Goal: Task Accomplishment & Management: Manage account settings

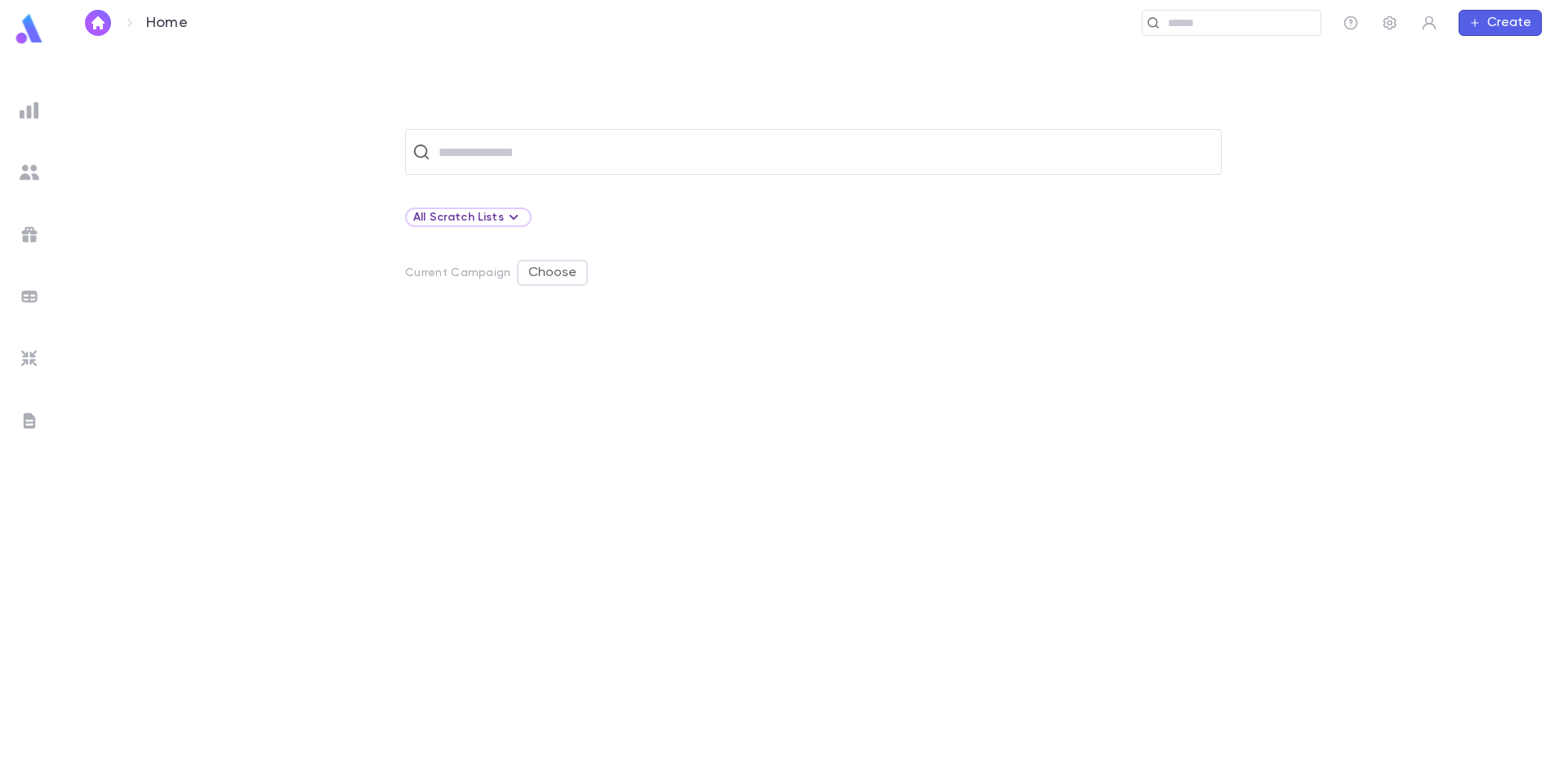
click at [28, 104] on img at bounding box center [30, 110] width 20 height 20
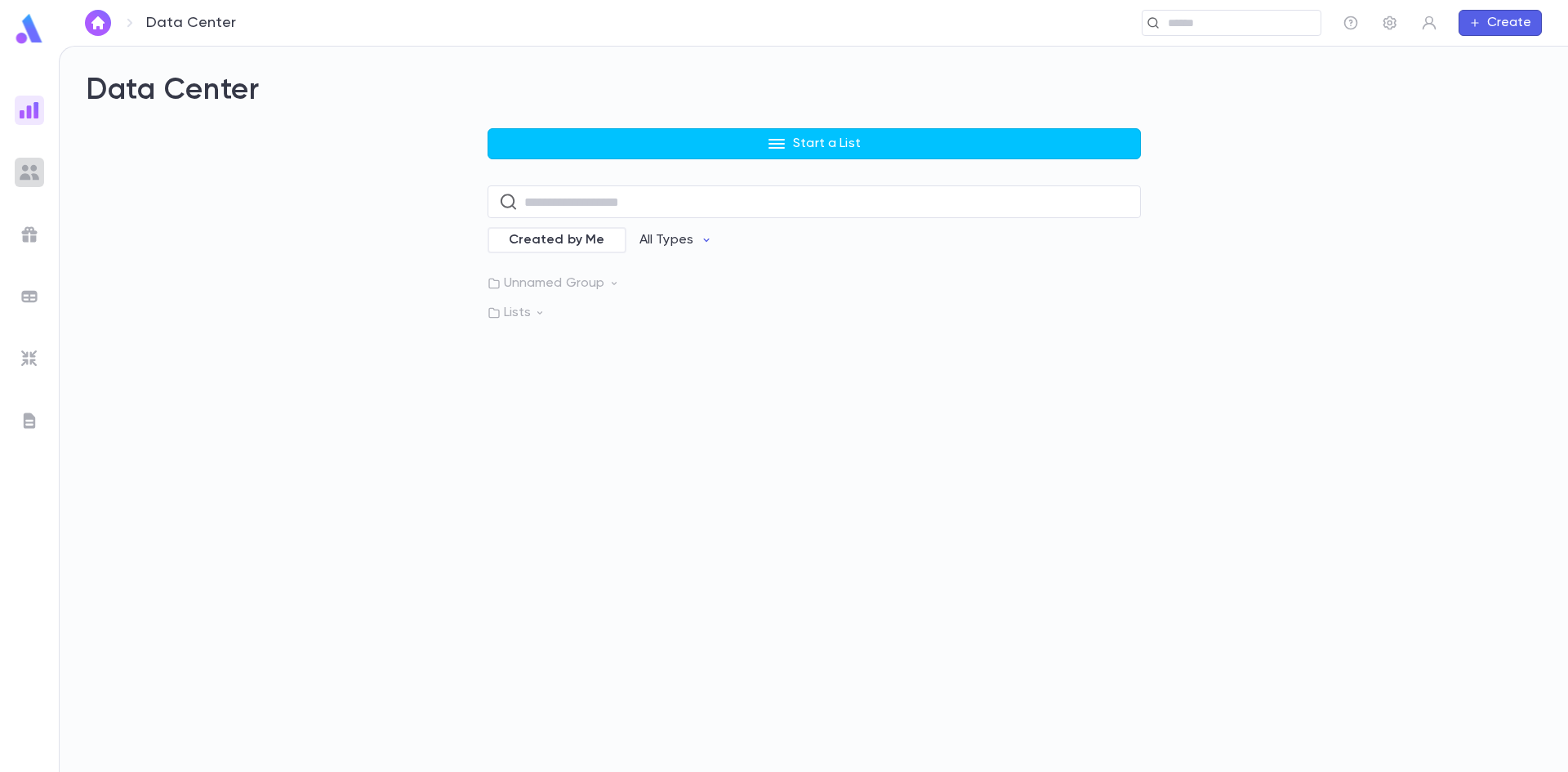
click at [28, 169] on img at bounding box center [30, 173] width 20 height 20
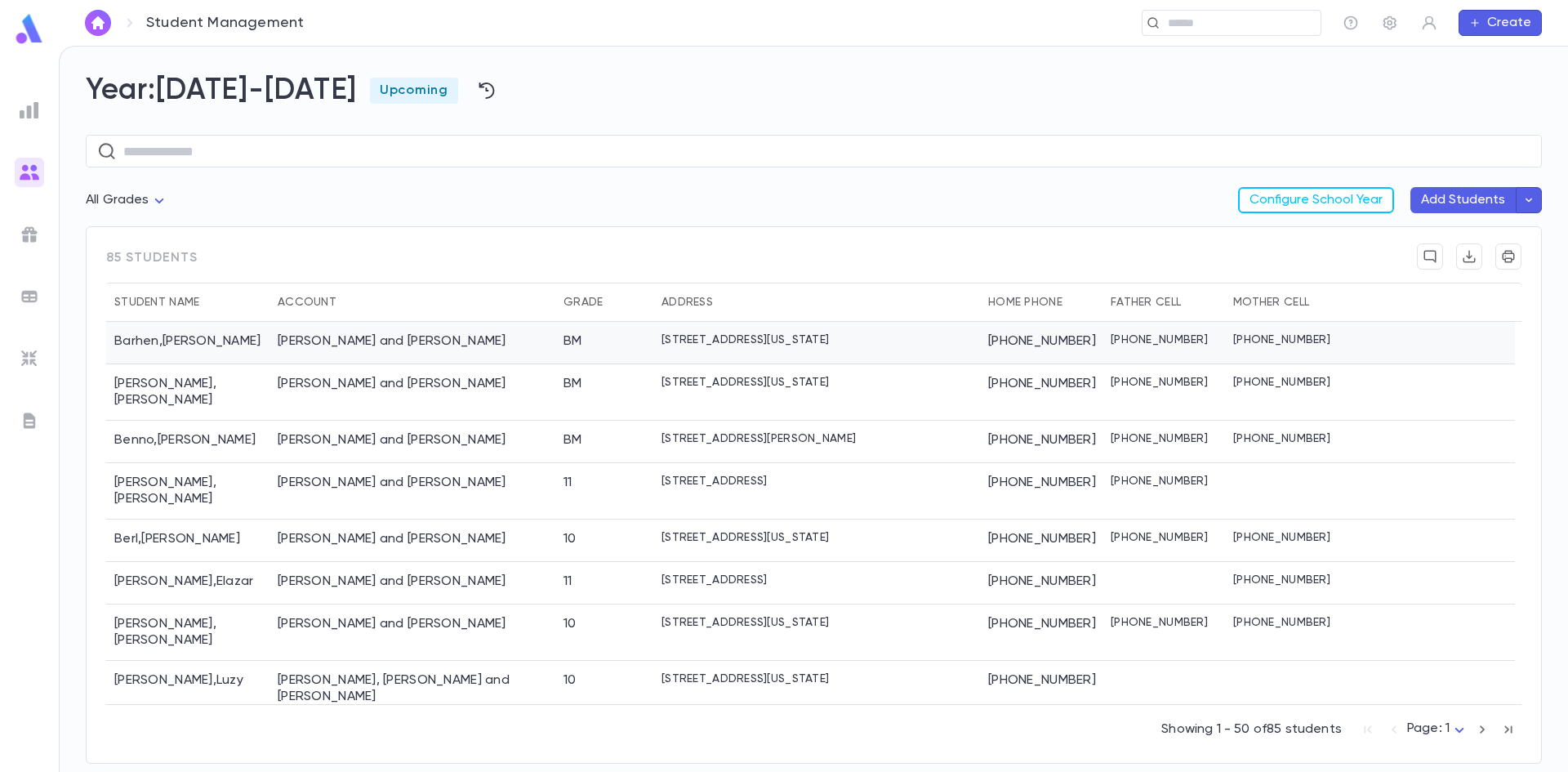
click at [260, 347] on div "Barhen , Meir Shimon" at bounding box center [188, 343] width 164 height 43
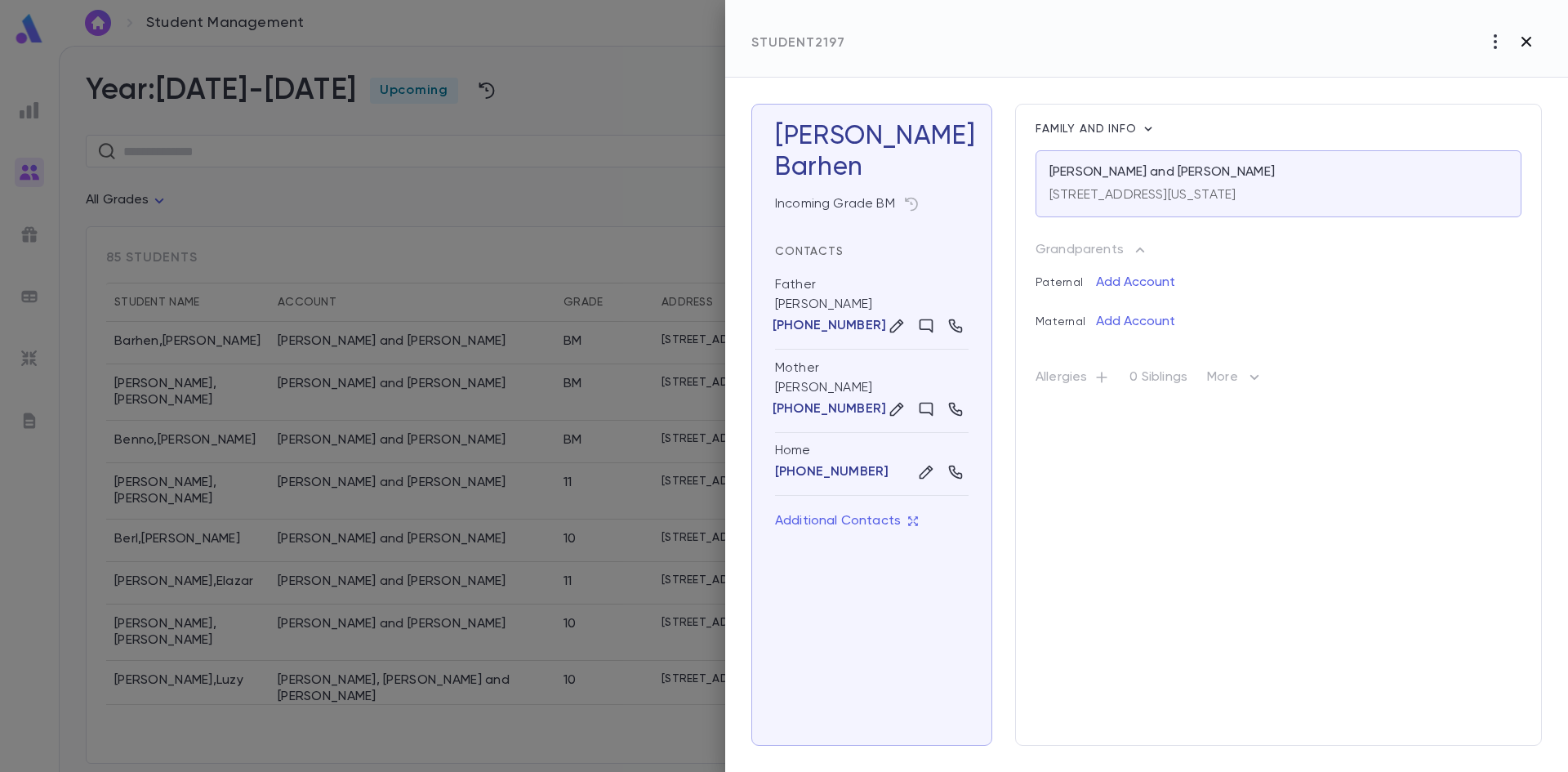
click at [1529, 41] on icon "button" at bounding box center [1527, 42] width 20 height 20
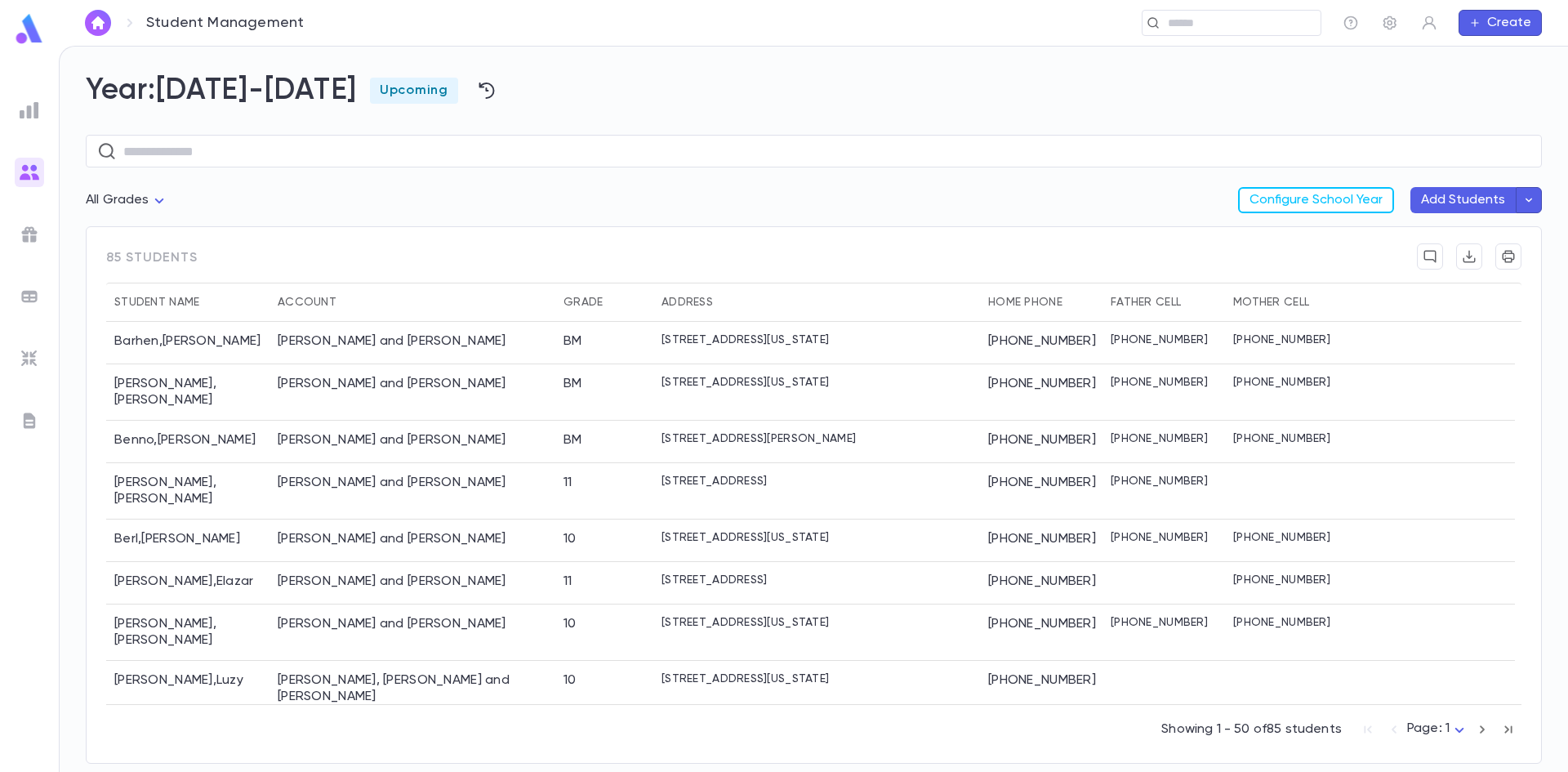
click at [33, 228] on img at bounding box center [30, 235] width 20 height 20
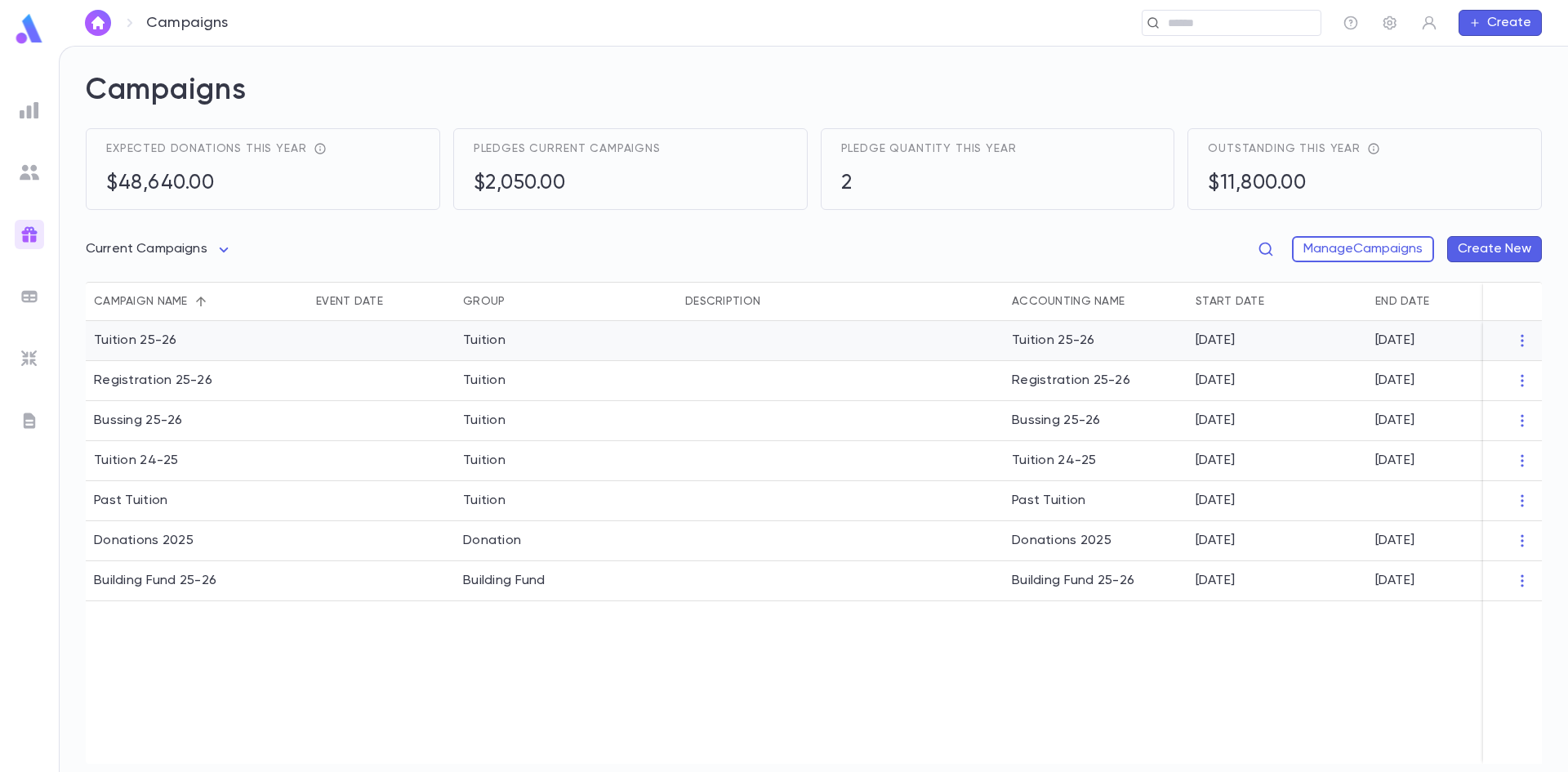
click at [188, 335] on div "Tuition 25-26" at bounding box center [197, 341] width 222 height 40
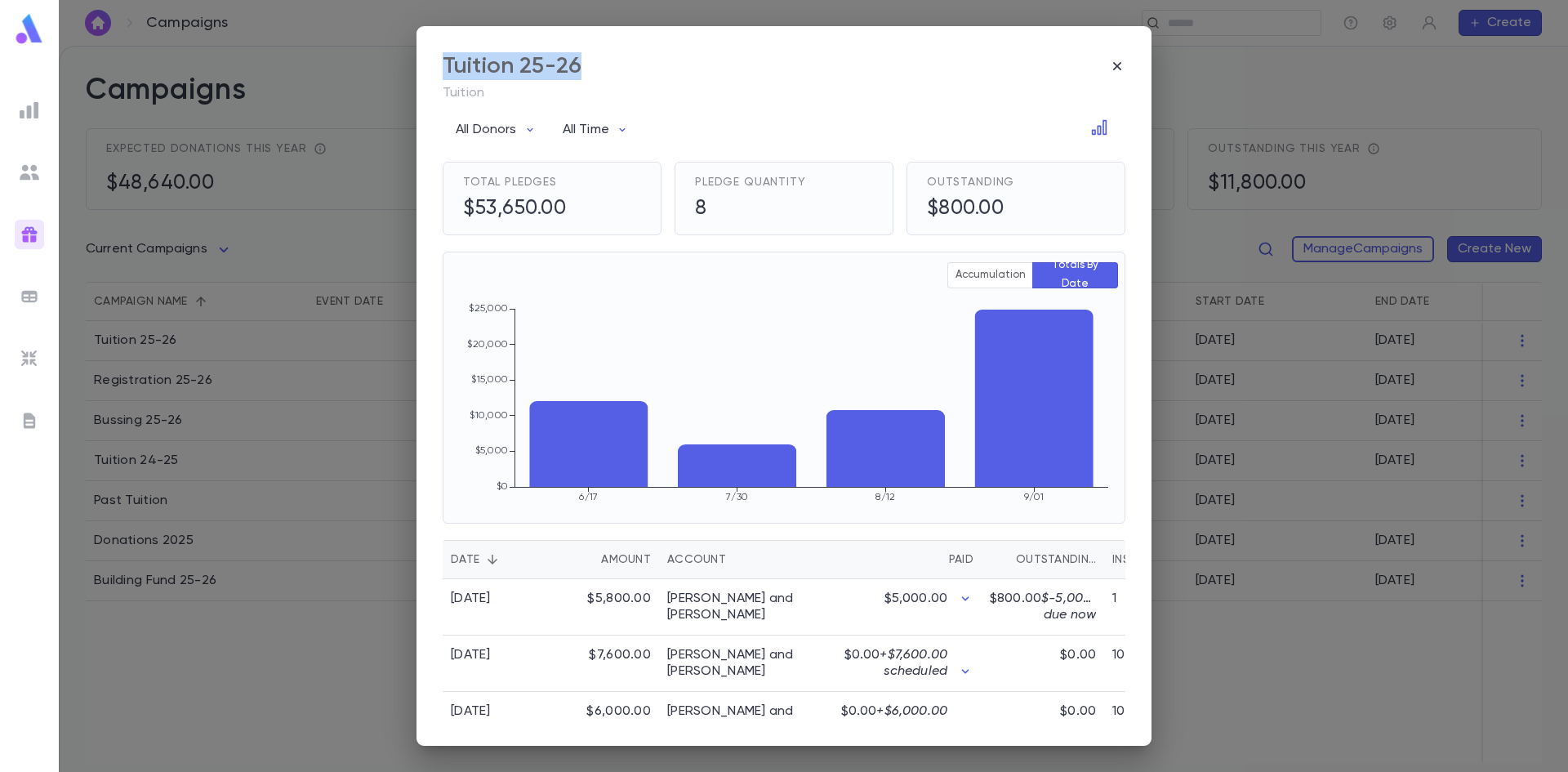
drag, startPoint x: 610, startPoint y: 71, endPoint x: 436, endPoint y: 56, distance: 174.6
click at [436, 56] on div "Tuition 25-26 Tuition All Donors All Time Total Pledges $53,650.00 Pledge Quant…" at bounding box center [784, 386] width 735 height 720
copy div "Tuition 25-26"
click at [1112, 66] on icon "button" at bounding box center [1118, 66] width 16 height 16
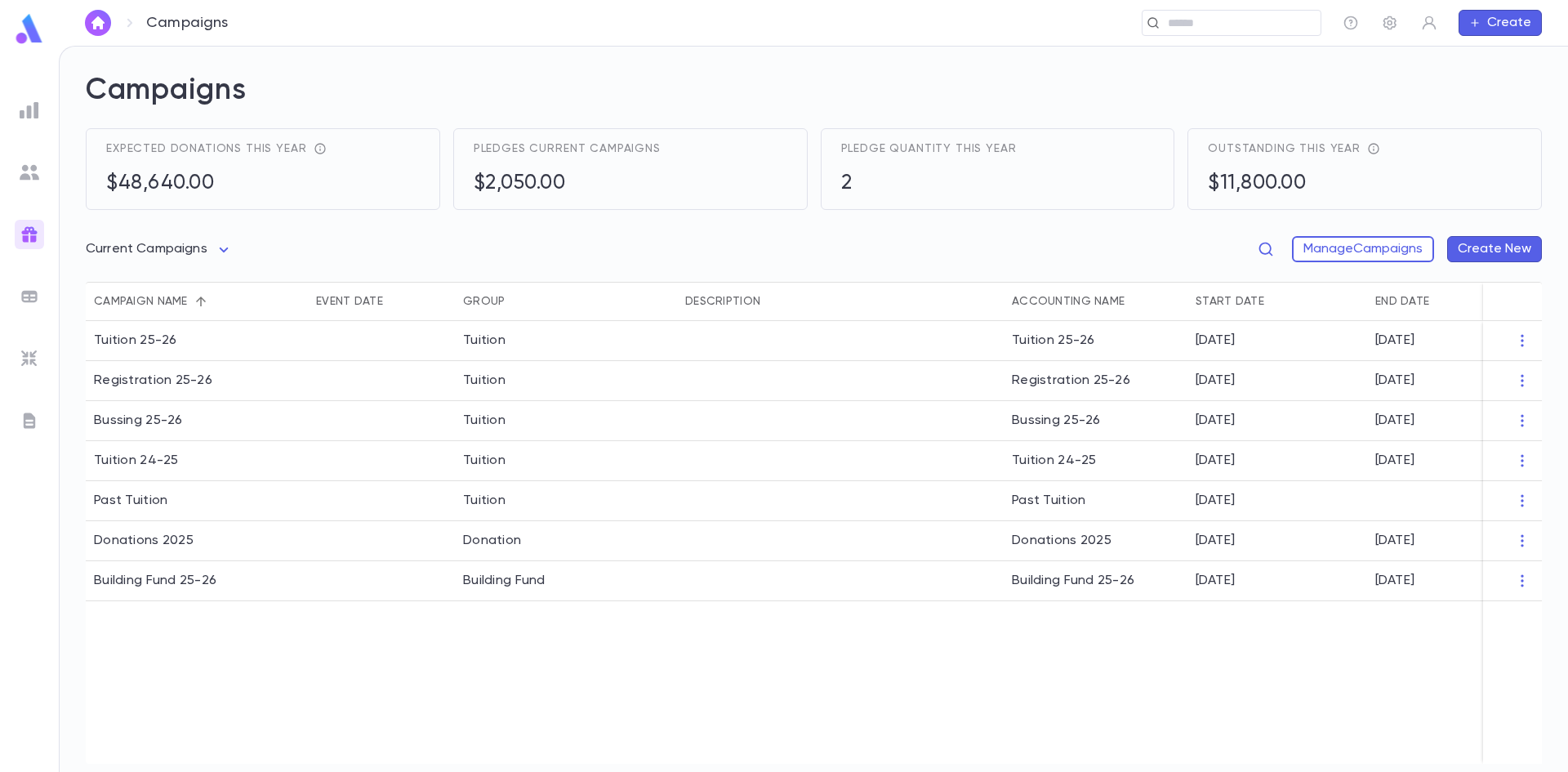
click at [1492, 243] on button "Create New" at bounding box center [1495, 249] width 95 height 26
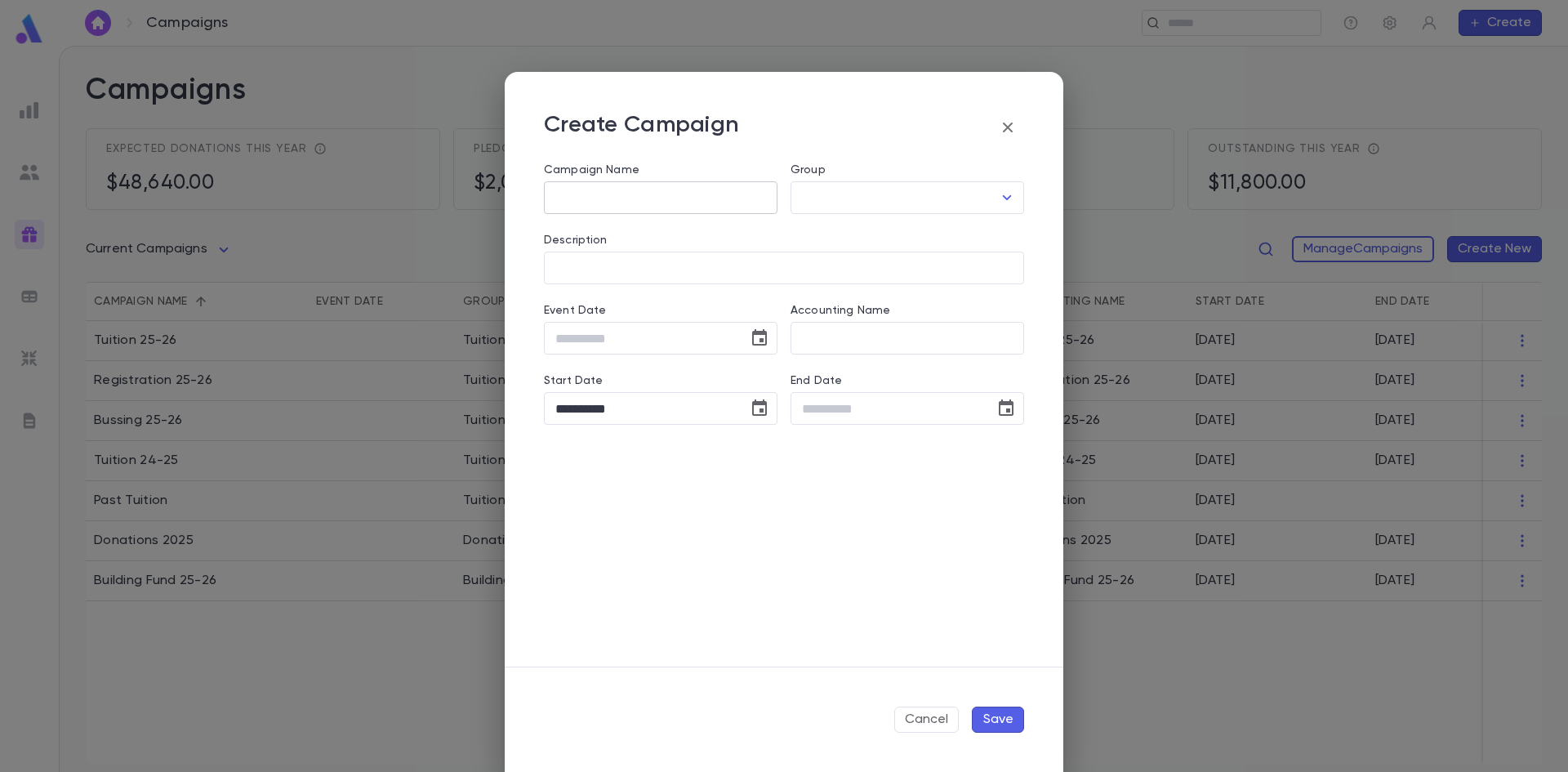
click at [588, 188] on input "Campaign Name" at bounding box center [661, 198] width 234 height 32
type input "**********"
click at [818, 191] on input "Group" at bounding box center [895, 198] width 195 height 31
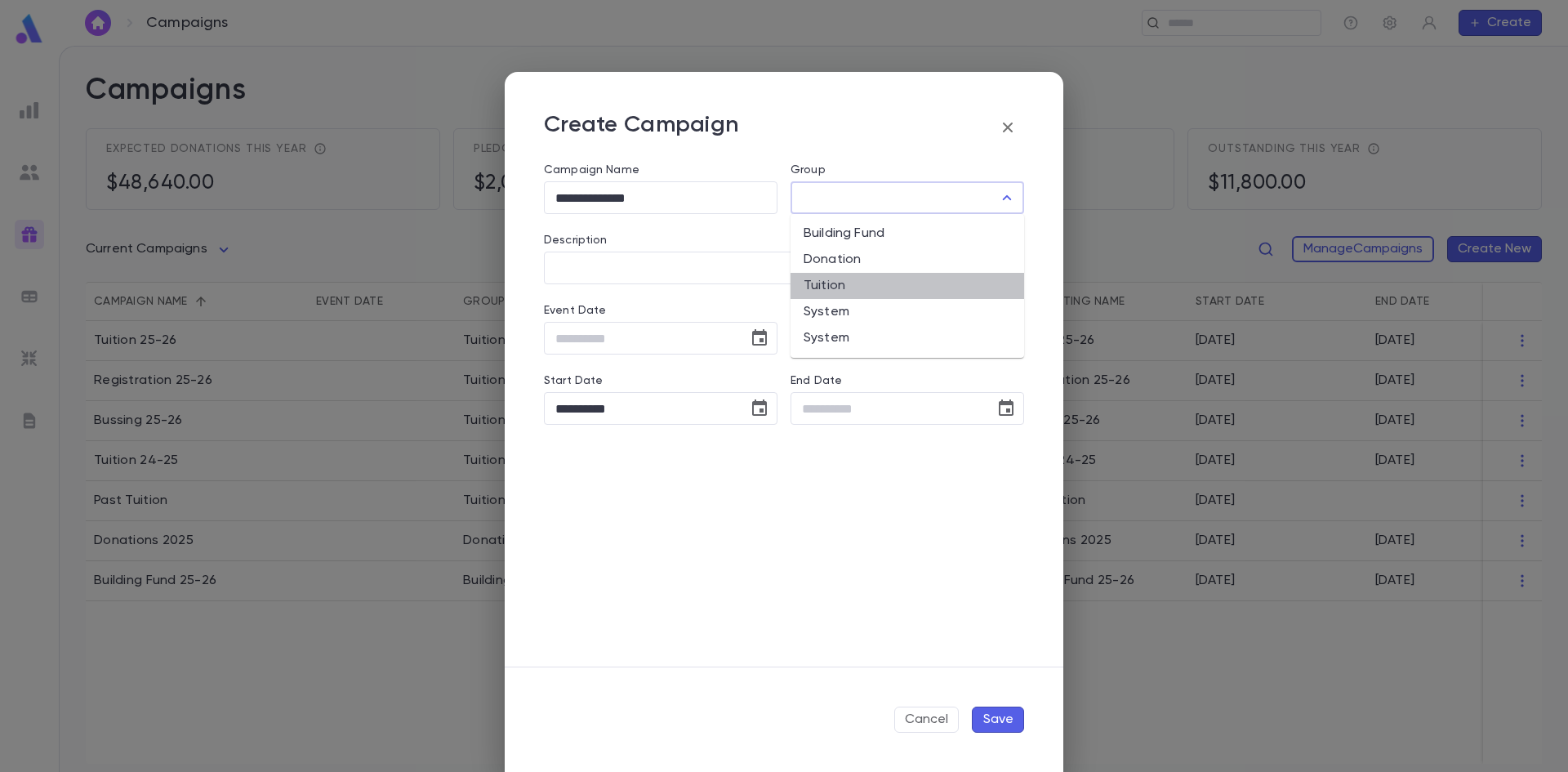
click at [832, 276] on li "Tuition" at bounding box center [907, 286] width 234 height 26
type input "*******"
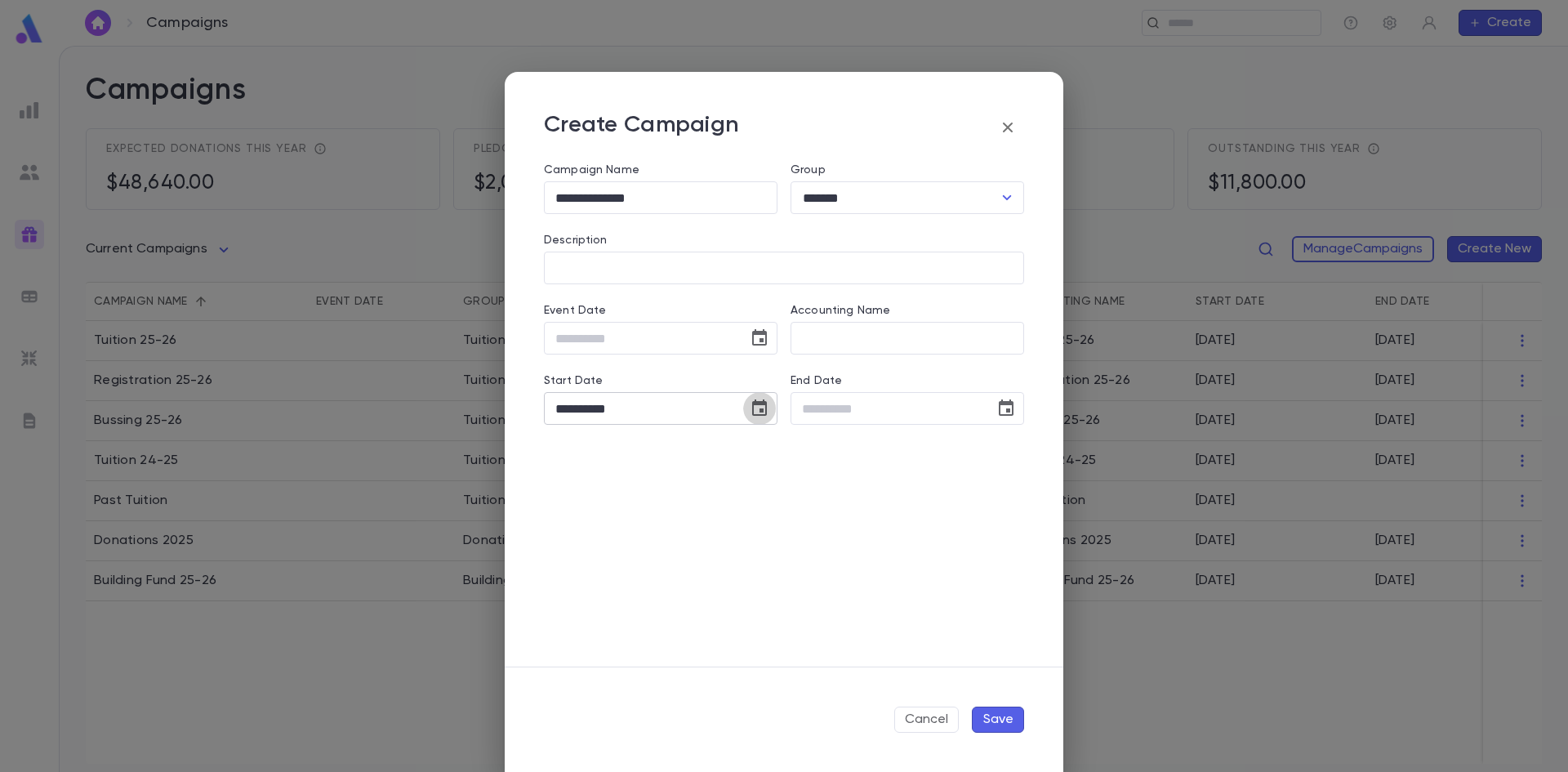
click at [754, 404] on icon "Choose date, selected date is Aug 19, 2025" at bounding box center [760, 408] width 15 height 16
click at [610, 641] on button "26" at bounding box center [608, 642] width 29 height 29
type input "**********"
click at [1007, 408] on icon "Choose date" at bounding box center [1007, 409] width 20 height 20
click at [784, 674] on button "31" at bounding box center [789, 673] width 29 height 29
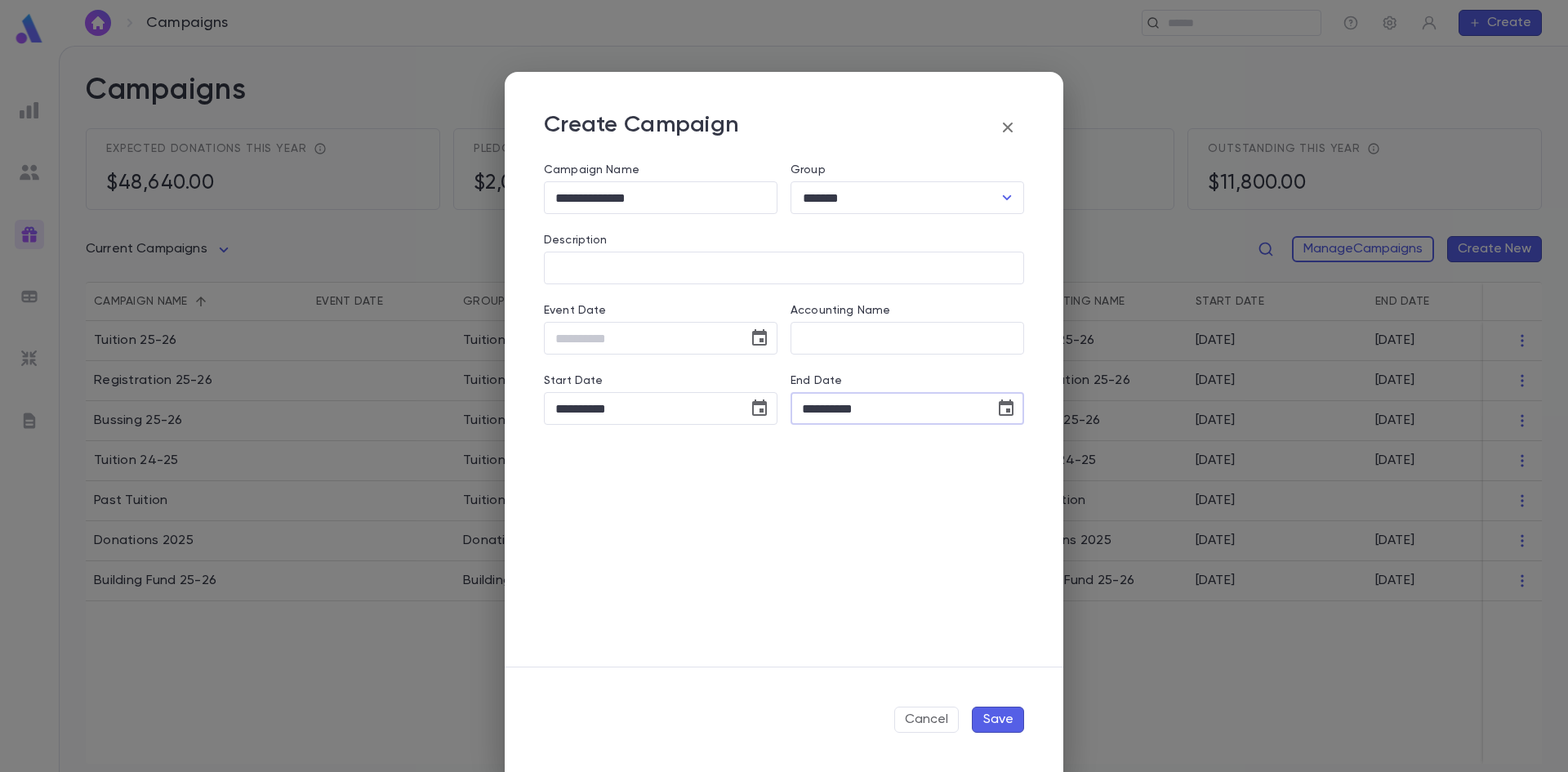
drag, startPoint x: 887, startPoint y: 403, endPoint x: 821, endPoint y: 411, distance: 66.5
click at [821, 411] on input "**********" at bounding box center [887, 409] width 193 height 32
type input "**********"
click at [992, 720] on button "Save" at bounding box center [997, 719] width 52 height 26
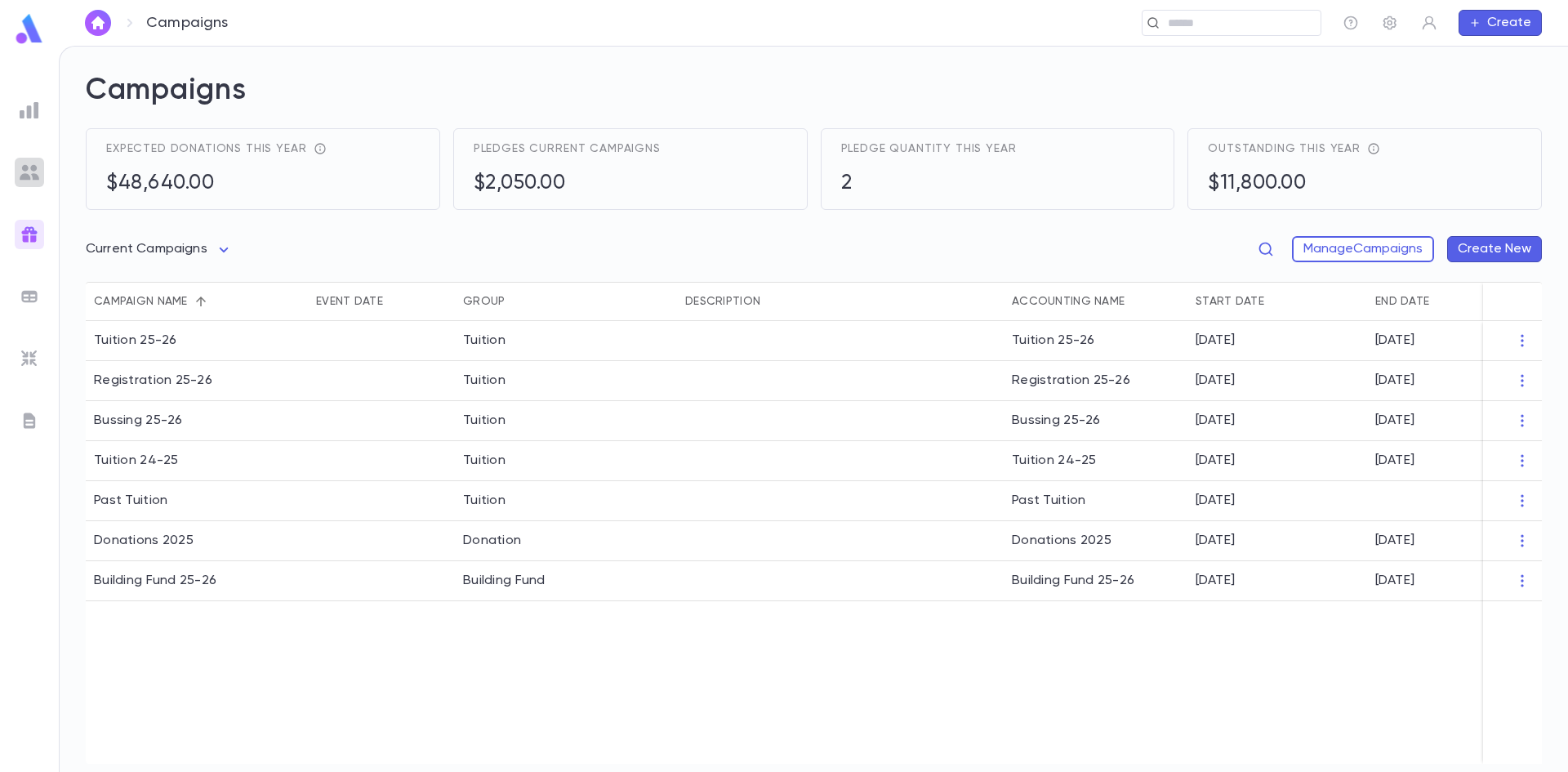
click at [25, 176] on img at bounding box center [30, 173] width 20 height 20
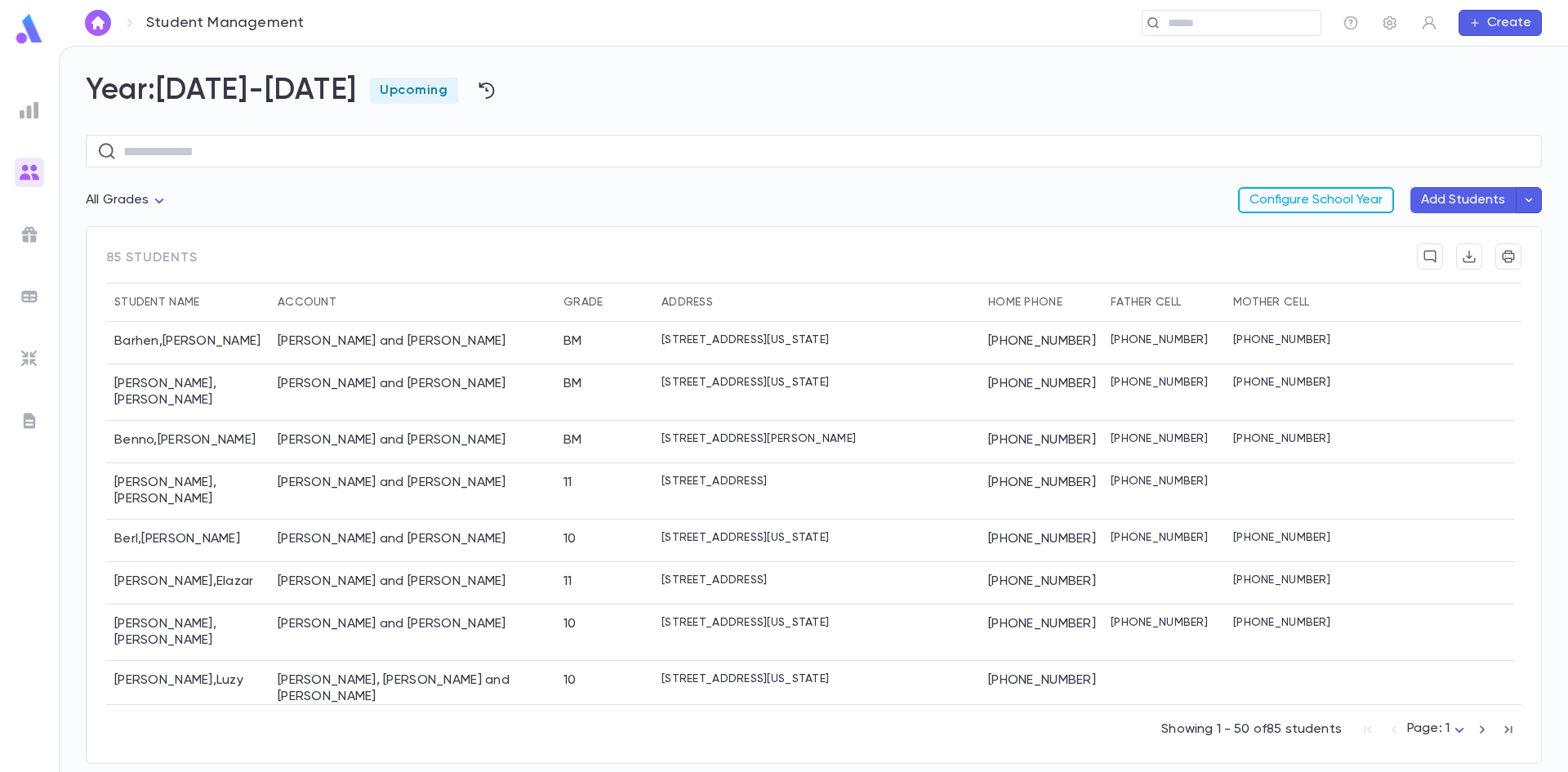
click at [1362, 196] on button "Configure School Year" at bounding box center [1316, 200] width 156 height 26
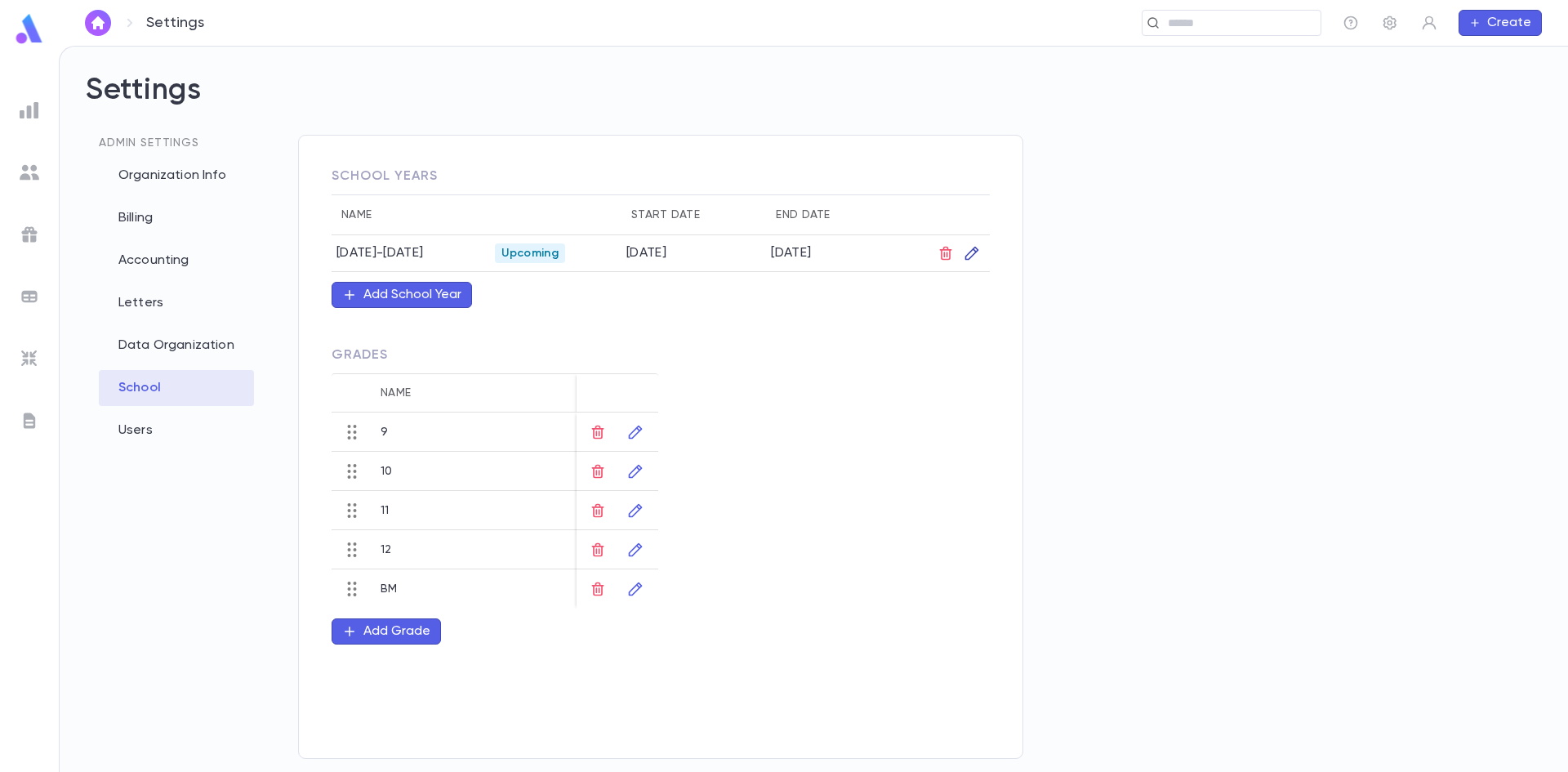
click at [974, 243] on button "button" at bounding box center [972, 253] width 26 height 26
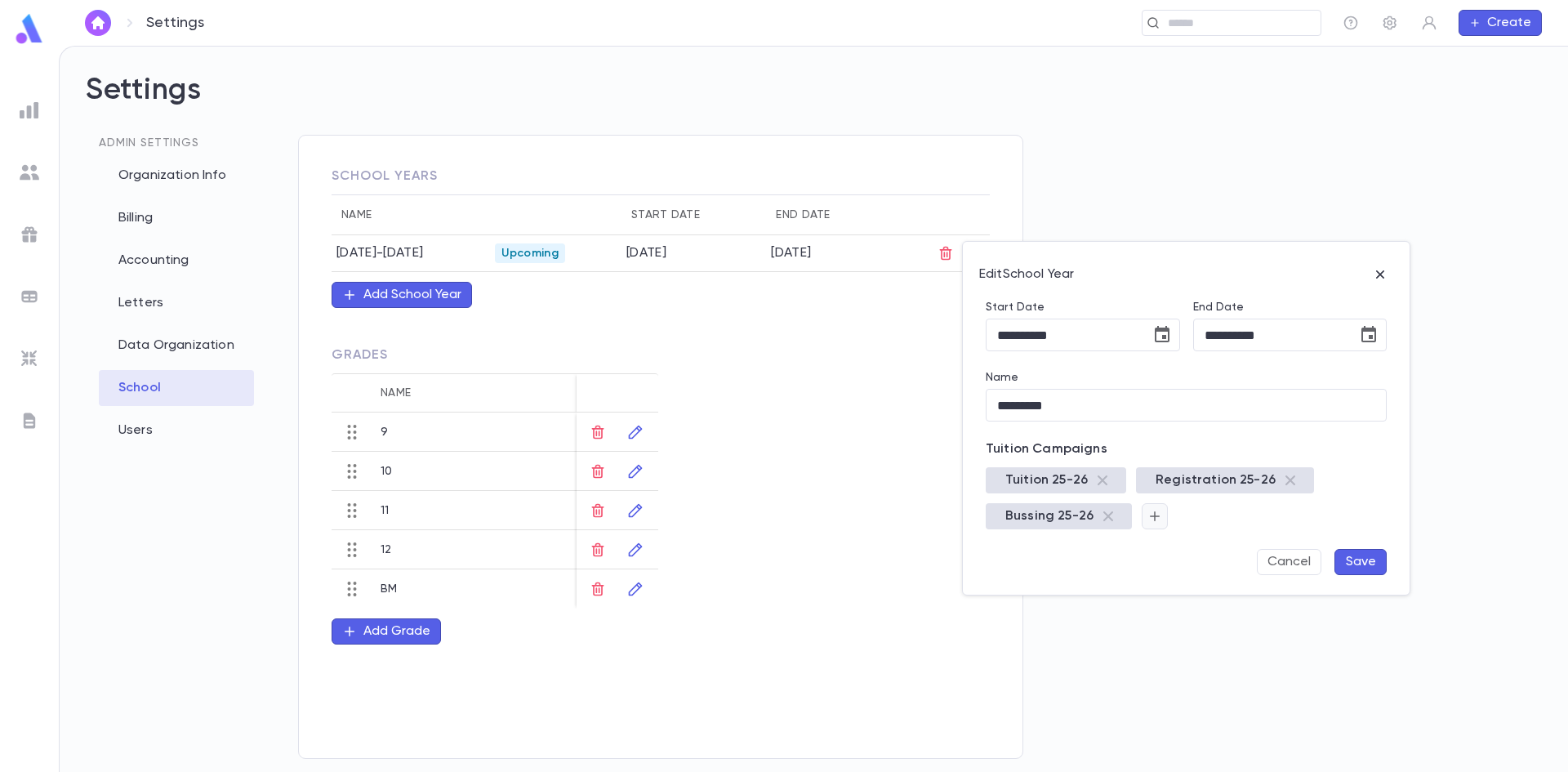
click at [1148, 514] on icon "button" at bounding box center [1155, 516] width 15 height 16
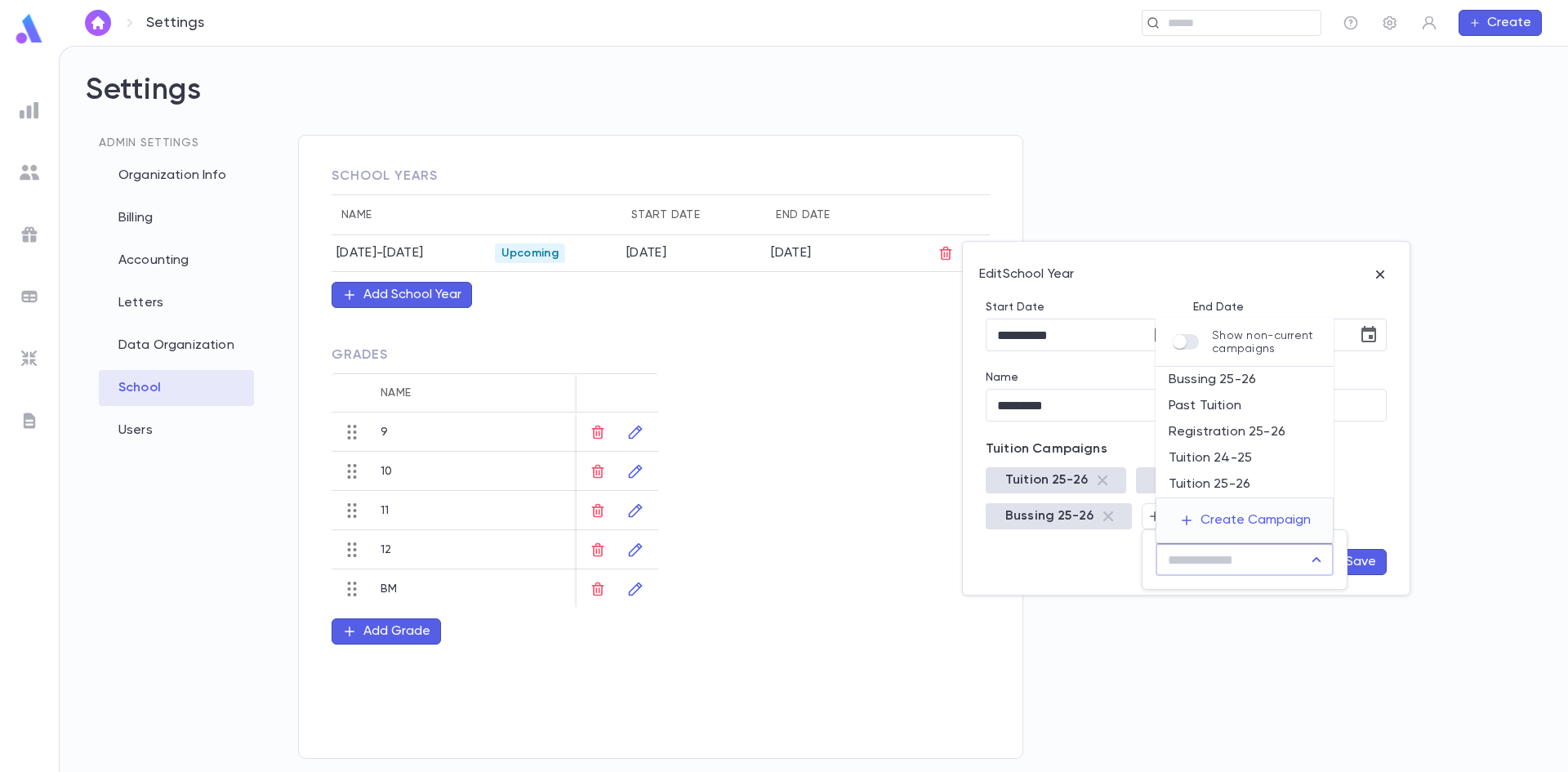
click at [1197, 561] on input "text" at bounding box center [1232, 560] width 139 height 31
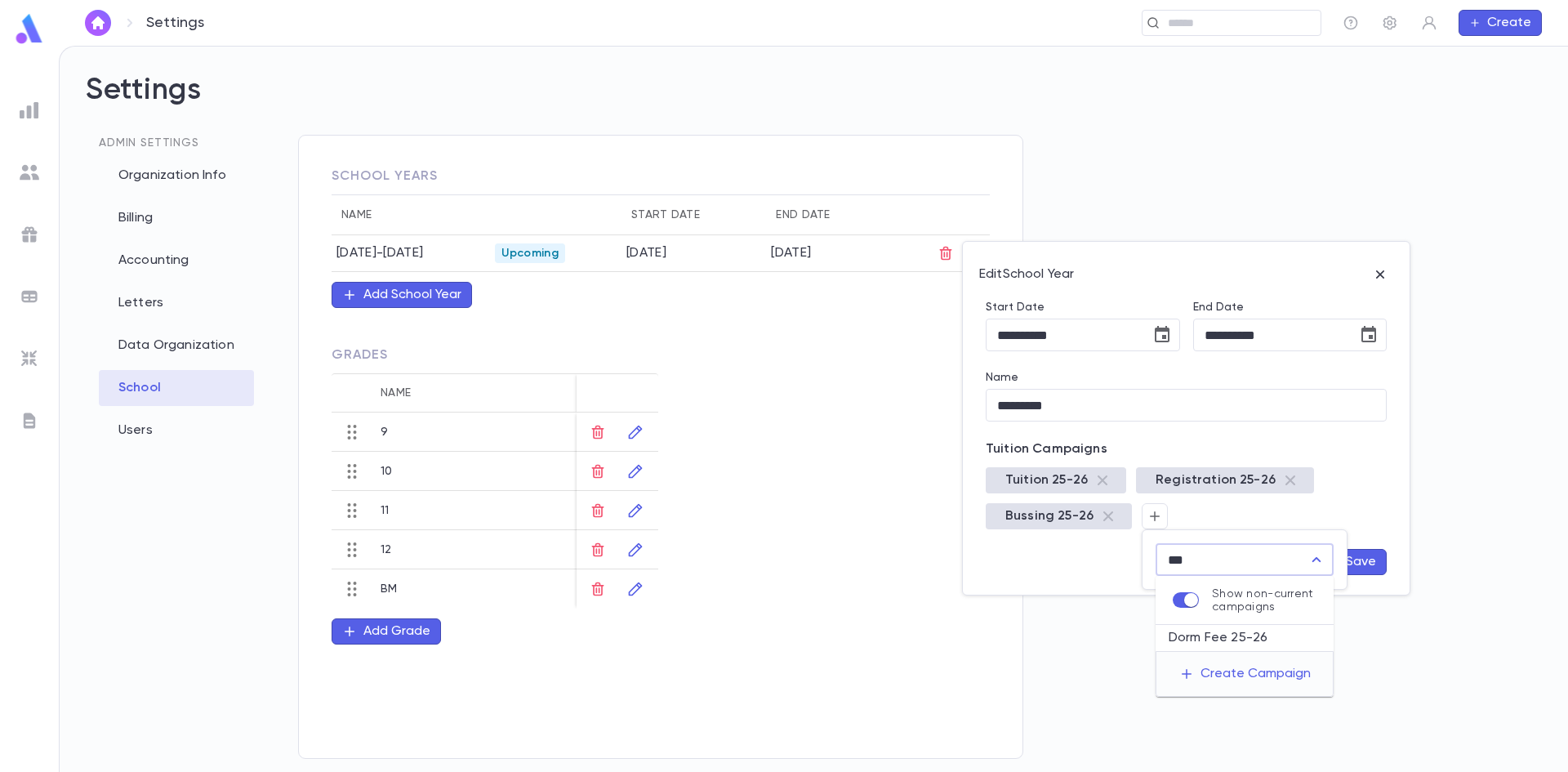
click at [1220, 638] on li "Dorm Fee 25-26" at bounding box center [1245, 638] width 178 height 26
type input "**********"
click at [1361, 566] on button "Save" at bounding box center [1361, 562] width 52 height 26
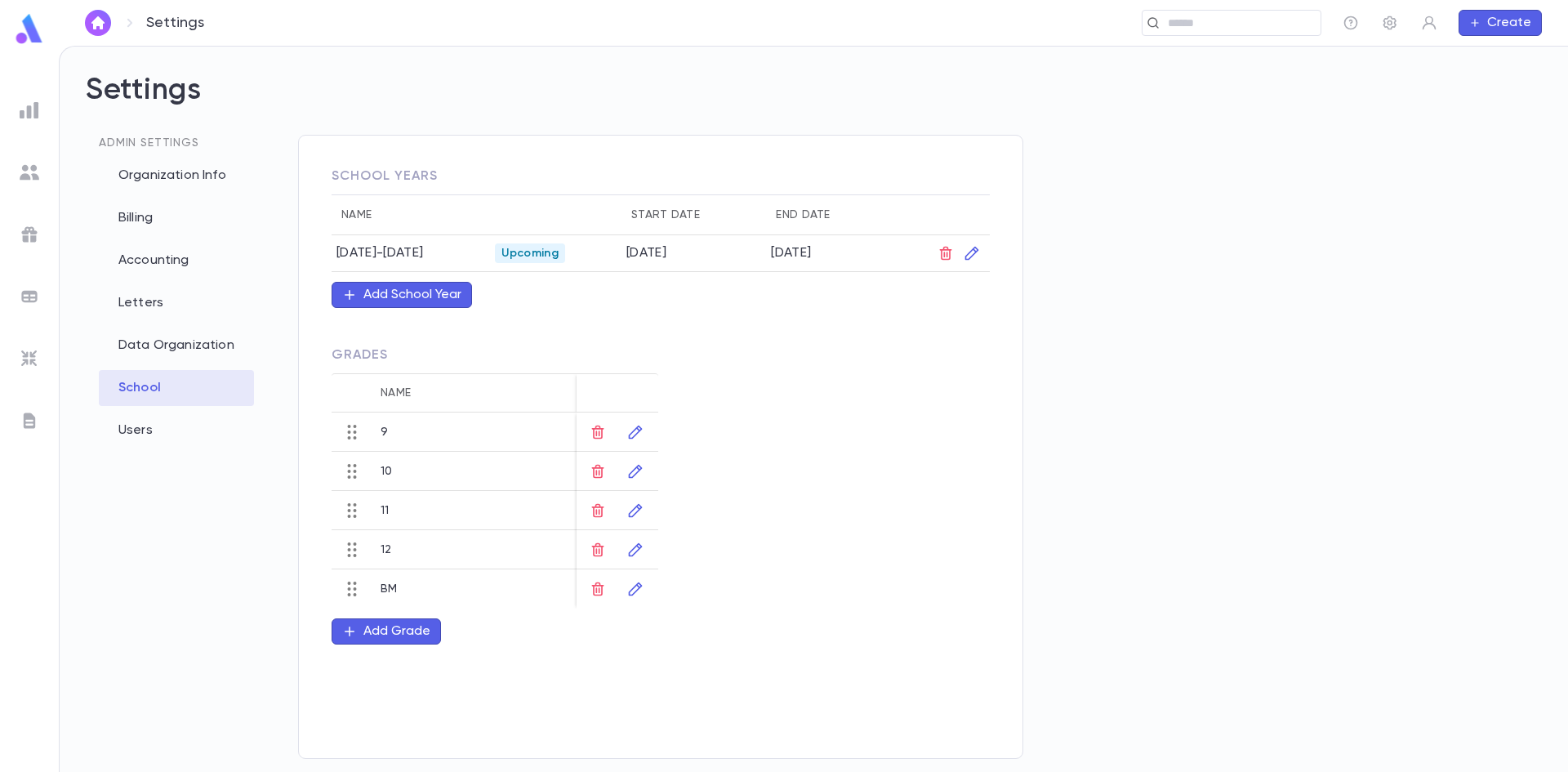
click at [26, 235] on img at bounding box center [30, 235] width 20 height 20
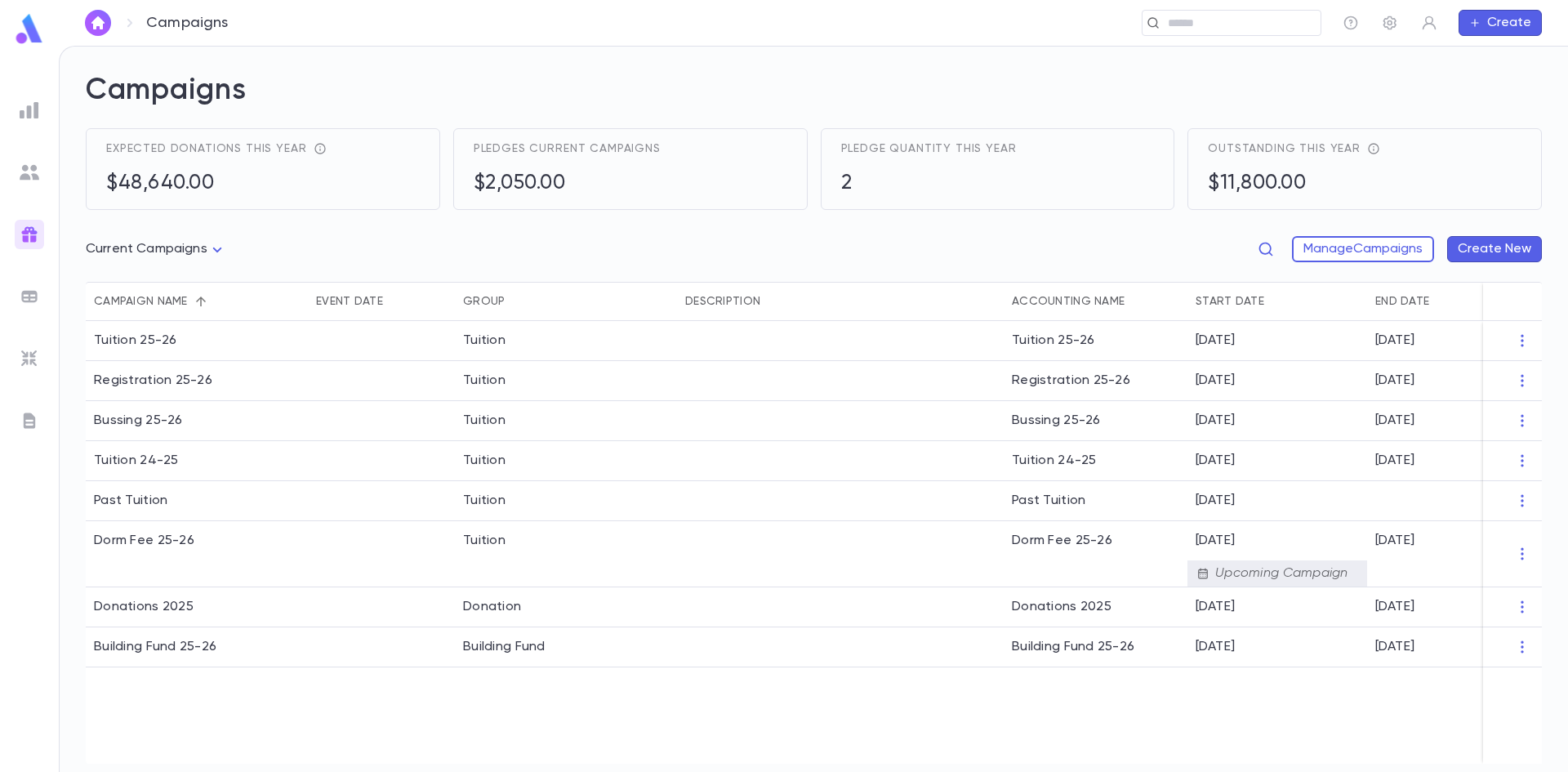
click at [198, 246] on body "Campaigns ​ Create Campaigns Expected donations this year $48,640.00 Pledges cu…" at bounding box center [784, 409] width 1568 height 726
click at [162, 284] on span "All Campaigns" at bounding box center [160, 284] width 122 height 16
type input "*****"
click at [18, 348] on div at bounding box center [29, 359] width 29 height 29
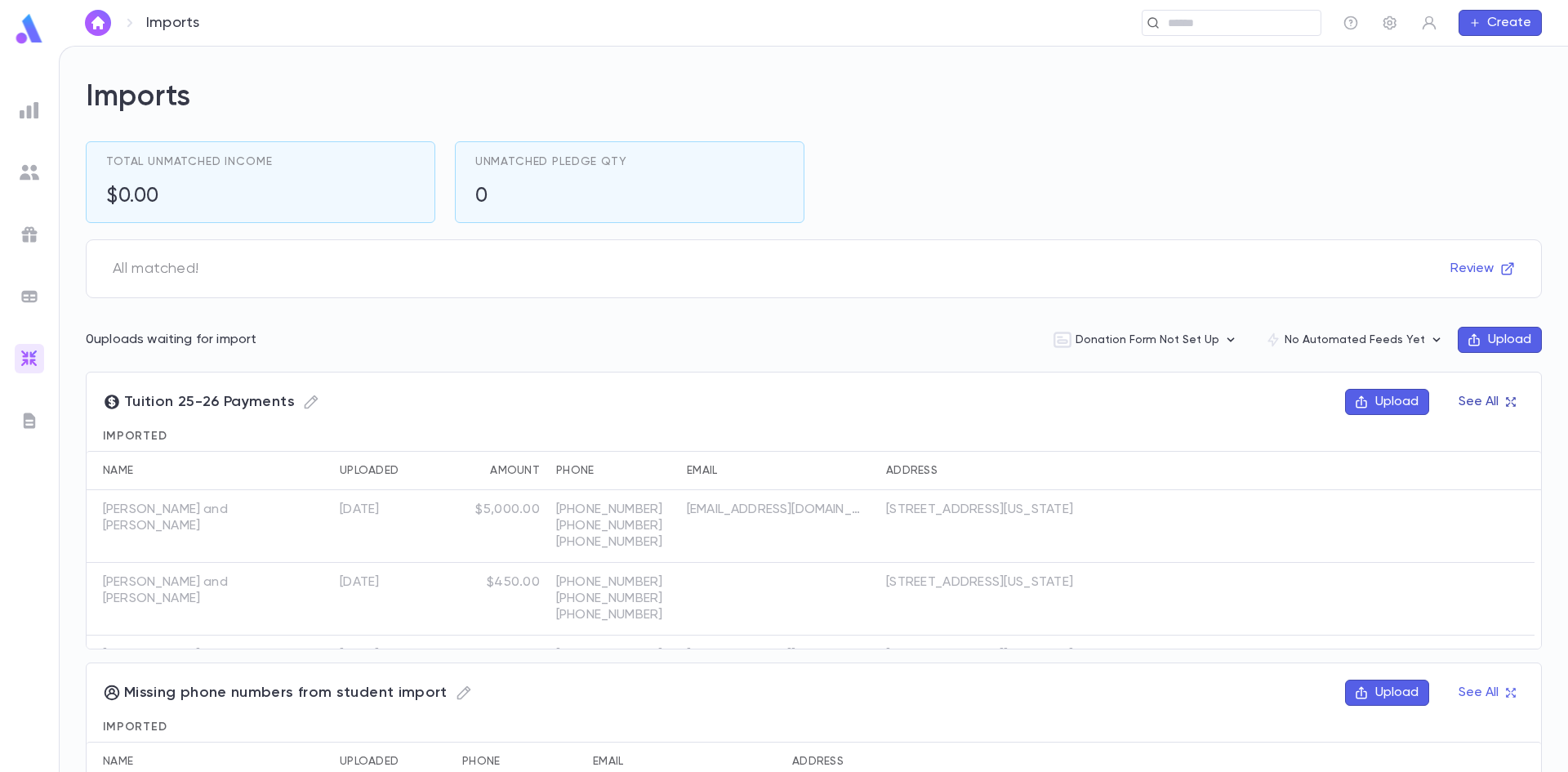
click at [1497, 398] on button "See All" at bounding box center [1486, 401] width 76 height 26
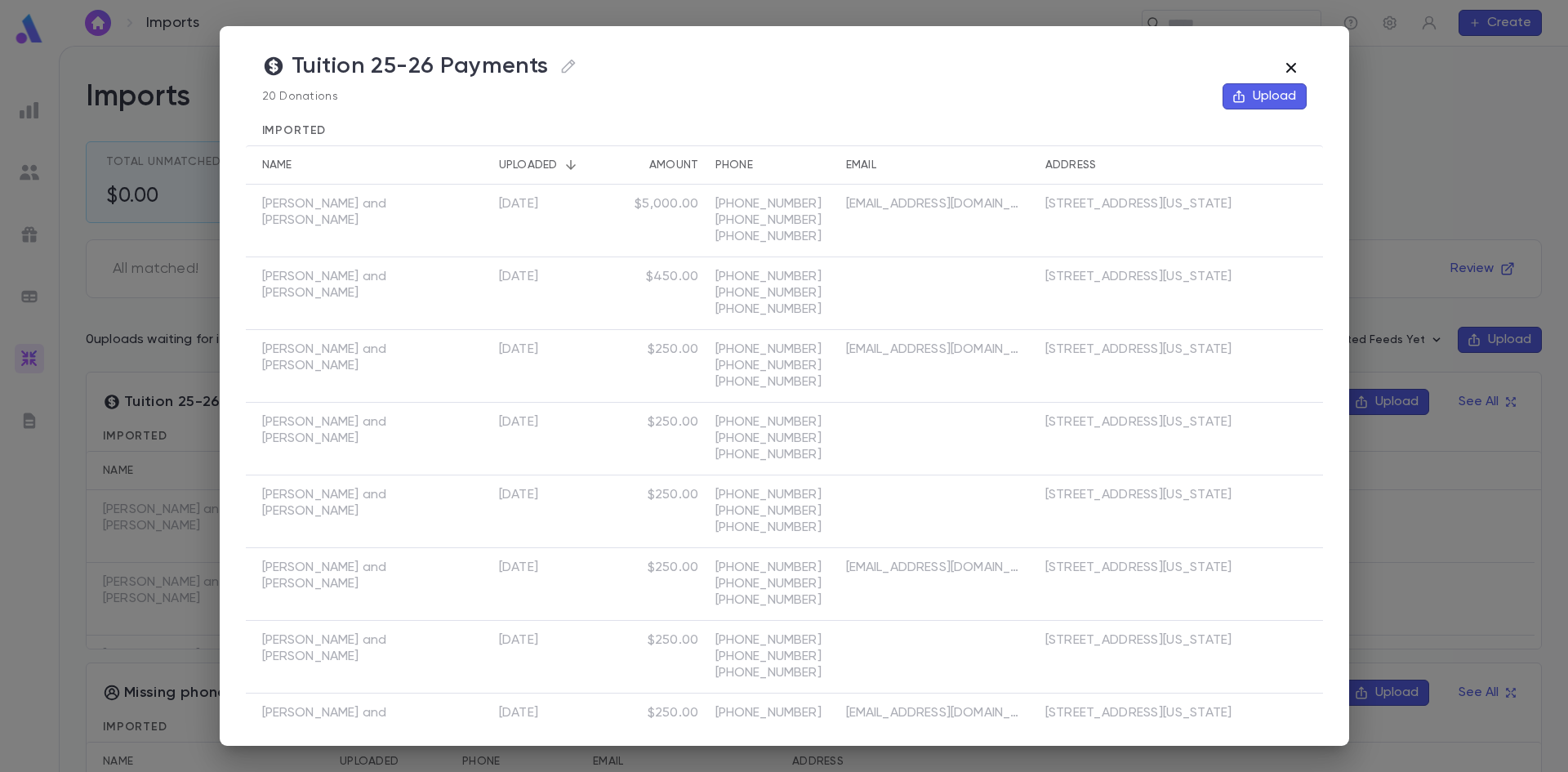
click at [1295, 66] on icon "button" at bounding box center [1291, 68] width 20 height 20
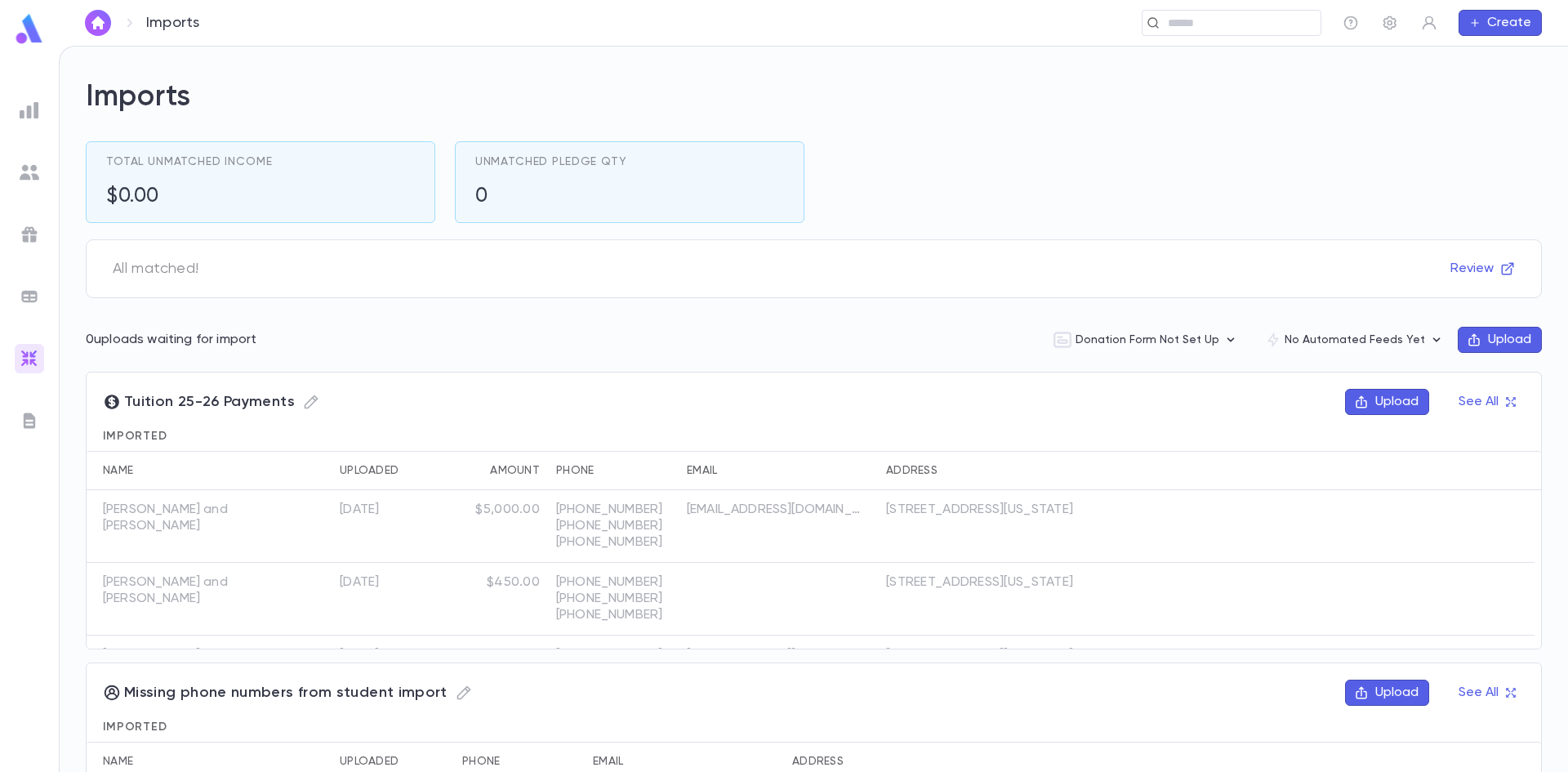
click at [1489, 331] on button "Upload" at bounding box center [1500, 340] width 84 height 26
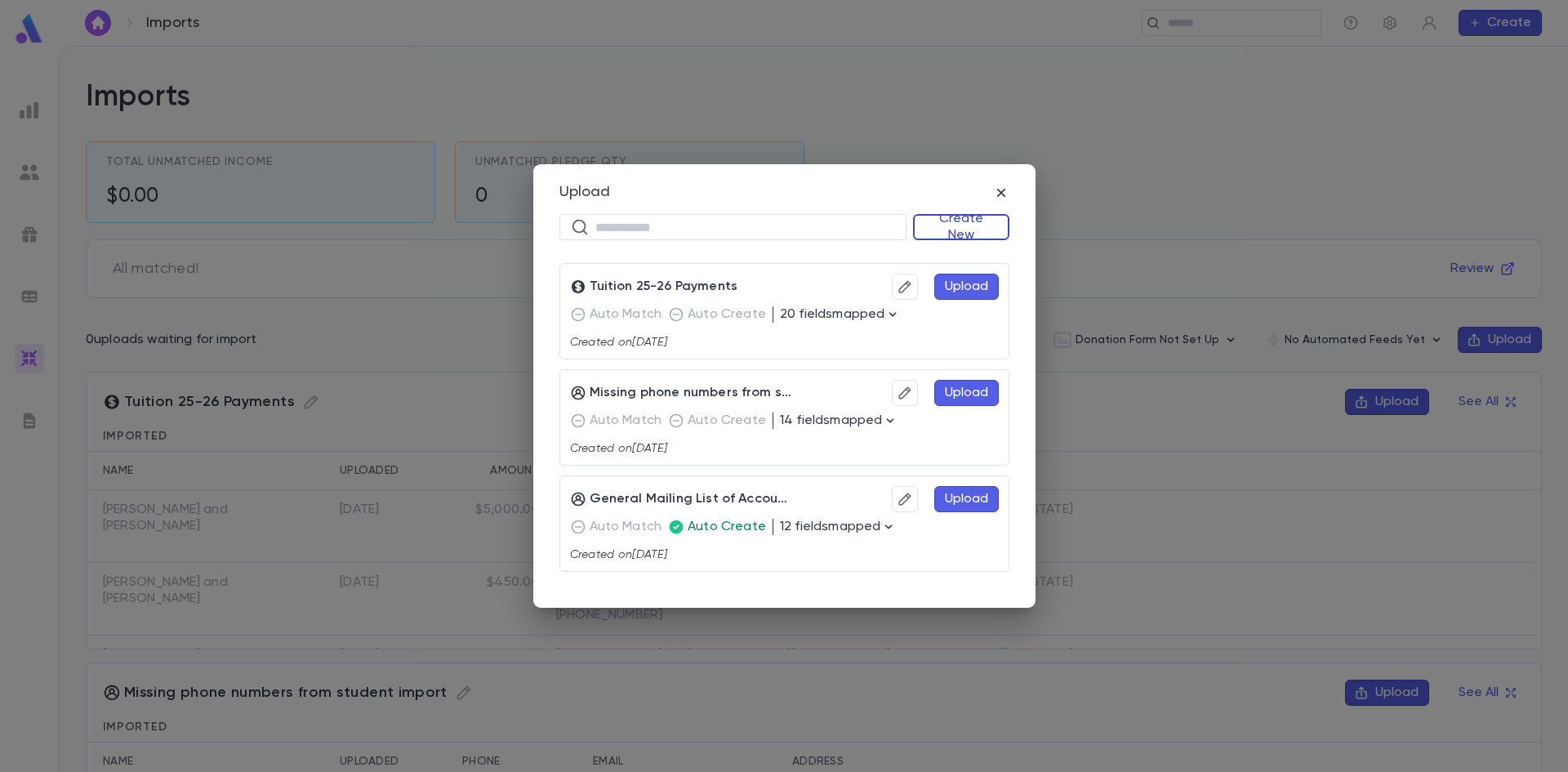
click at [947, 235] on button "Create New" at bounding box center [962, 227] width 96 height 26
click at [954, 283] on li "Donations" at bounding box center [965, 285] width 94 height 26
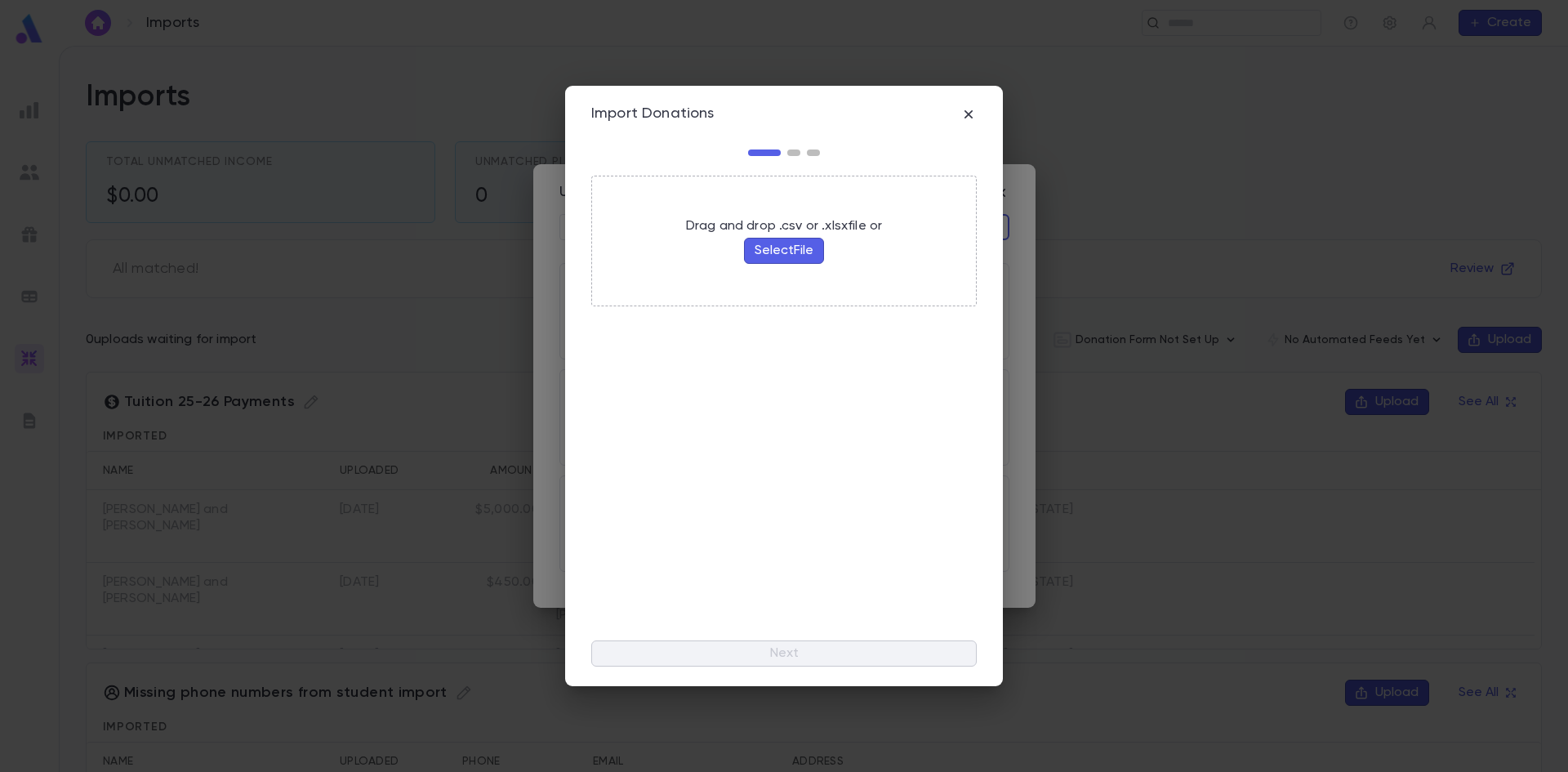
click at [784, 252] on button "Select File" at bounding box center [784, 250] width 80 height 26
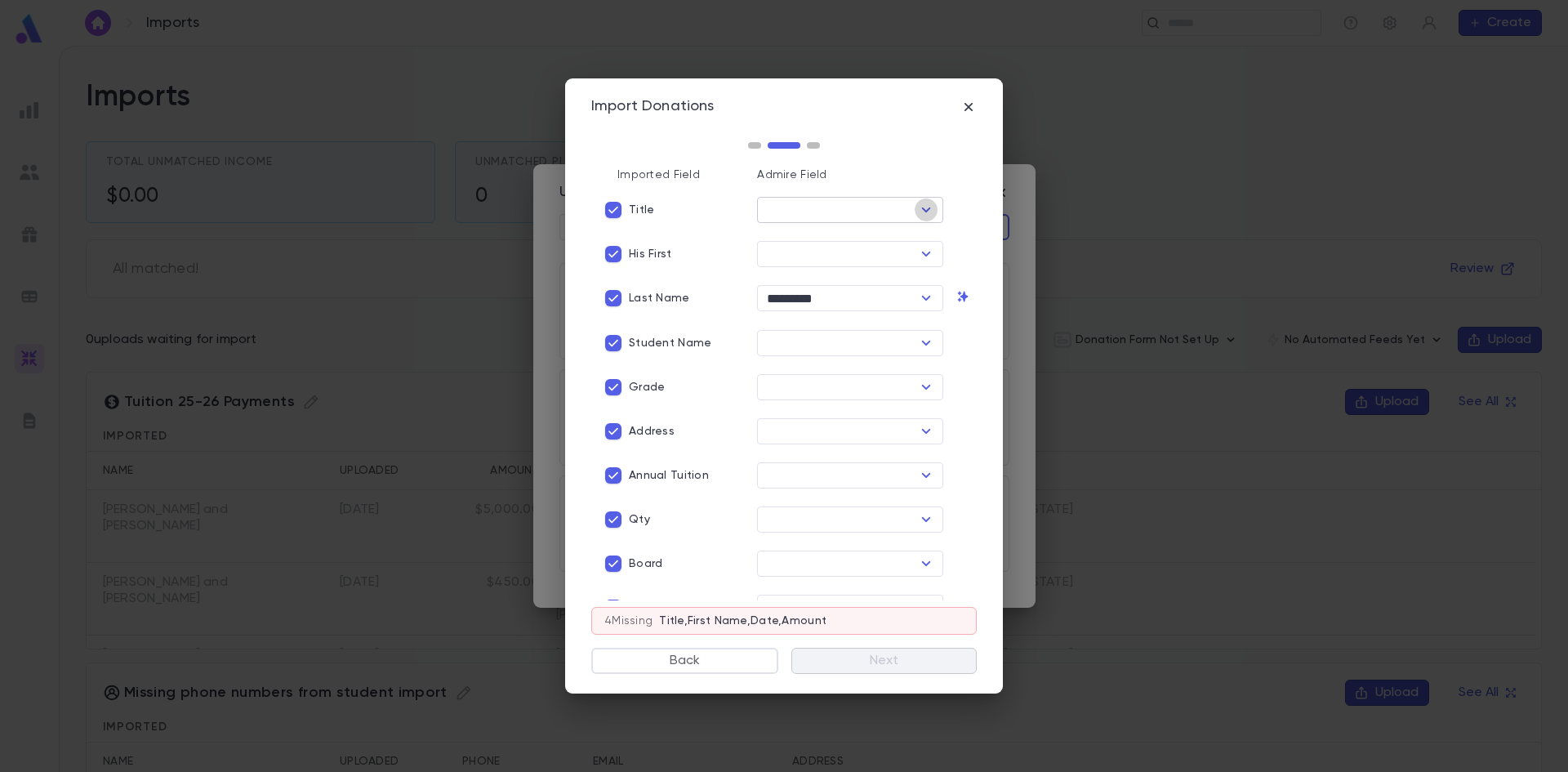
click at [922, 210] on icon "Open" at bounding box center [926, 209] width 9 height 5
click at [823, 398] on li "His Title" at bounding box center [845, 402] width 183 height 26
type input "*********"
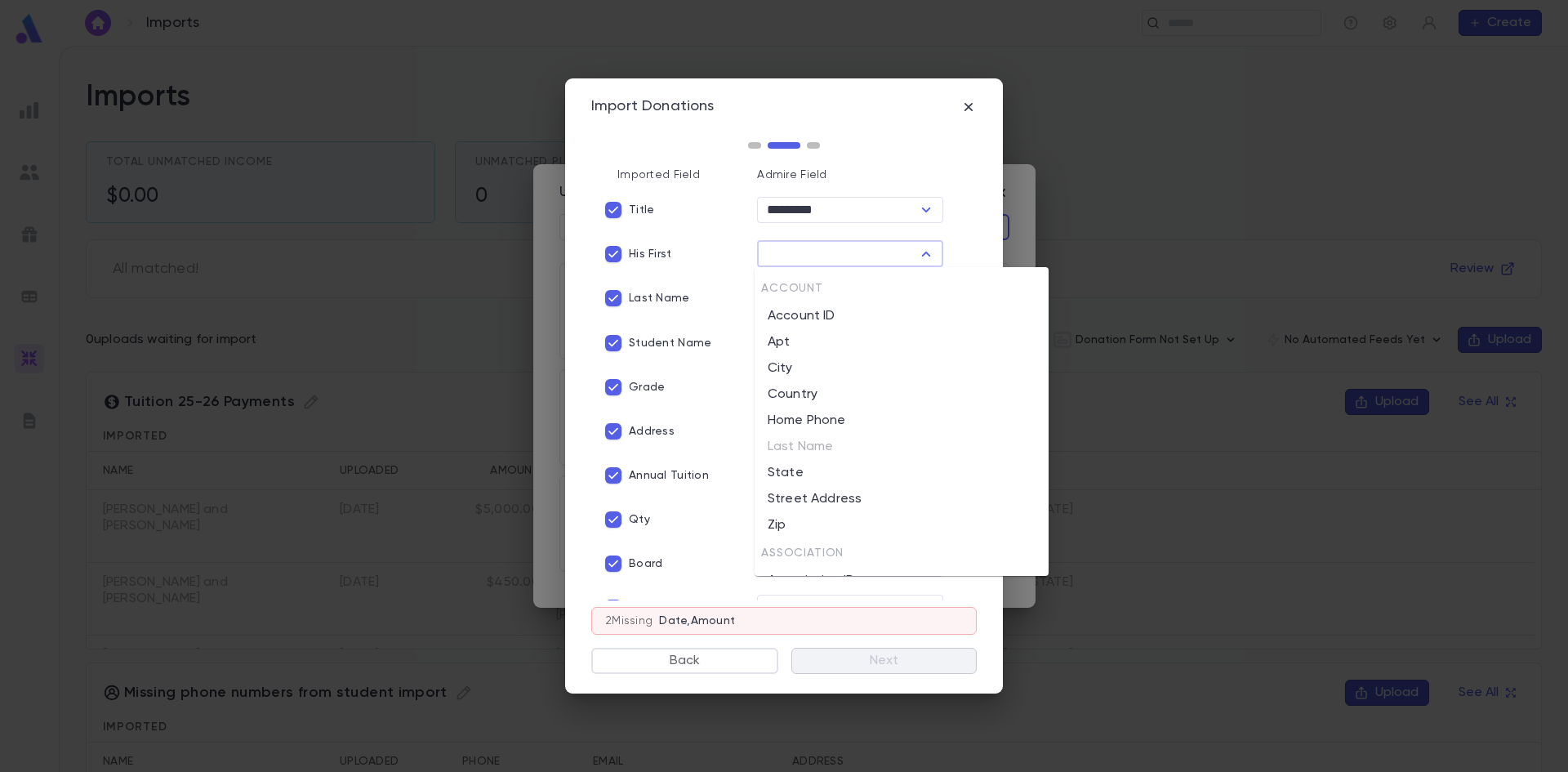
click at [802, 249] on input "text" at bounding box center [836, 254] width 149 height 23
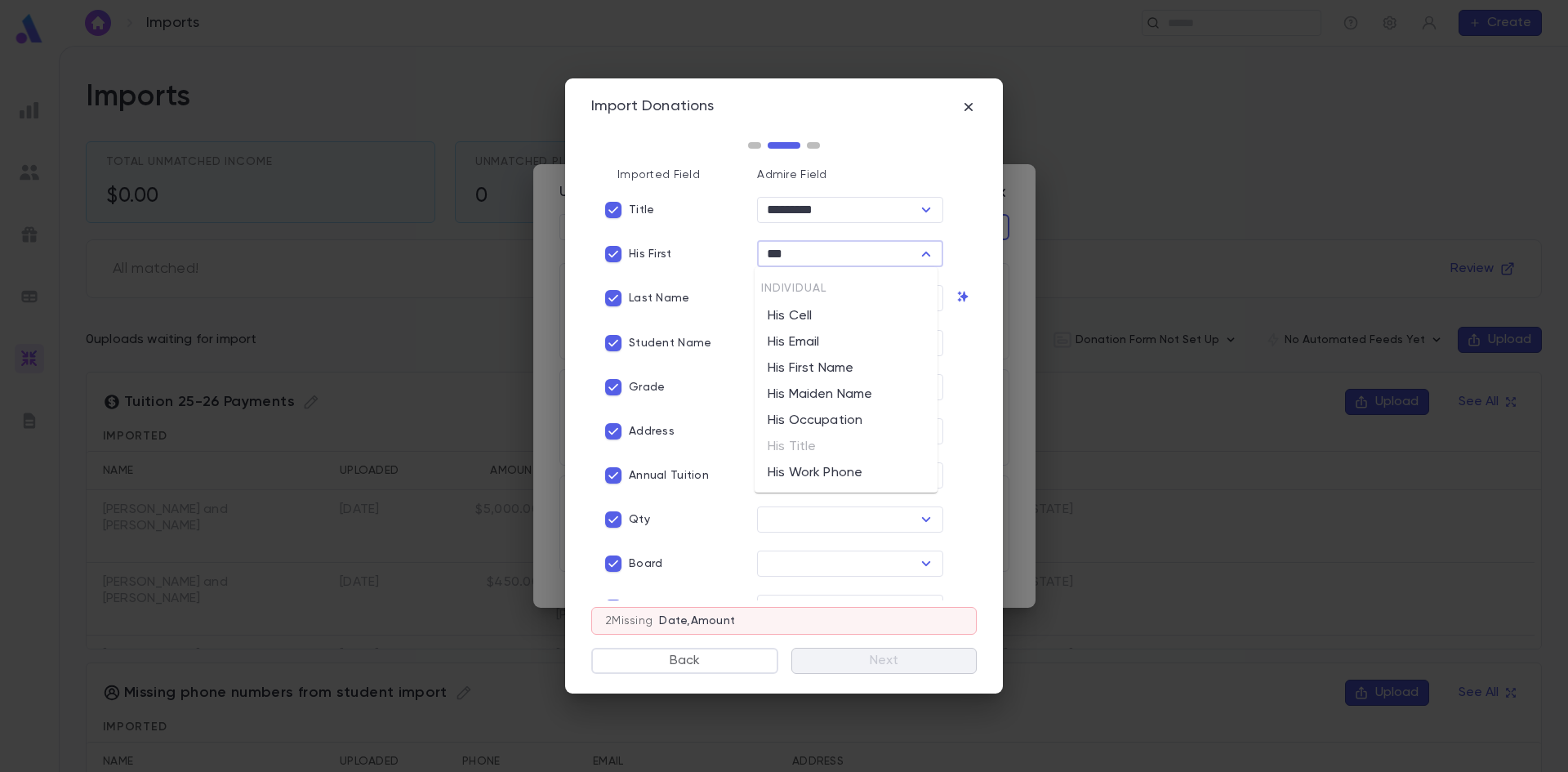
click at [845, 369] on li "His First Name" at bounding box center [845, 368] width 183 height 26
type input "**********"
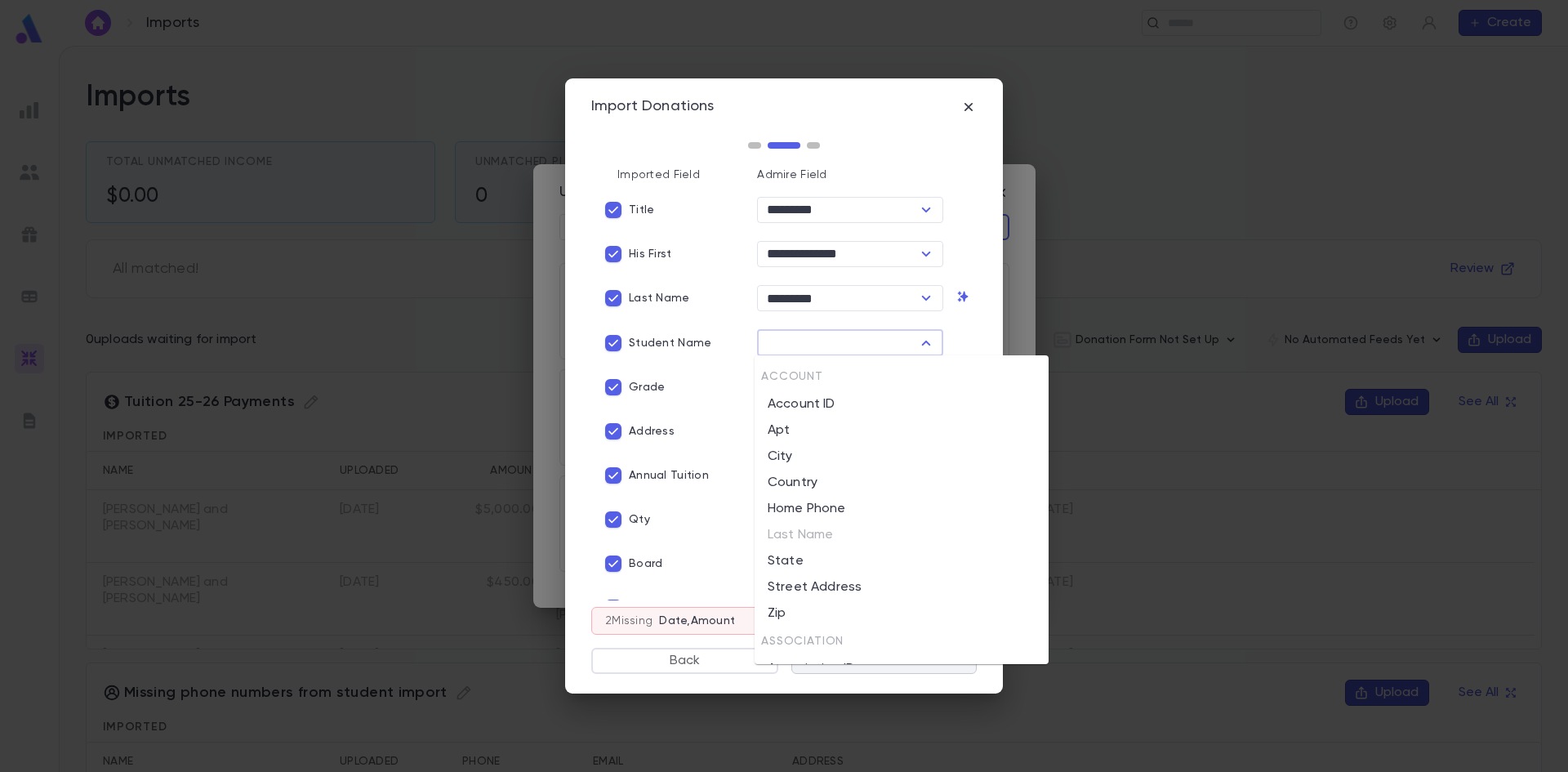
click at [805, 345] on input "text" at bounding box center [836, 342] width 149 height 23
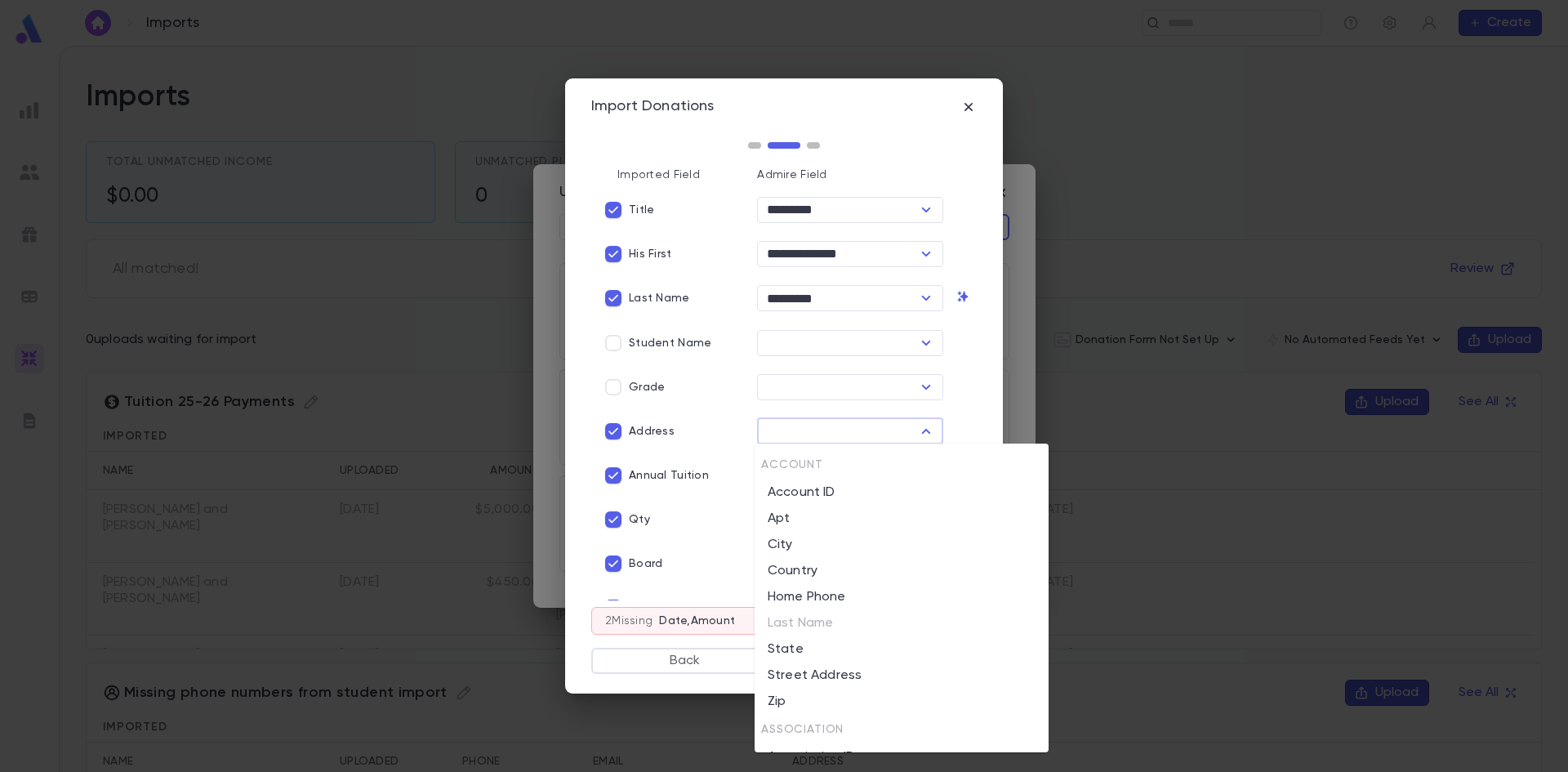
click at [790, 438] on input "text" at bounding box center [836, 431] width 149 height 23
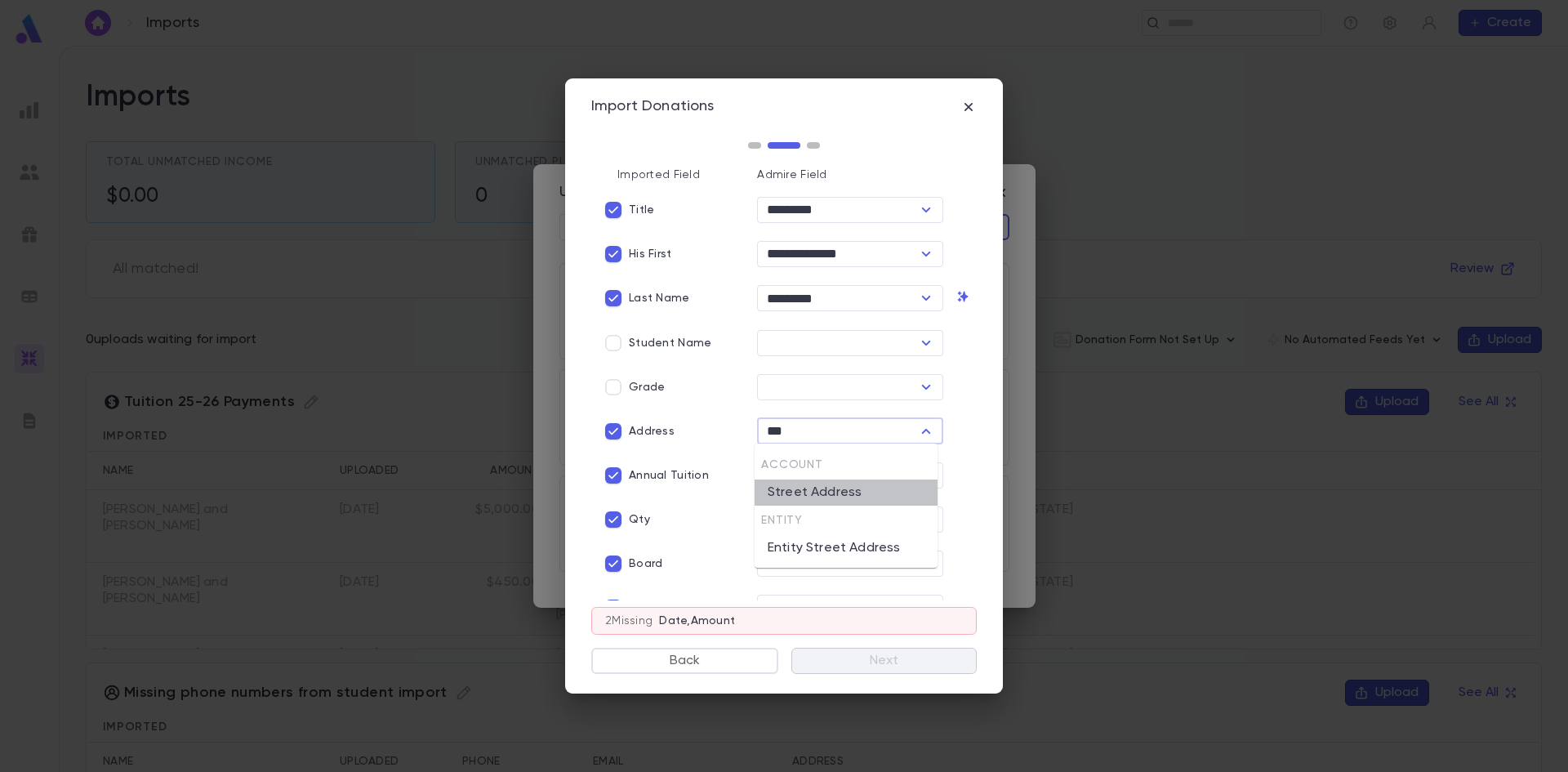
click at [810, 489] on li "Street Address" at bounding box center [845, 493] width 183 height 26
type input "**********"
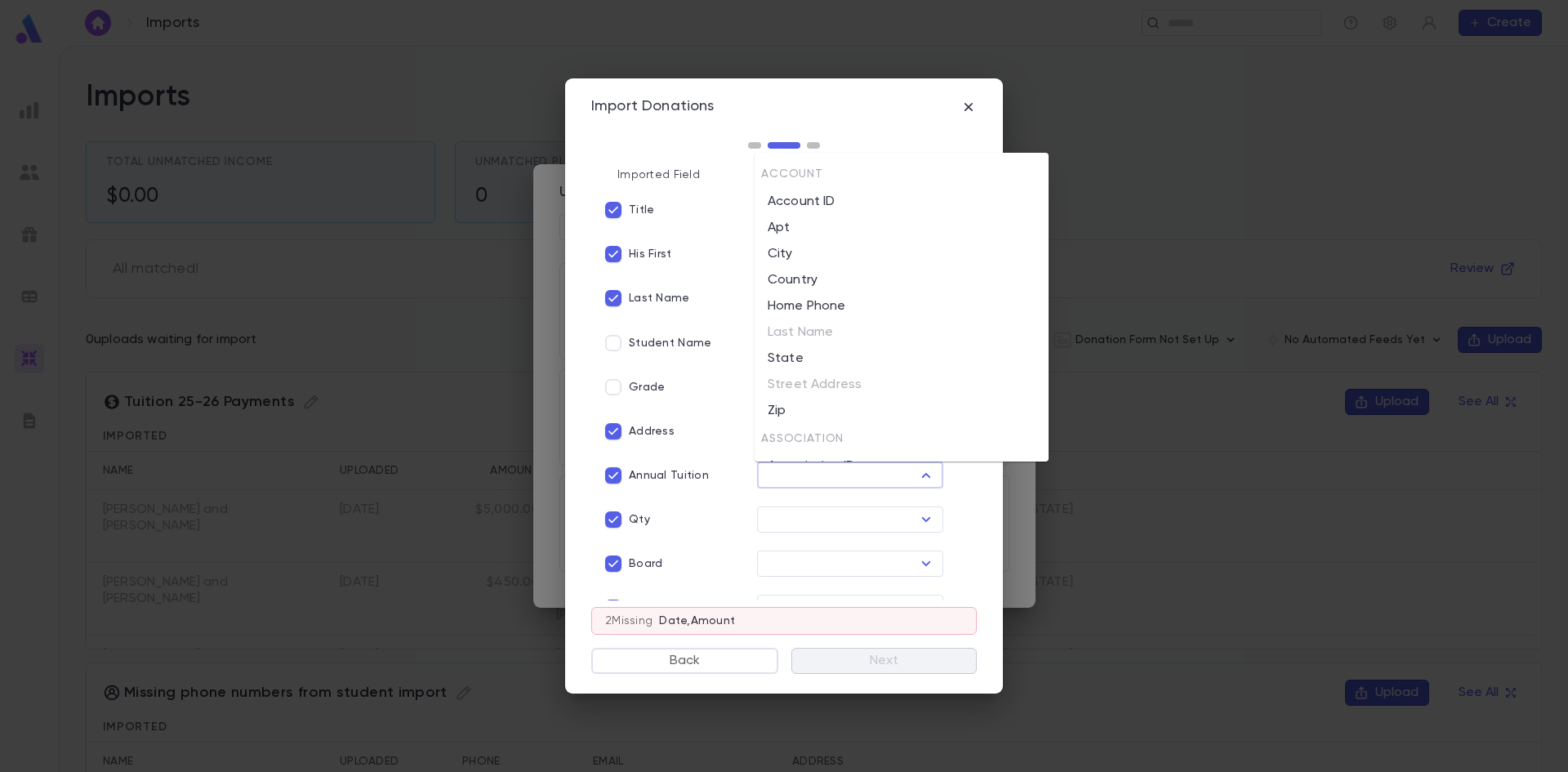
click at [794, 472] on input "text" at bounding box center [836, 475] width 149 height 23
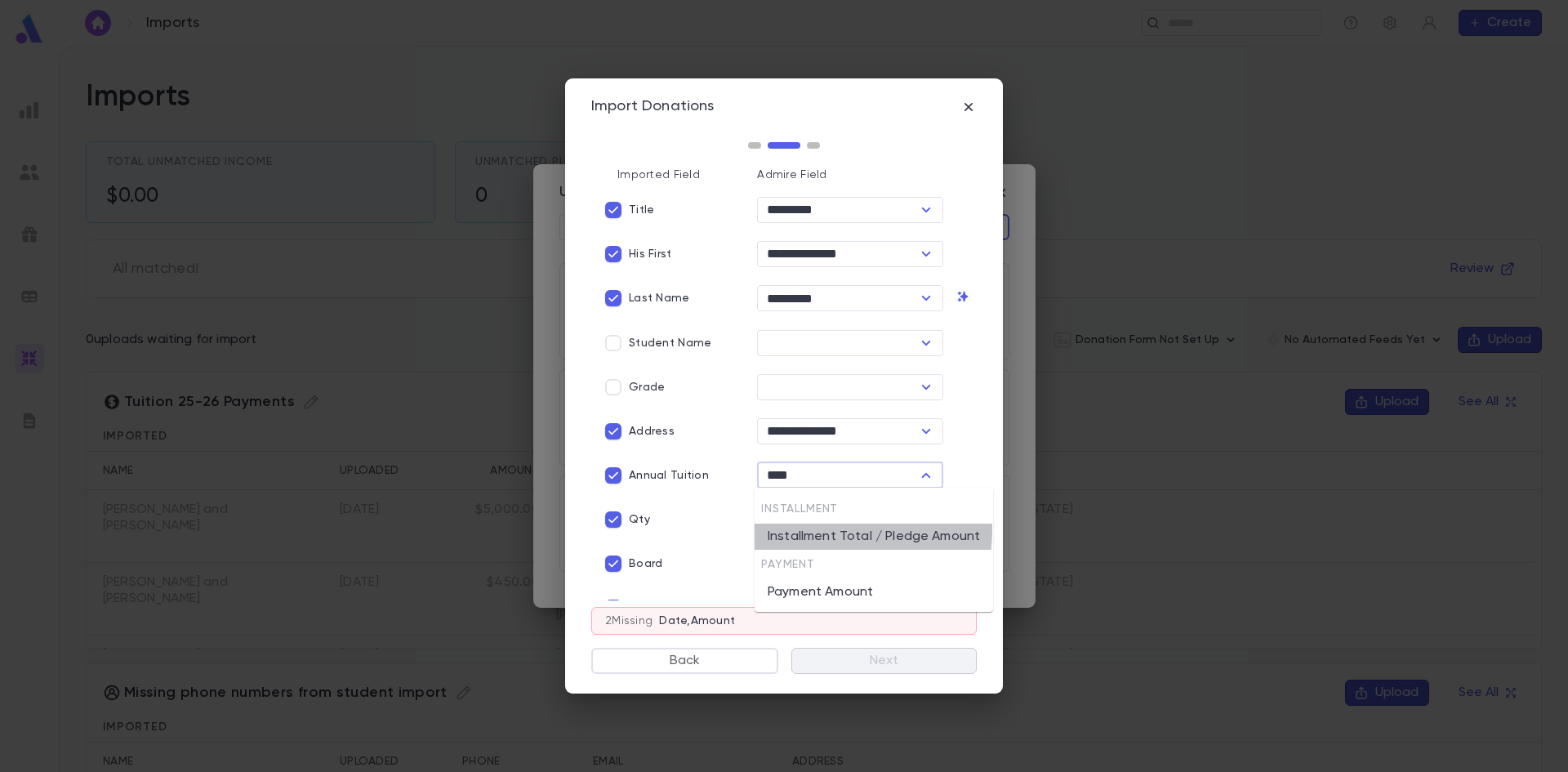
click at [812, 530] on li "Installment Total / Pledge Amount" at bounding box center [874, 536] width 238 height 26
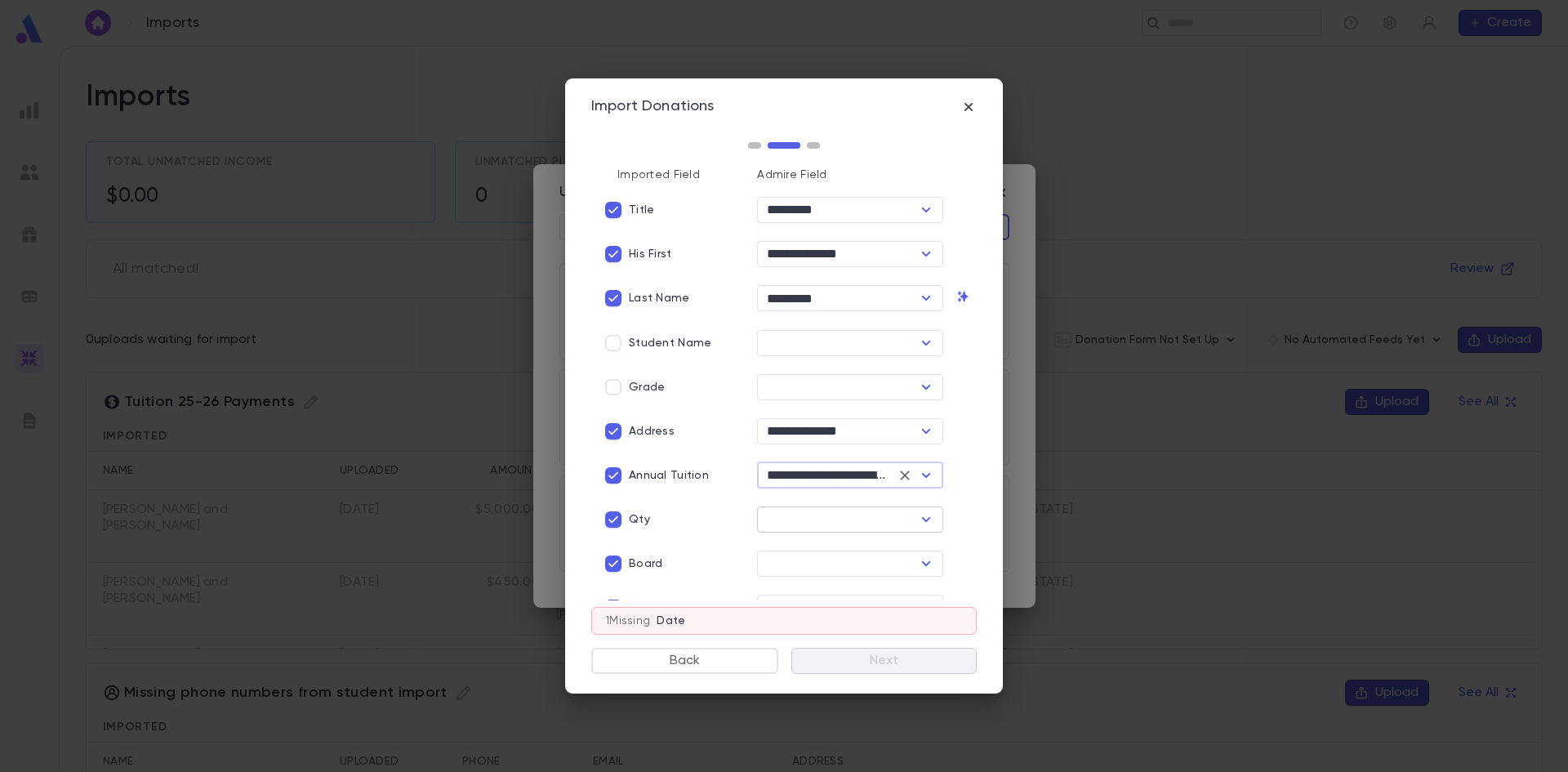
type input "**********"
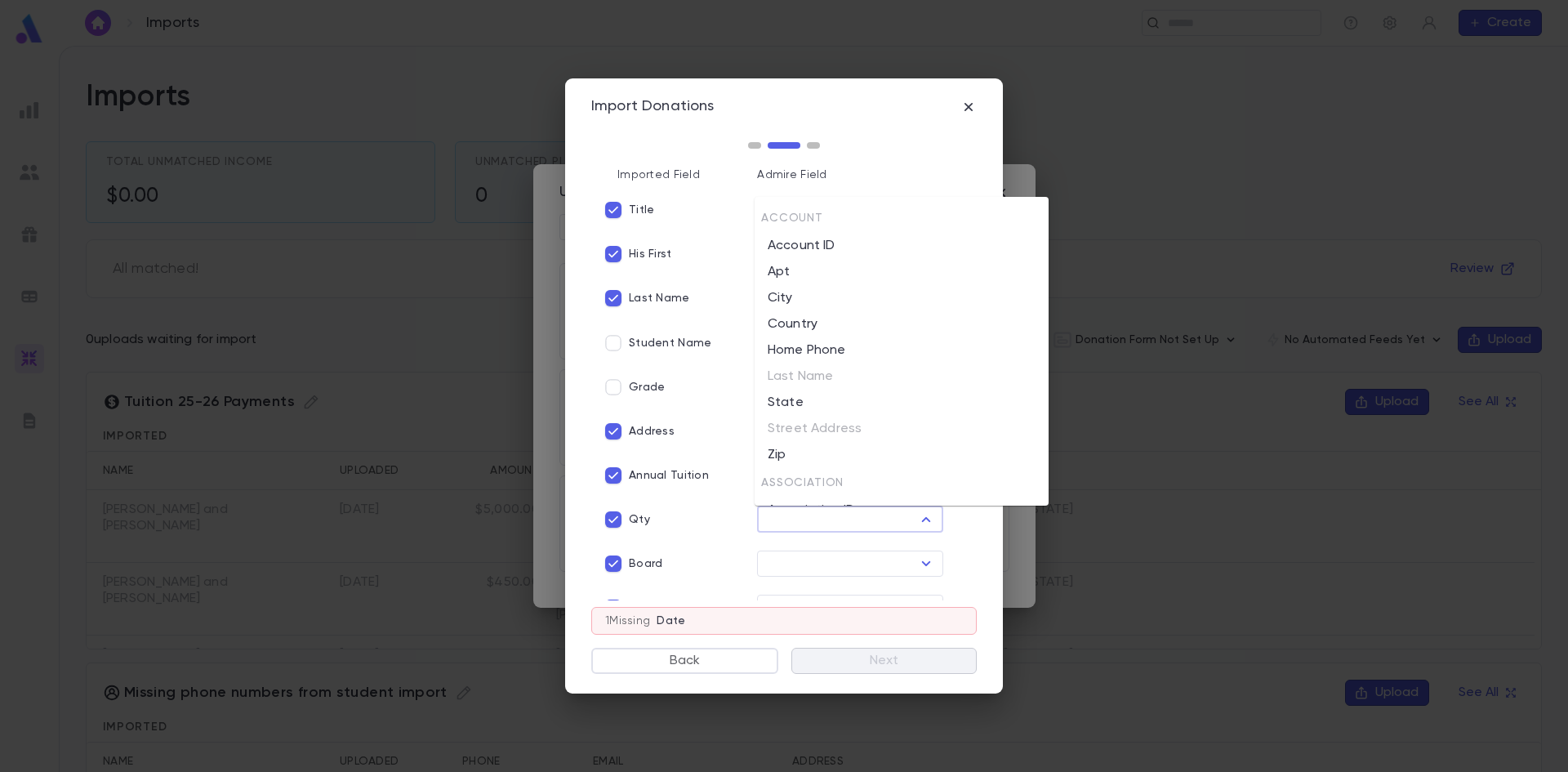
click at [808, 517] on input "text" at bounding box center [836, 519] width 149 height 23
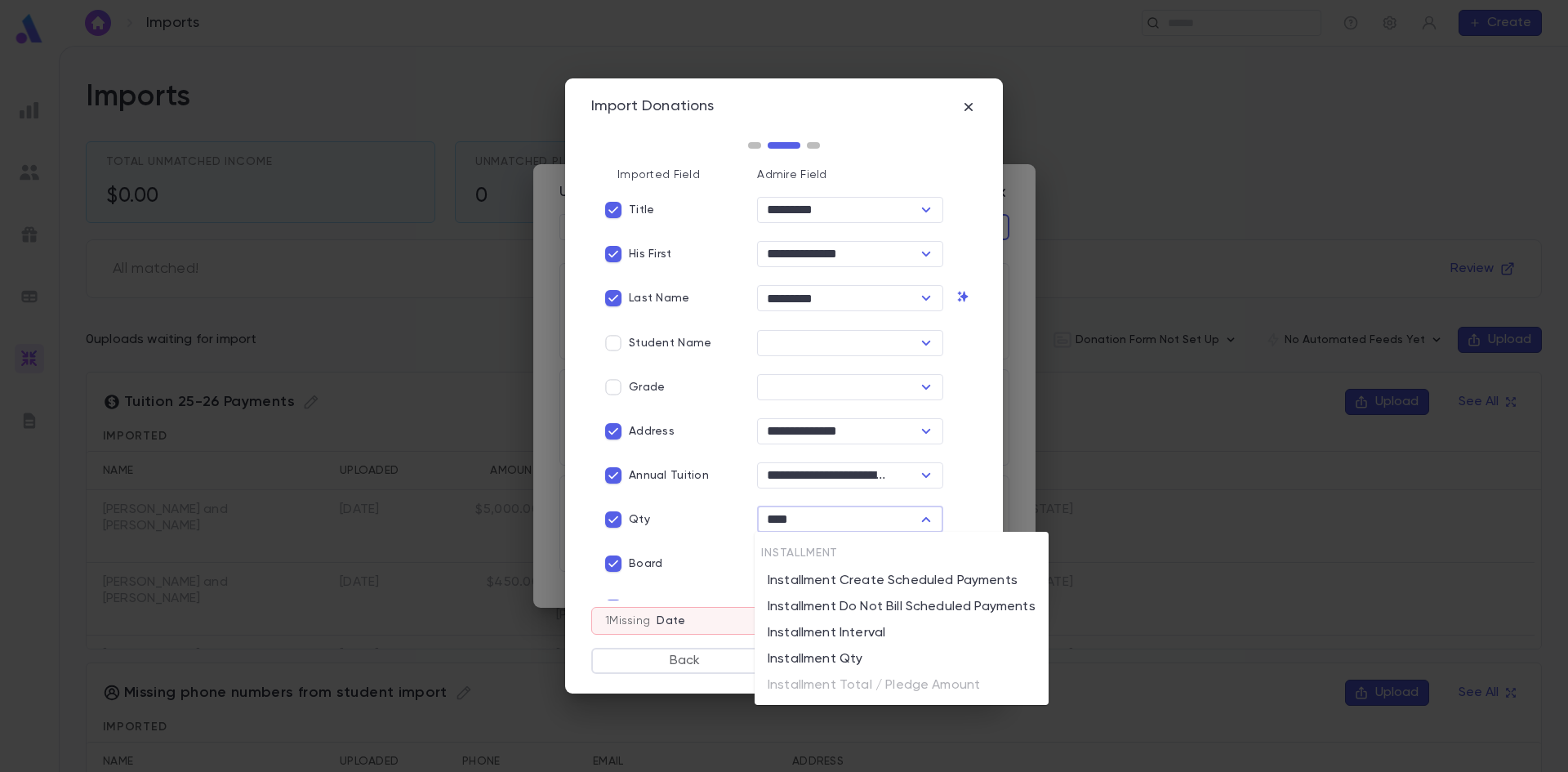
click at [835, 653] on li "Installment Qty" at bounding box center [901, 659] width 294 height 26
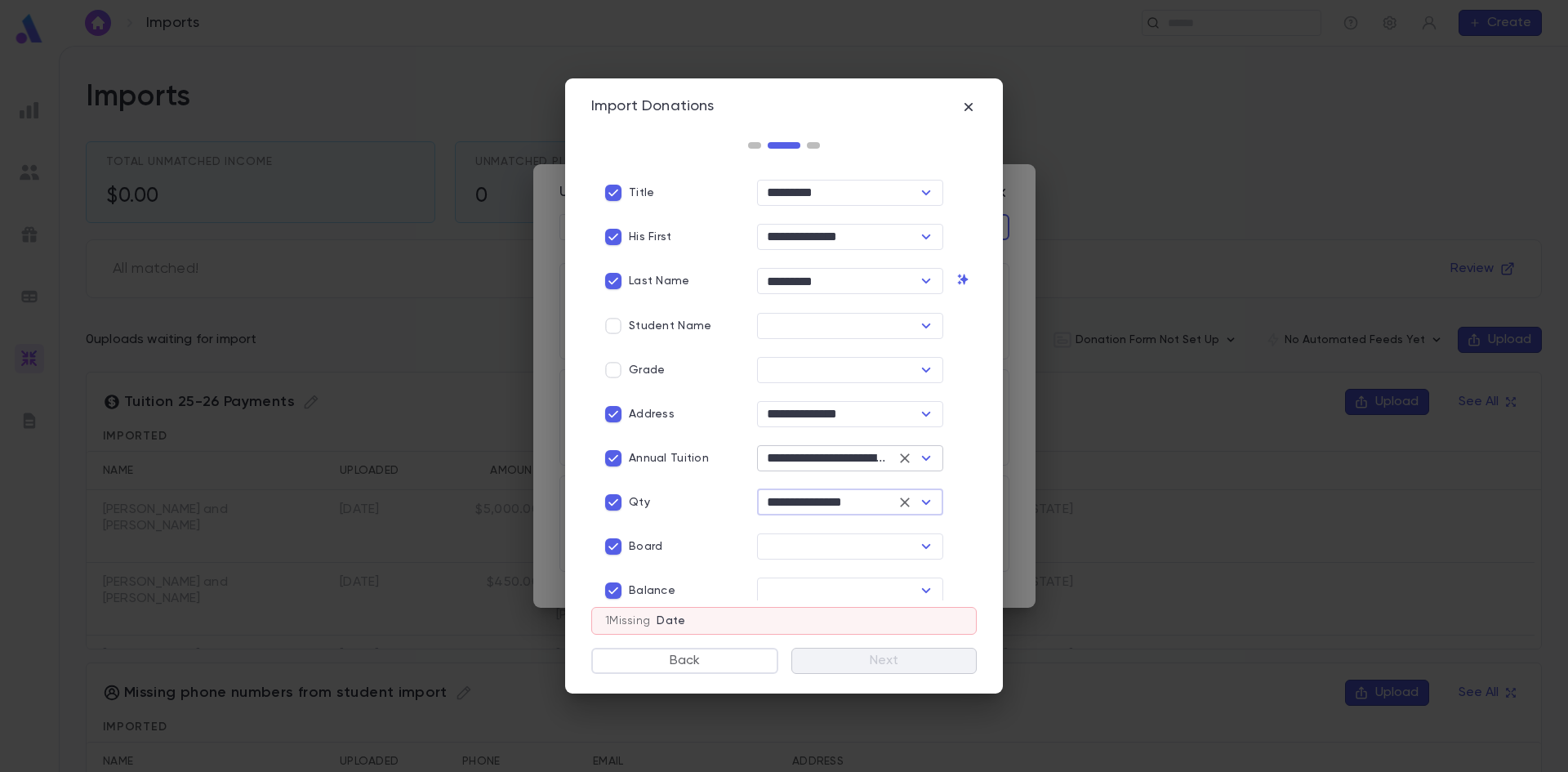
scroll to position [22, 0]
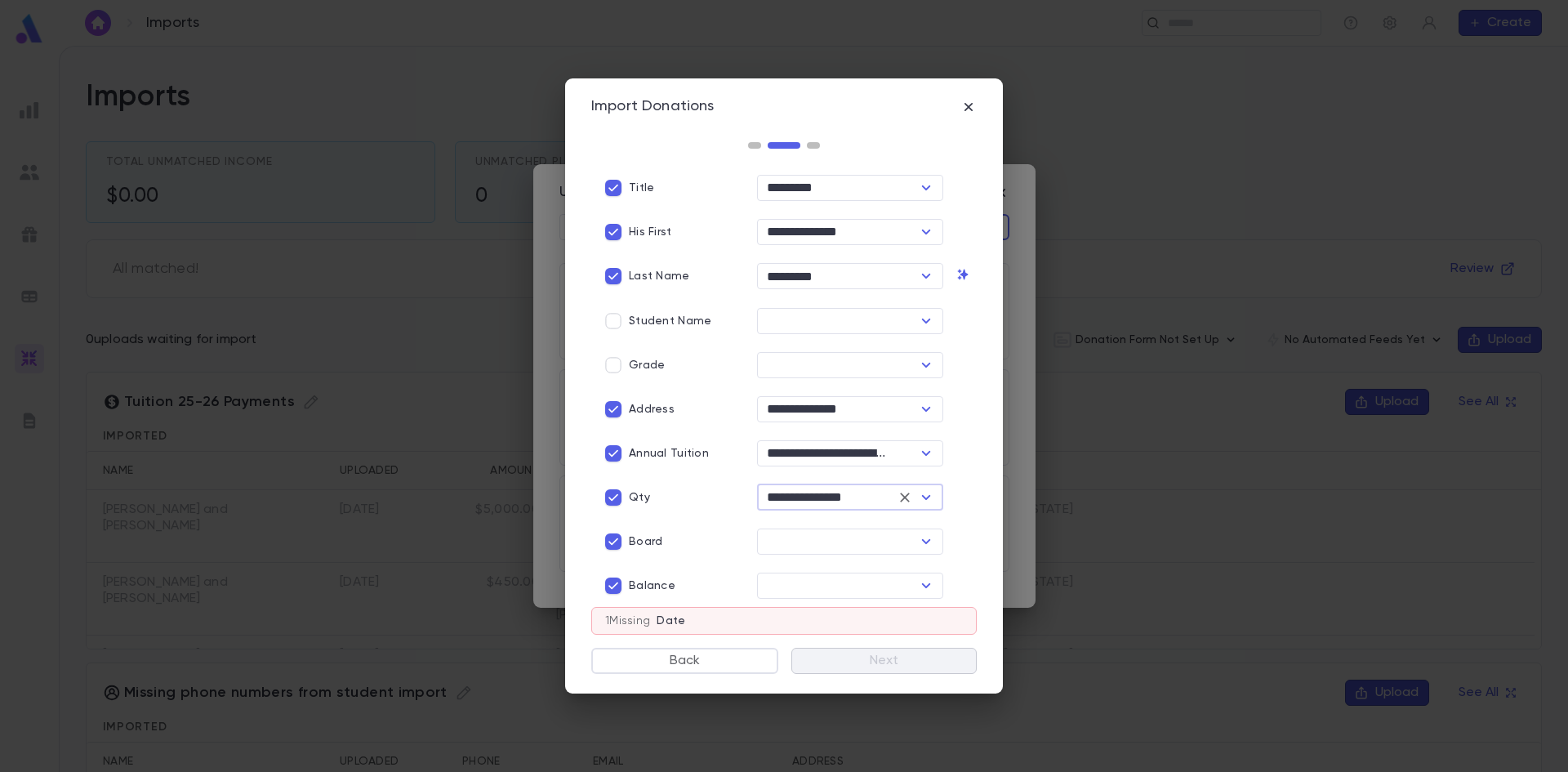
type input "**********"
click at [711, 660] on button "Back" at bounding box center [685, 661] width 187 height 26
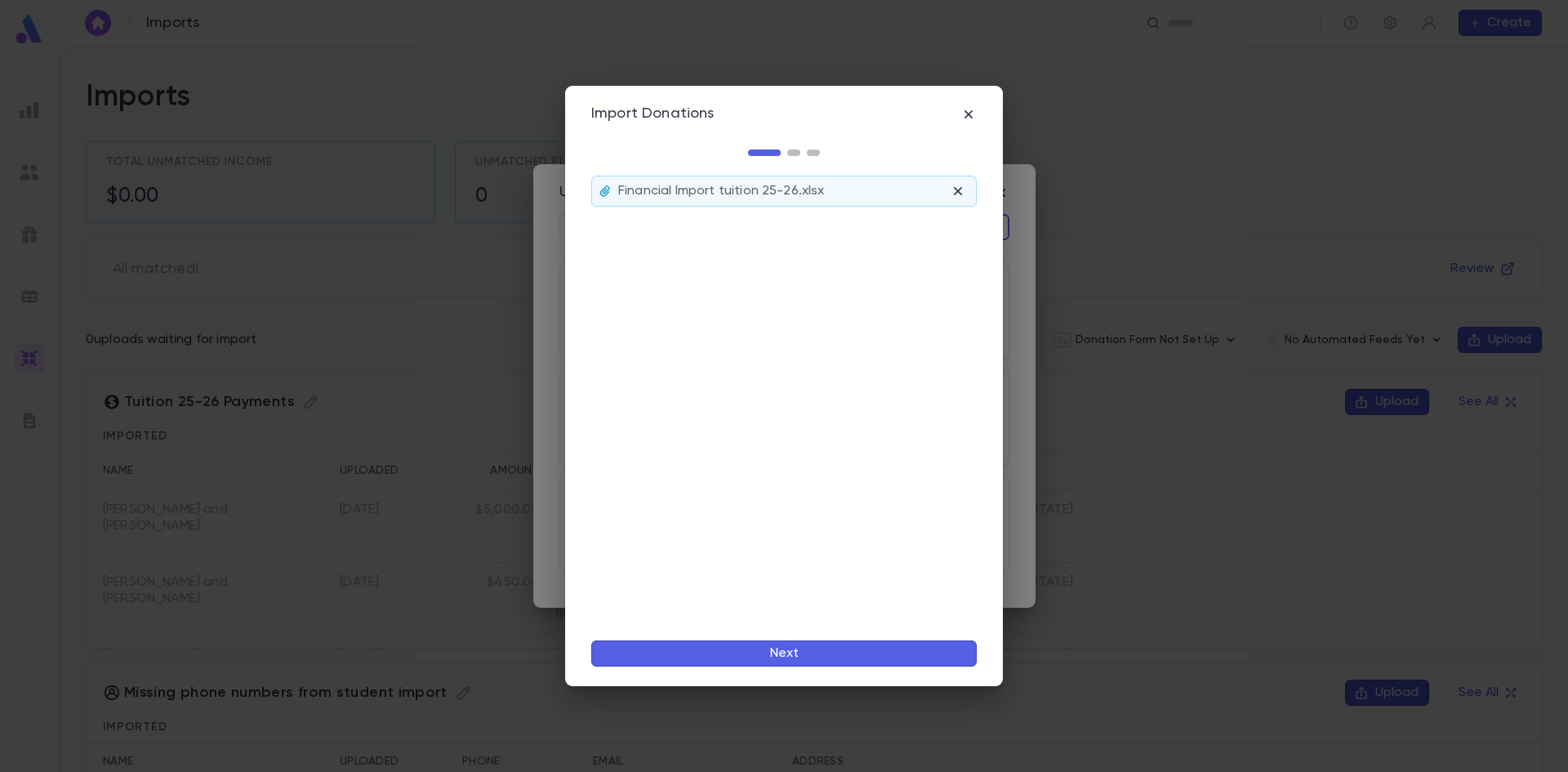
scroll to position [0, 0]
click at [958, 186] on icon "button" at bounding box center [958, 191] width 16 height 16
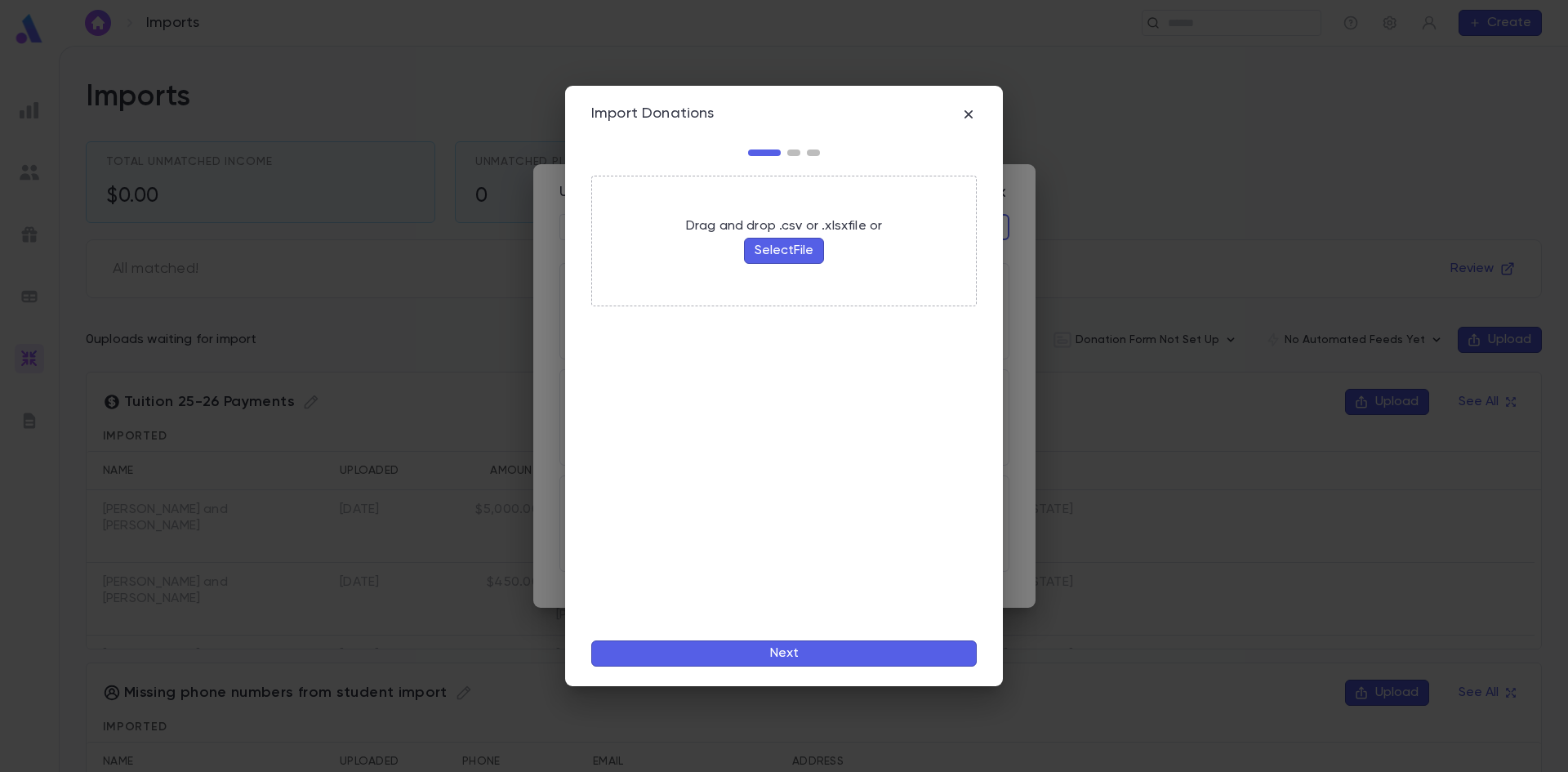
click at [768, 250] on button "Select File" at bounding box center [784, 250] width 80 height 26
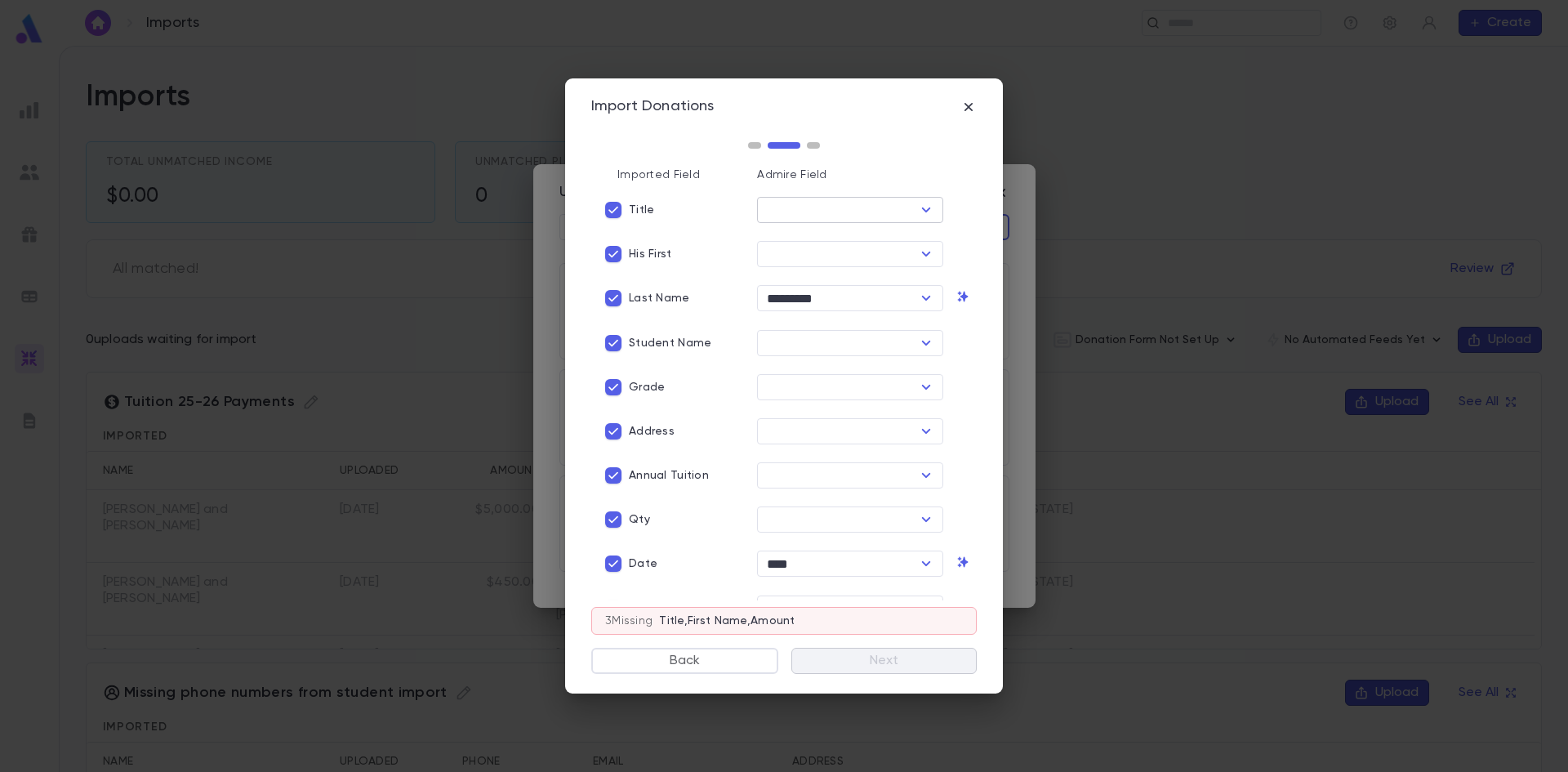
click at [780, 214] on input "text" at bounding box center [836, 209] width 149 height 23
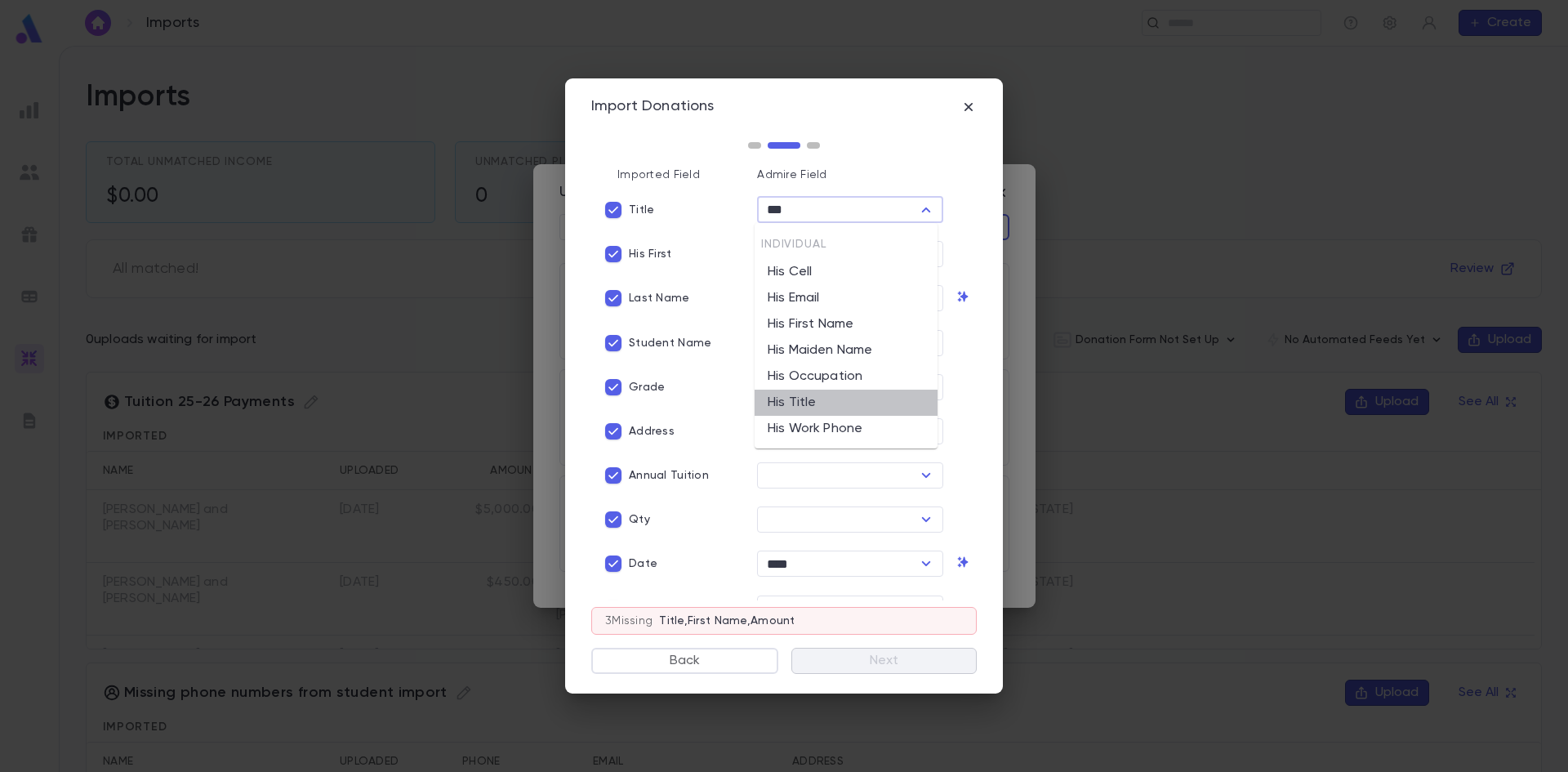
click at [815, 402] on li "His Title" at bounding box center [845, 402] width 183 height 26
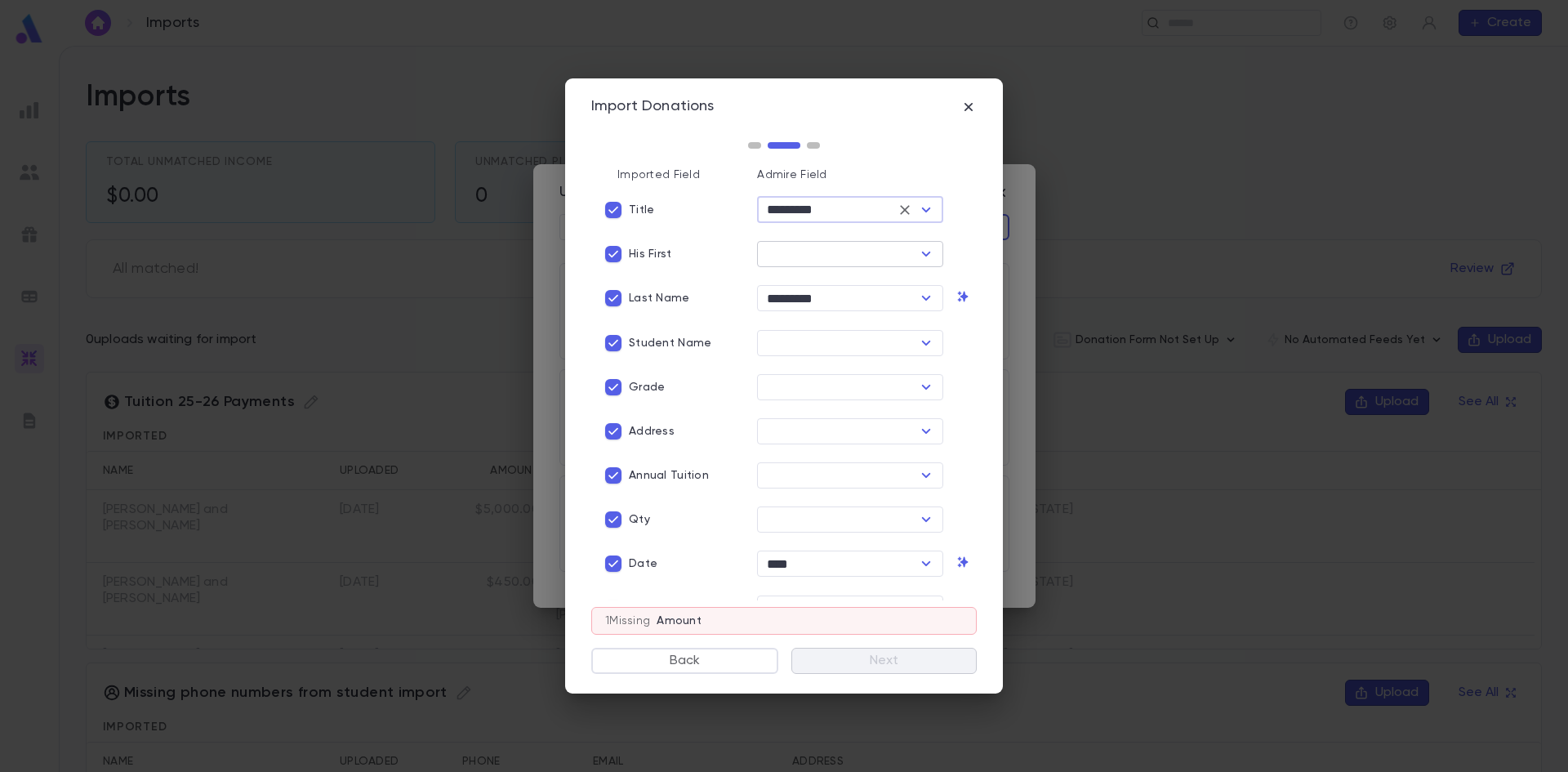
type input "*********"
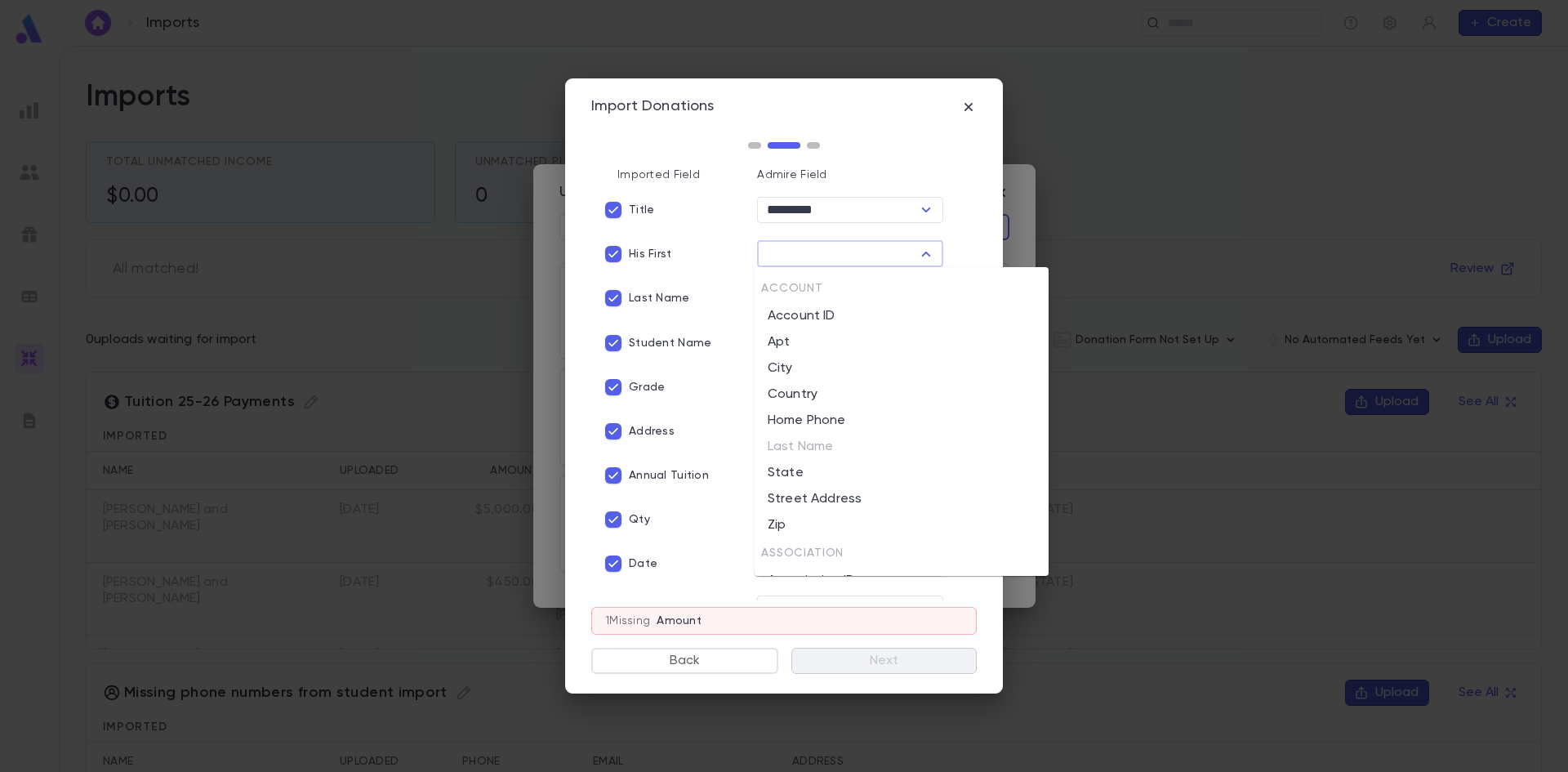
click at [793, 245] on input "text" at bounding box center [836, 254] width 149 height 23
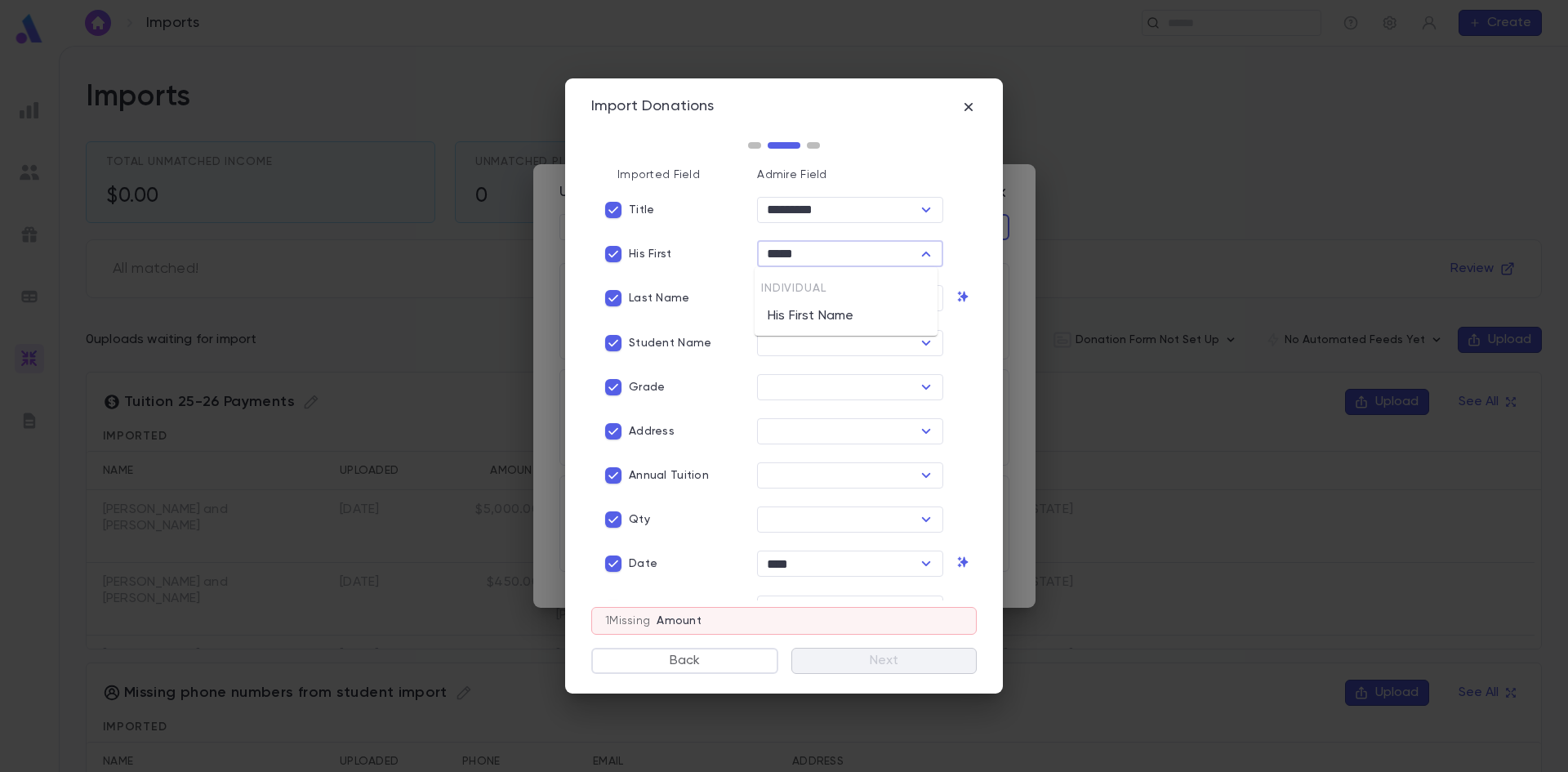
click at [810, 314] on li "His First Name" at bounding box center [845, 316] width 183 height 26
type input "**********"
click at [651, 348] on p "Student Name" at bounding box center [670, 343] width 83 height 13
click at [642, 374] on label "Grade" at bounding box center [632, 387] width 67 height 31
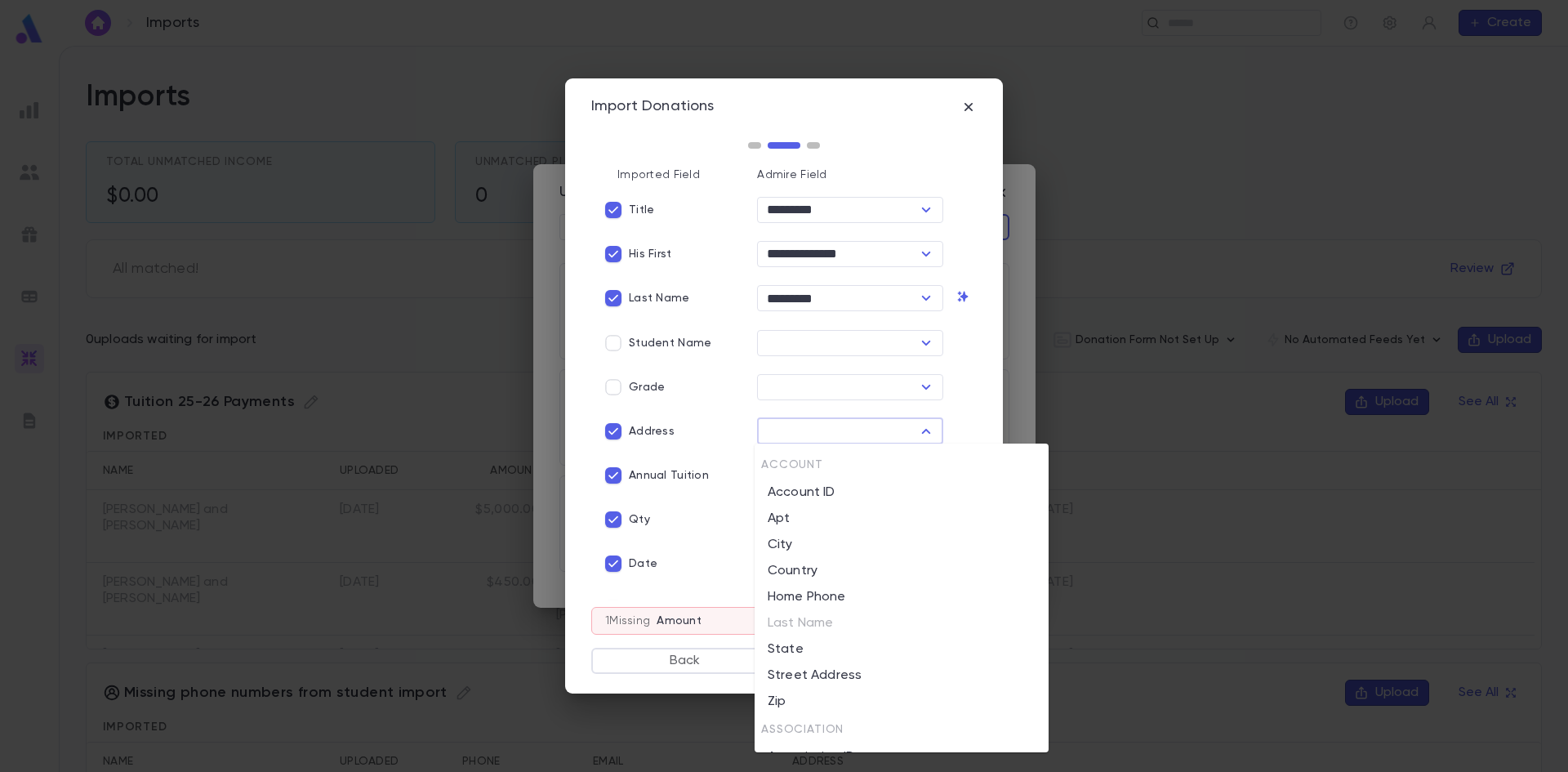
drag, startPoint x: 763, startPoint y: 426, endPoint x: 778, endPoint y: 430, distance: 15.5
click at [764, 426] on input "text" at bounding box center [836, 431] width 149 height 23
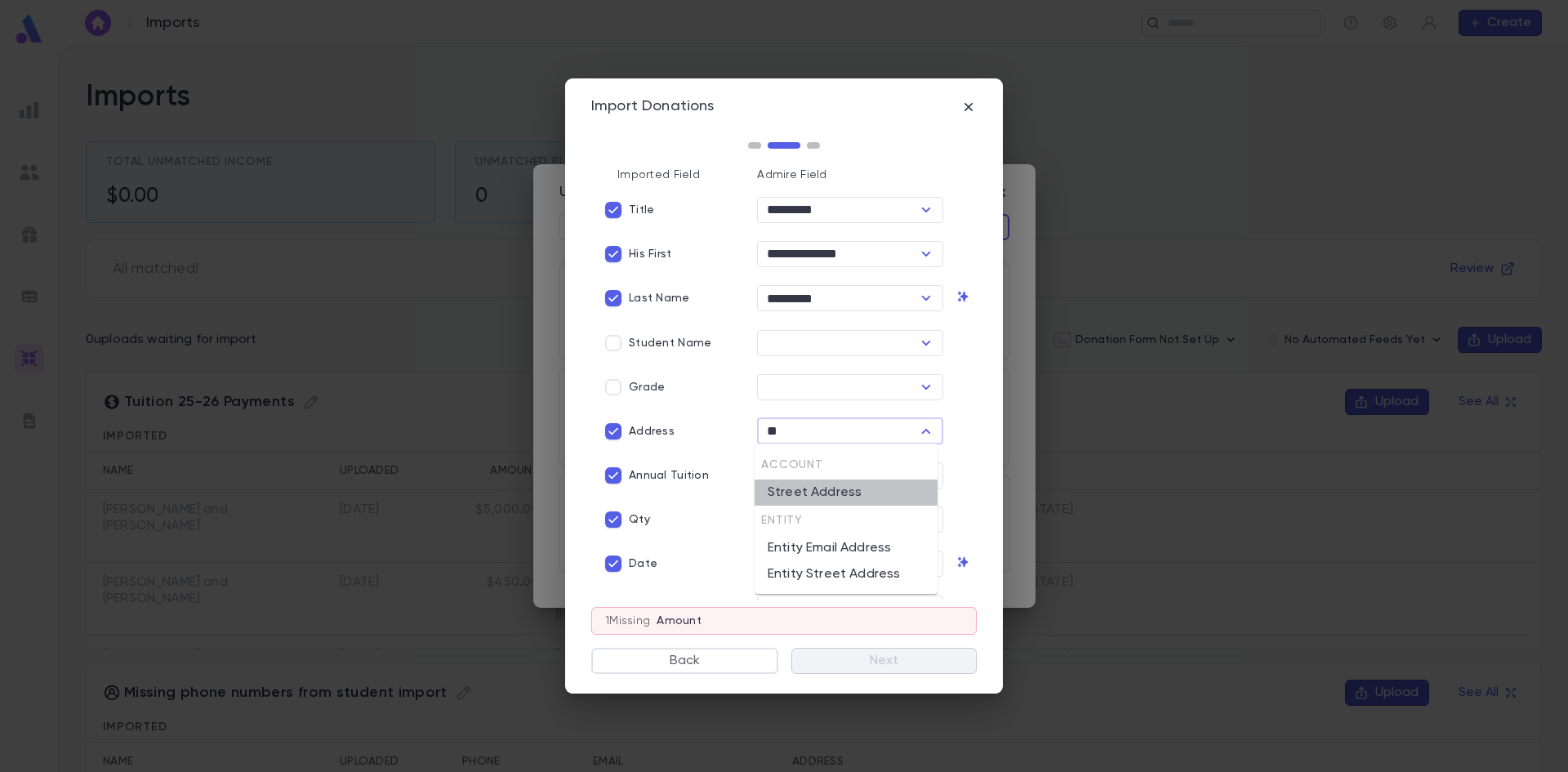
click at [846, 491] on li "Street Address" at bounding box center [845, 493] width 183 height 26
type input "**********"
click at [794, 472] on input "text" at bounding box center [836, 475] width 149 height 23
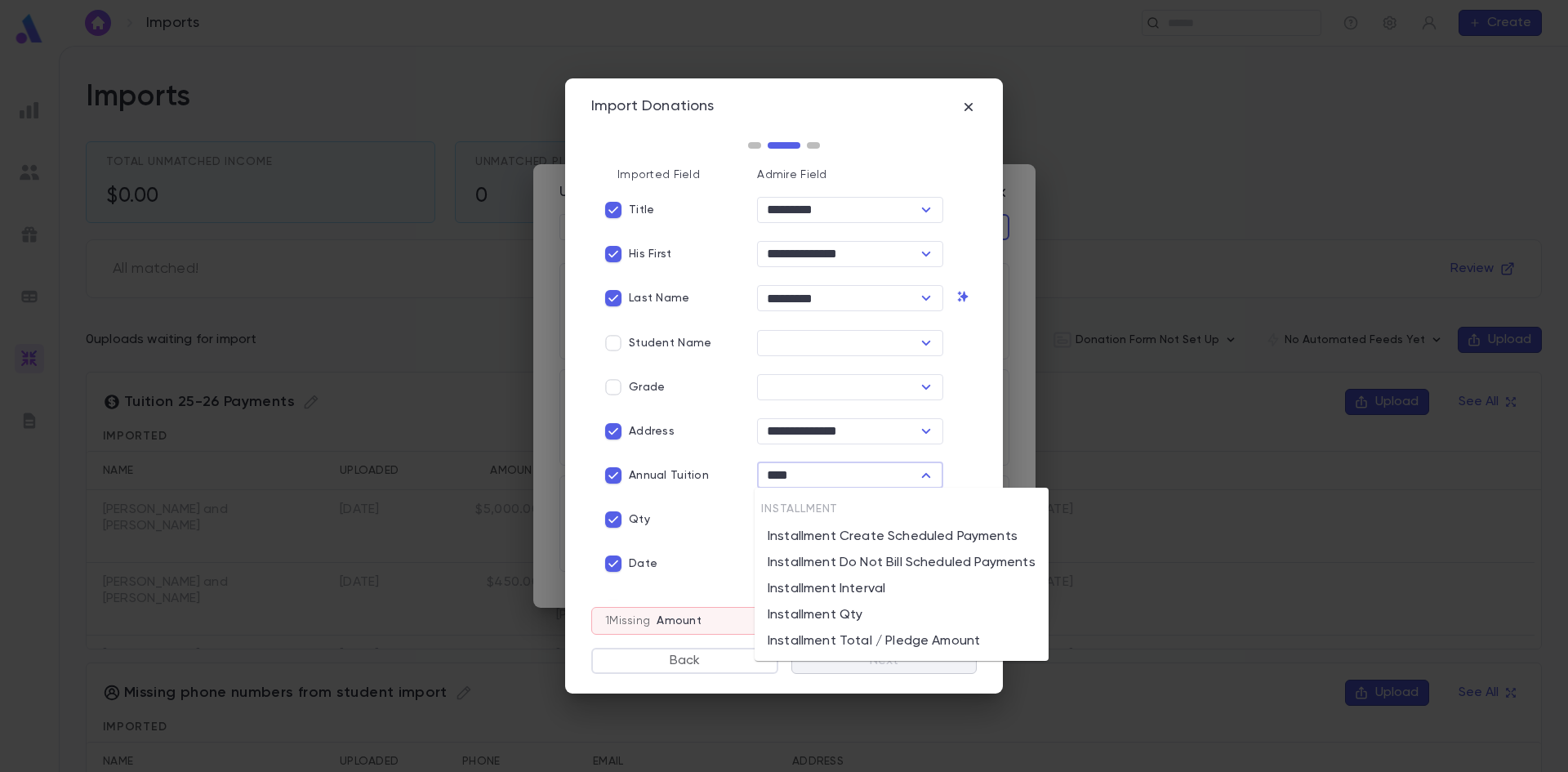
click at [858, 639] on li "Installment Total / Pledge Amount" at bounding box center [901, 641] width 294 height 26
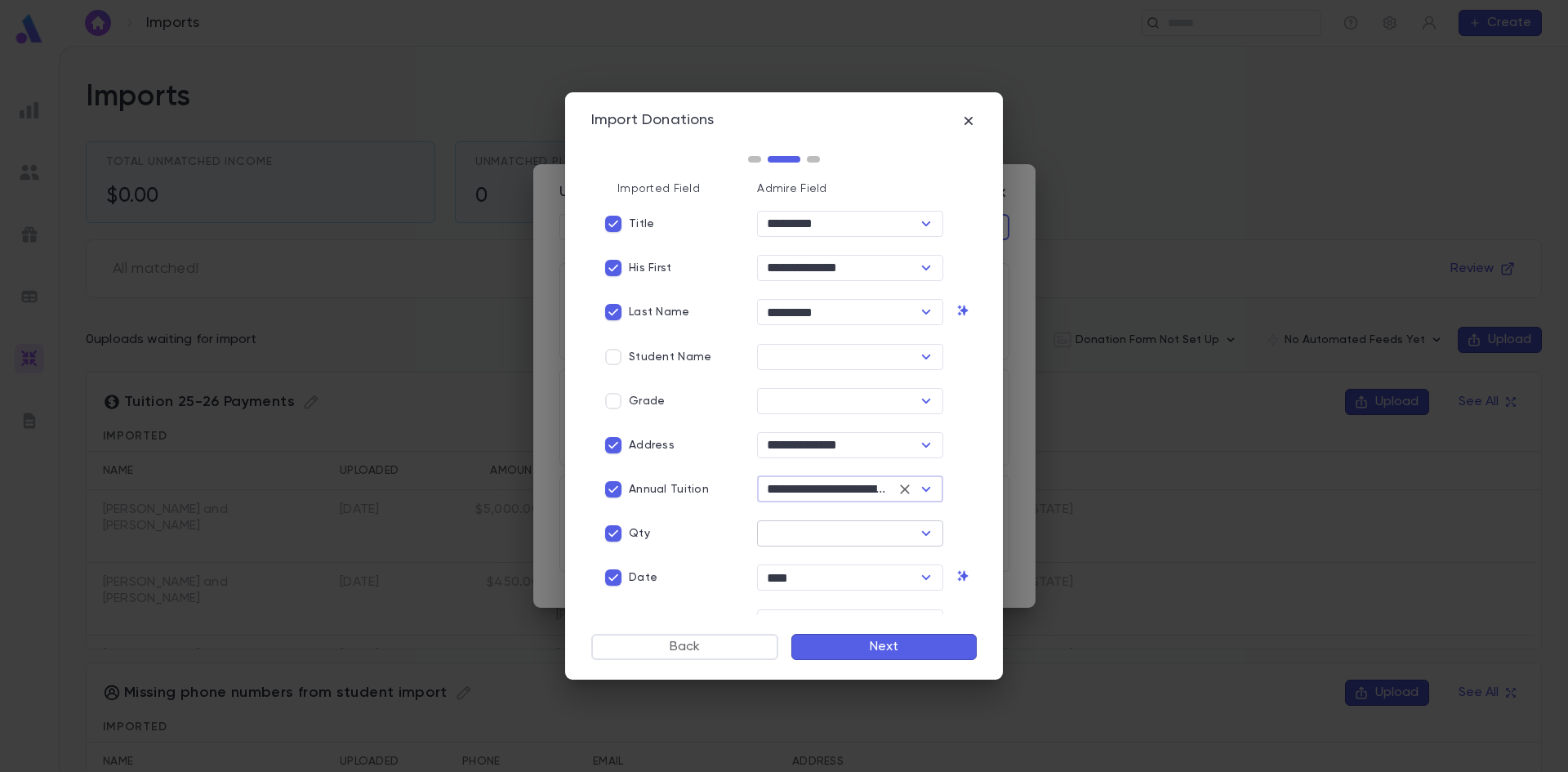
type input "**********"
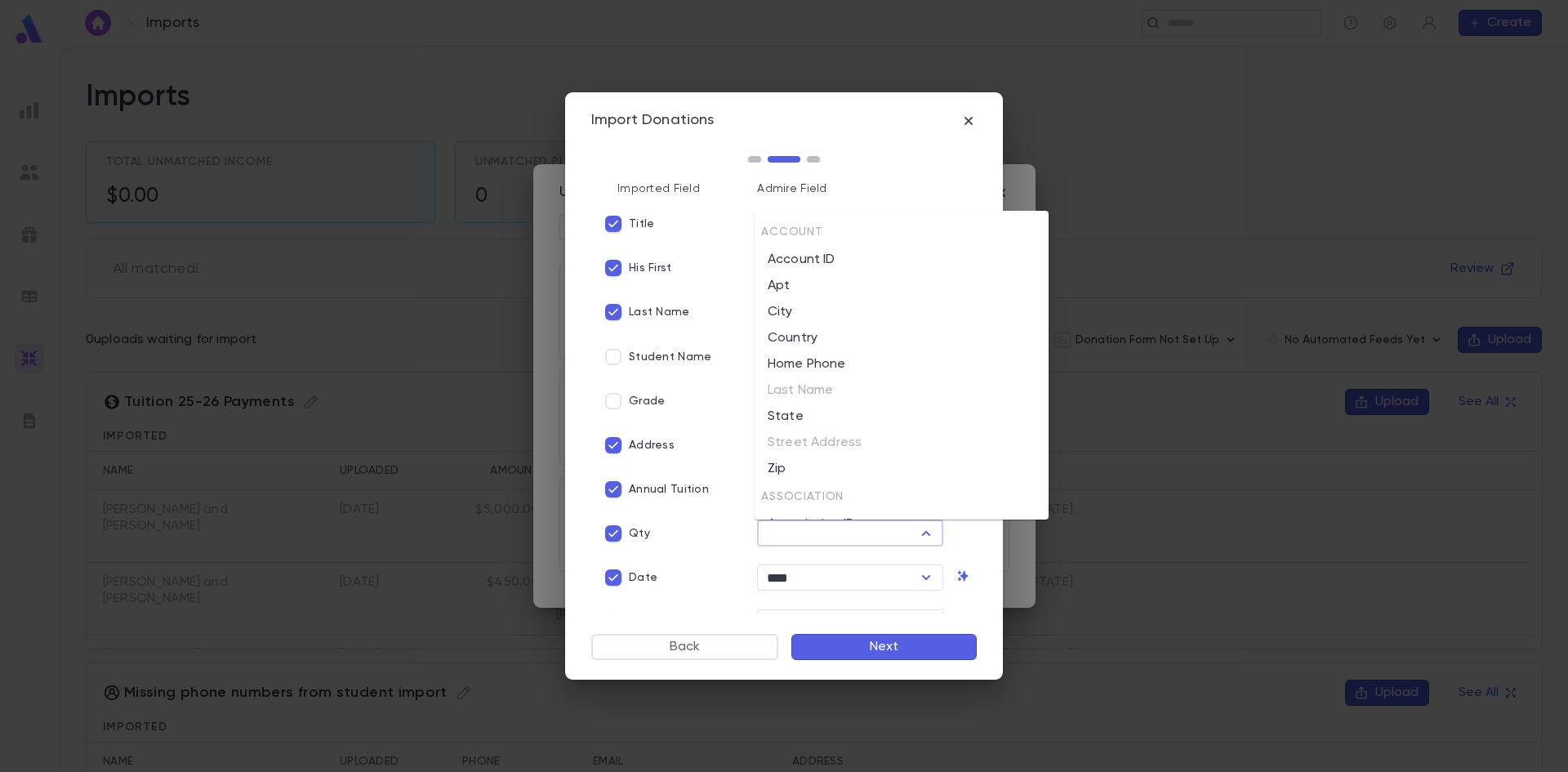
click at [784, 533] on input "text" at bounding box center [836, 533] width 149 height 23
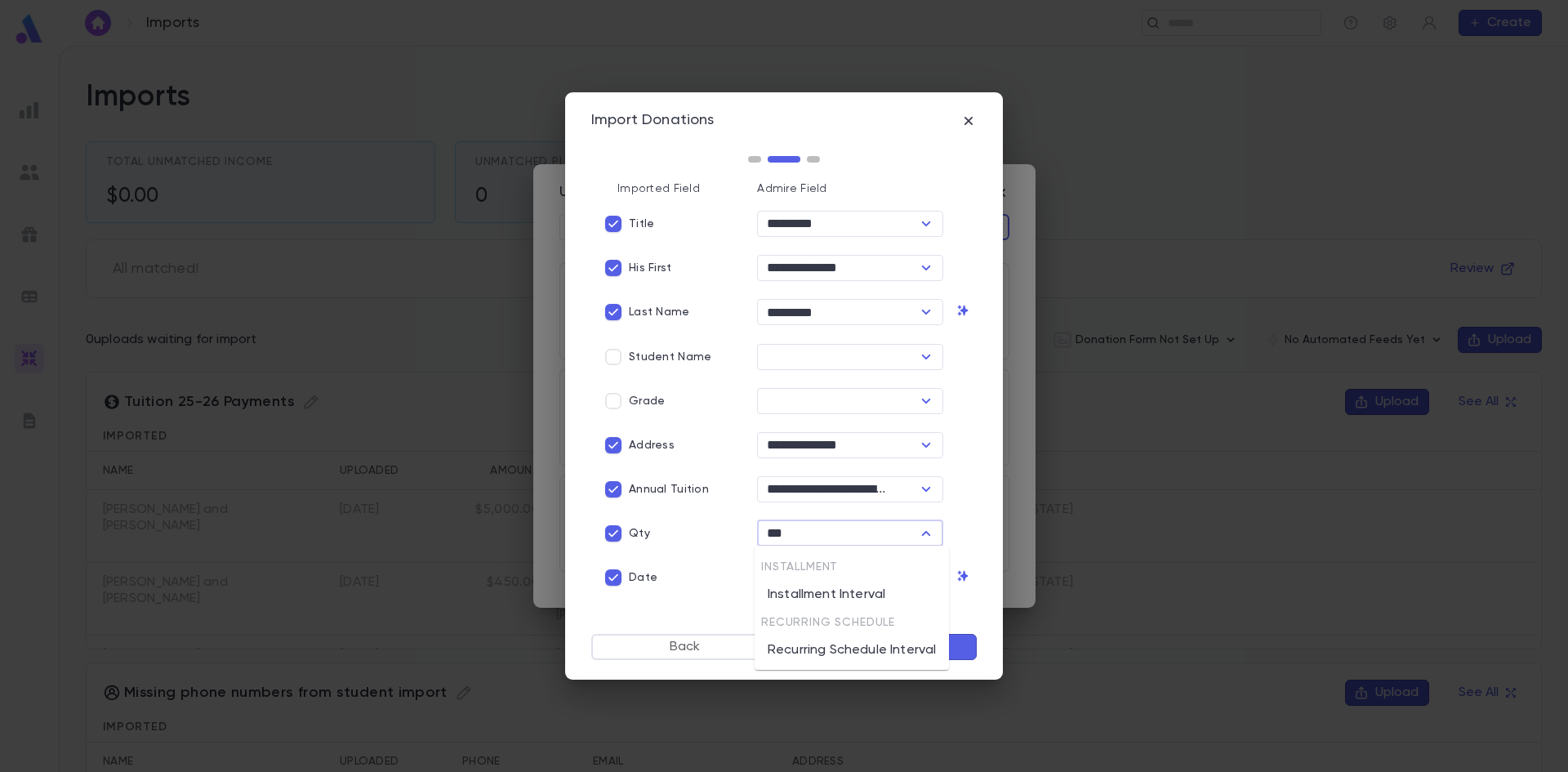
click at [837, 594] on li "Installment Interval" at bounding box center [852, 594] width 195 height 26
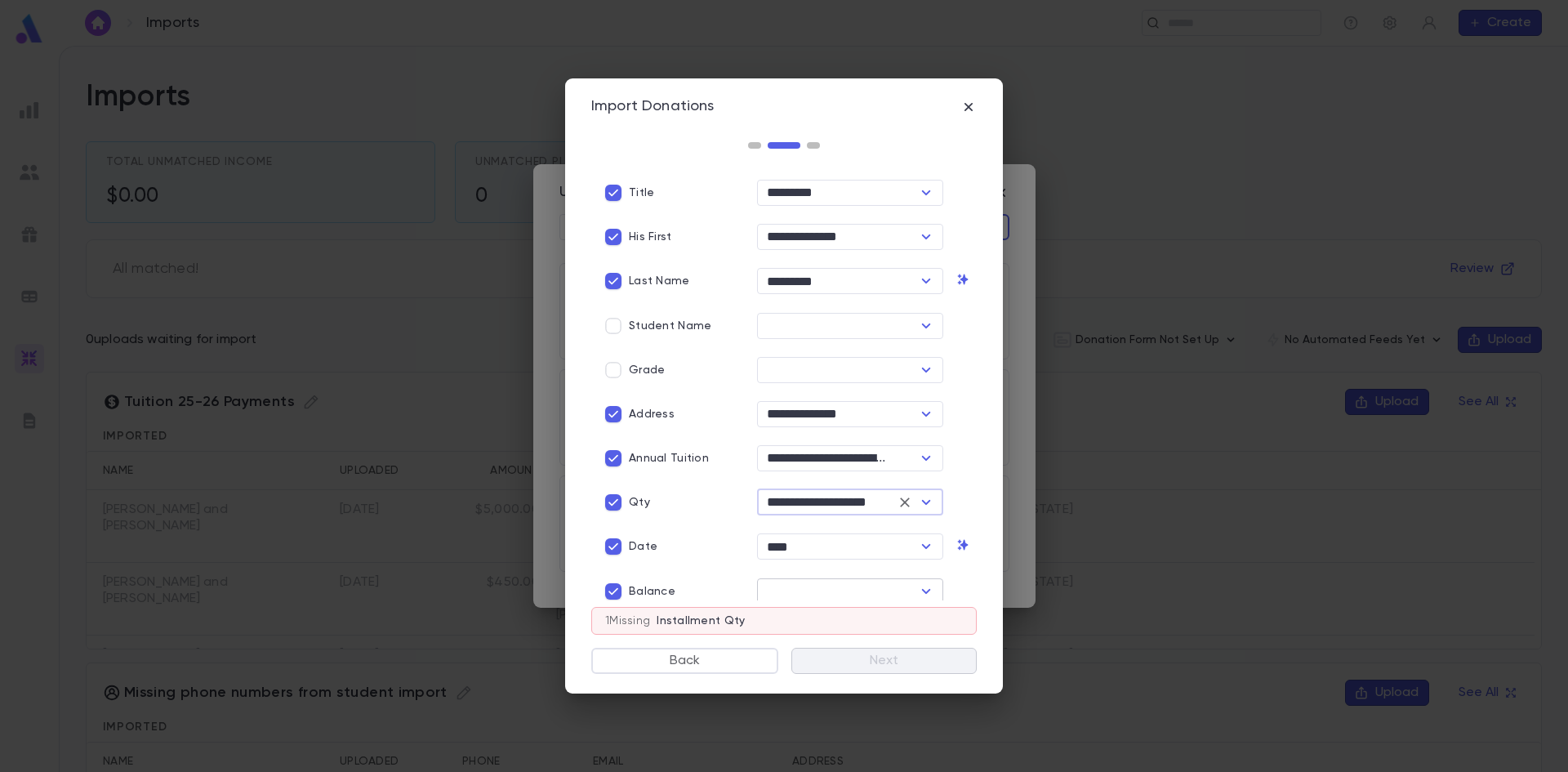
scroll to position [22, 0]
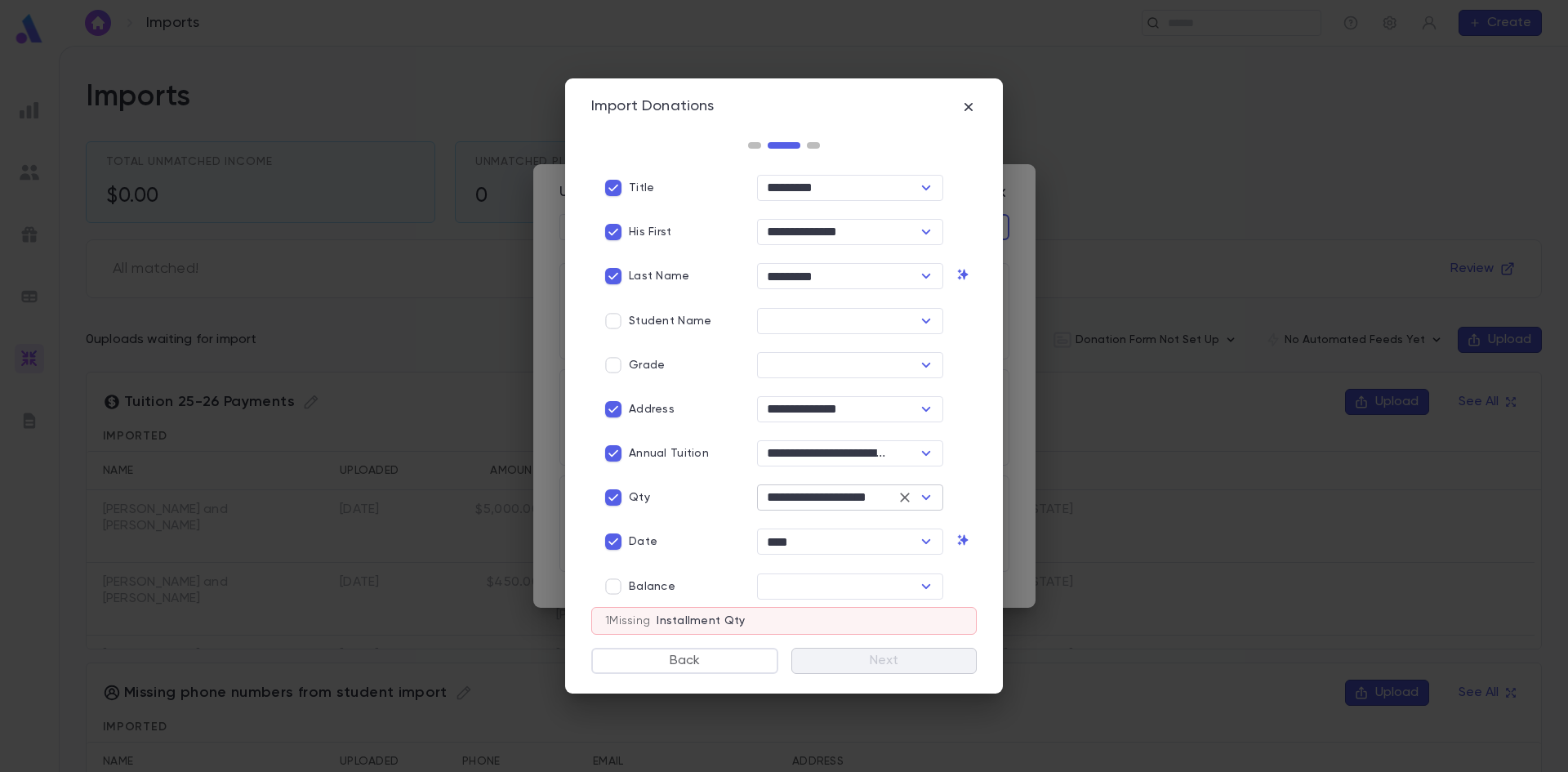
click at [916, 496] on icon "Open" at bounding box center [926, 498] width 20 height 20
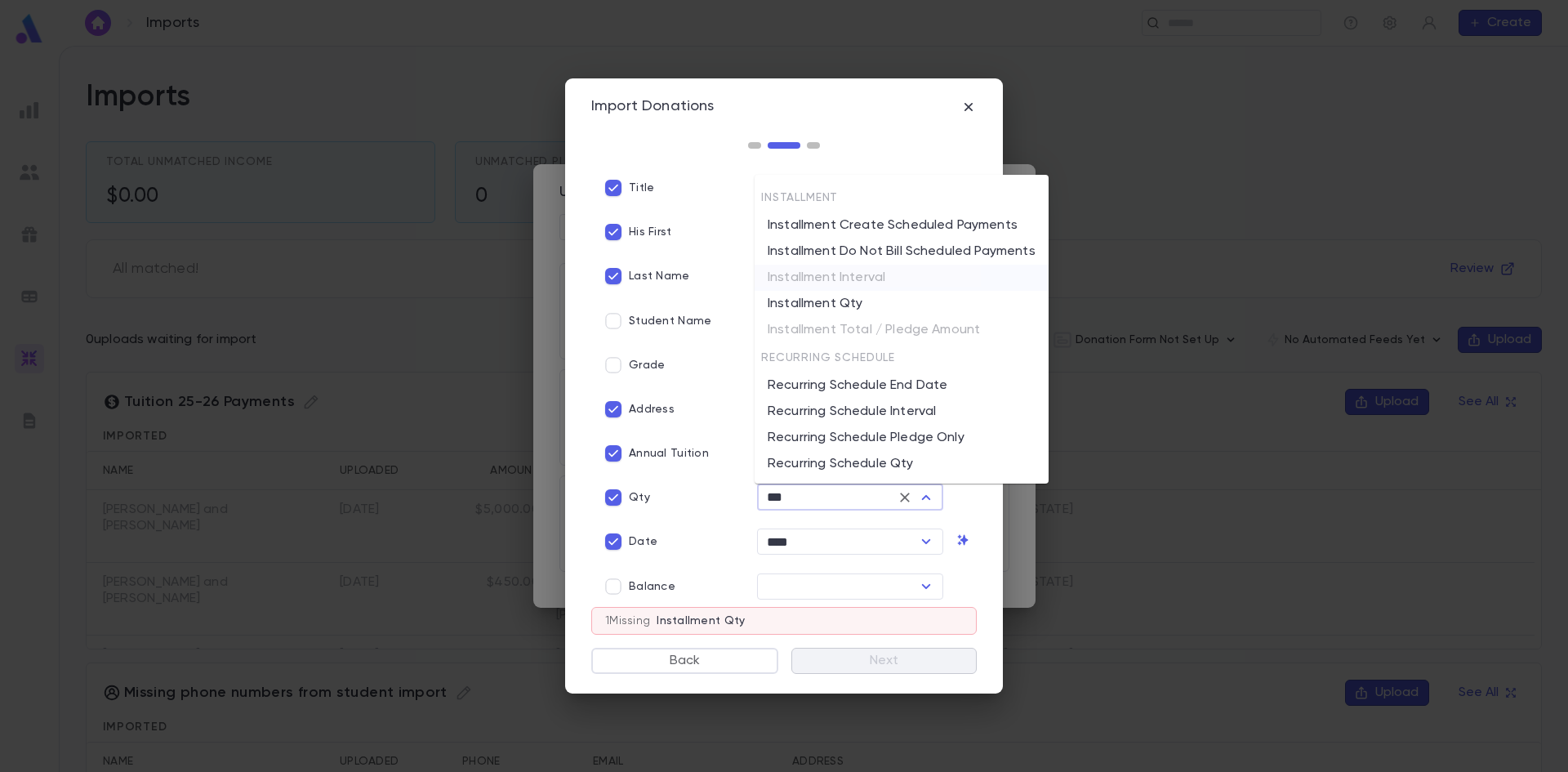
scroll to position [0, 0]
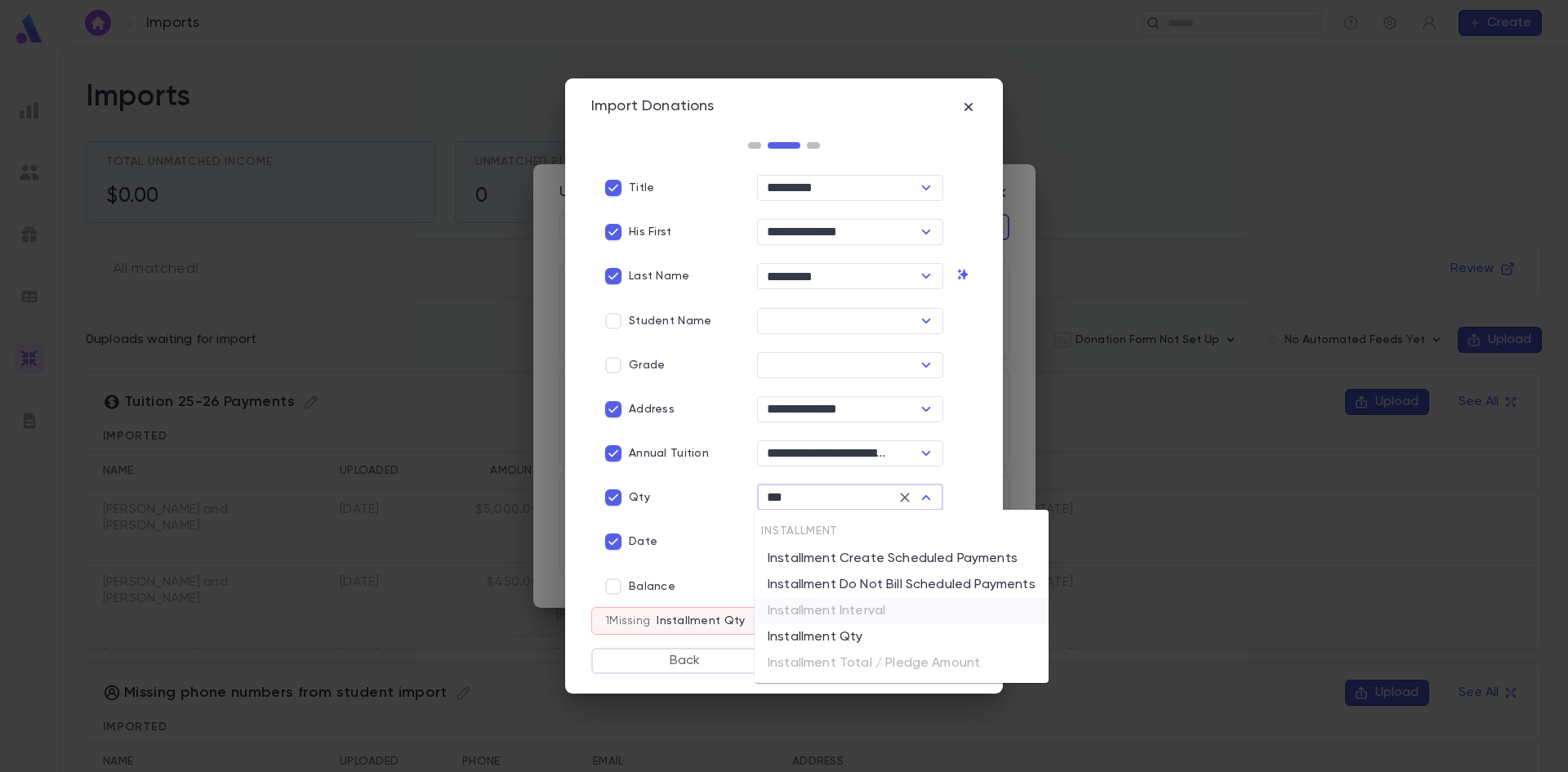
click at [880, 635] on li "Installment Qty" at bounding box center [901, 637] width 294 height 26
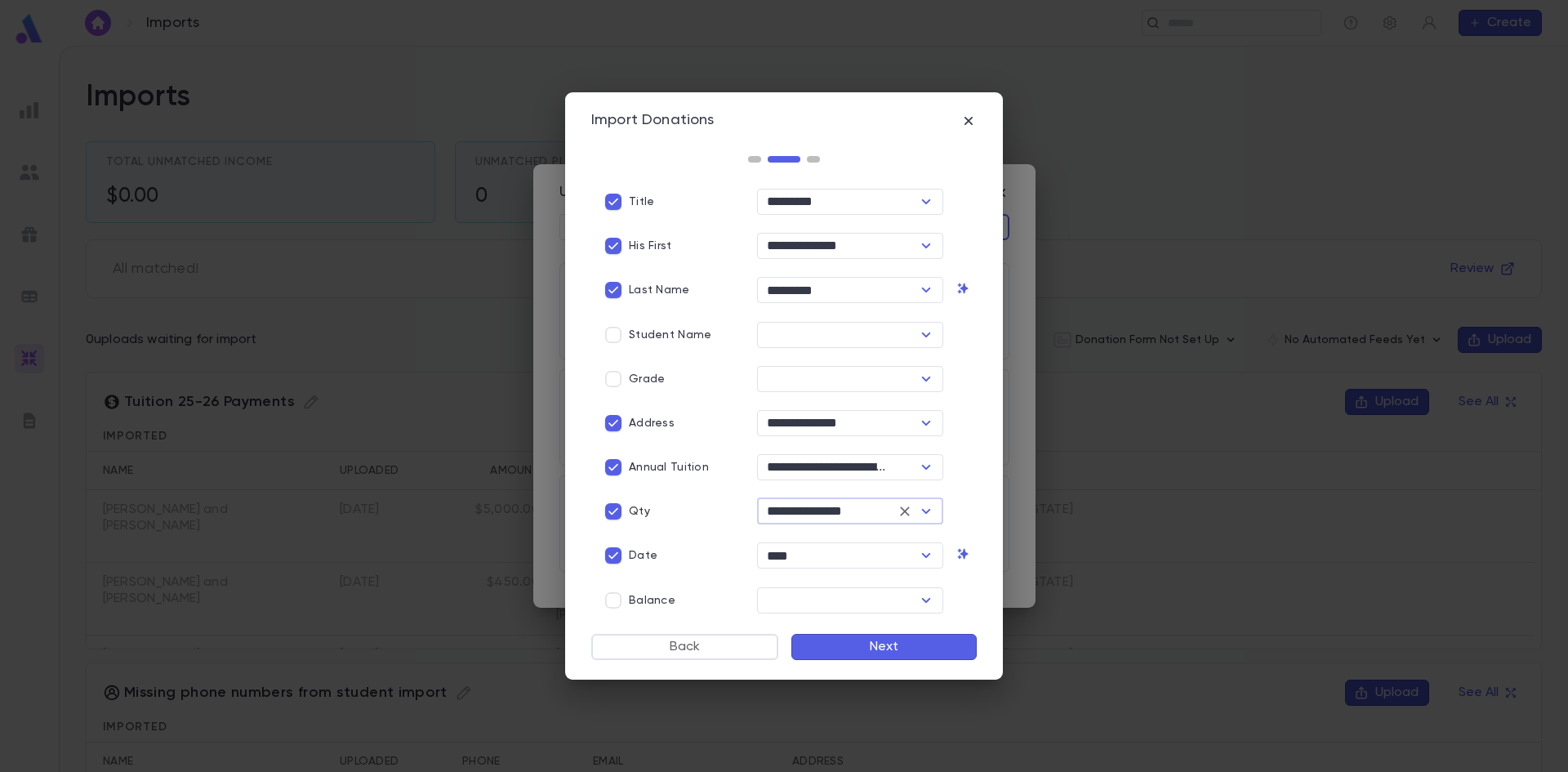
type input "**********"
click at [875, 652] on button "Next" at bounding box center [885, 647] width 186 height 26
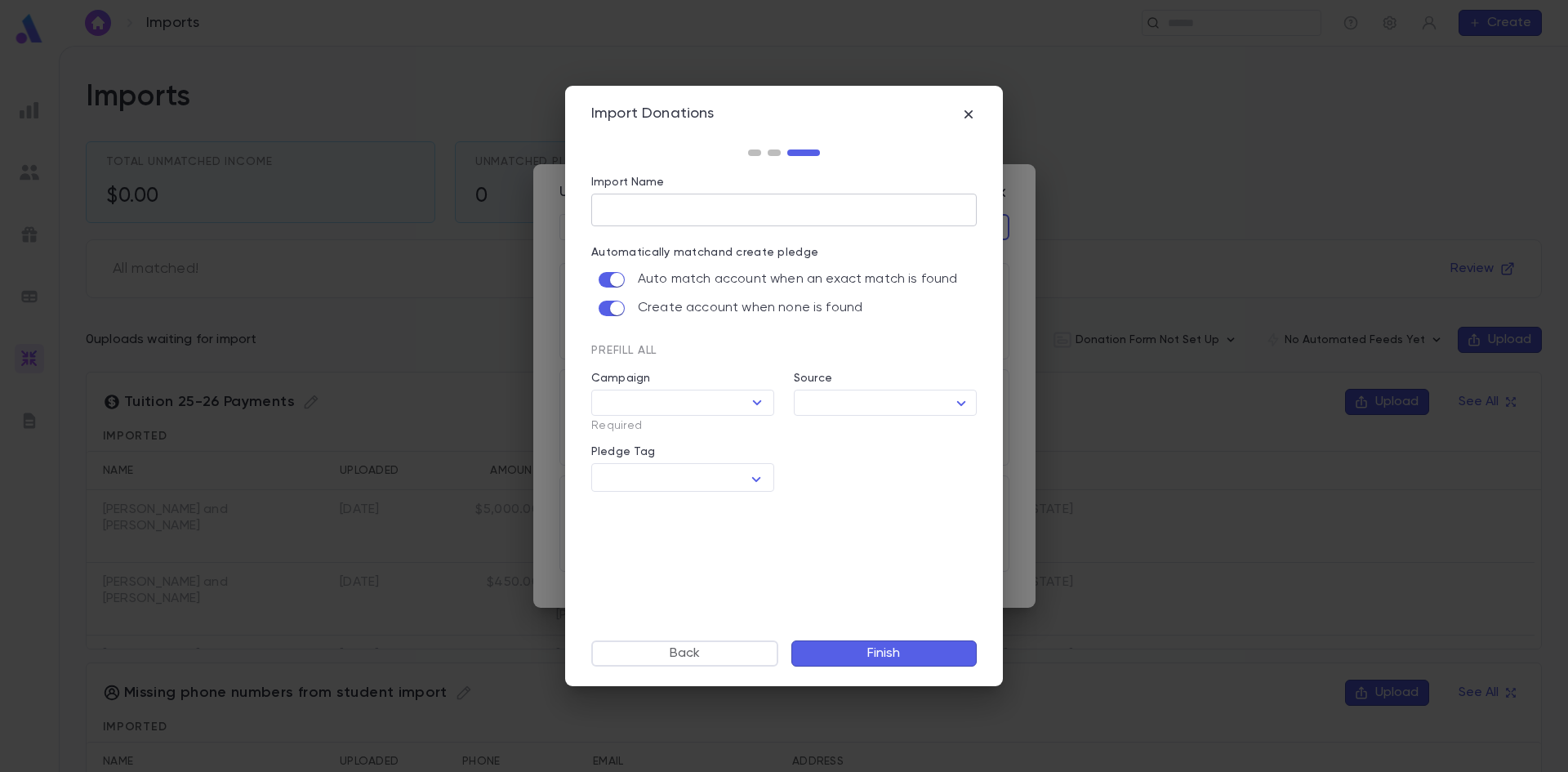
click at [657, 207] on input "Import Name" at bounding box center [784, 209] width 386 height 32
type input "**********"
click at [754, 401] on icon "Open" at bounding box center [758, 402] width 9 height 5
click at [904, 462] on div "Prefill All Campaign ​ Required Source ​ ​ Pledge Tag * ​" at bounding box center [774, 411] width 405 height 163
click at [966, 119] on icon "button" at bounding box center [969, 115] width 16 height 16
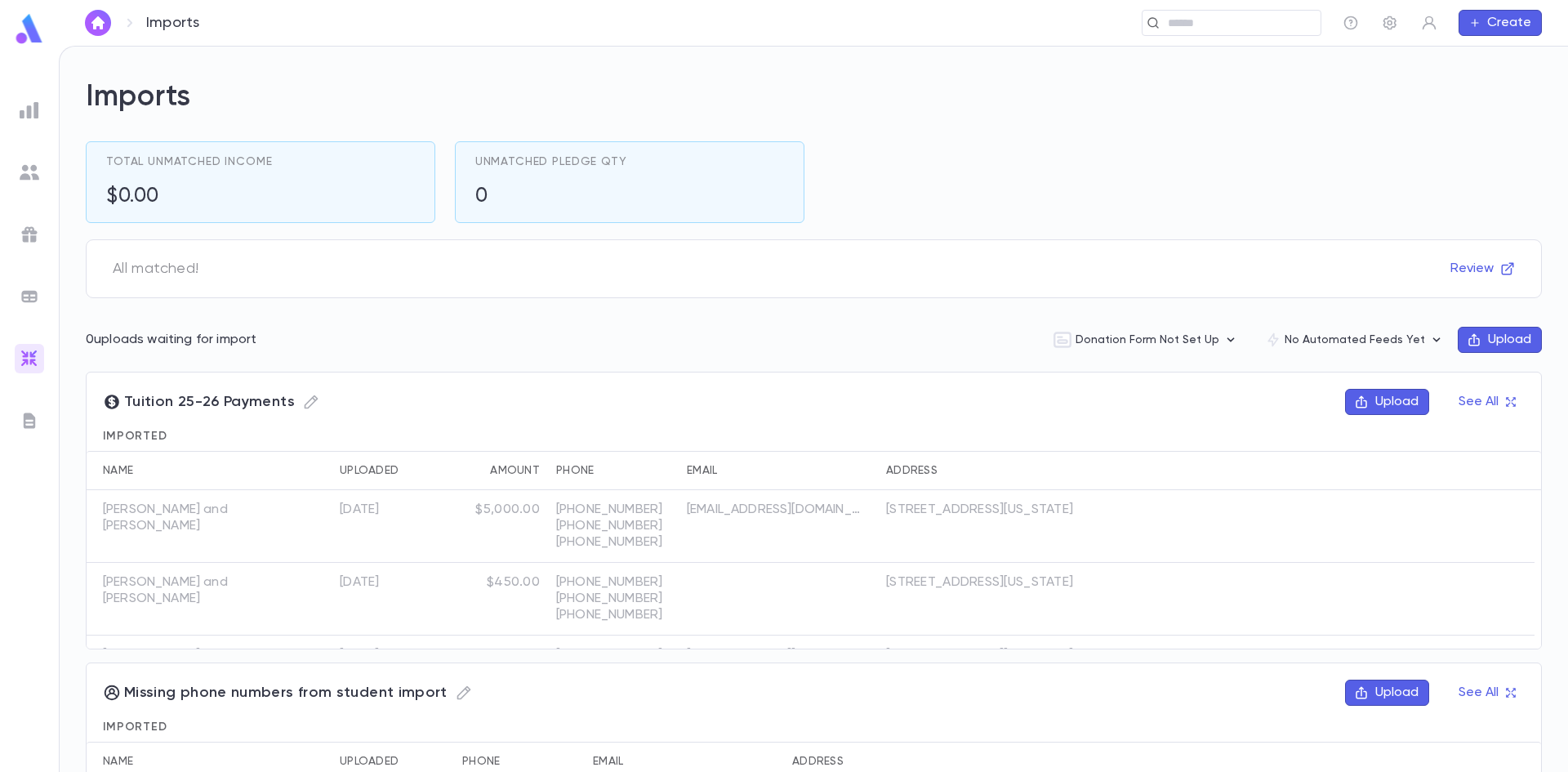
click at [1495, 334] on button "Upload" at bounding box center [1500, 340] width 84 height 26
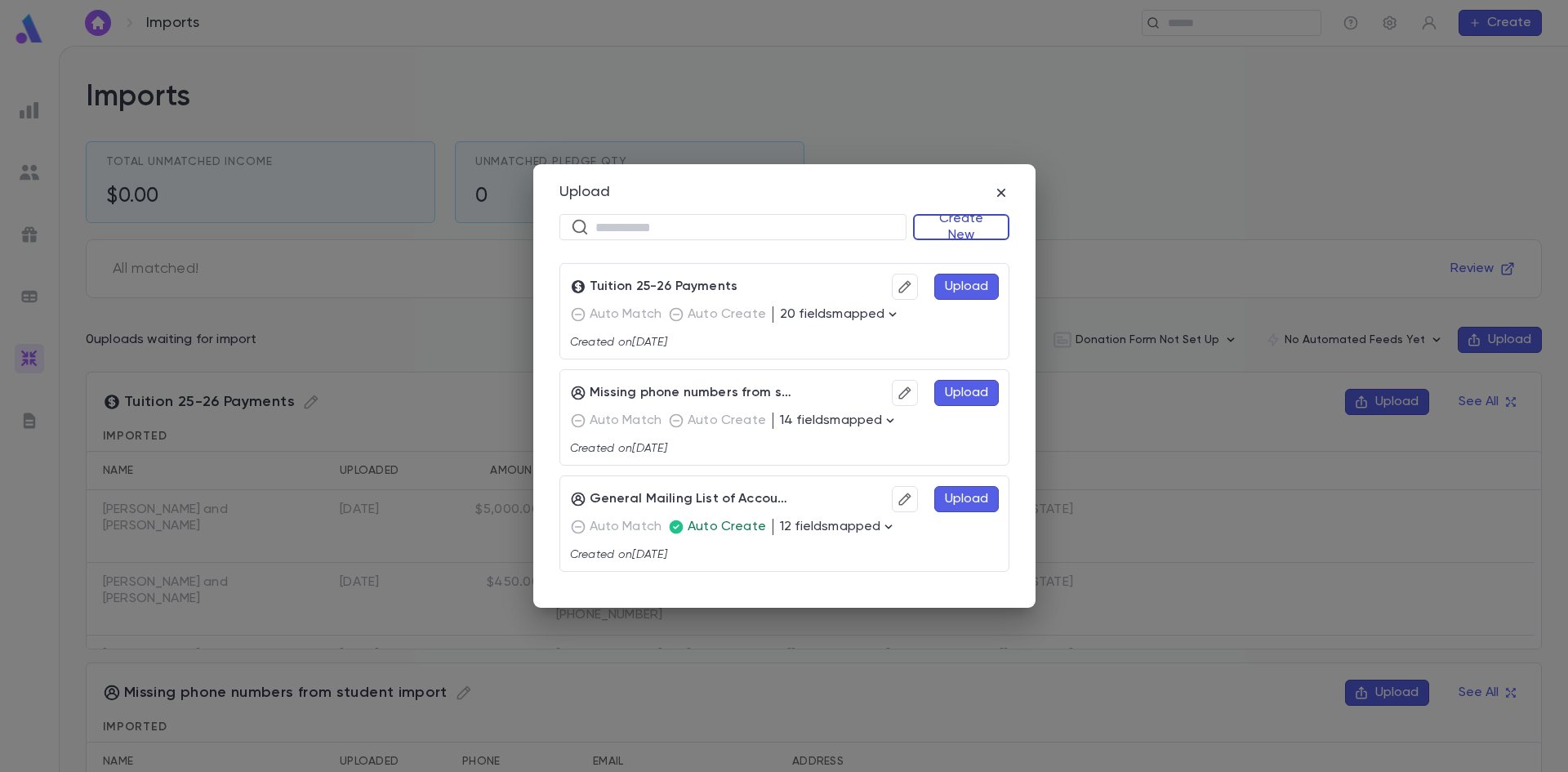
click at [941, 222] on button "Create New" at bounding box center [962, 227] width 96 height 26
click at [947, 284] on li "Donations" at bounding box center [965, 285] width 94 height 26
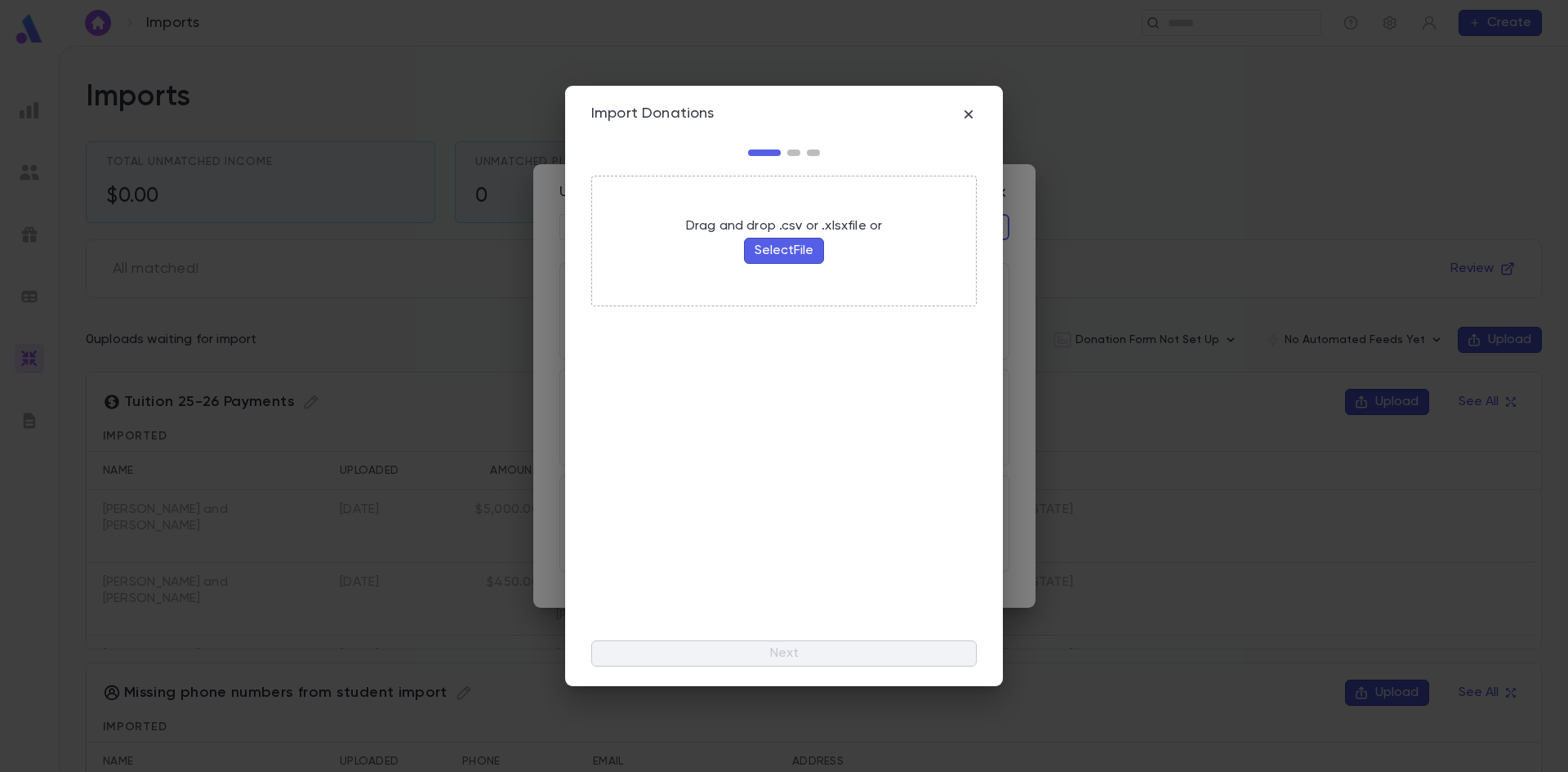
click at [766, 244] on button "Select File" at bounding box center [784, 250] width 80 height 26
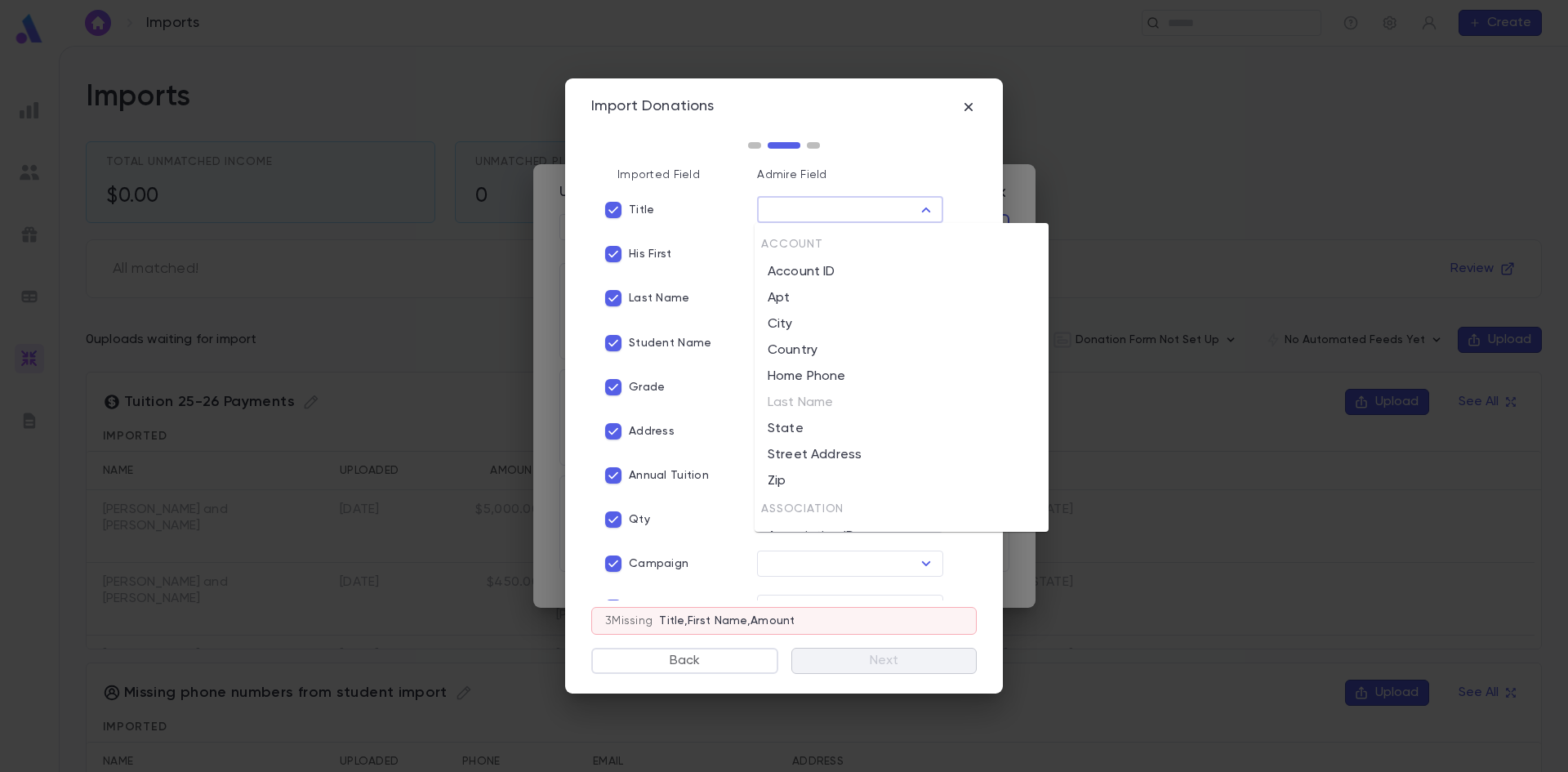
click at [796, 205] on input "text" at bounding box center [836, 209] width 149 height 23
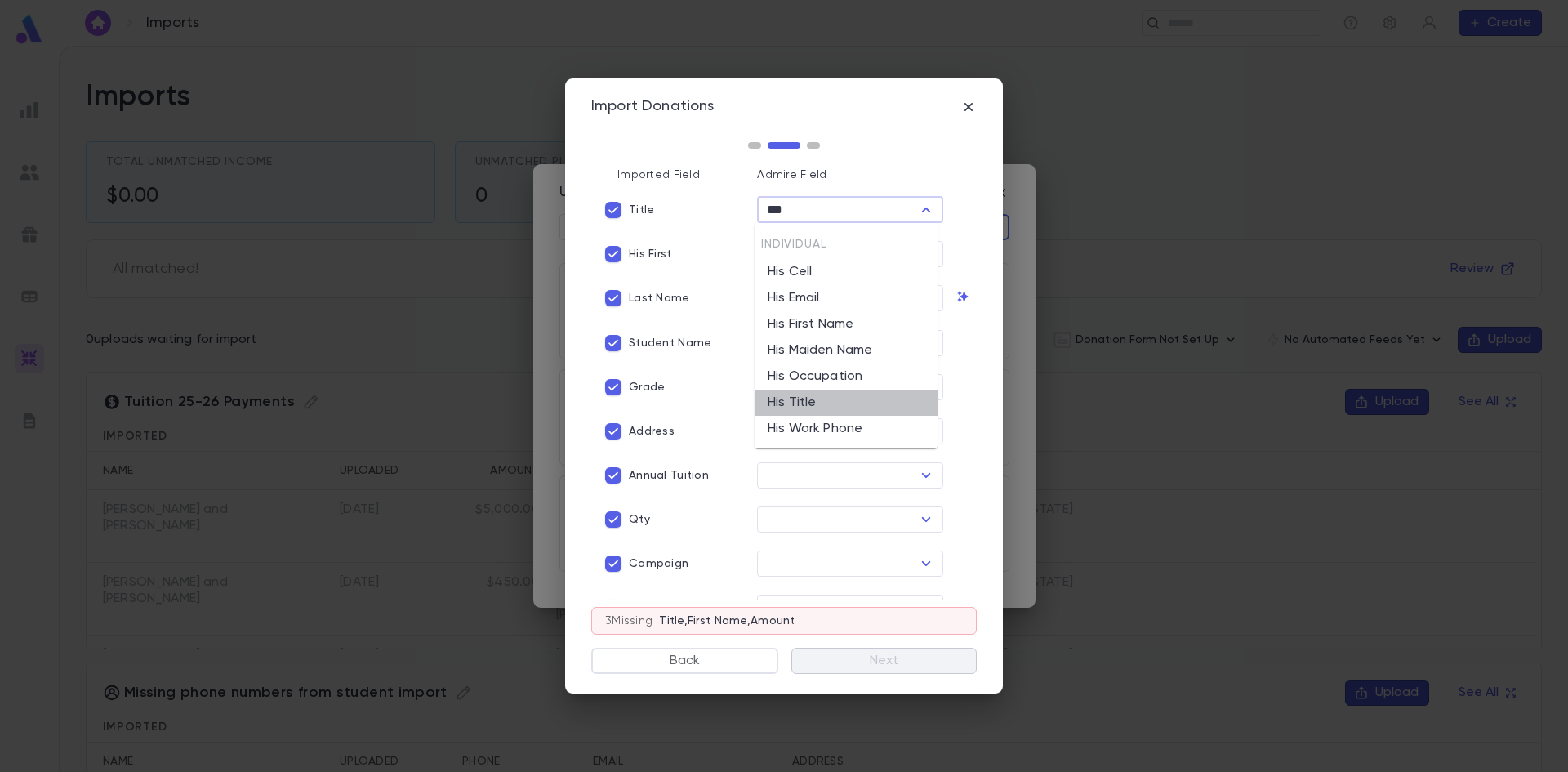
click at [803, 398] on li "His Title" at bounding box center [845, 402] width 183 height 26
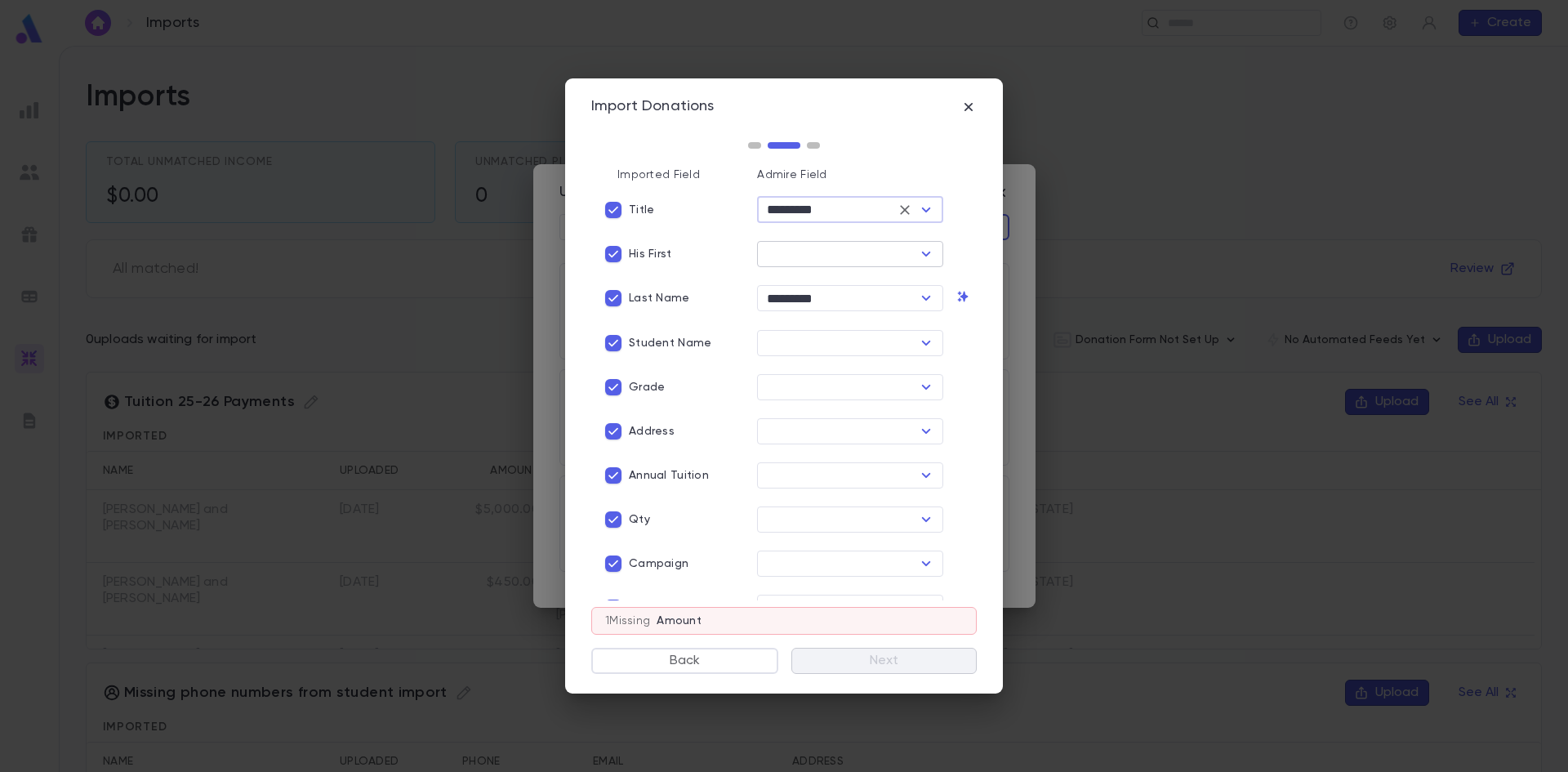
type input "*********"
click at [800, 253] on input "text" at bounding box center [836, 254] width 149 height 23
click at [818, 309] on li "His First Name" at bounding box center [845, 316] width 183 height 26
type input "**********"
click at [675, 337] on p "Student Name" at bounding box center [670, 343] width 83 height 13
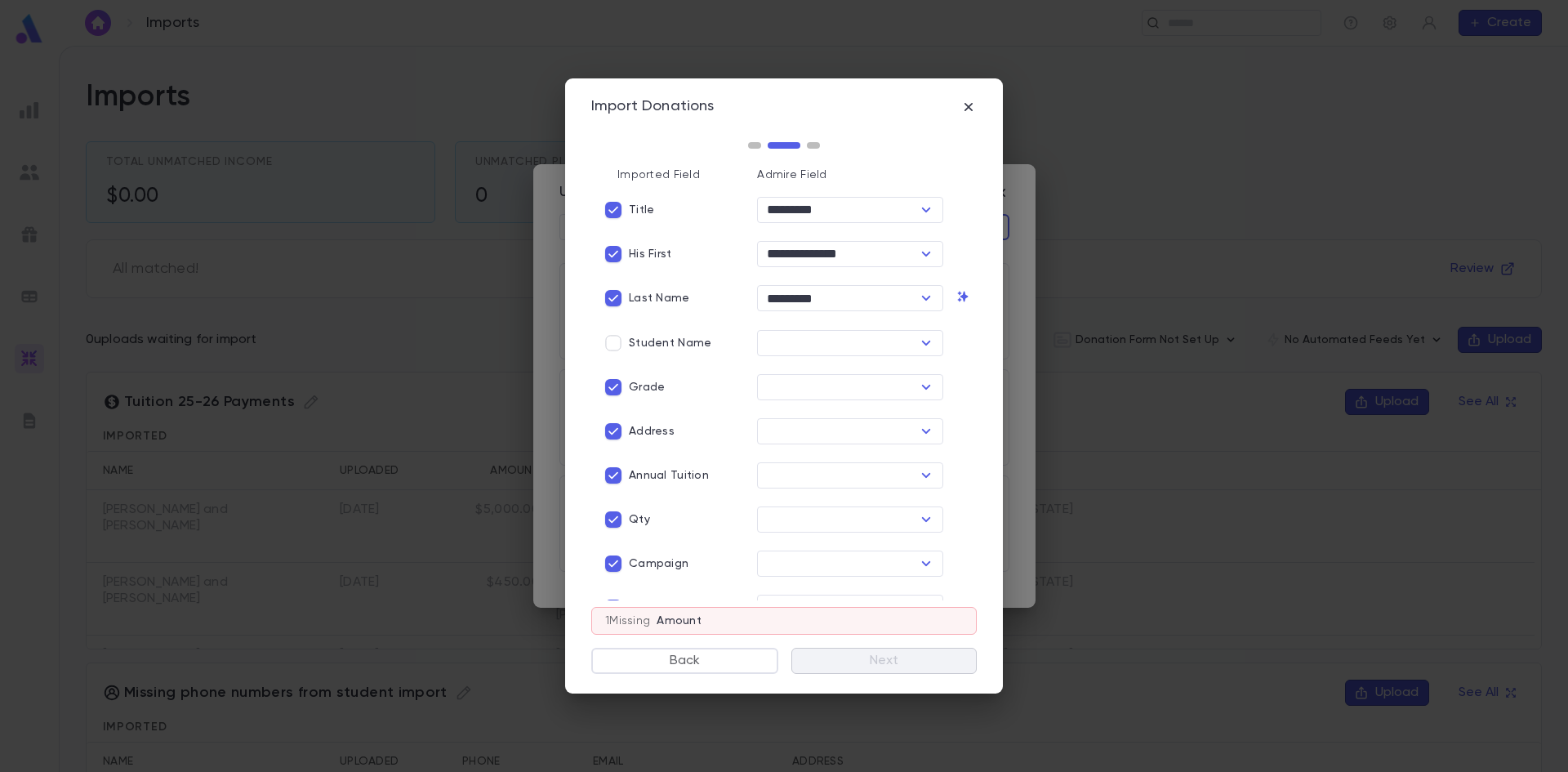
click at [651, 388] on p "Grade" at bounding box center [646, 387] width 35 height 13
click at [775, 428] on div "​" at bounding box center [850, 432] width 187 height 26
click at [802, 489] on li "Street Address" at bounding box center [845, 493] width 183 height 26
type input "**********"
click at [780, 477] on input "text" at bounding box center [836, 475] width 149 height 23
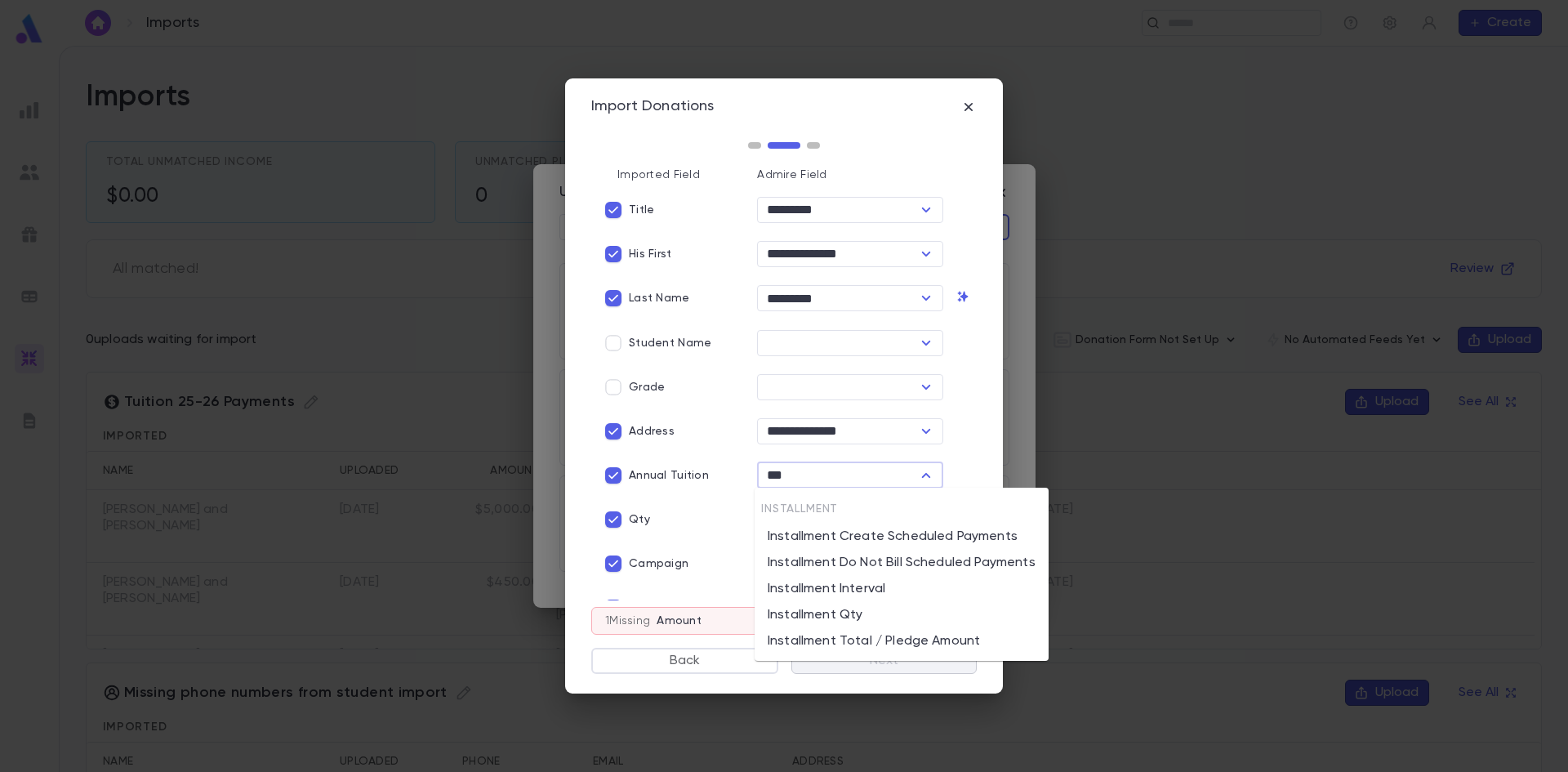
click at [875, 639] on li "Installment Total / Pledge Amount" at bounding box center [901, 641] width 294 height 26
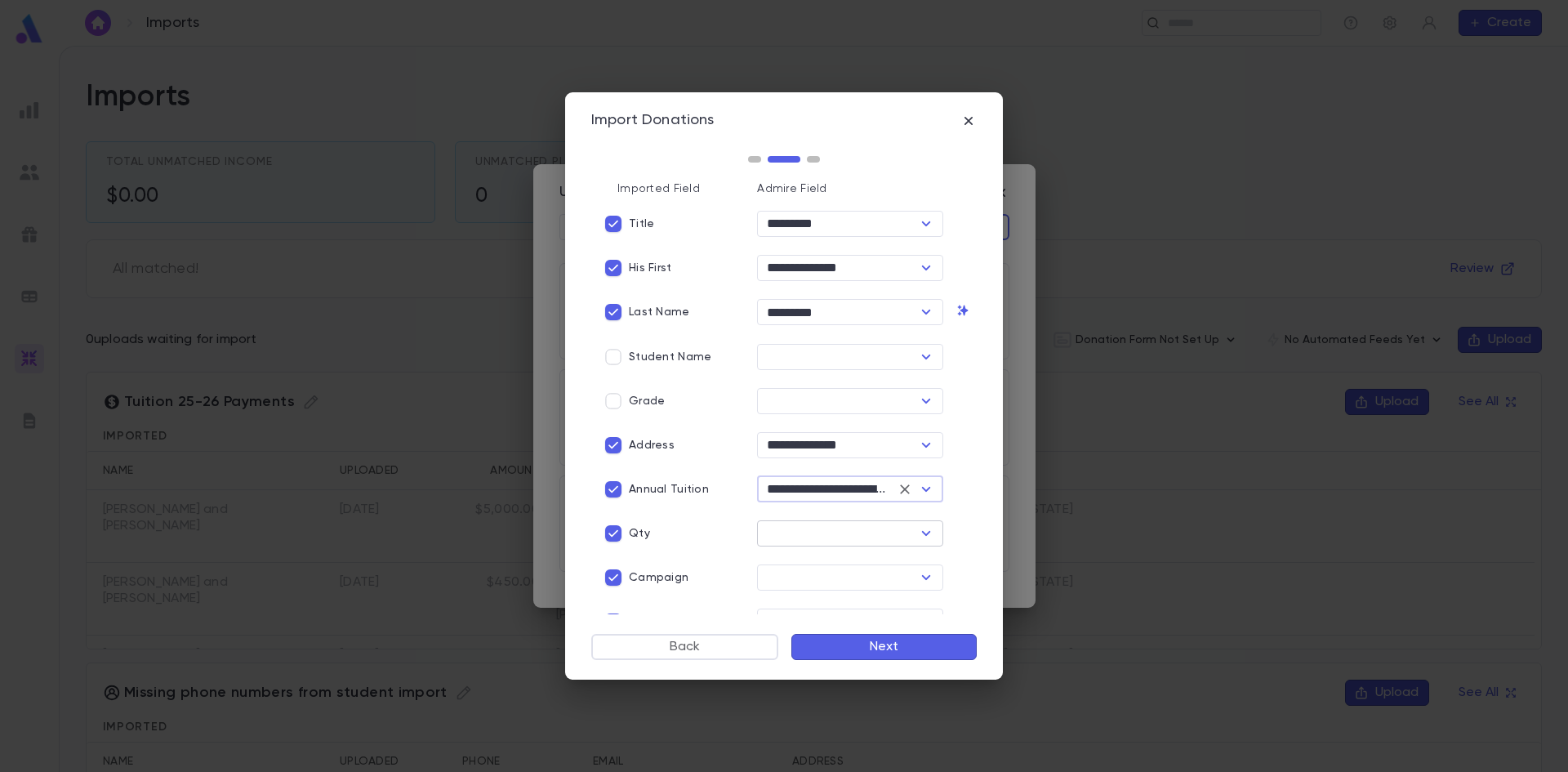
type input "**********"
click at [775, 530] on input "text" at bounding box center [836, 533] width 149 height 23
click at [815, 594] on li "Installment Qty" at bounding box center [845, 594] width 183 height 26
type input "**********"
click at [783, 572] on input "text" at bounding box center [836, 577] width 149 height 23
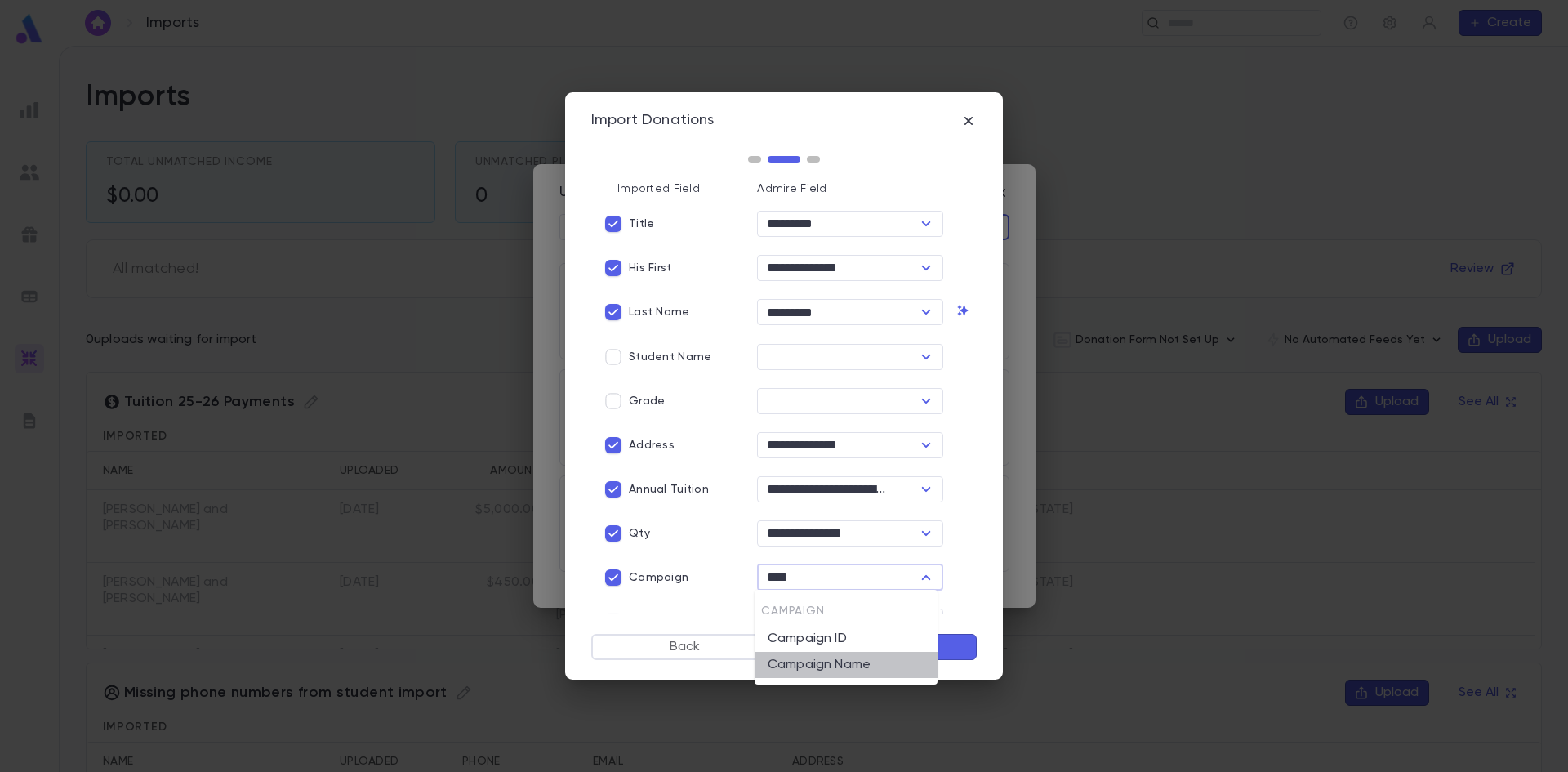
click at [815, 662] on li "Campaign Name" at bounding box center [845, 665] width 183 height 26
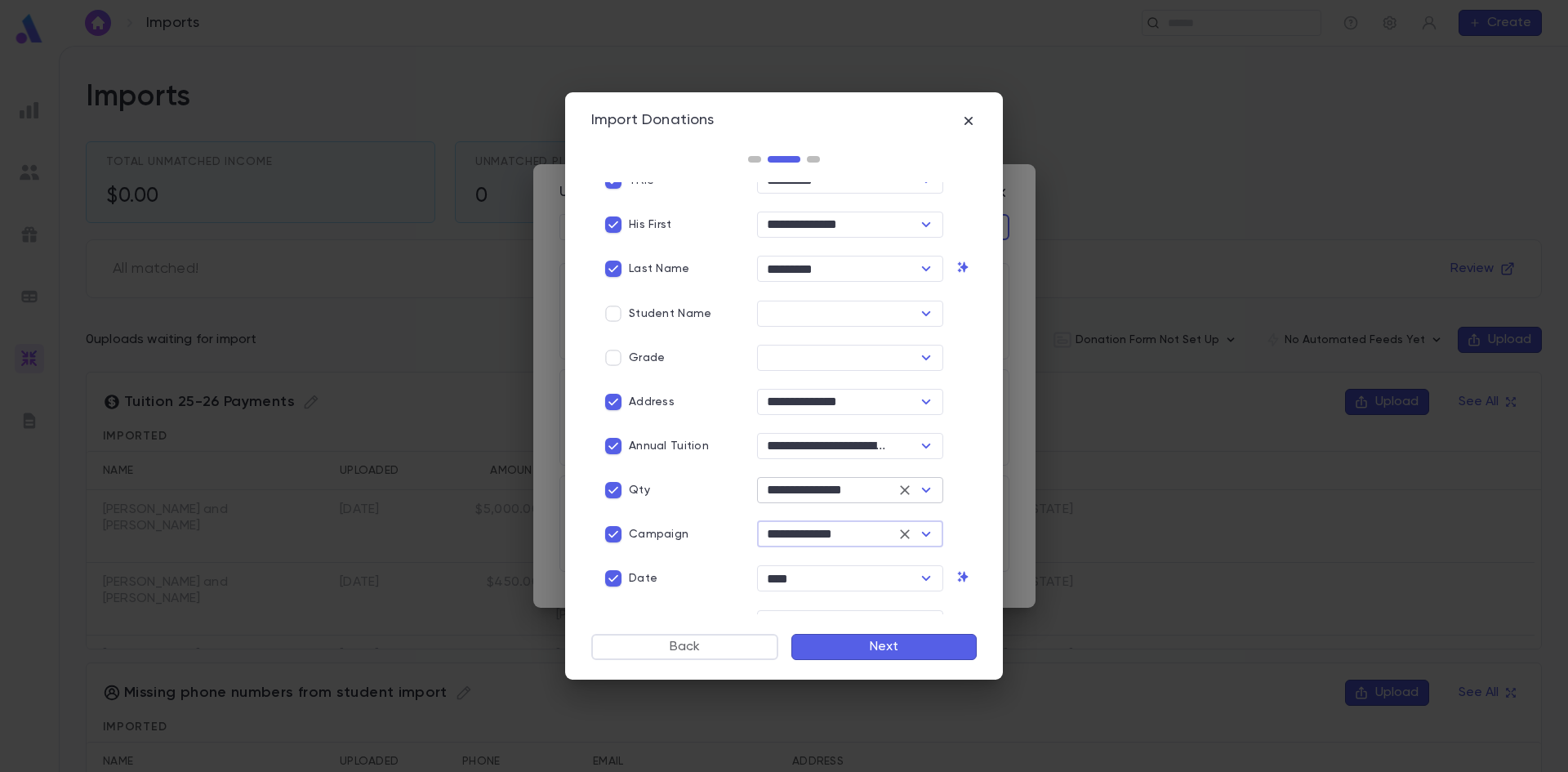
scroll to position [66, 0]
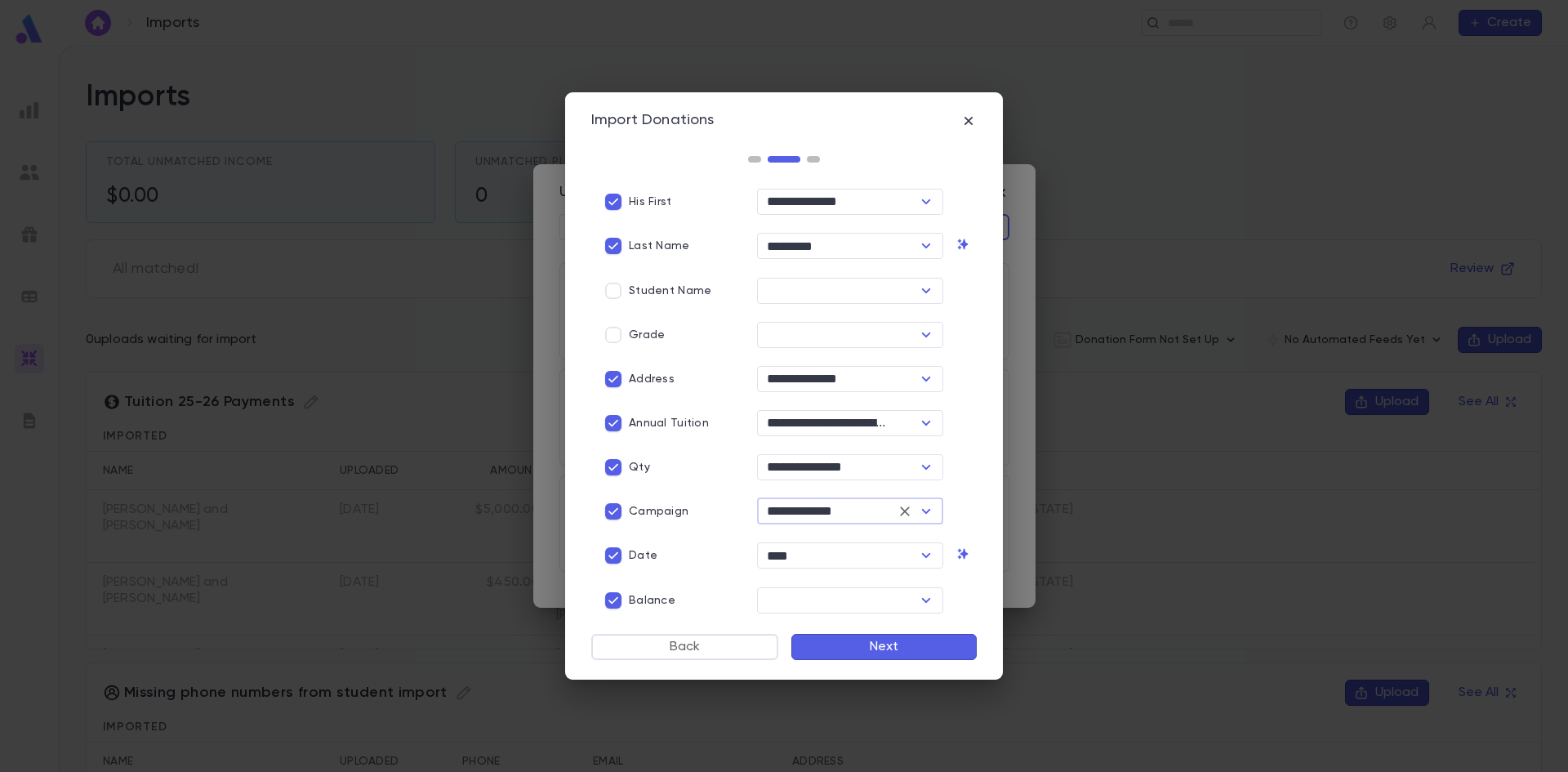
type input "**********"
click at [631, 594] on p "Balance" at bounding box center [652, 601] width 46 height 13
click at [918, 649] on button "Next" at bounding box center [885, 647] width 186 height 26
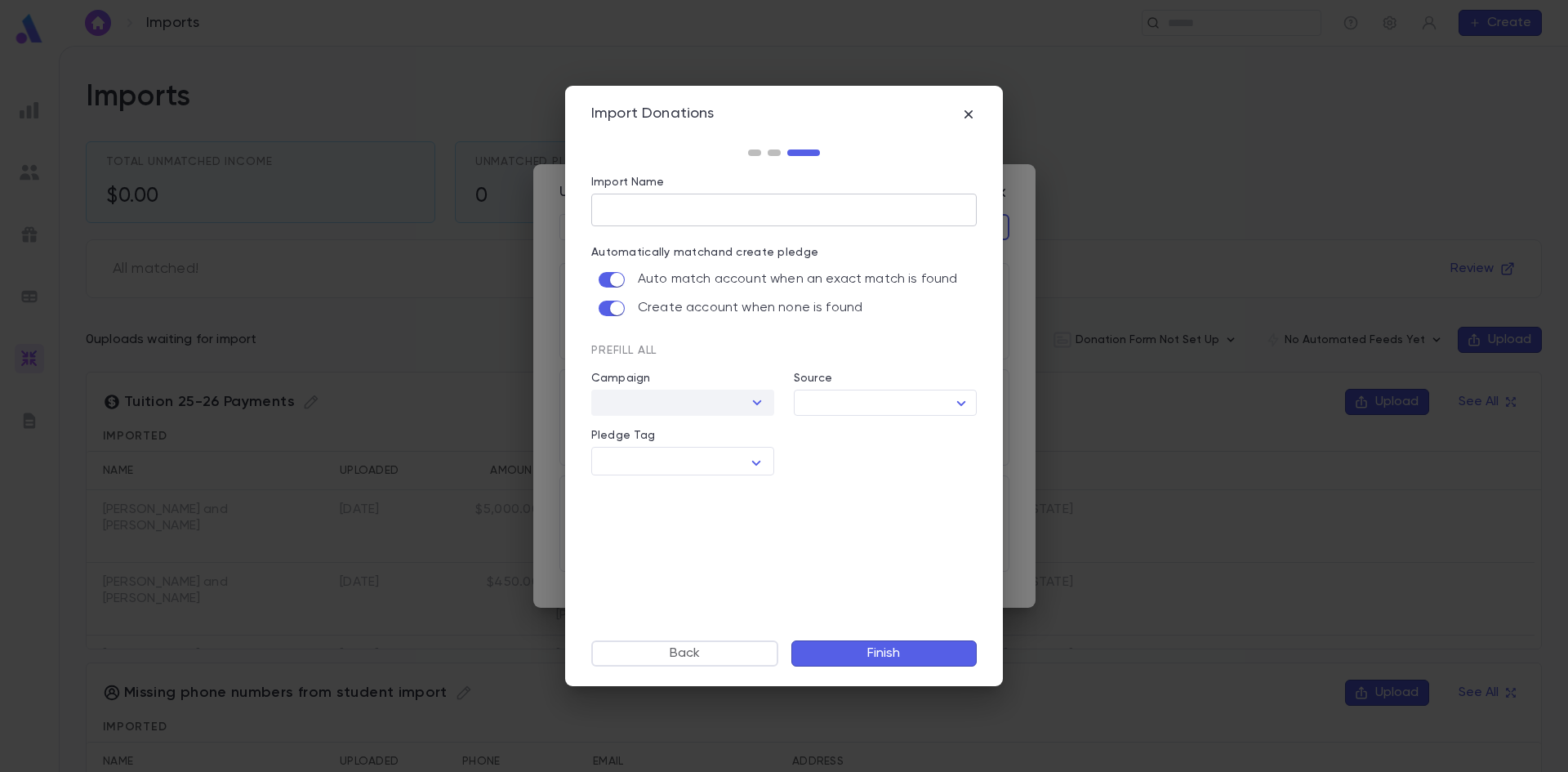
click at [650, 212] on input "Import Name" at bounding box center [784, 209] width 386 height 32
type input "*"
click at [753, 401] on div at bounding box center [756, 402] width 21 height 23
type input "**********"
click at [959, 406] on body "Imports ​ Create Imports Total Unmatched Income $0.00 Unmatched Pledge Qty 0 Al…" at bounding box center [784, 409] width 1568 height 726
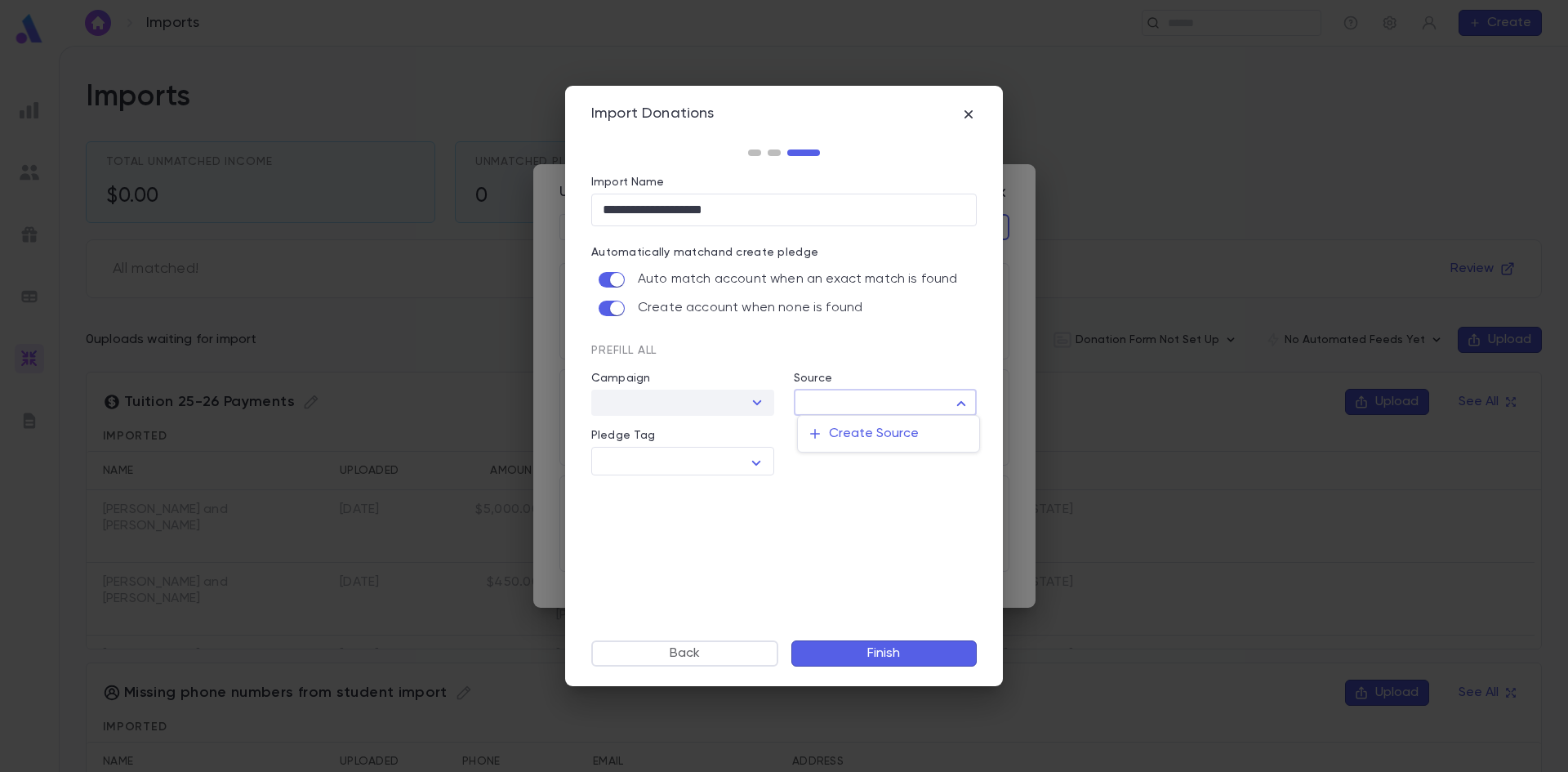
click at [959, 406] on div at bounding box center [784, 386] width 1568 height 772
click at [870, 651] on button "Finish" at bounding box center [885, 654] width 186 height 26
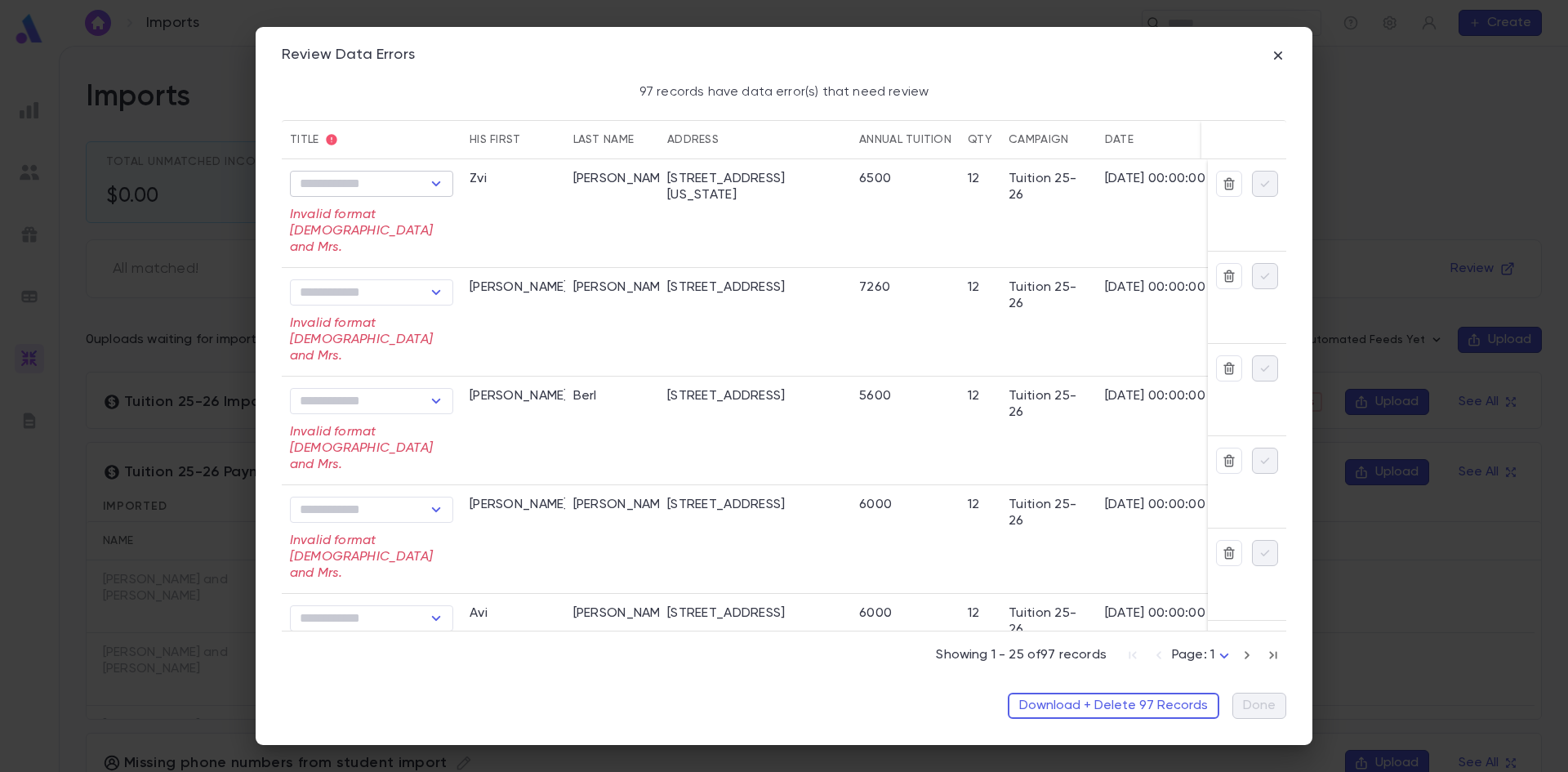
click at [444, 180] on button "Open" at bounding box center [436, 183] width 23 height 23
click at [332, 241] on li "Rabbi" at bounding box center [373, 242] width 166 height 26
type input "*****"
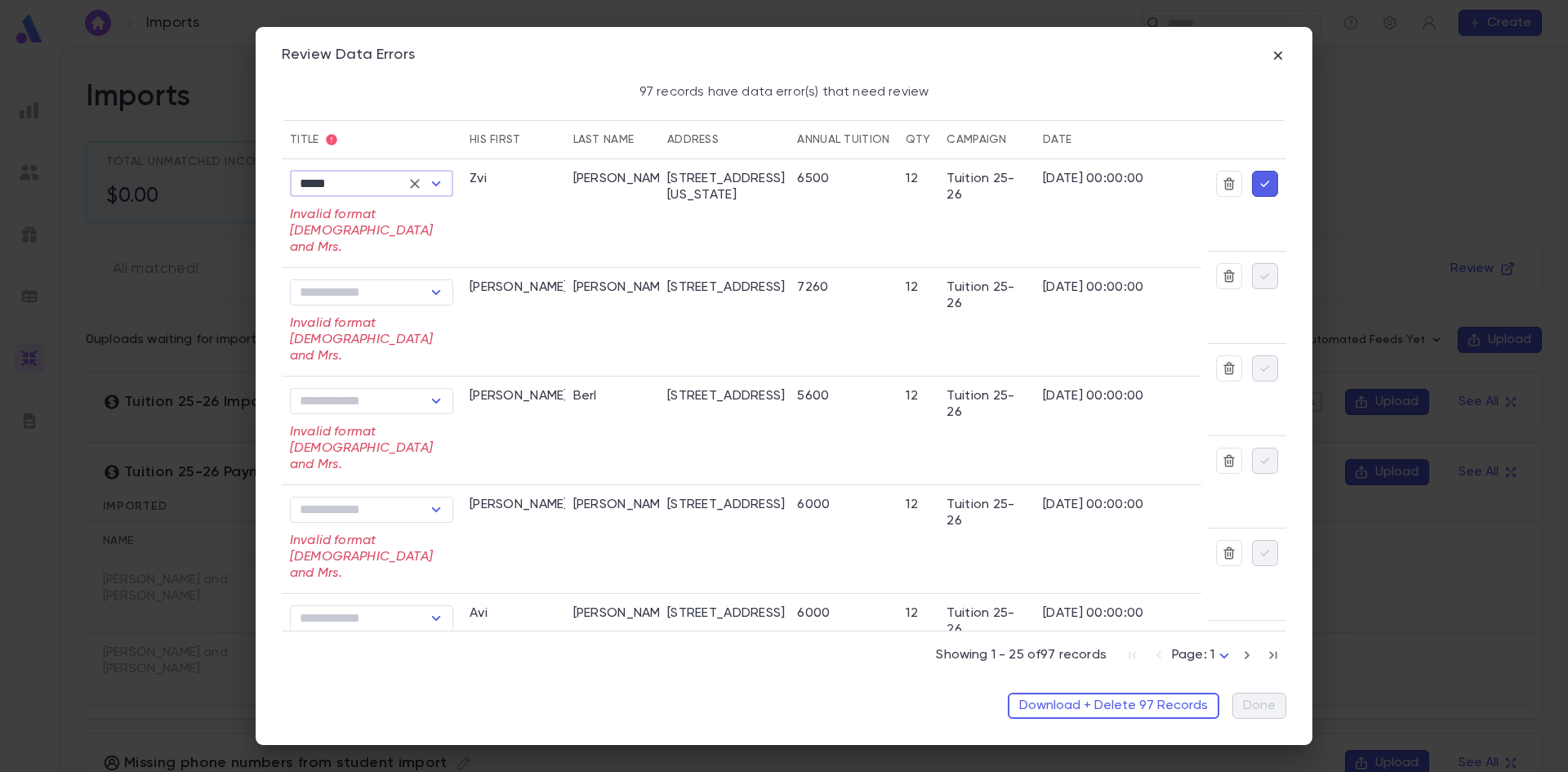
click at [1261, 186] on icon "button" at bounding box center [1266, 183] width 9 height 6
click at [444, 283] on icon "Open" at bounding box center [437, 293] width 20 height 20
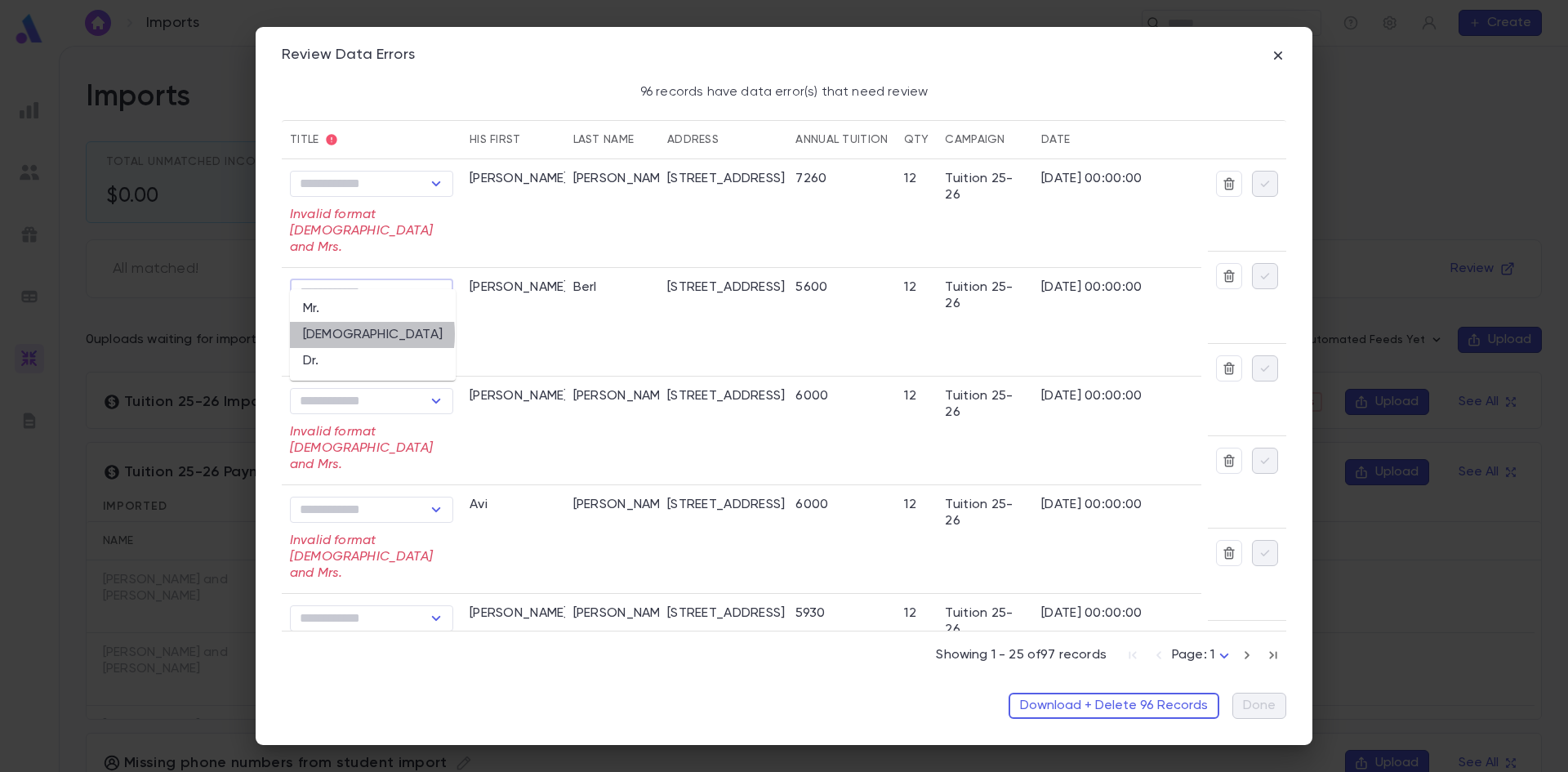
click at [338, 334] on li "Rabbi" at bounding box center [373, 335] width 166 height 26
type input "*****"
click at [1259, 270] on icon "button" at bounding box center [1265, 276] width 15 height 16
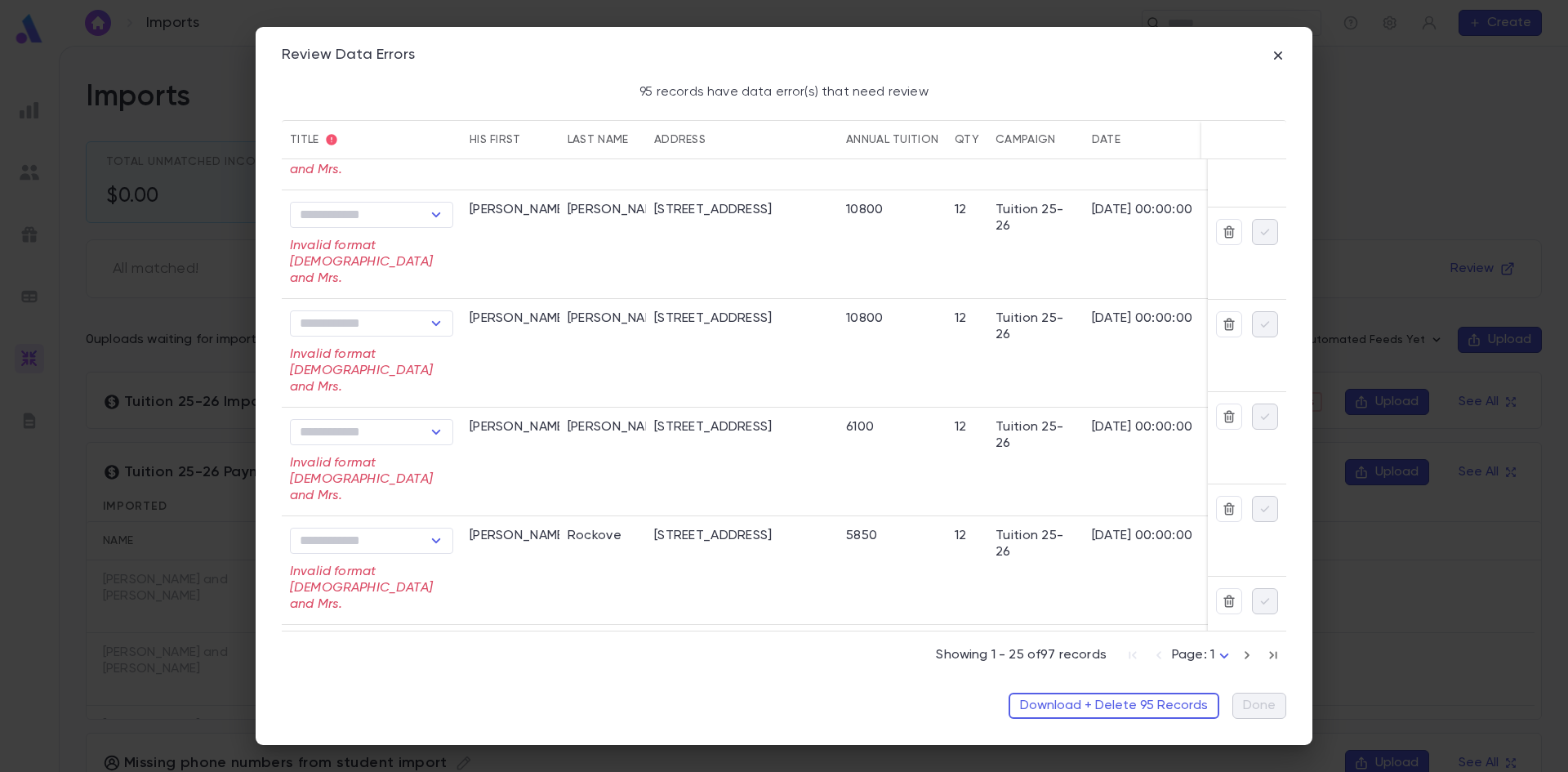
scroll to position [882, 0]
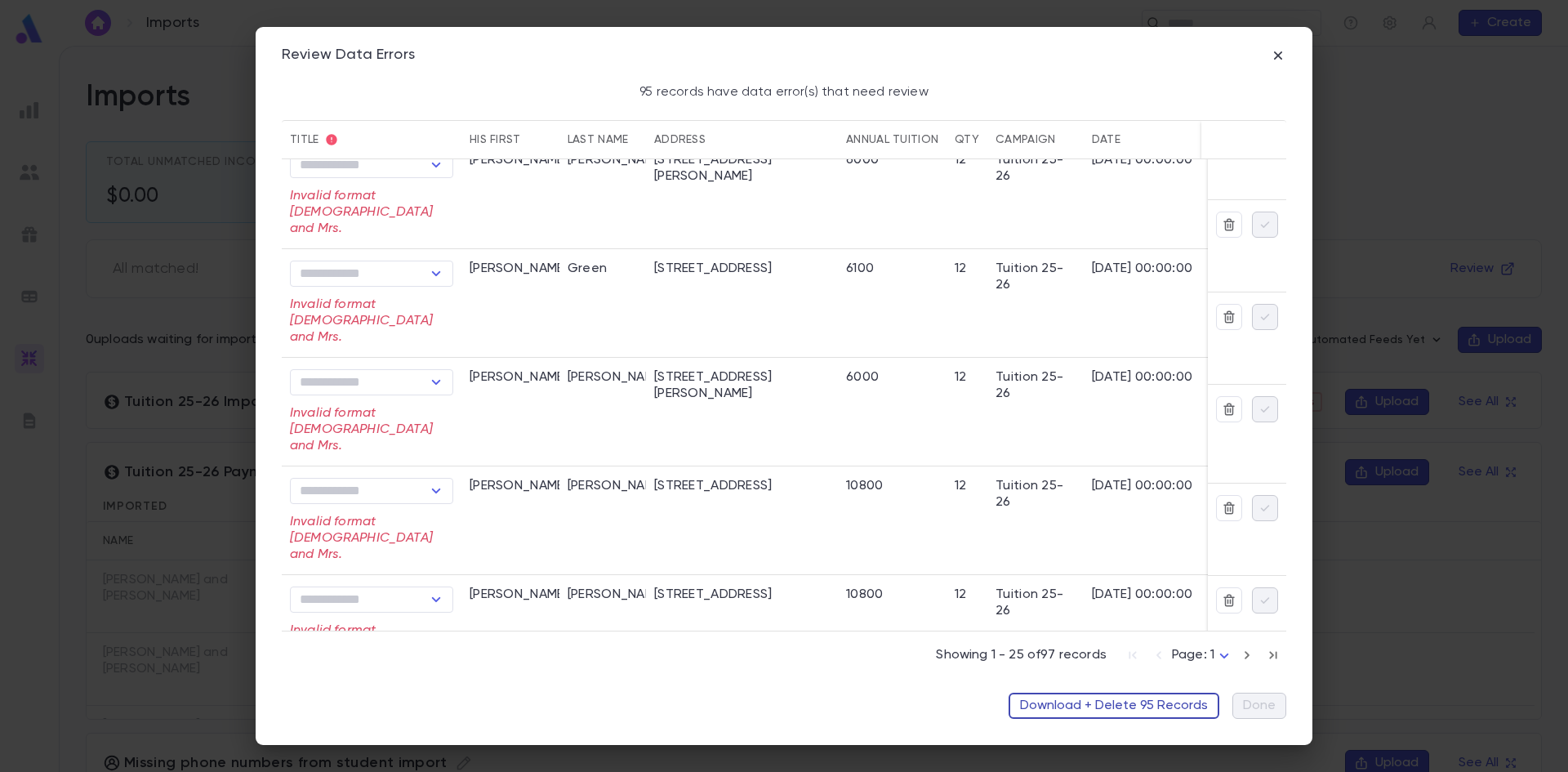
click at [1121, 693] on button "Download + Delete 95 Records" at bounding box center [1115, 706] width 211 height 26
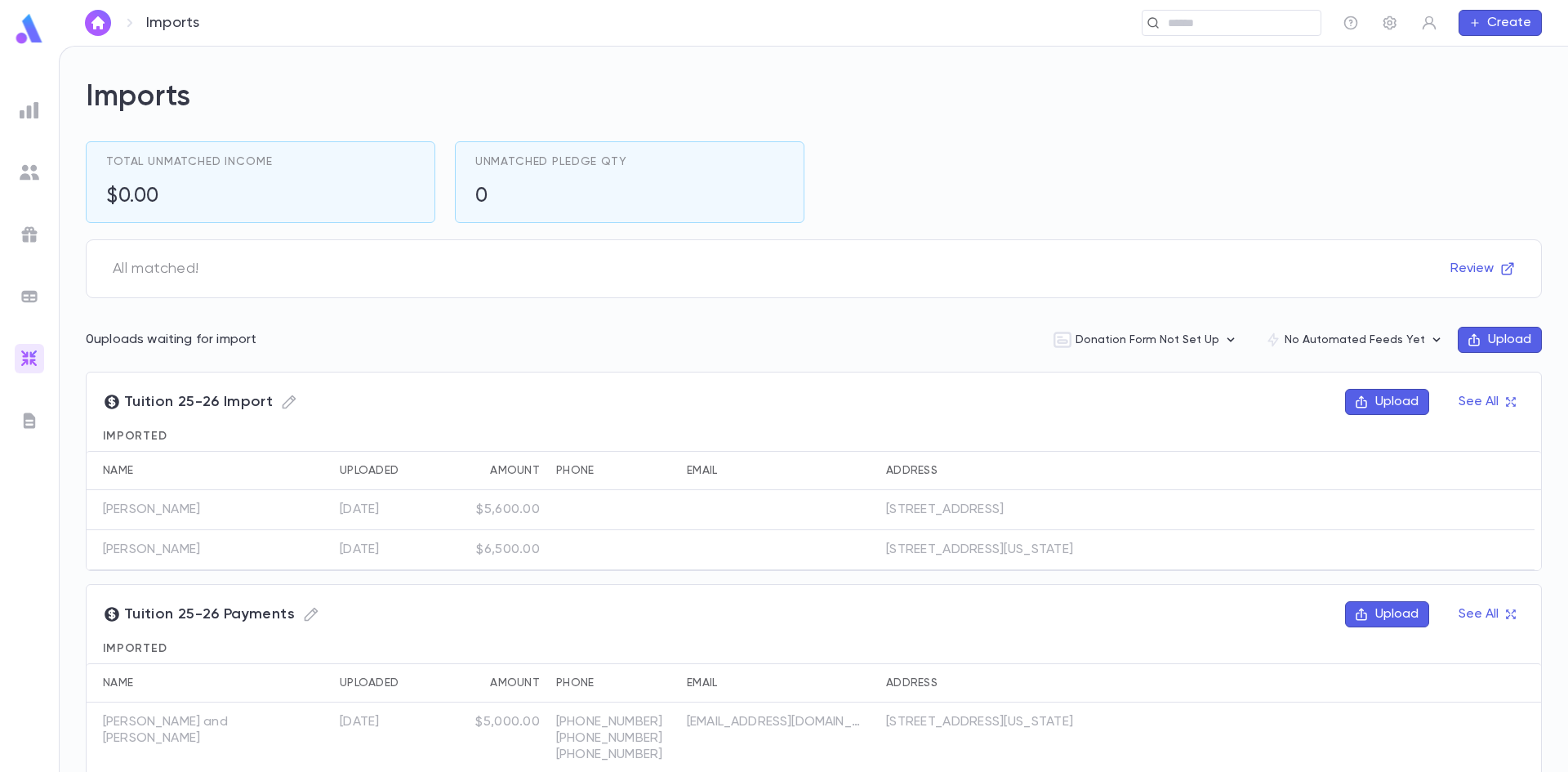
click at [1361, 400] on icon "button" at bounding box center [1361, 402] width 15 height 15
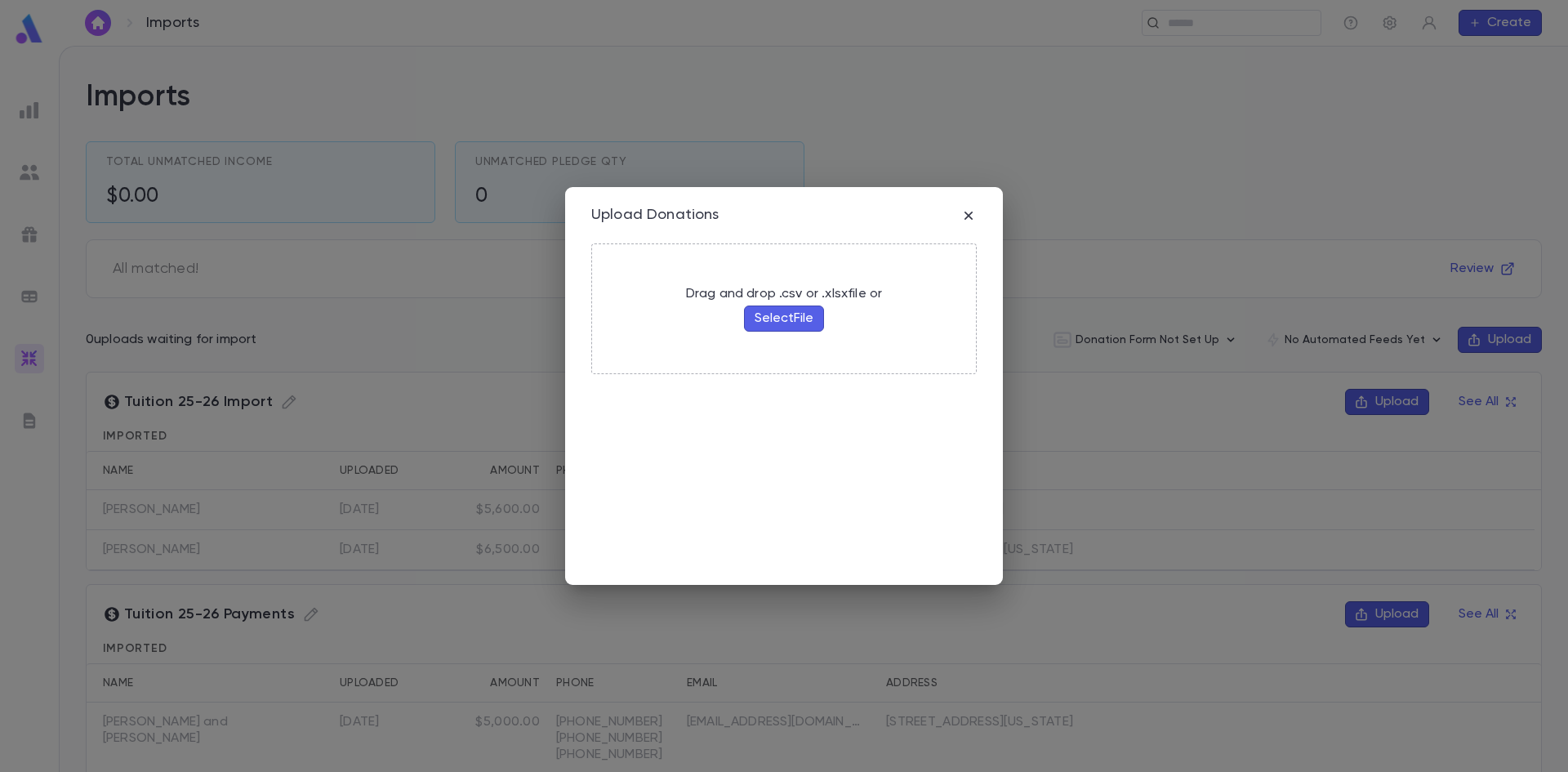
click at [787, 305] on div "Drag and drop .csv or .xlsx file or Select File" at bounding box center [784, 309] width 209 height 59
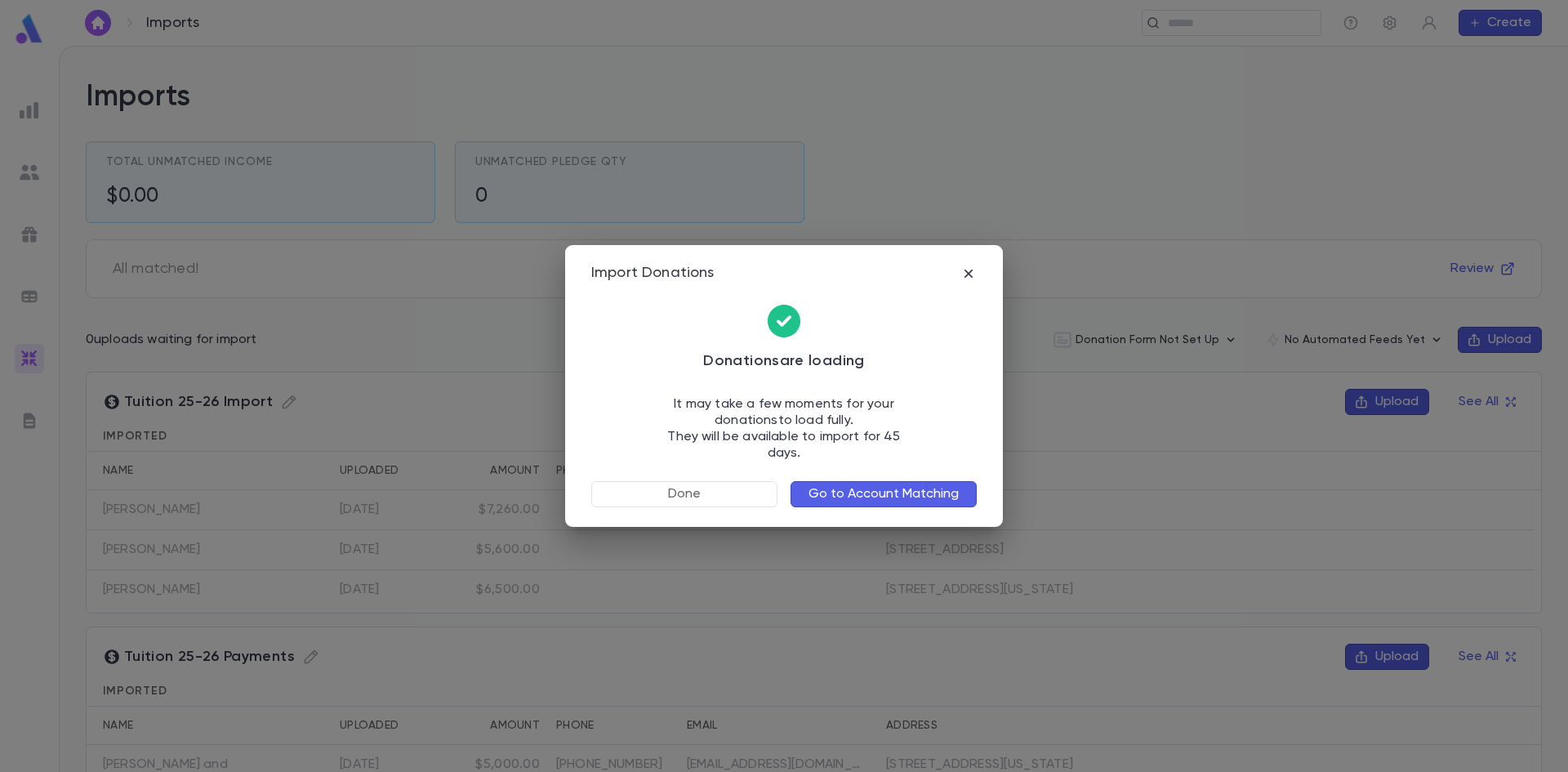
click at [939, 482] on button "Go to Account Matching" at bounding box center [884, 494] width 187 height 26
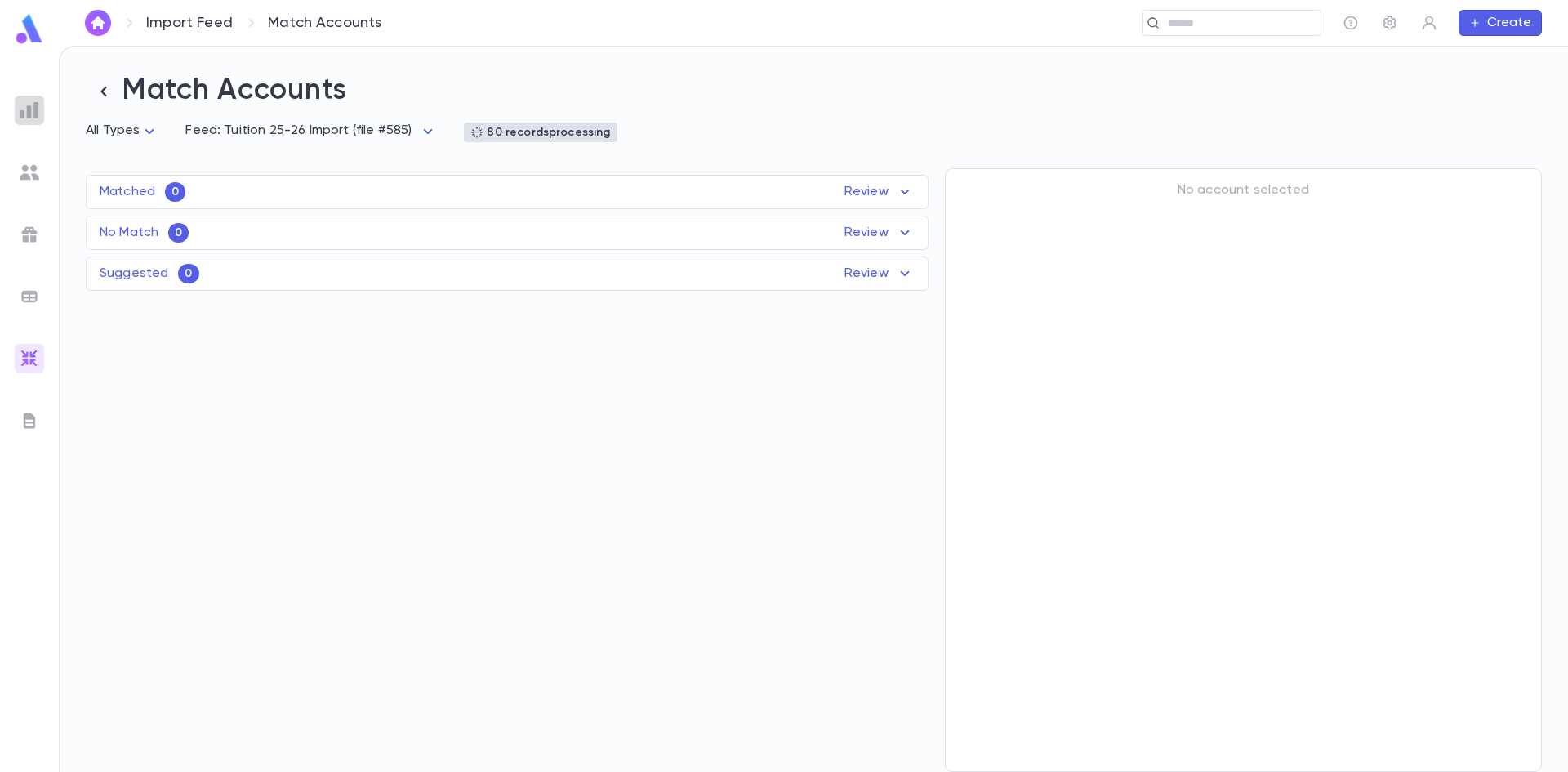
click at [30, 107] on img at bounding box center [30, 110] width 20 height 20
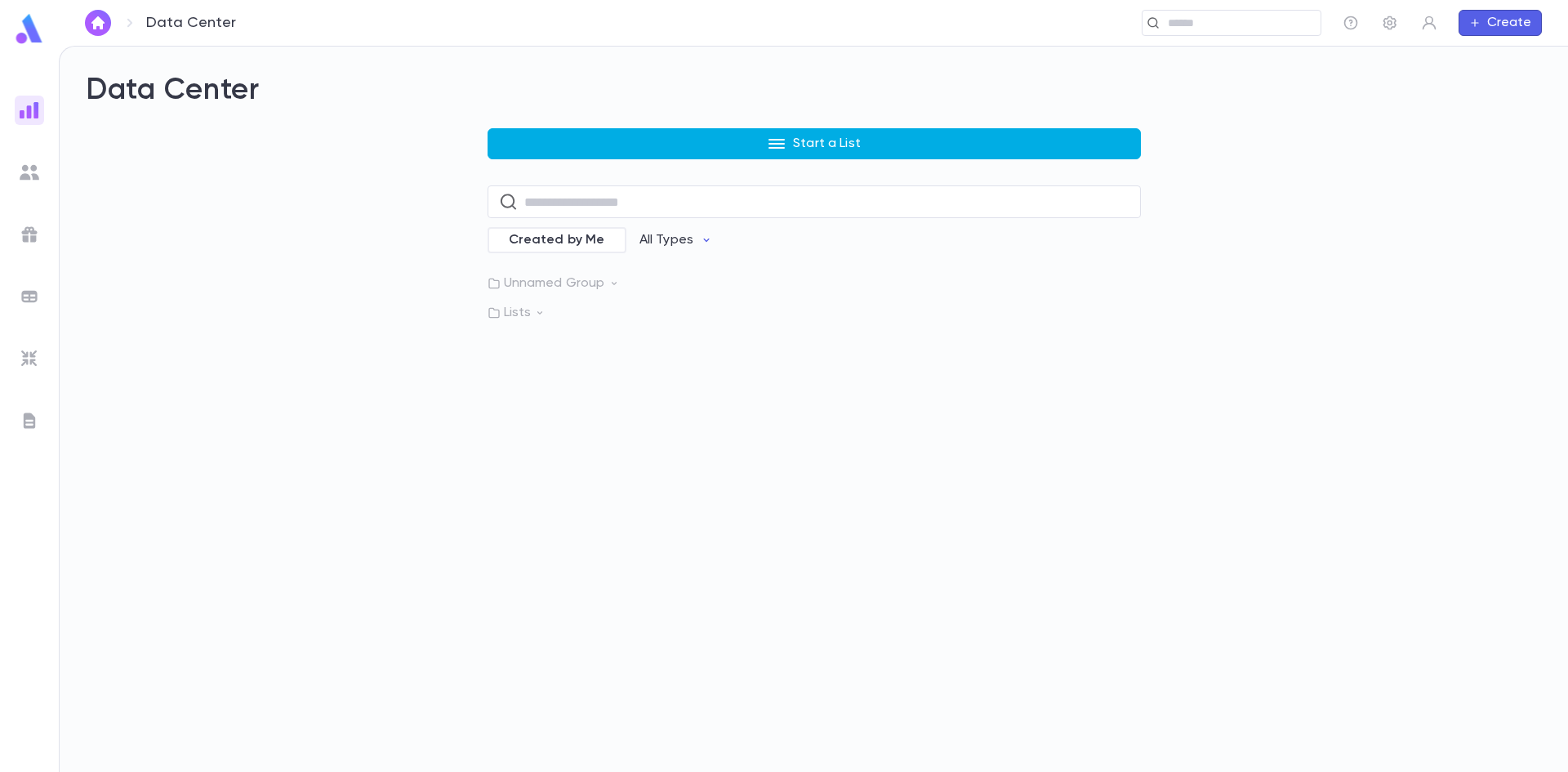
click at [588, 149] on button "Start a List" at bounding box center [814, 144] width 653 height 31
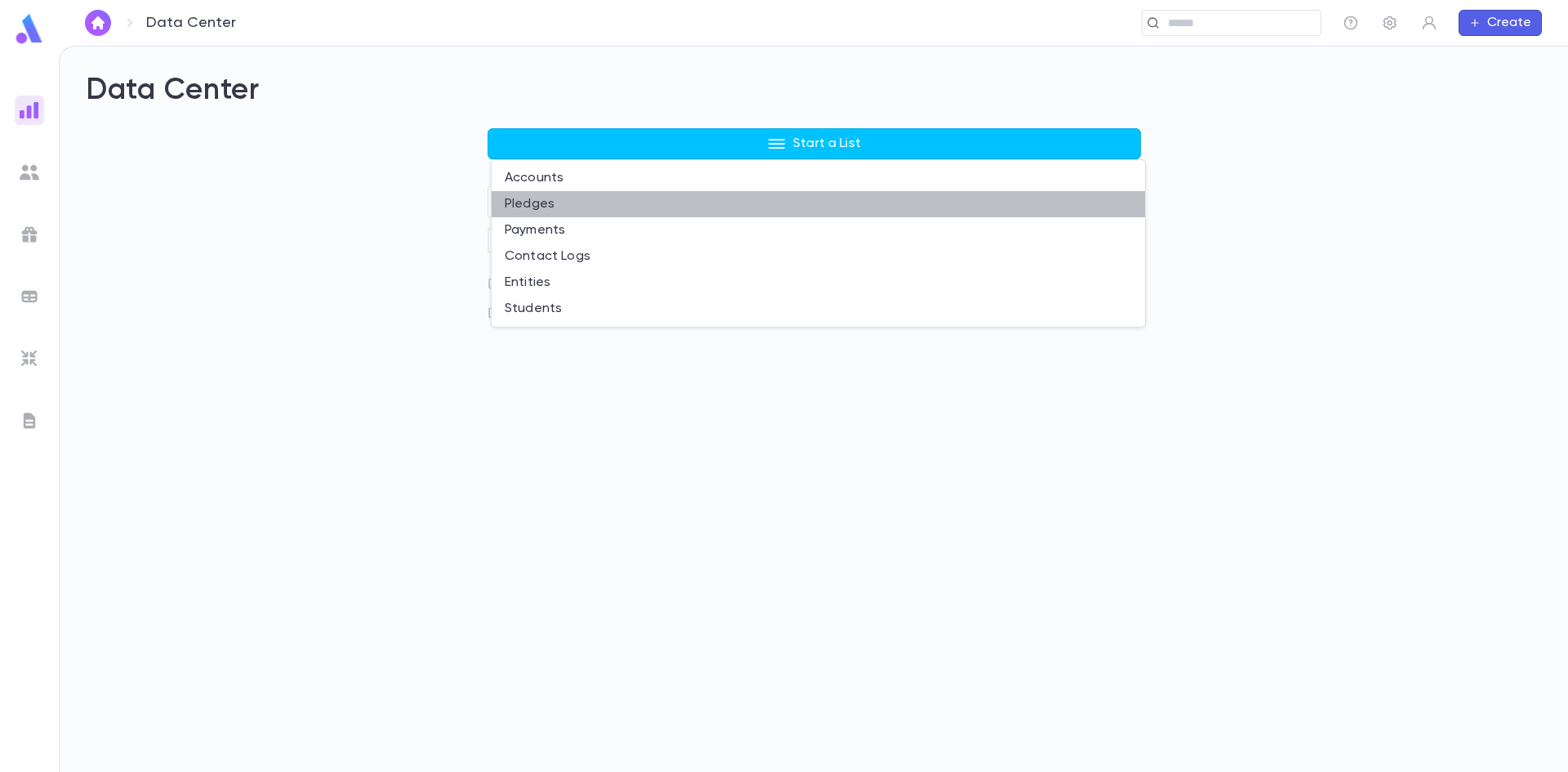
click at [560, 207] on li "Pledges" at bounding box center [818, 204] width 653 height 26
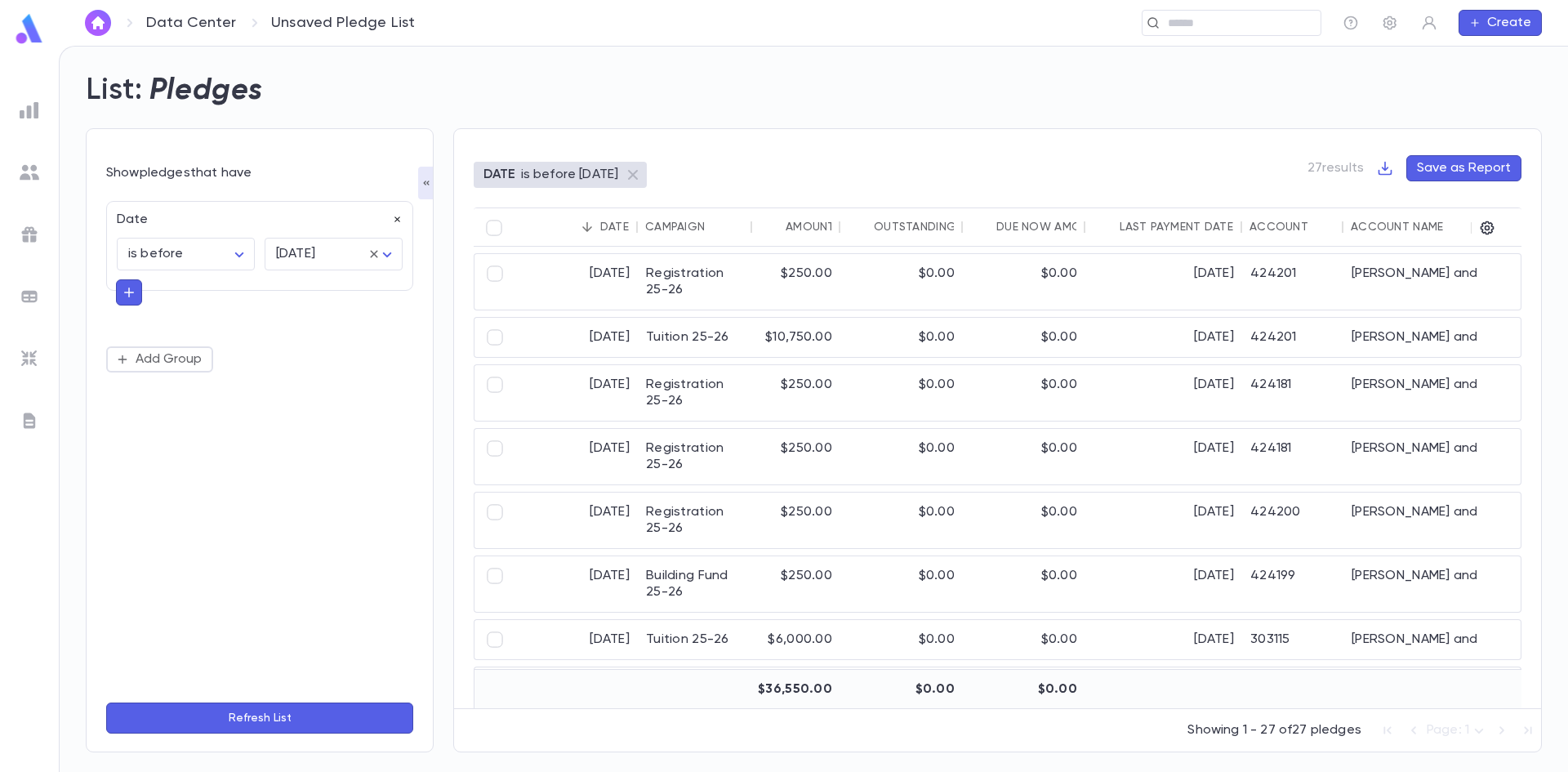
click at [399, 219] on icon "button" at bounding box center [398, 219] width 12 height 12
click at [182, 219] on button "Add Condition" at bounding box center [169, 224] width 126 height 26
type input "*"
type input "***"
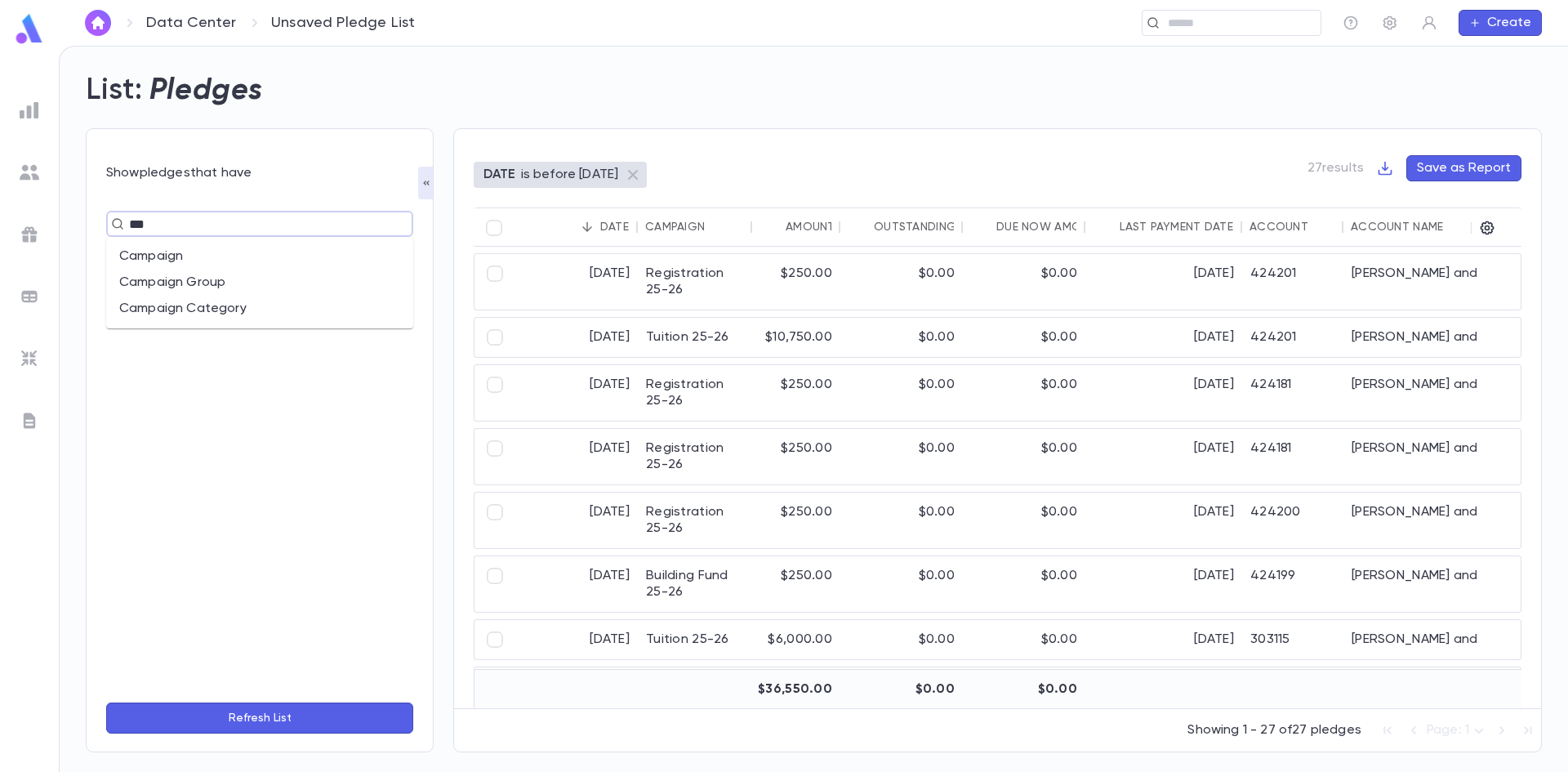
click at [171, 253] on li "Campaign" at bounding box center [260, 256] width 308 height 26
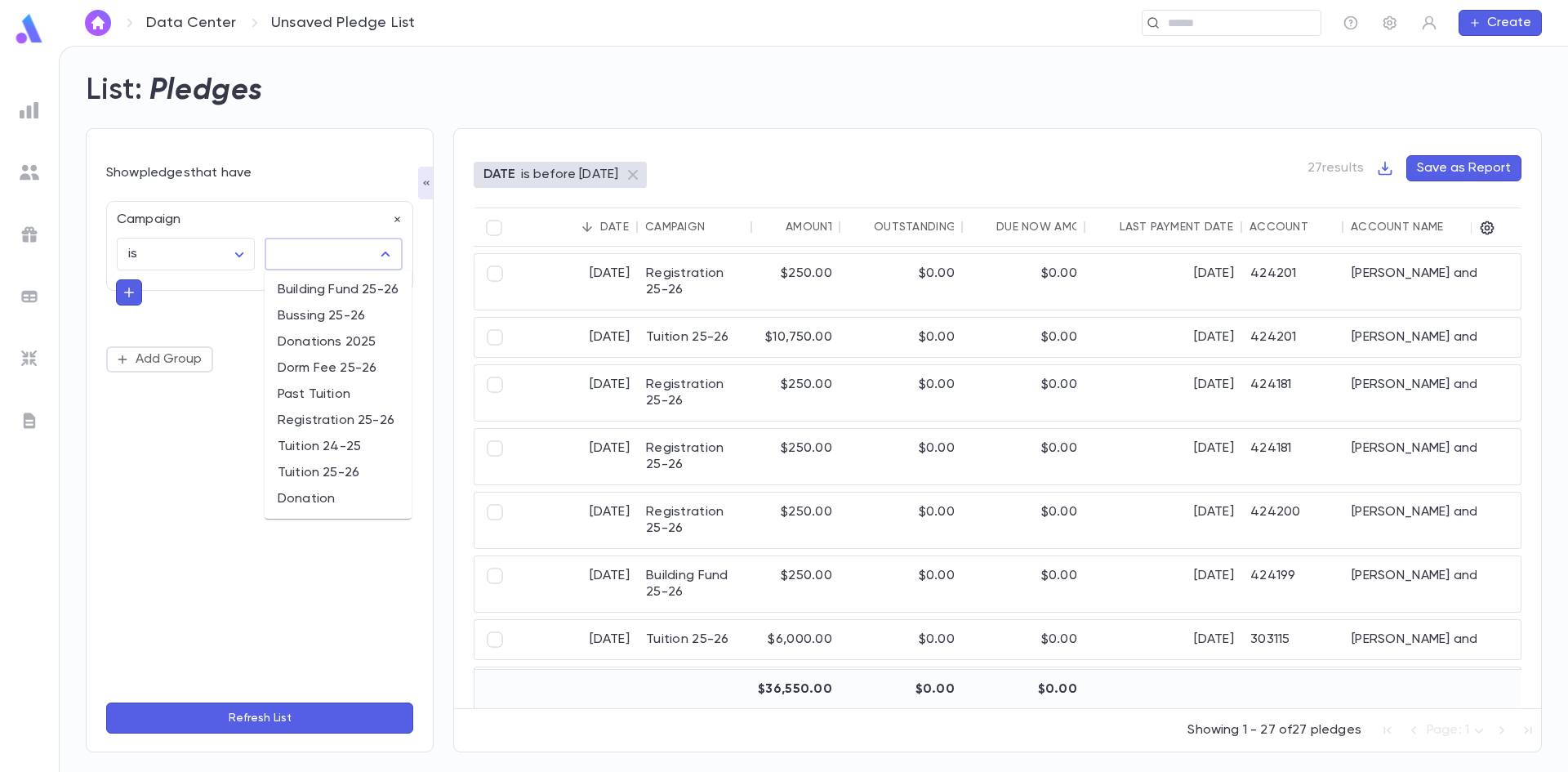
click at [305, 248] on input "text" at bounding box center [321, 254] width 99 height 31
click at [179, 256] on body "Data Center Unsaved Pledge List ​ Create List: Pledges Show pledges that have C…" at bounding box center [784, 409] width 1568 height 726
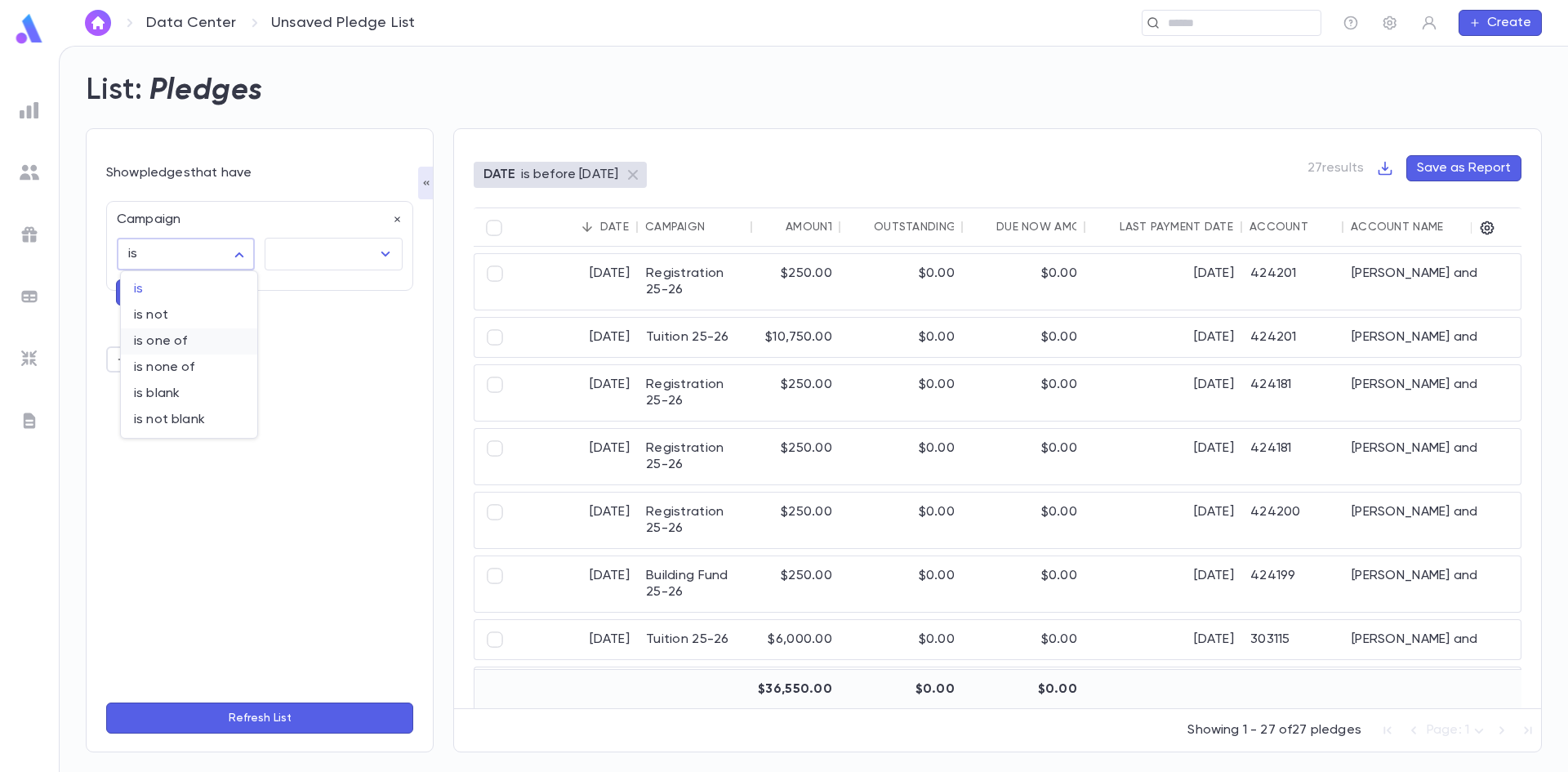
click at [192, 344] on span "is one of" at bounding box center [188, 341] width 110 height 16
type input "**"
click at [388, 256] on icon "Open" at bounding box center [386, 254] width 20 height 20
click at [339, 721] on button "Refresh List" at bounding box center [260, 718] width 308 height 31
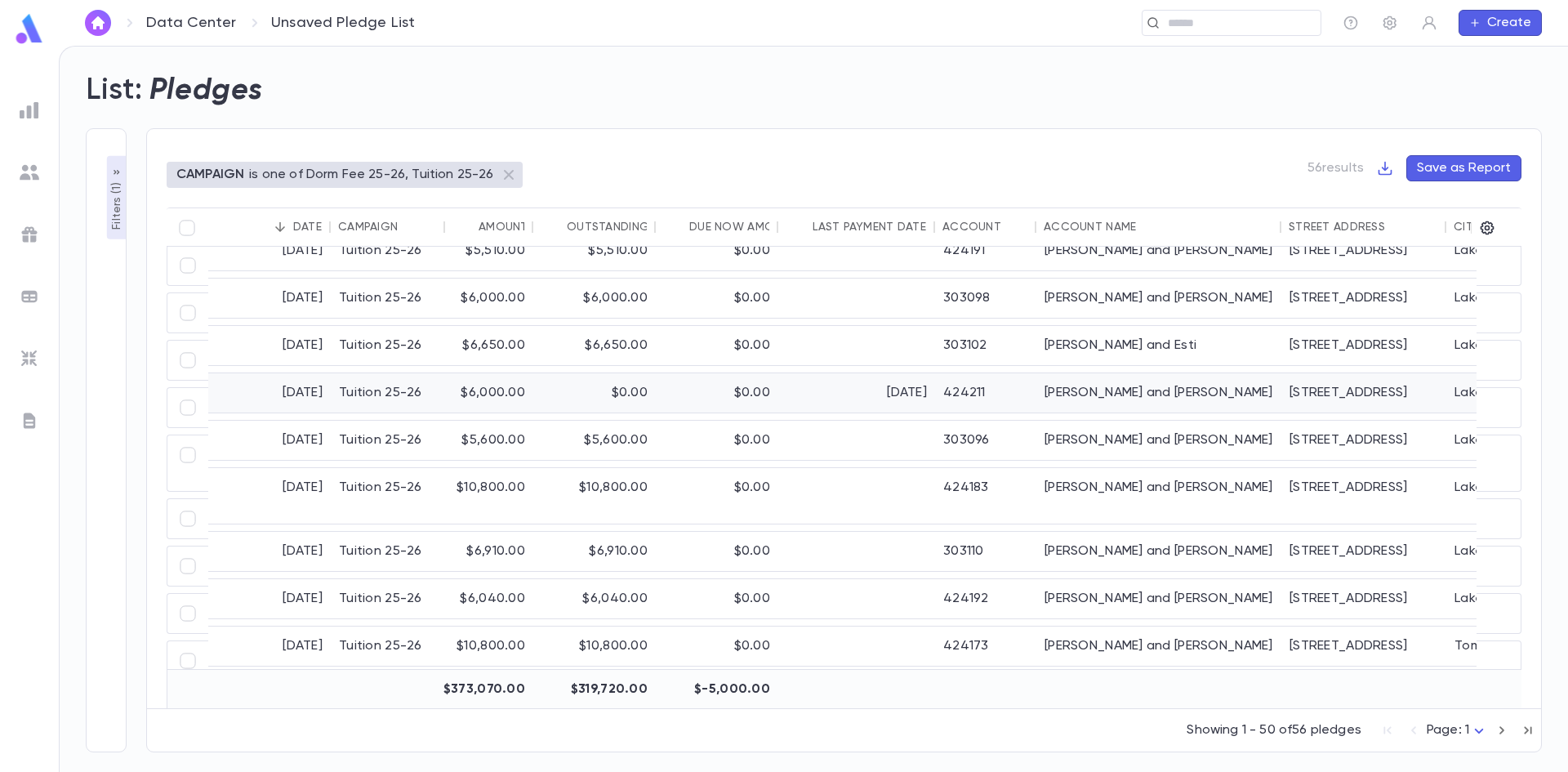
scroll to position [327, 0]
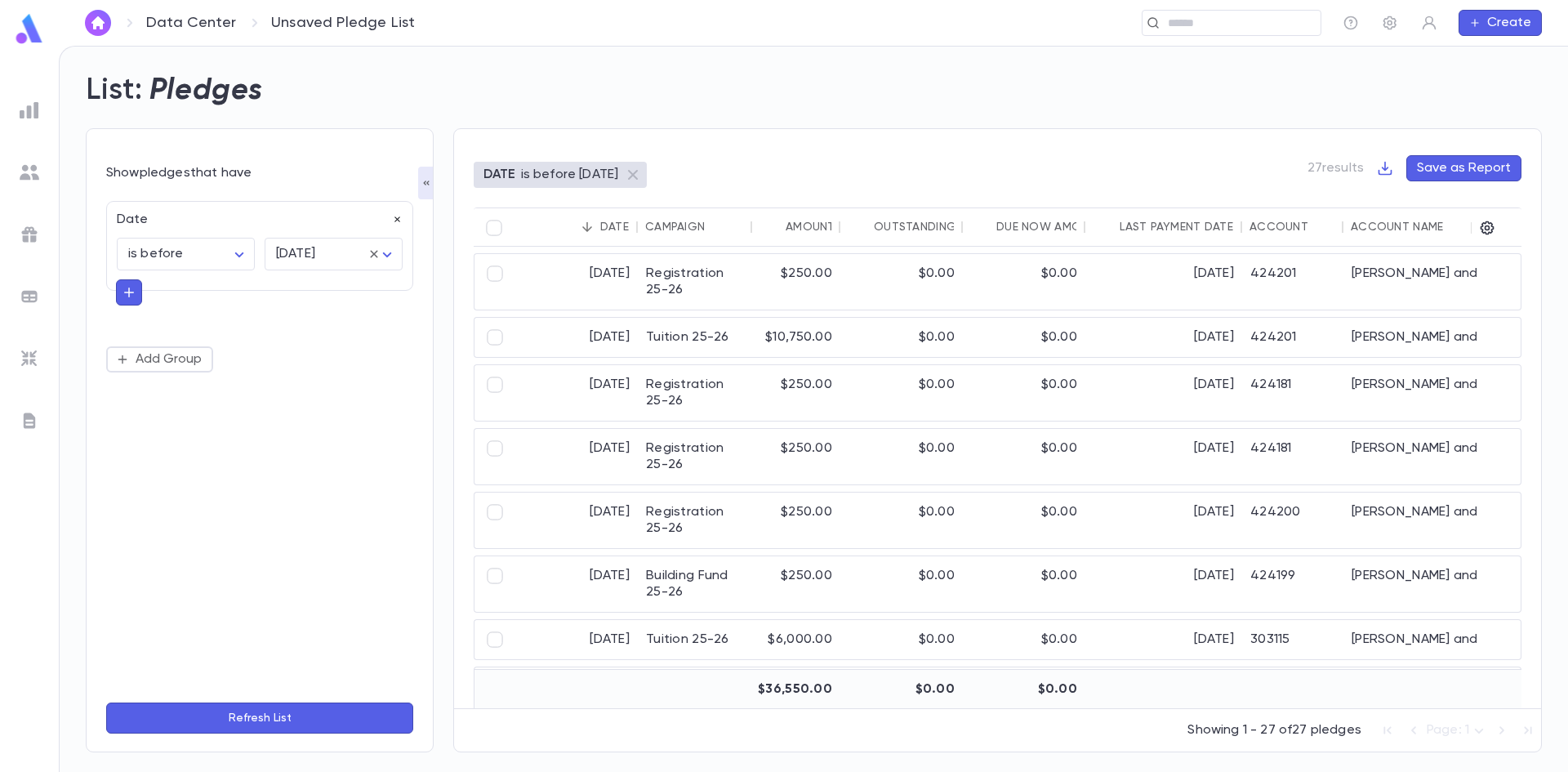
click at [395, 217] on icon "button" at bounding box center [398, 219] width 12 height 12
click at [157, 219] on button "Add Condition" at bounding box center [169, 224] width 126 height 26
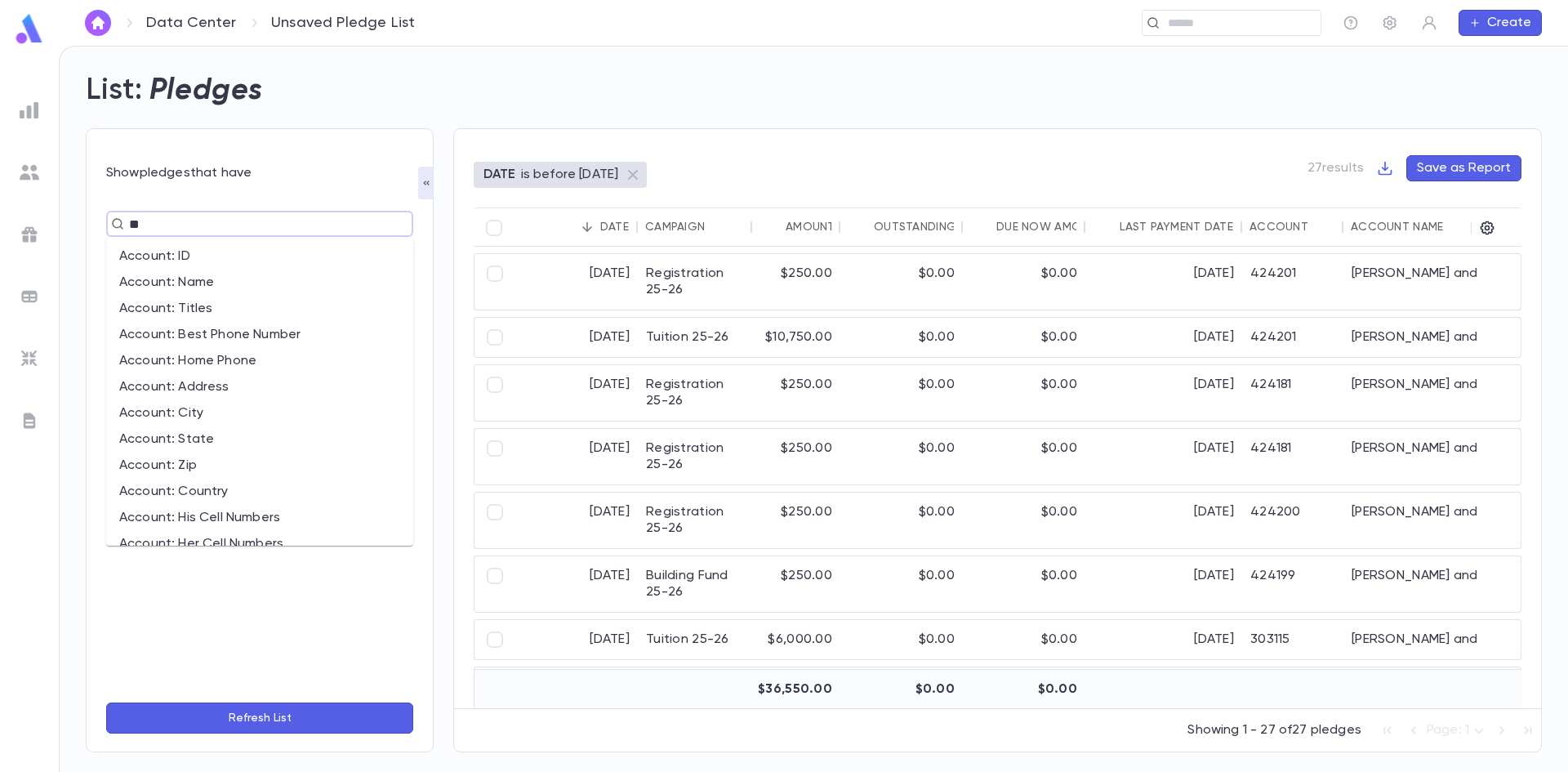
type input "*"
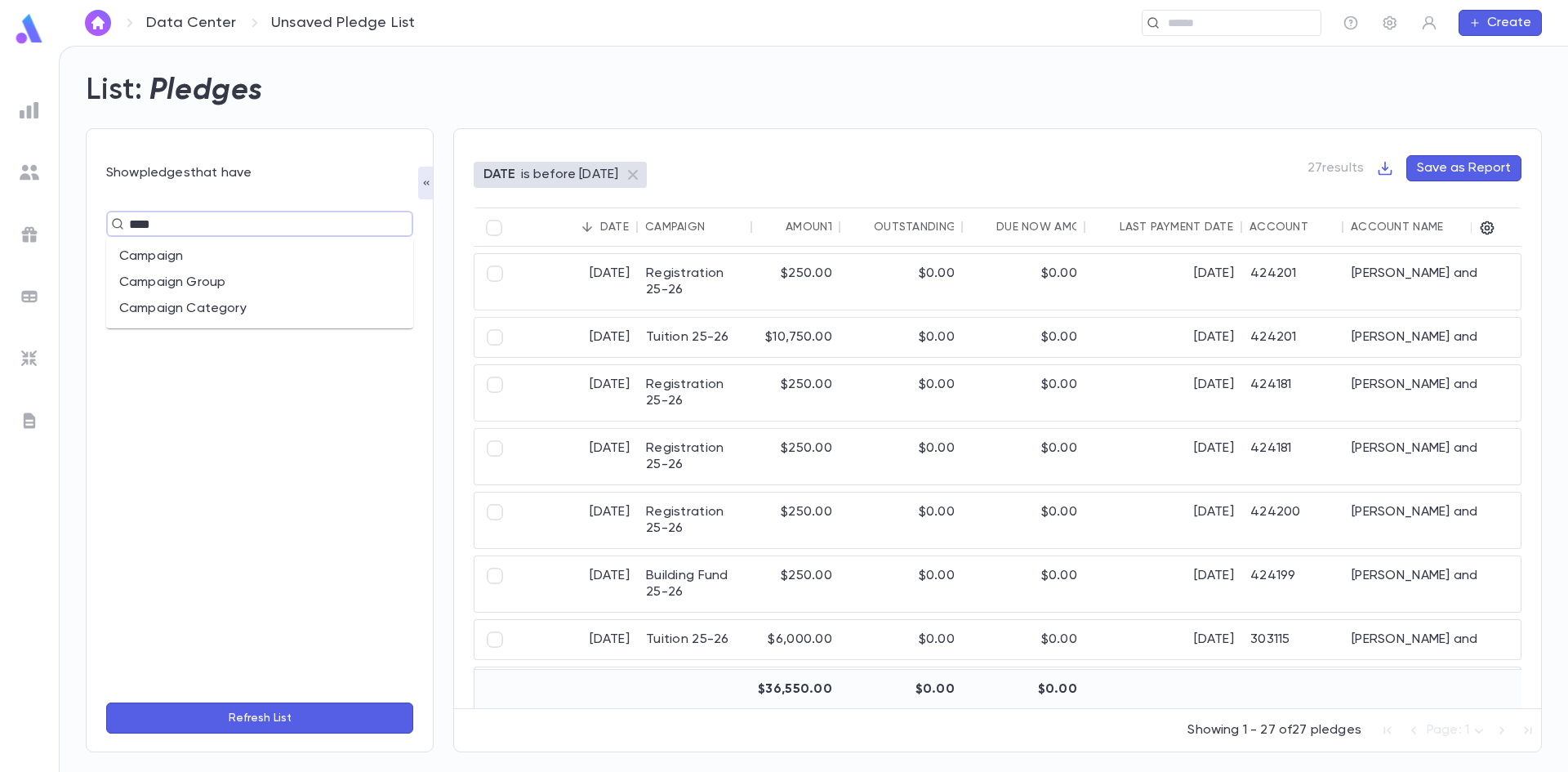
type input "*****"
click at [186, 258] on li "Campaign" at bounding box center [260, 256] width 308 height 26
click at [184, 258] on body "Data Center Unsaved Pledge List ​ Create List: Pledges Show pledges that have C…" at bounding box center [784, 409] width 1568 height 726
click at [188, 341] on span "is one of" at bounding box center [188, 341] width 110 height 16
click at [328, 258] on input "text" at bounding box center [321, 254] width 99 height 31
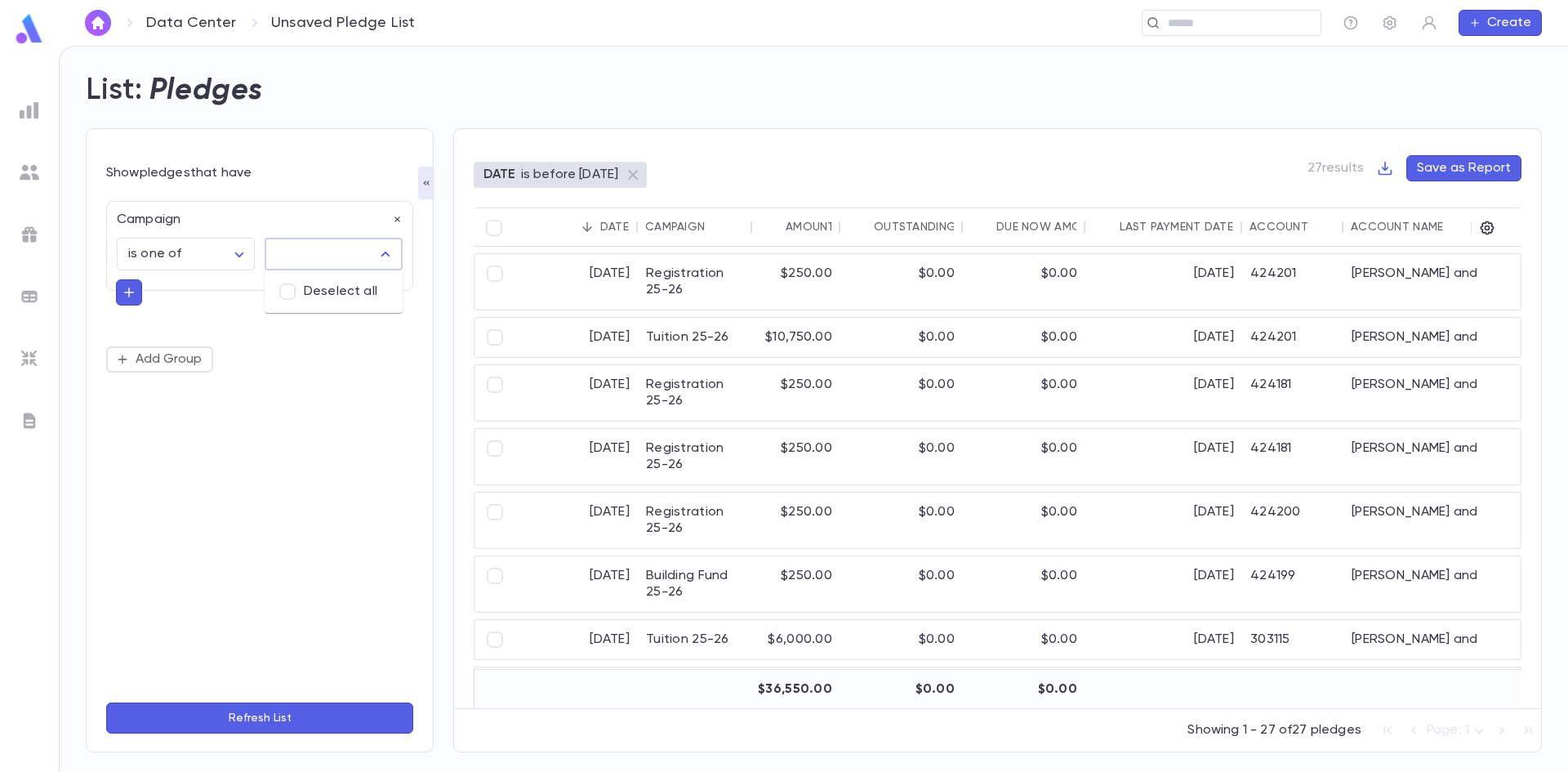
click at [385, 255] on icon "Close" at bounding box center [386, 254] width 20 height 20
click at [252, 252] on body "Data Center Unsaved Pledge List ​ Create List: Pledges Show pledges that have C…" at bounding box center [784, 409] width 1568 height 726
click at [385, 250] on div at bounding box center [784, 386] width 1568 height 772
click at [385, 255] on icon "Open" at bounding box center [386, 253] width 9 height 5
click at [319, 390] on div "Campaign is one of ** ​ ​ Add Group" at bounding box center [260, 441] width 308 height 499
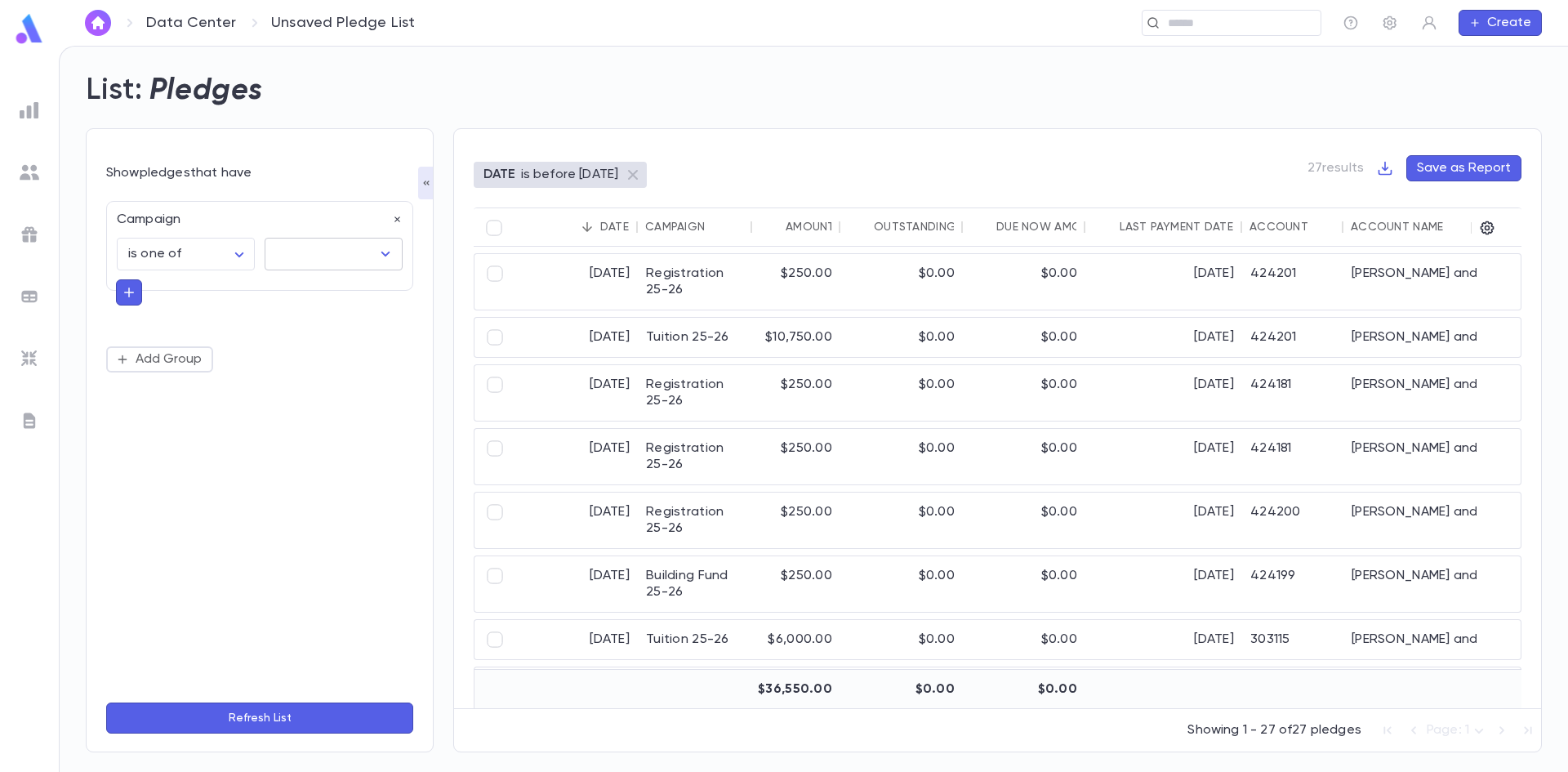
click at [387, 256] on icon "Open" at bounding box center [386, 253] width 9 height 5
click at [245, 259] on body "Data Center Unsaved Pledge List ​ Create List: Pledges Show pledges that have C…" at bounding box center [784, 409] width 1568 height 726
click at [158, 284] on span "is" at bounding box center [188, 290] width 110 height 16
type input "******"
click at [369, 250] on input "text" at bounding box center [321, 254] width 99 height 31
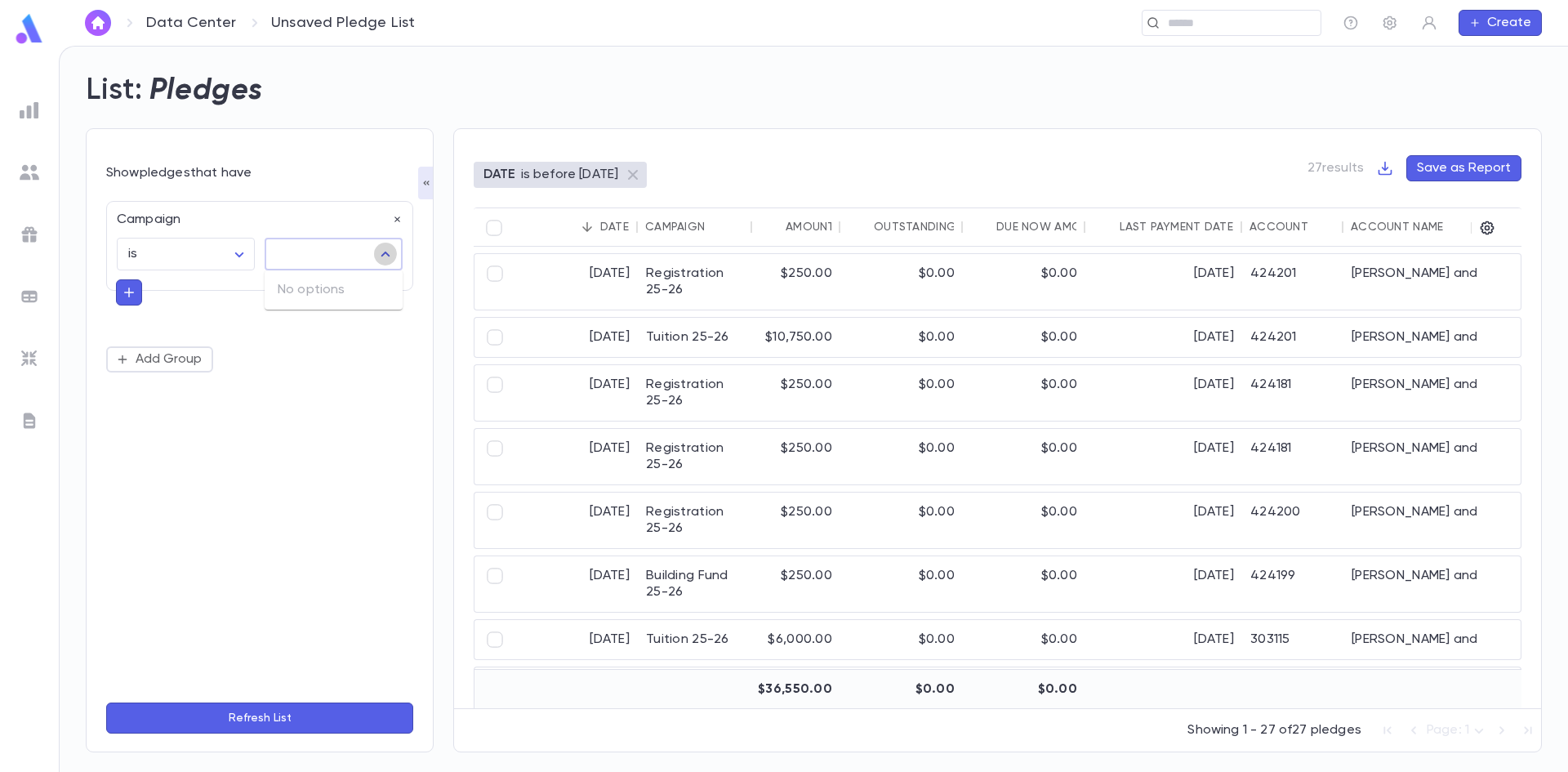
click at [388, 250] on icon "Close" at bounding box center [386, 254] width 20 height 20
click at [377, 256] on icon "Open" at bounding box center [386, 254] width 20 height 20
click at [130, 290] on icon "button" at bounding box center [129, 292] width 15 height 16
click at [392, 218] on icon "button" at bounding box center [398, 219] width 12 height 12
click at [147, 224] on button "Add Condition" at bounding box center [169, 224] width 126 height 26
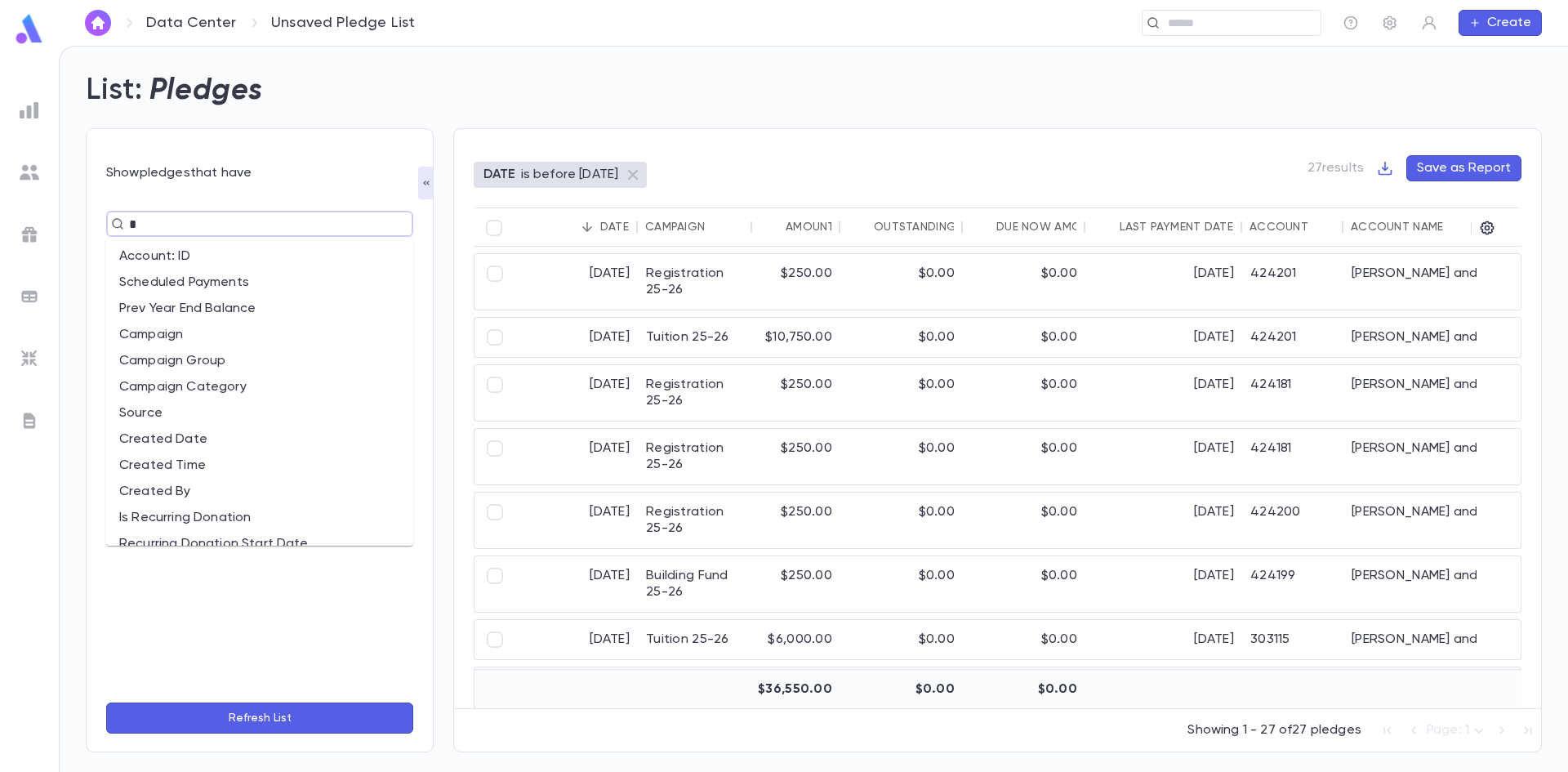
type input "**"
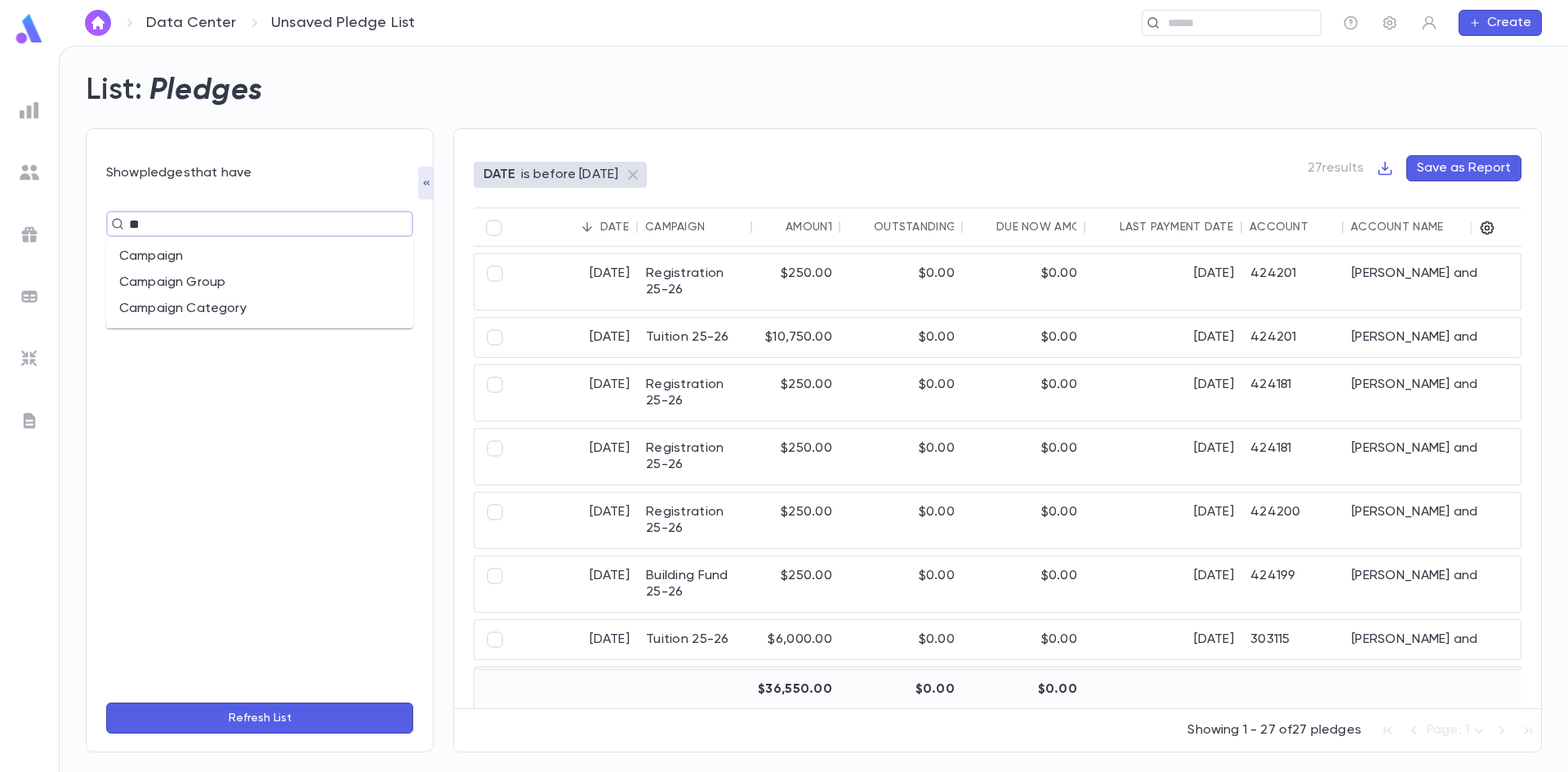
click at [191, 248] on li "Campaign" at bounding box center [260, 256] width 308 height 26
click at [191, 259] on body "Data Center Unsaved Pledge List ​ Create List: Pledges Show pledges that have C…" at bounding box center [784, 409] width 1568 height 726
click at [186, 342] on span "is one of" at bounding box center [188, 341] width 110 height 16
type input "**"
click at [339, 253] on input "text" at bounding box center [321, 254] width 99 height 31
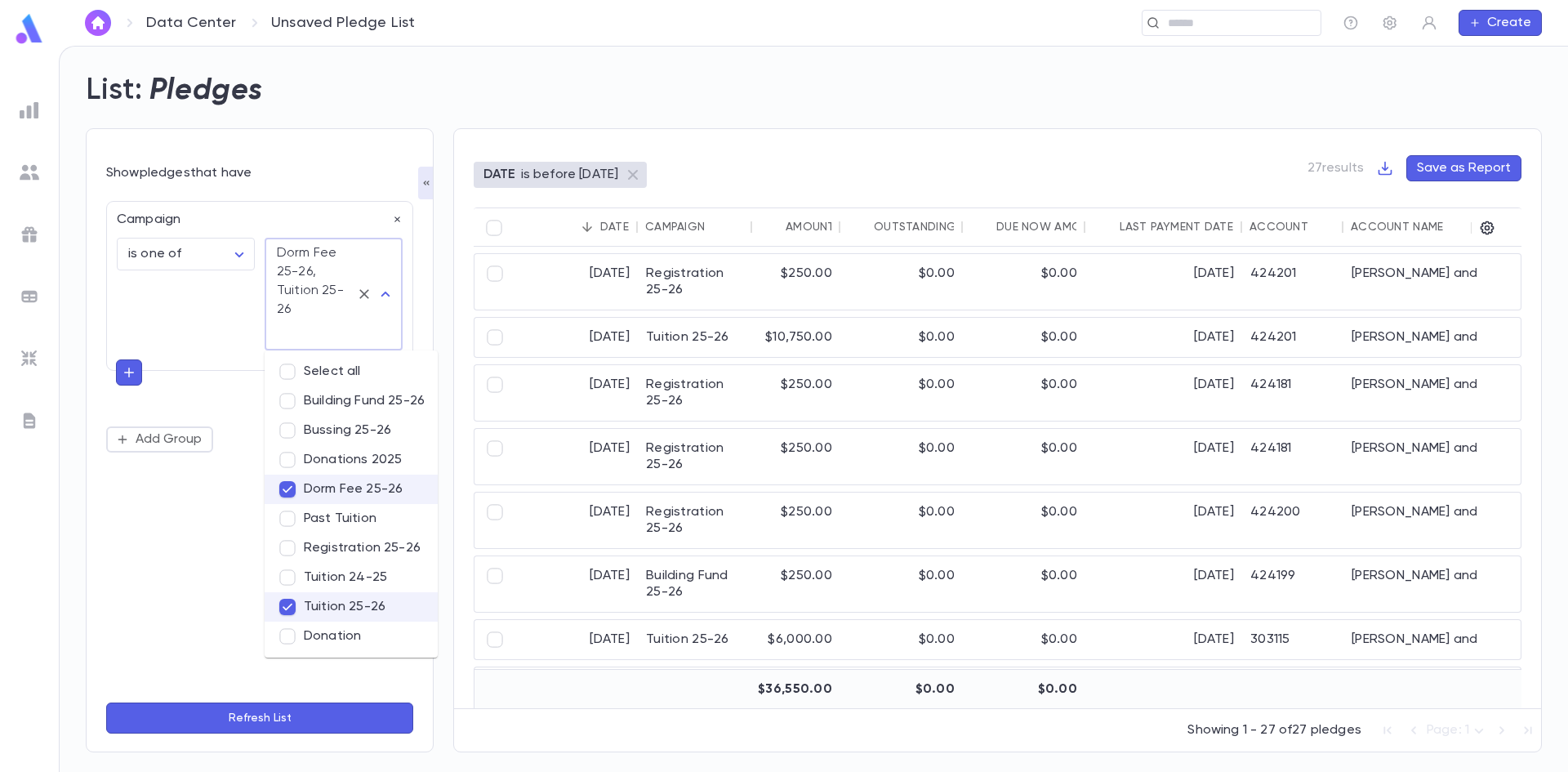
click at [343, 721] on button "Refresh List" at bounding box center [260, 718] width 308 height 31
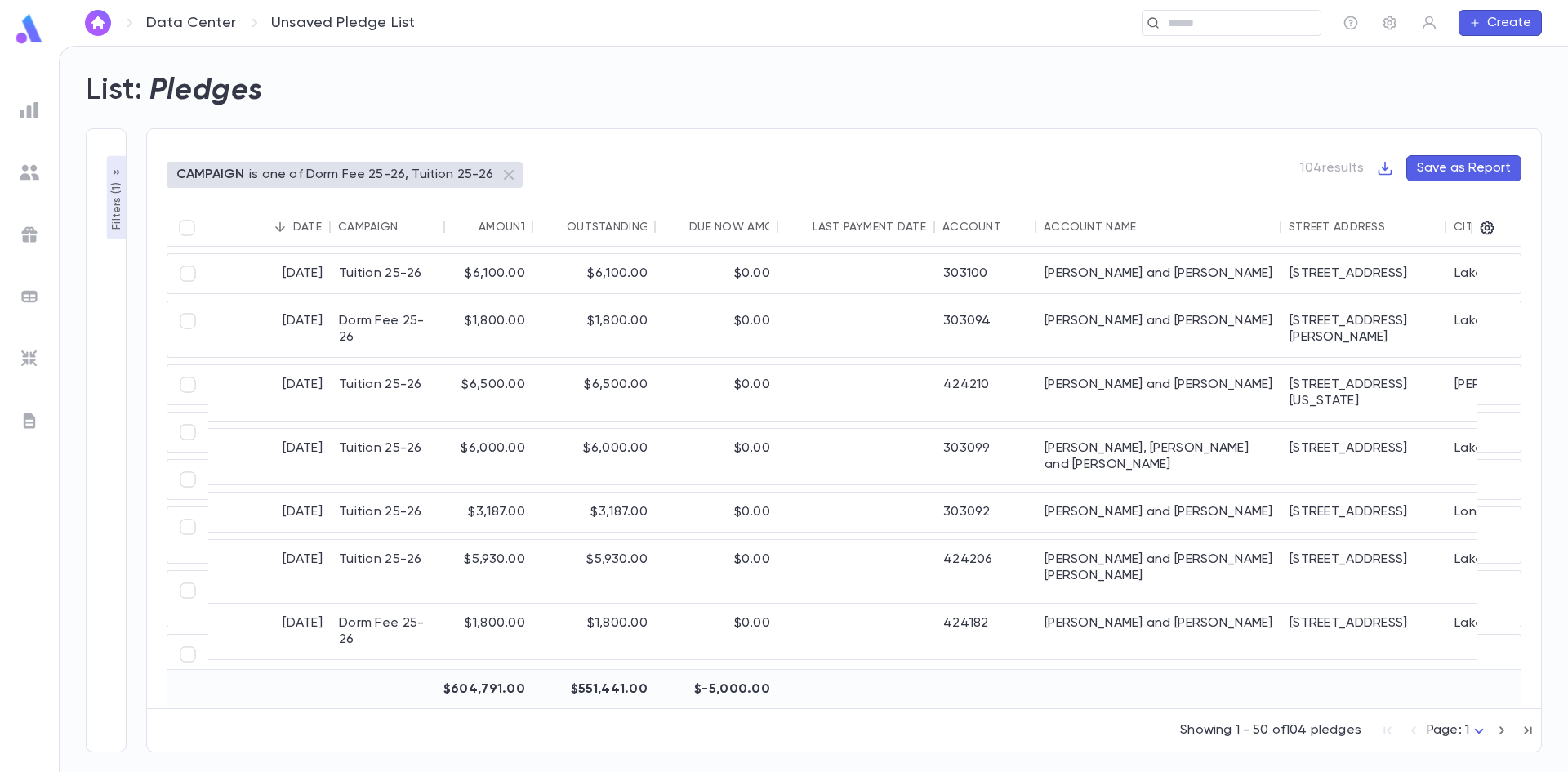
click at [1081, 228] on div "Account Name" at bounding box center [1089, 227] width 92 height 13
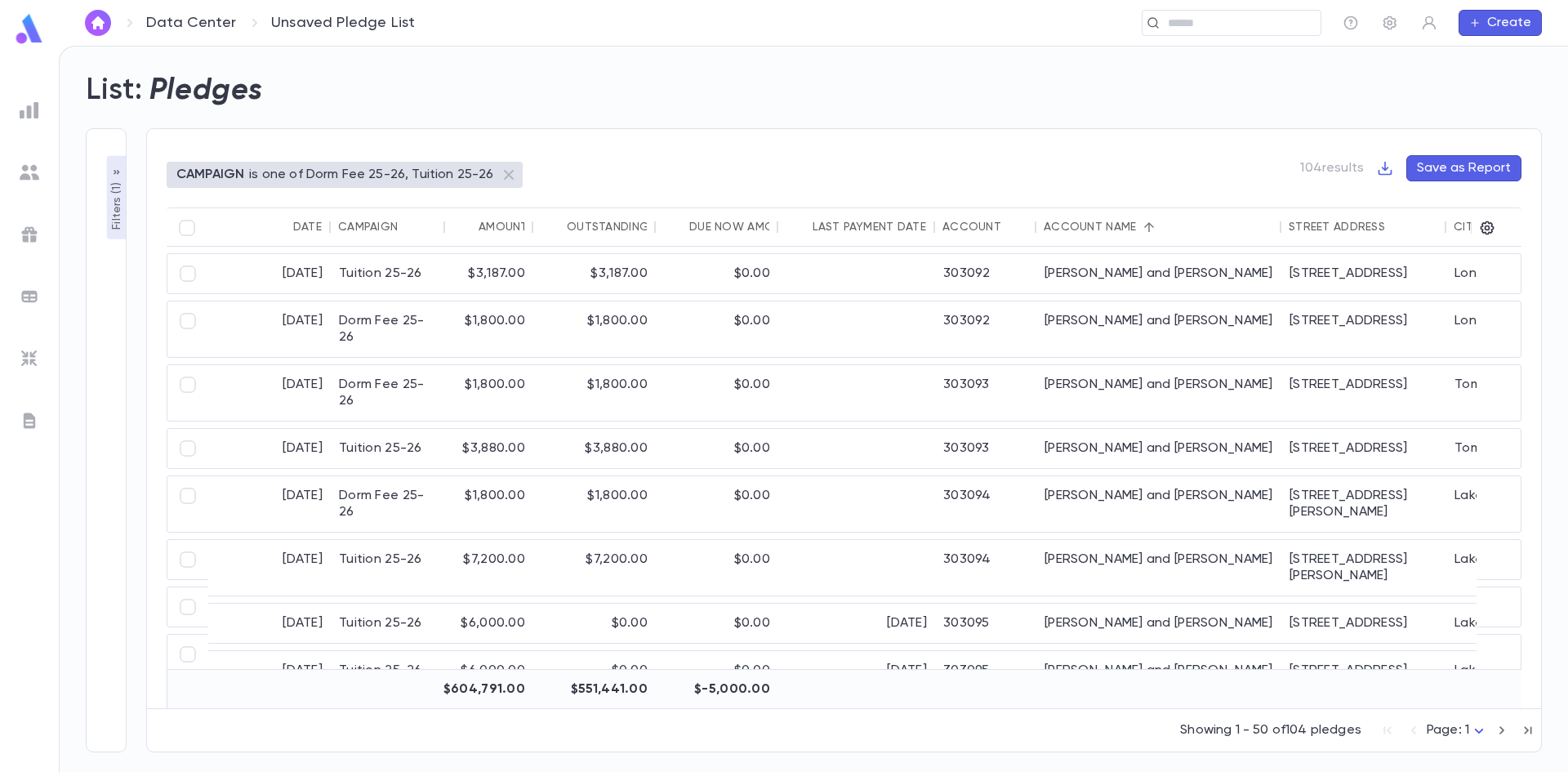
click at [32, 111] on img at bounding box center [30, 110] width 20 height 20
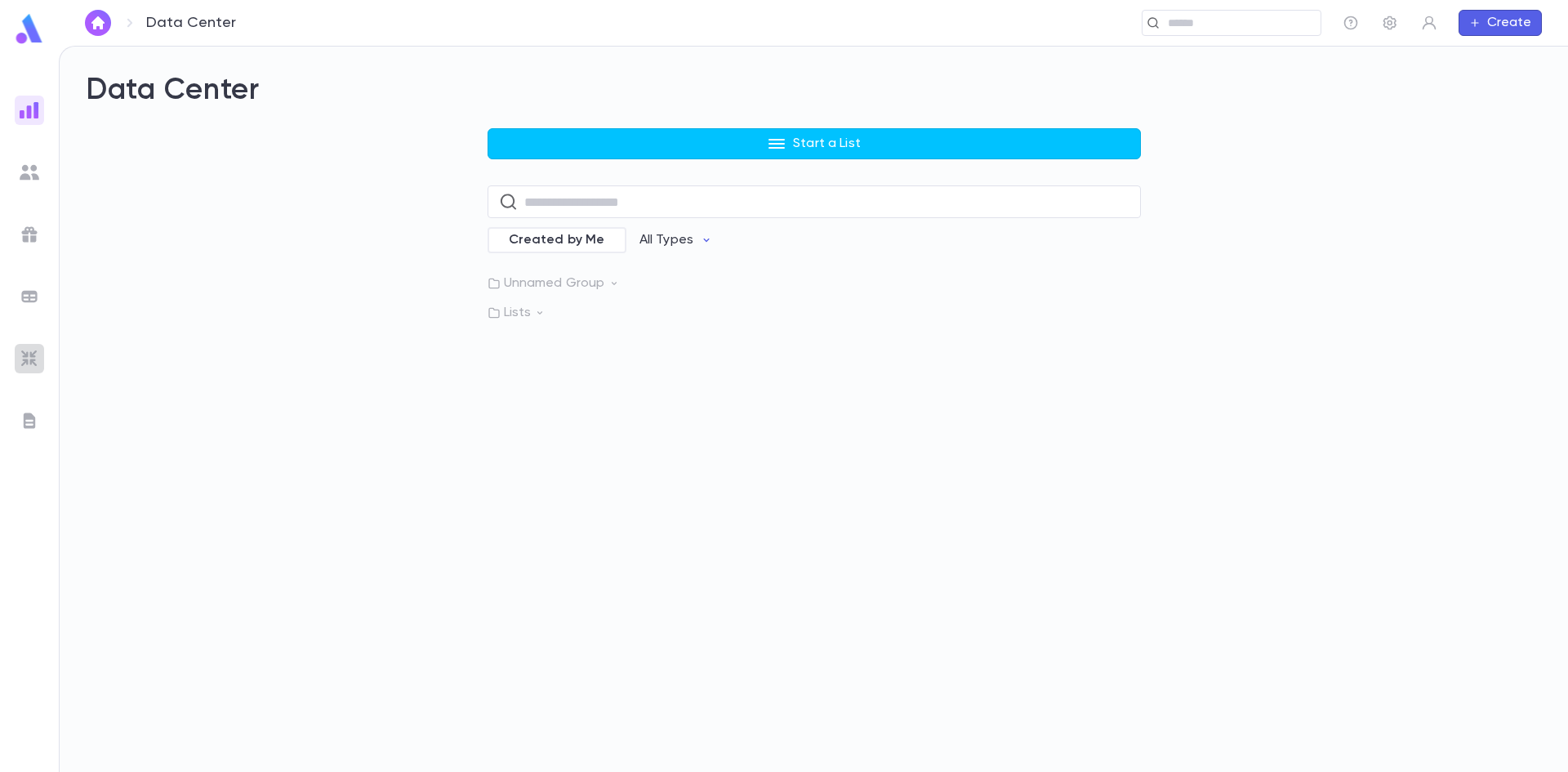
click at [30, 361] on img at bounding box center [30, 359] width 20 height 20
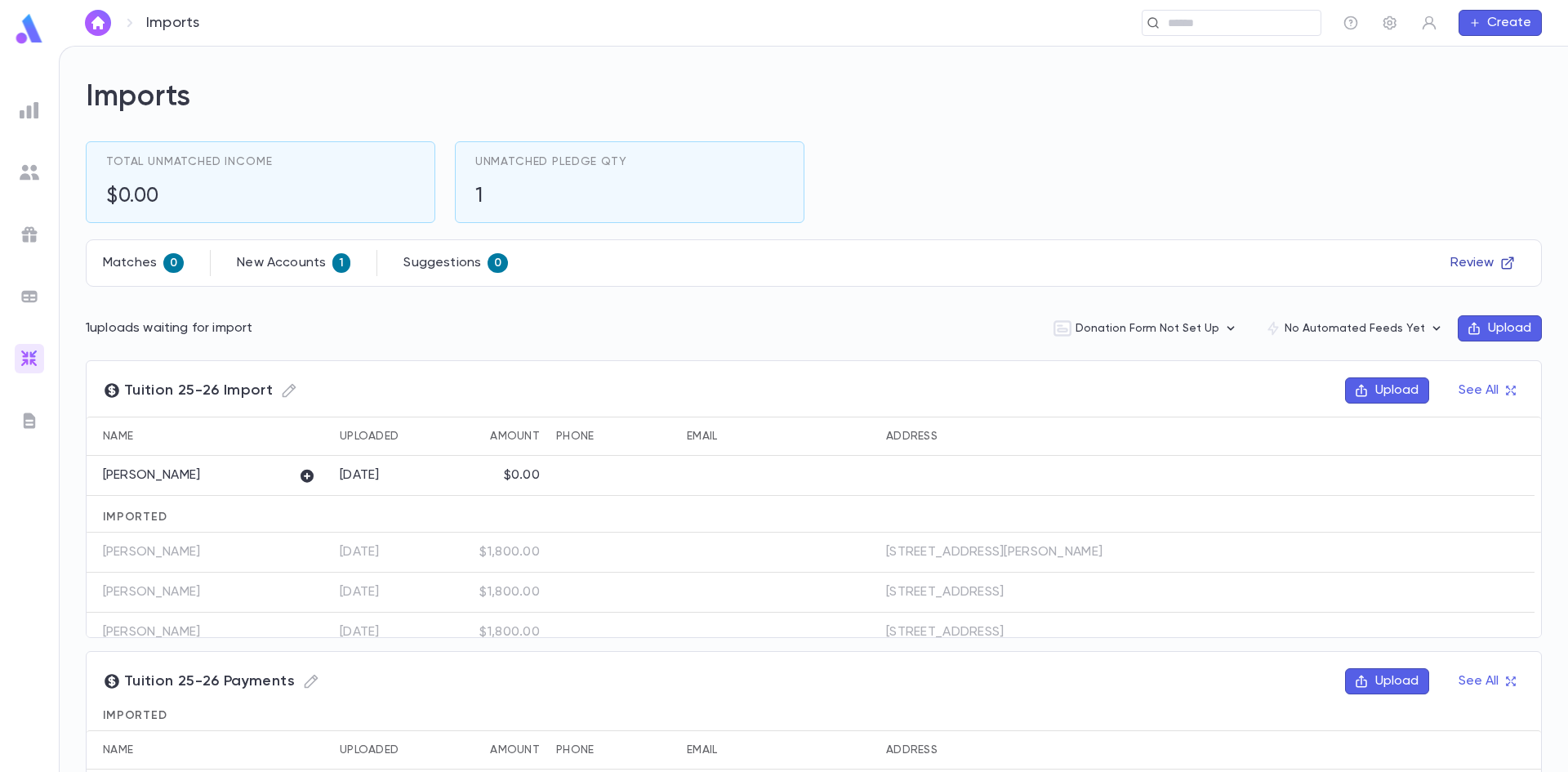
click at [1468, 264] on button "Review" at bounding box center [1482, 263] width 84 height 26
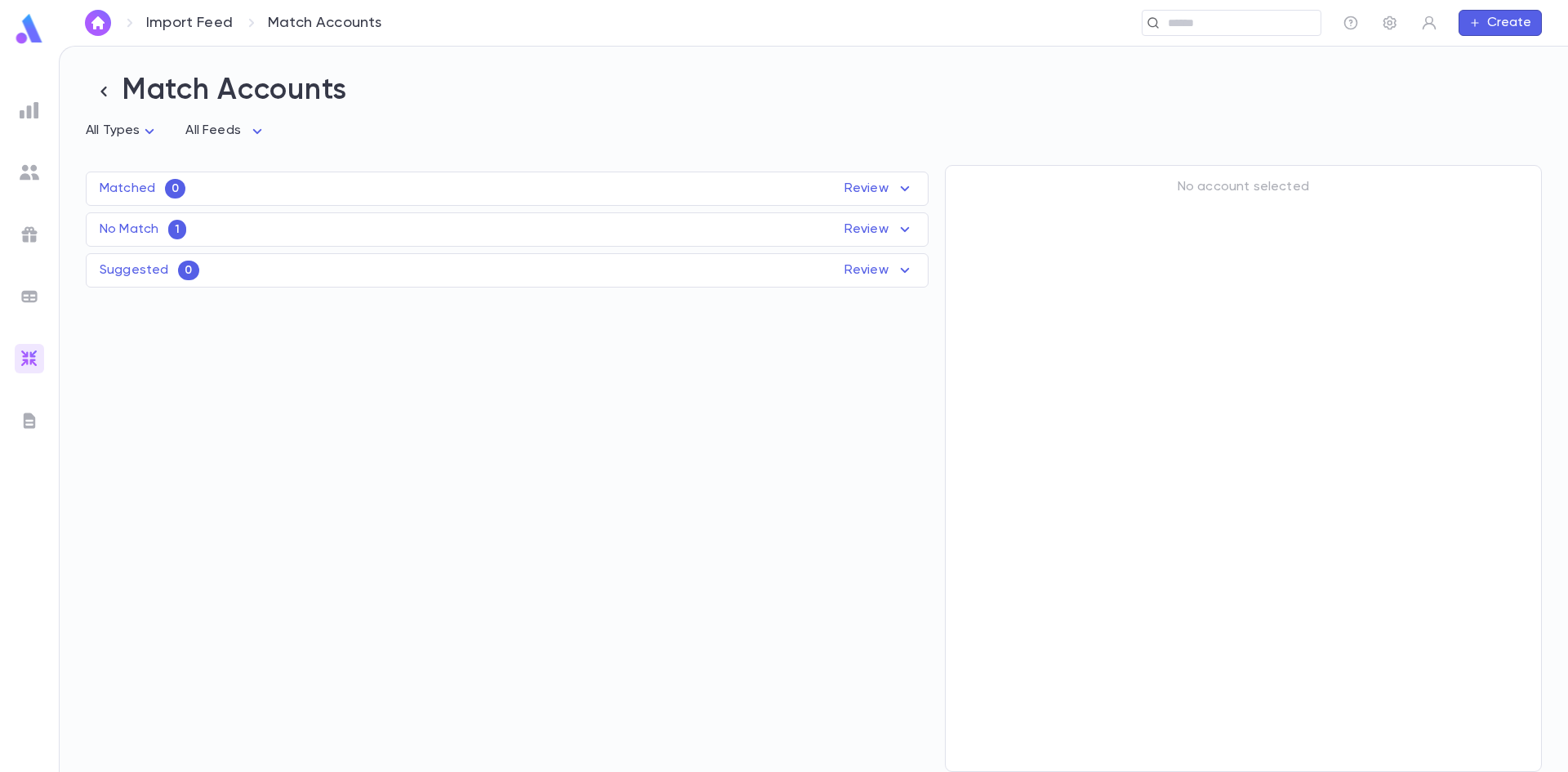
click at [887, 229] on p "Review" at bounding box center [879, 229] width 70 height 20
click at [377, 300] on p "Tuition 25-26 Import" at bounding box center [376, 306] width 153 height 18
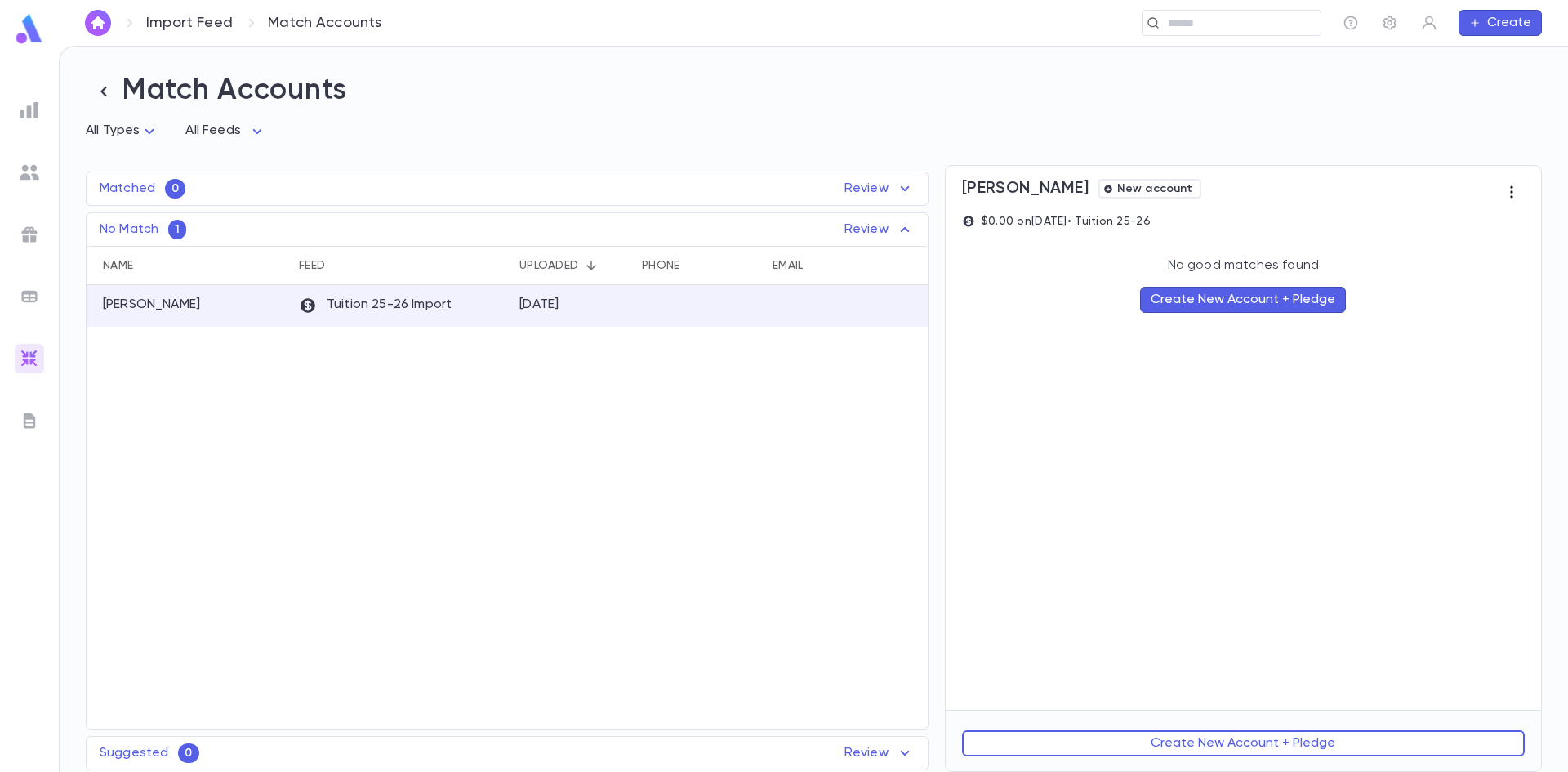
click at [1512, 195] on icon "button" at bounding box center [1512, 192] width 3 height 12
click at [1415, 246] on li "Delete" at bounding box center [1456, 252] width 147 height 26
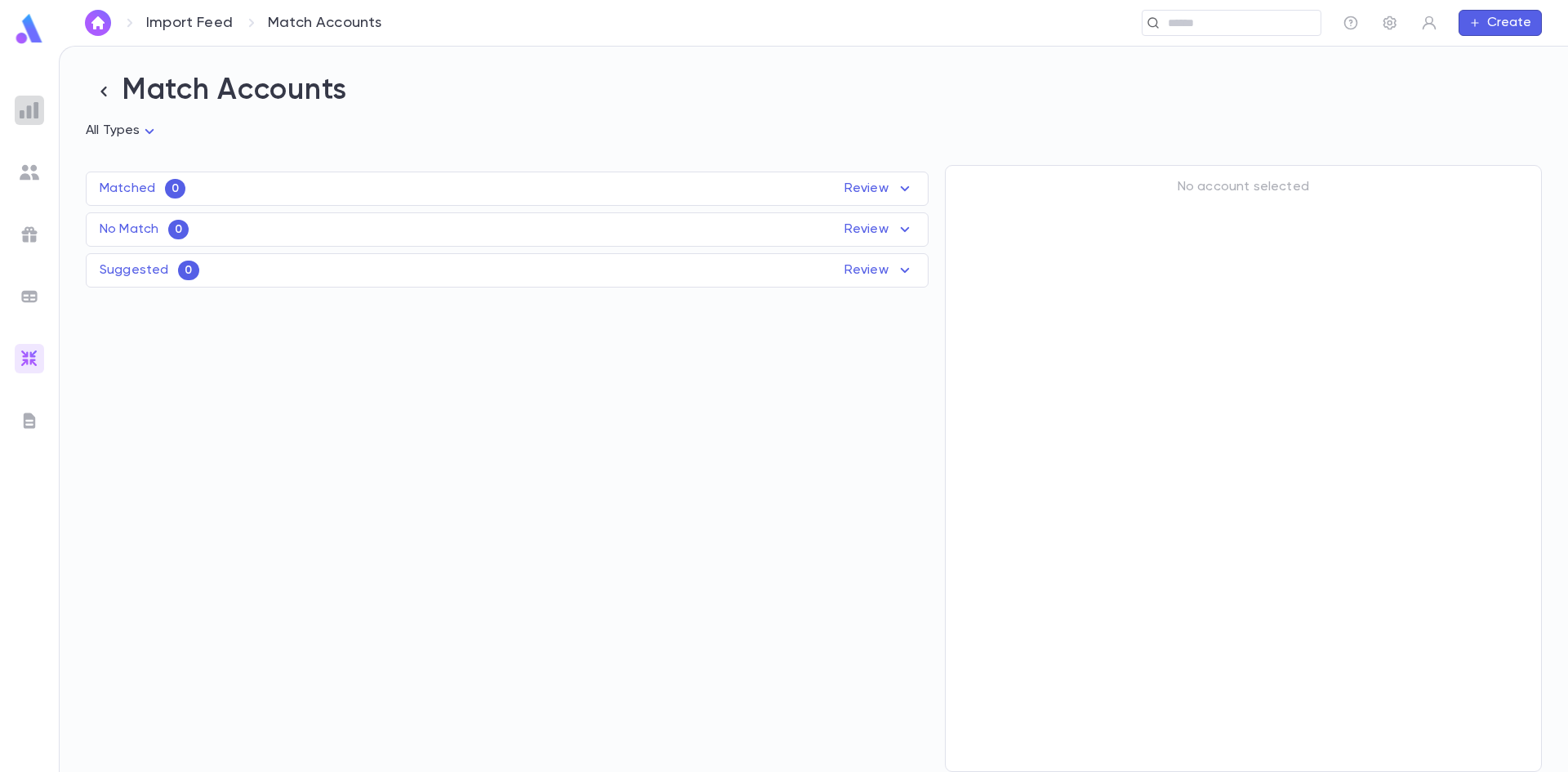
click at [30, 105] on img at bounding box center [30, 110] width 20 height 20
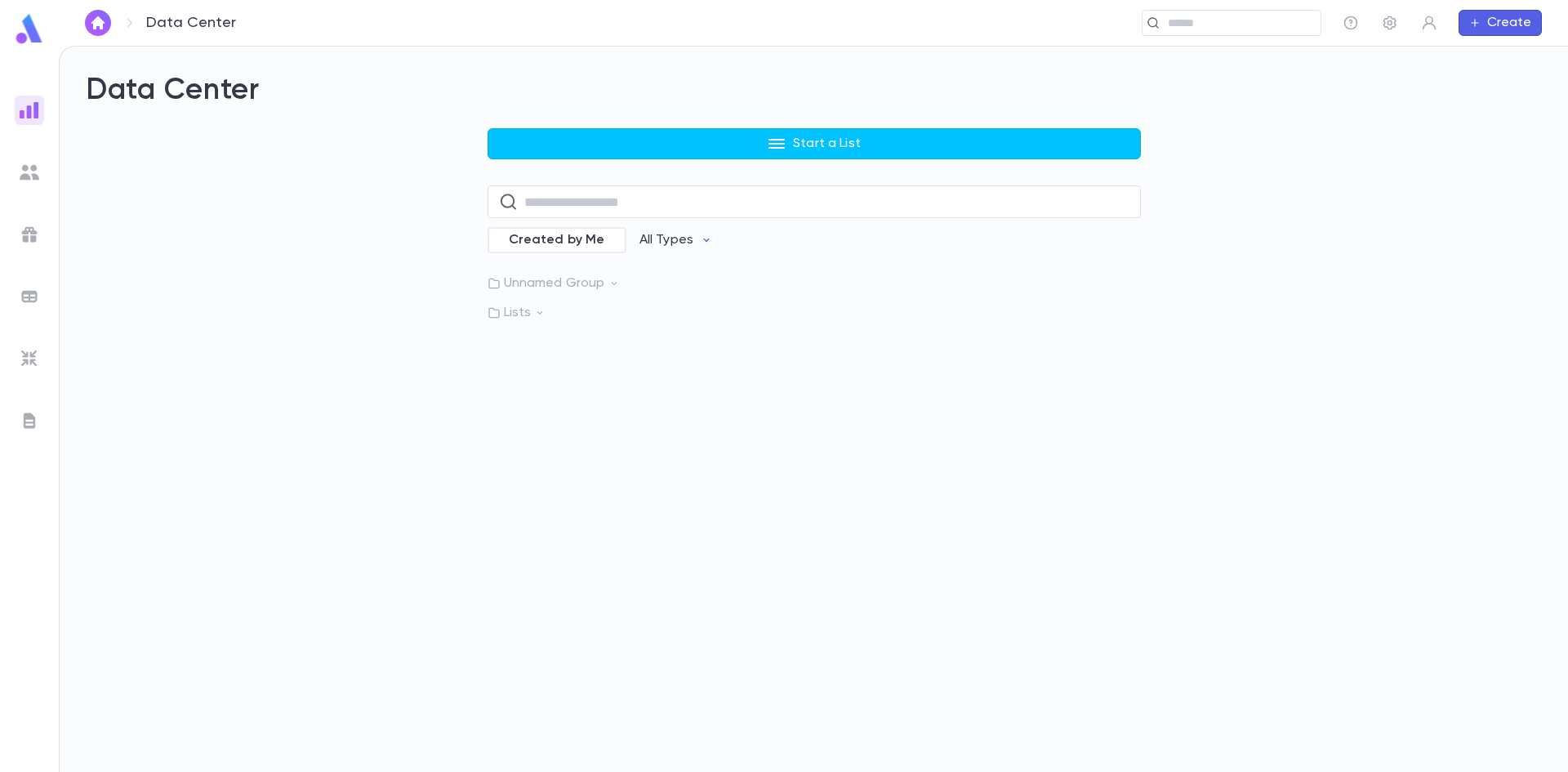
click at [26, 342] on ul at bounding box center [29, 431] width 59 height 683
click at [30, 360] on img at bounding box center [30, 359] width 20 height 20
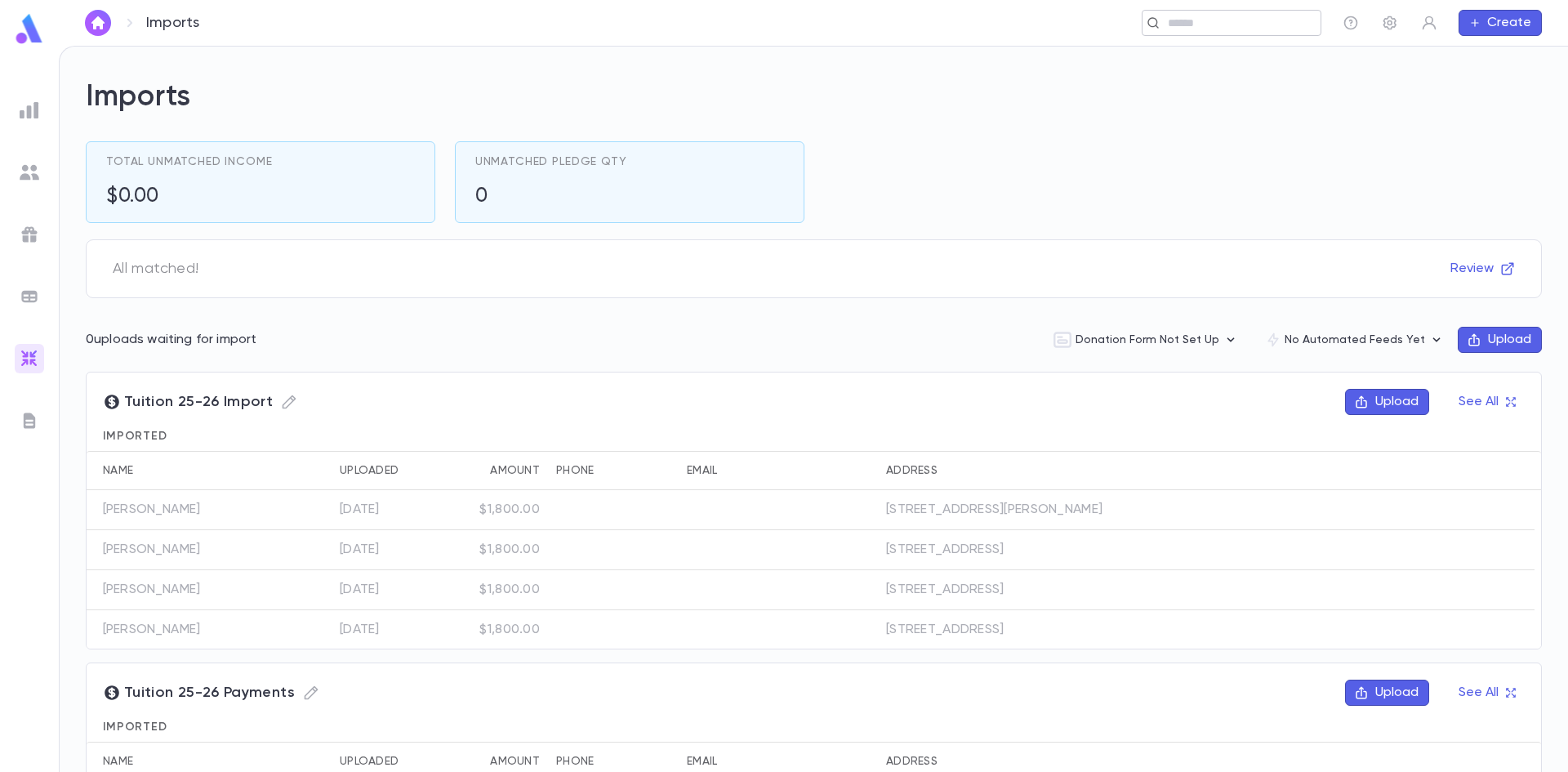
click at [1199, 22] on input "text" at bounding box center [1239, 23] width 151 height 15
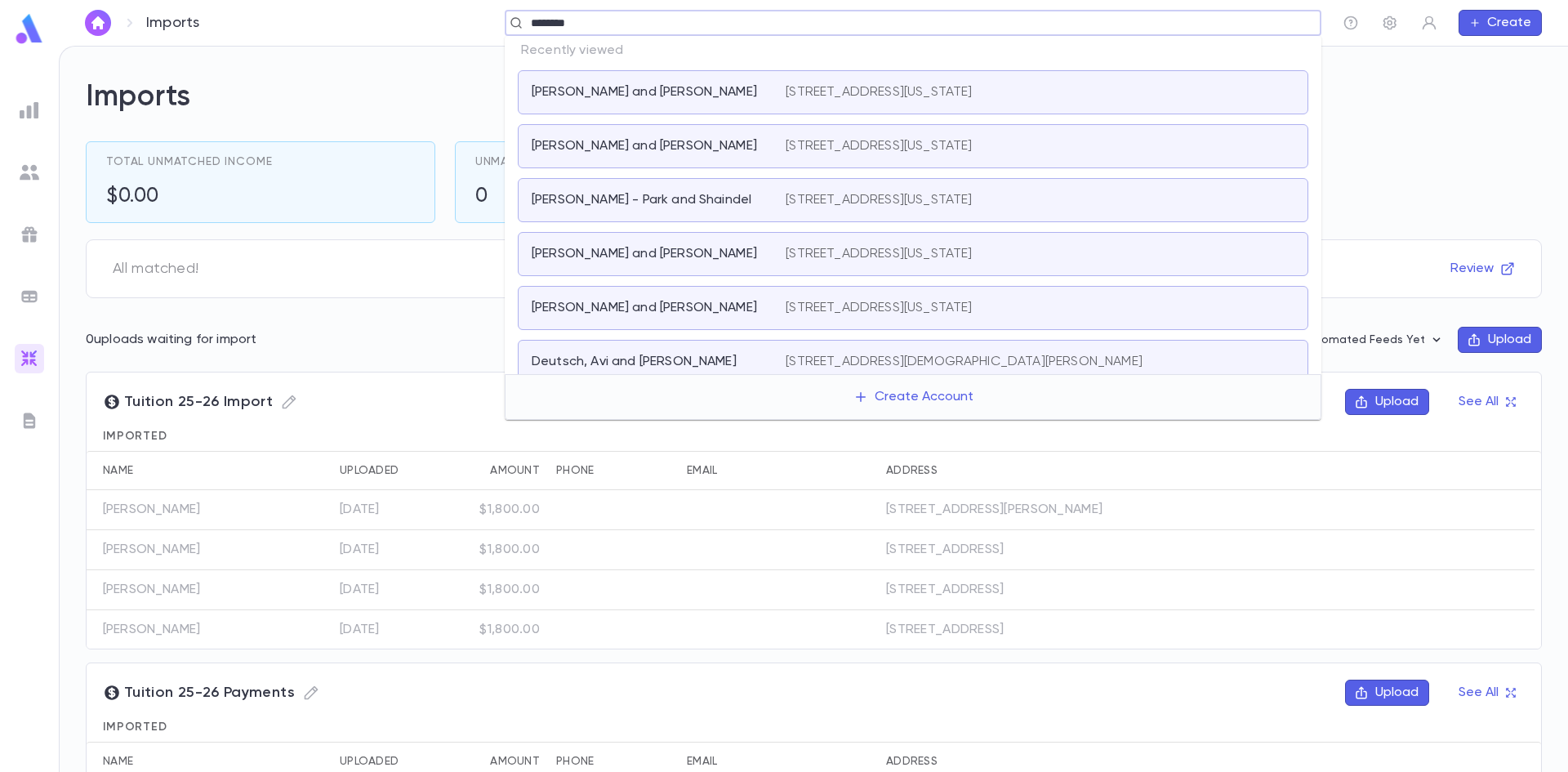
type input "********"
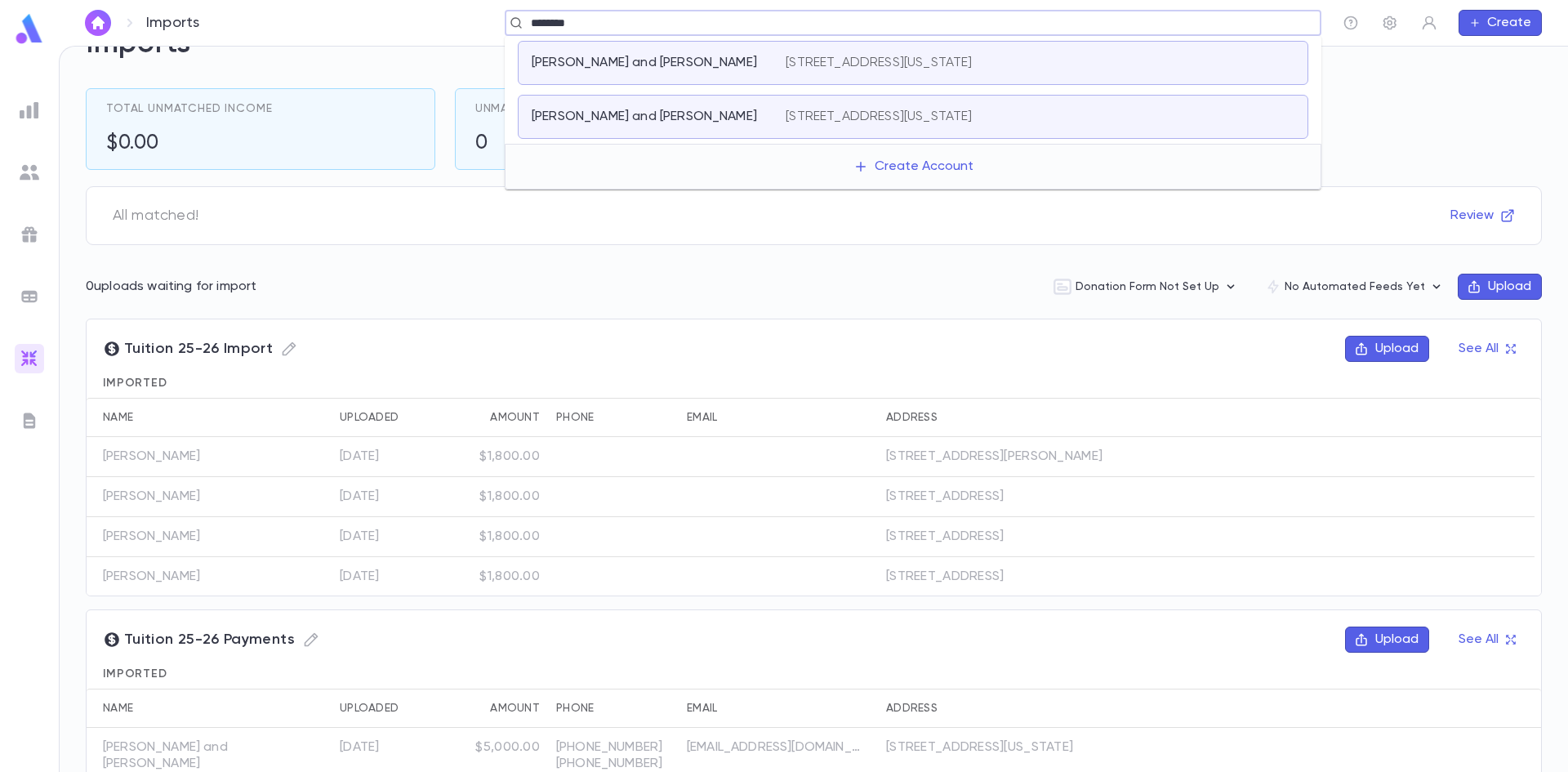
scroll to position [164, 0]
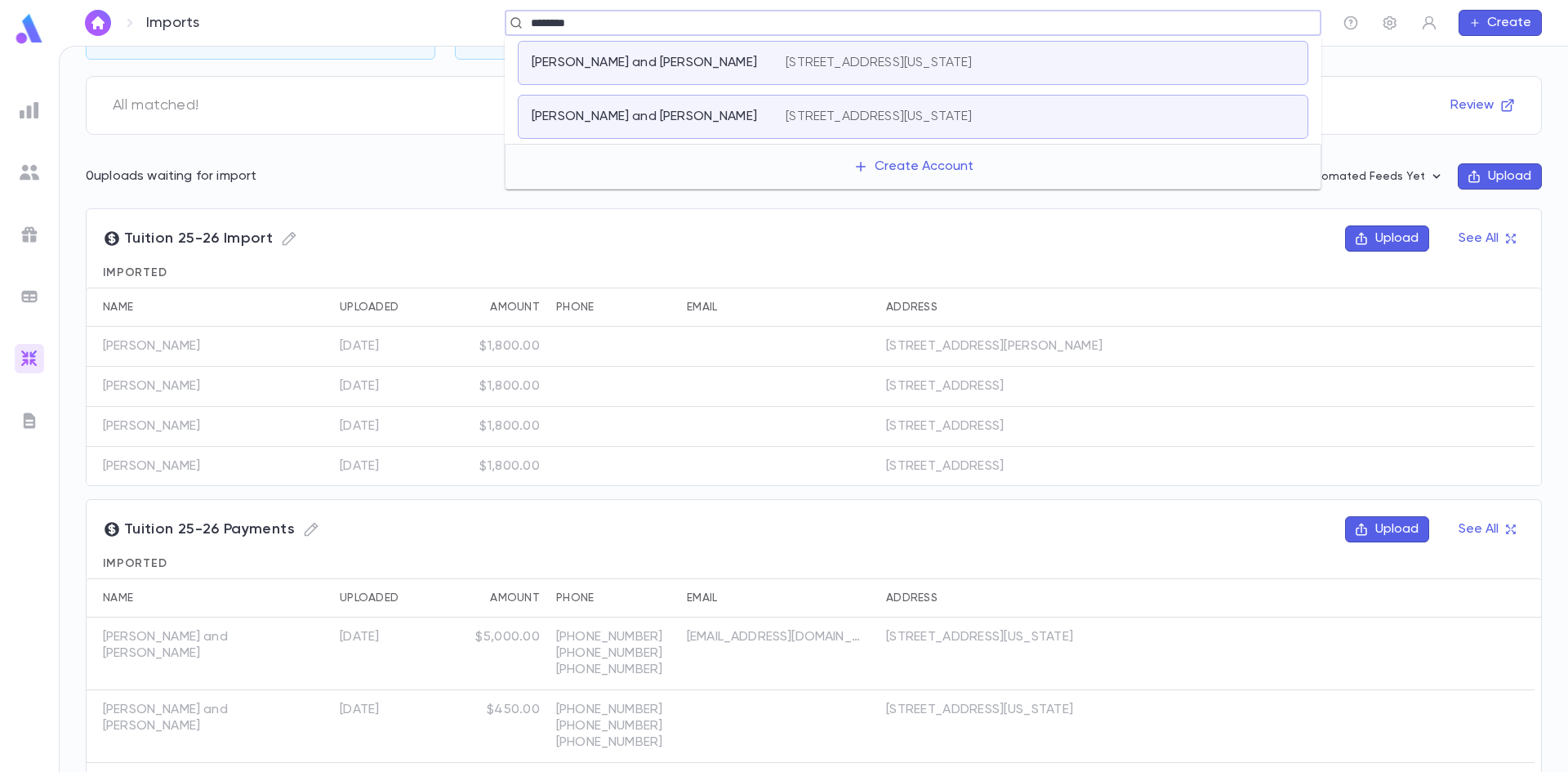
click at [698, 115] on div "[PERSON_NAME] and [PERSON_NAME]" at bounding box center [649, 117] width 235 height 16
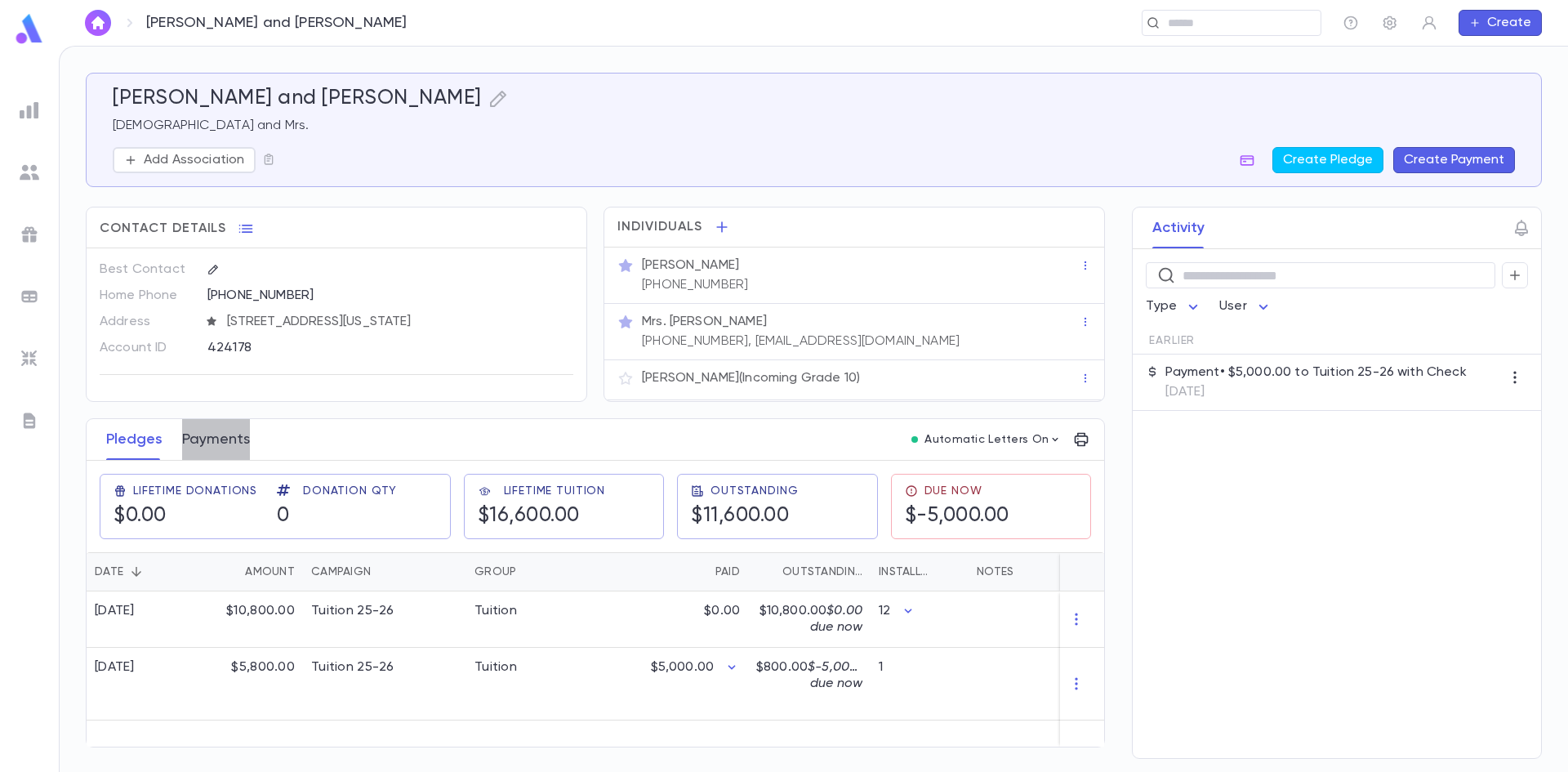
click at [202, 433] on button "Payments" at bounding box center [216, 439] width 68 height 41
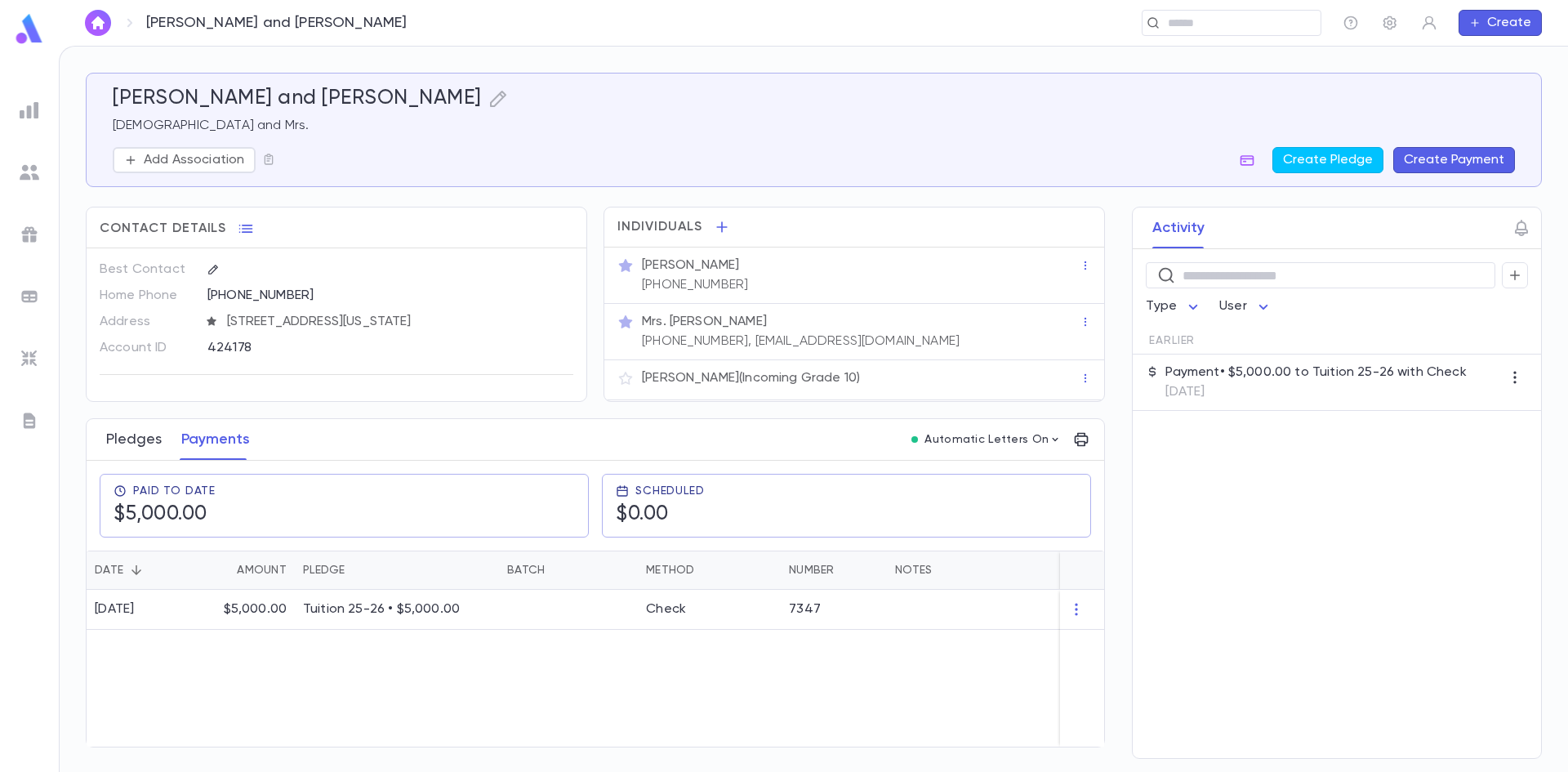
click at [147, 436] on button "Pledges" at bounding box center [134, 439] width 56 height 41
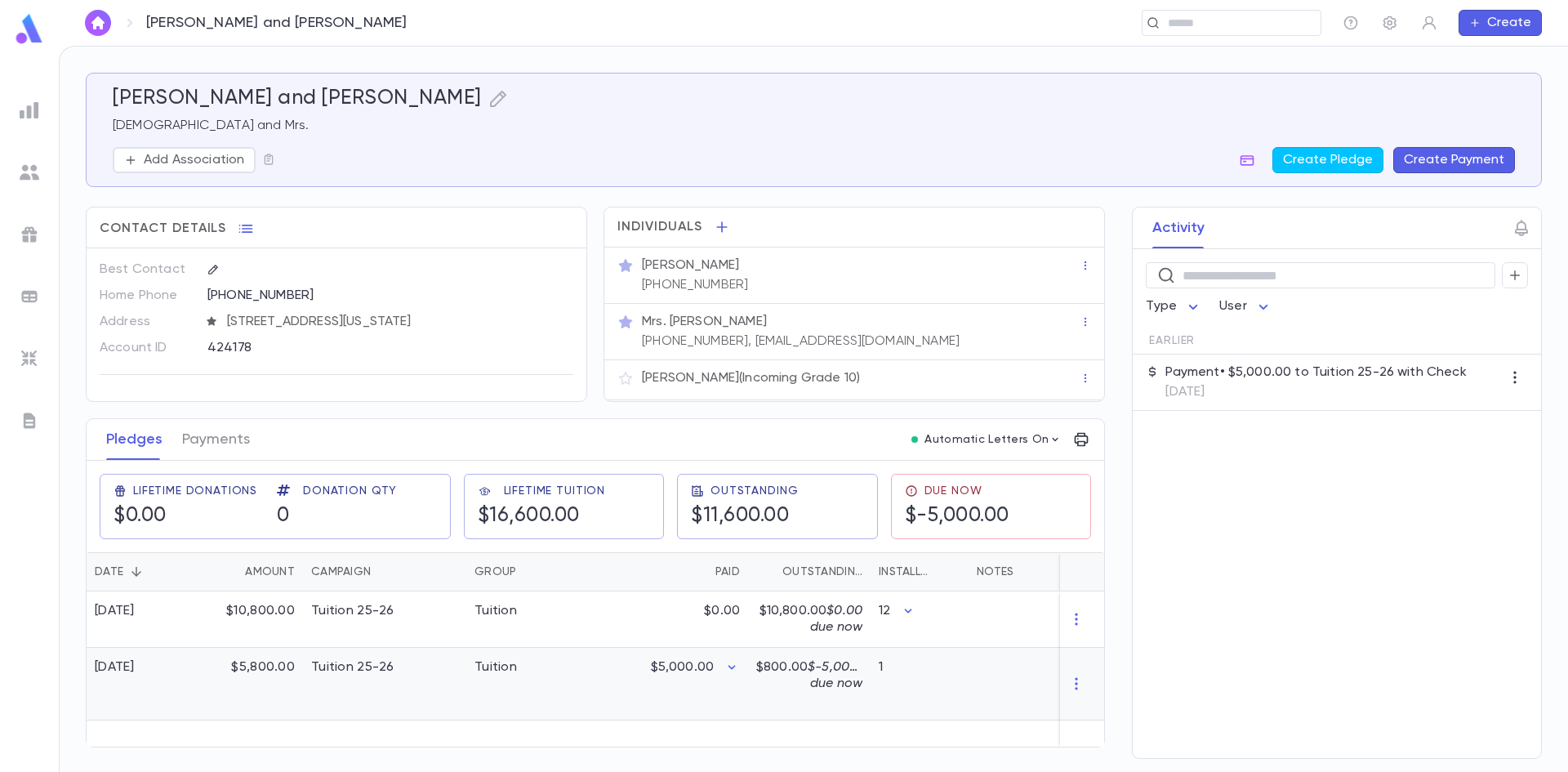
click at [364, 669] on div "Tuition 25-26" at bounding box center [353, 667] width 84 height 16
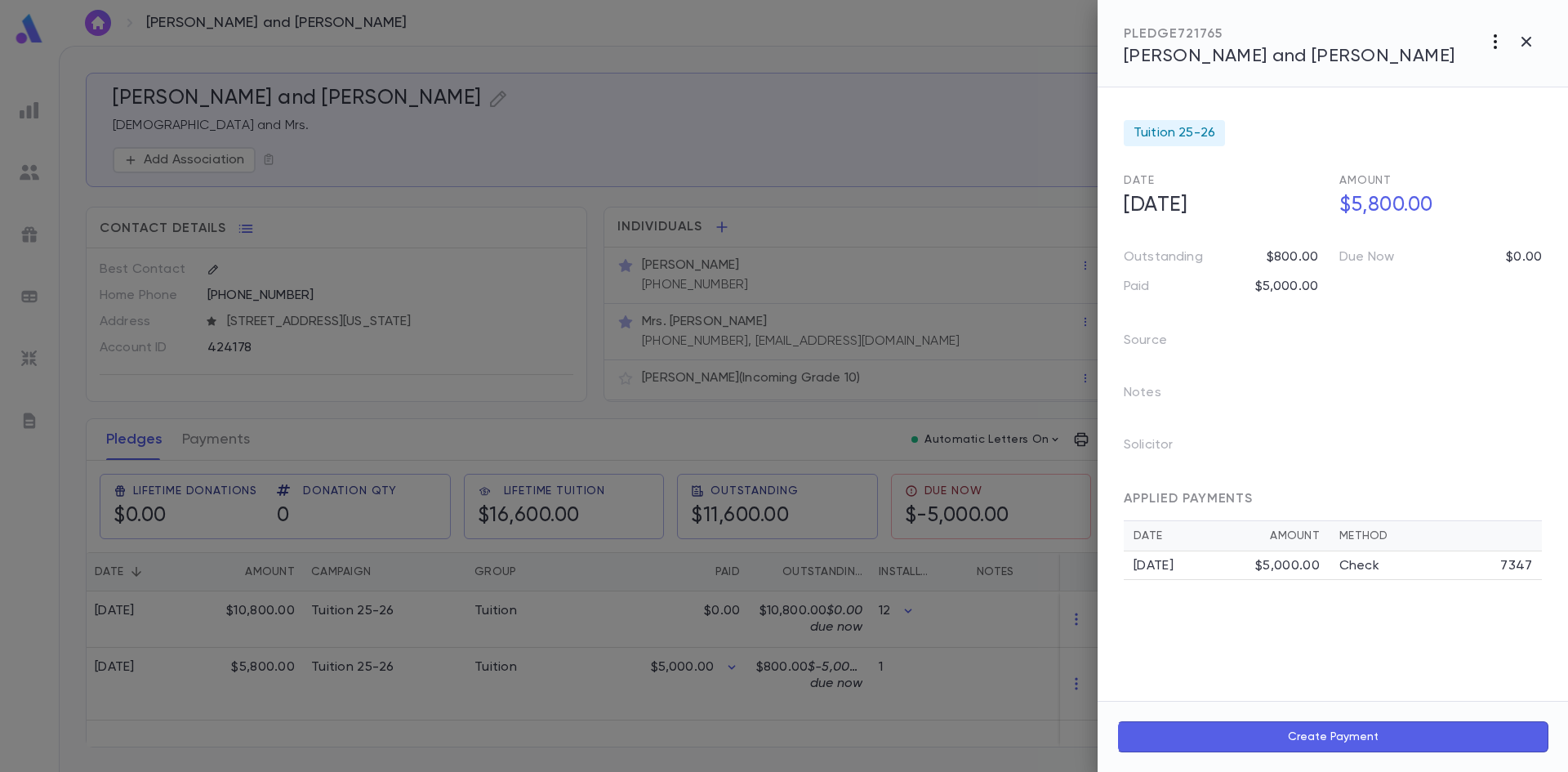
click at [1490, 41] on icon "button" at bounding box center [1496, 42] width 20 height 20
click at [1401, 156] on li "Delete" at bounding box center [1460, 154] width 204 height 26
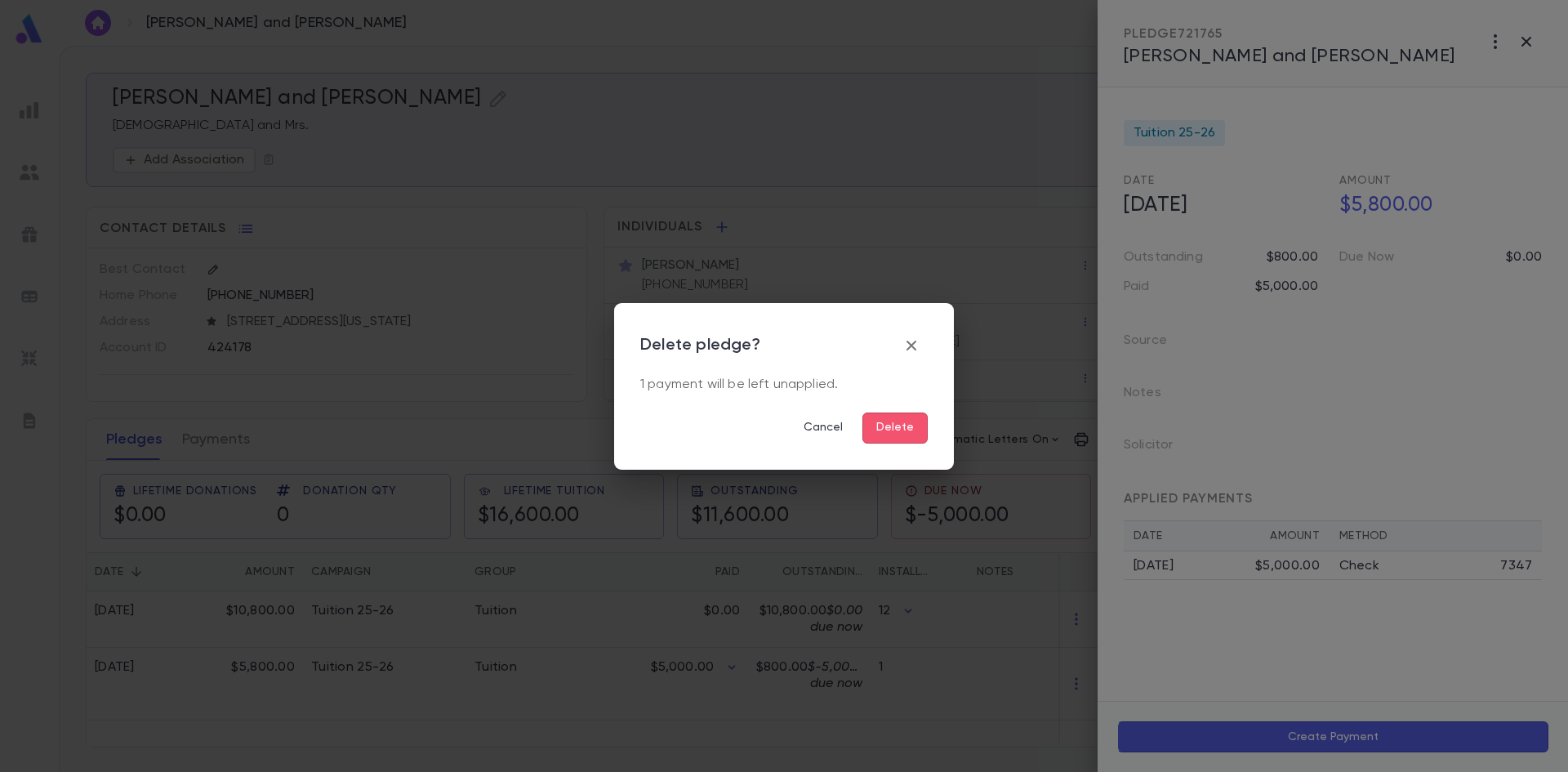
click at [895, 425] on button "Delete" at bounding box center [895, 428] width 66 height 31
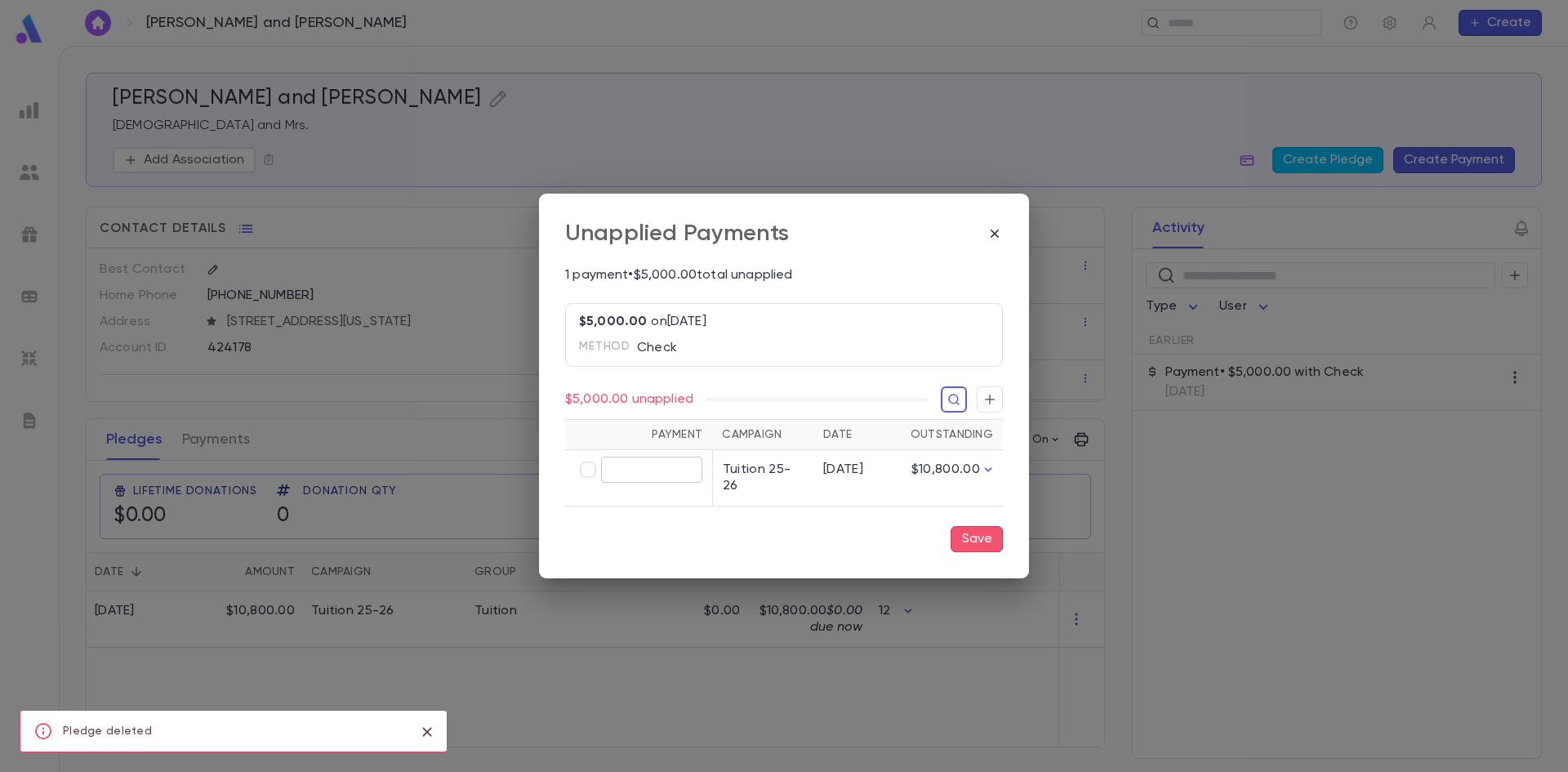
type input "********"
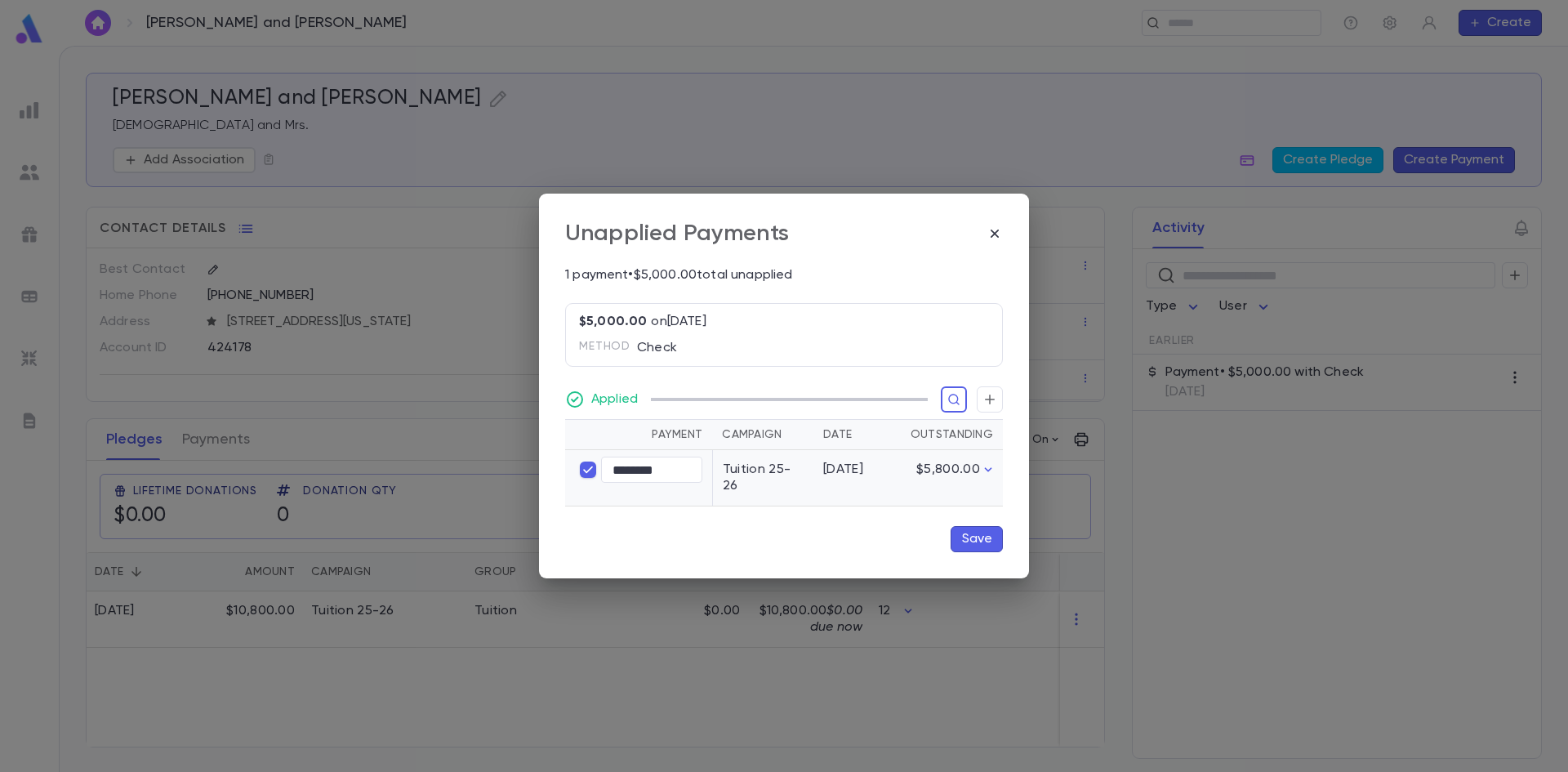
click at [979, 545] on button "Save" at bounding box center [976, 539] width 52 height 26
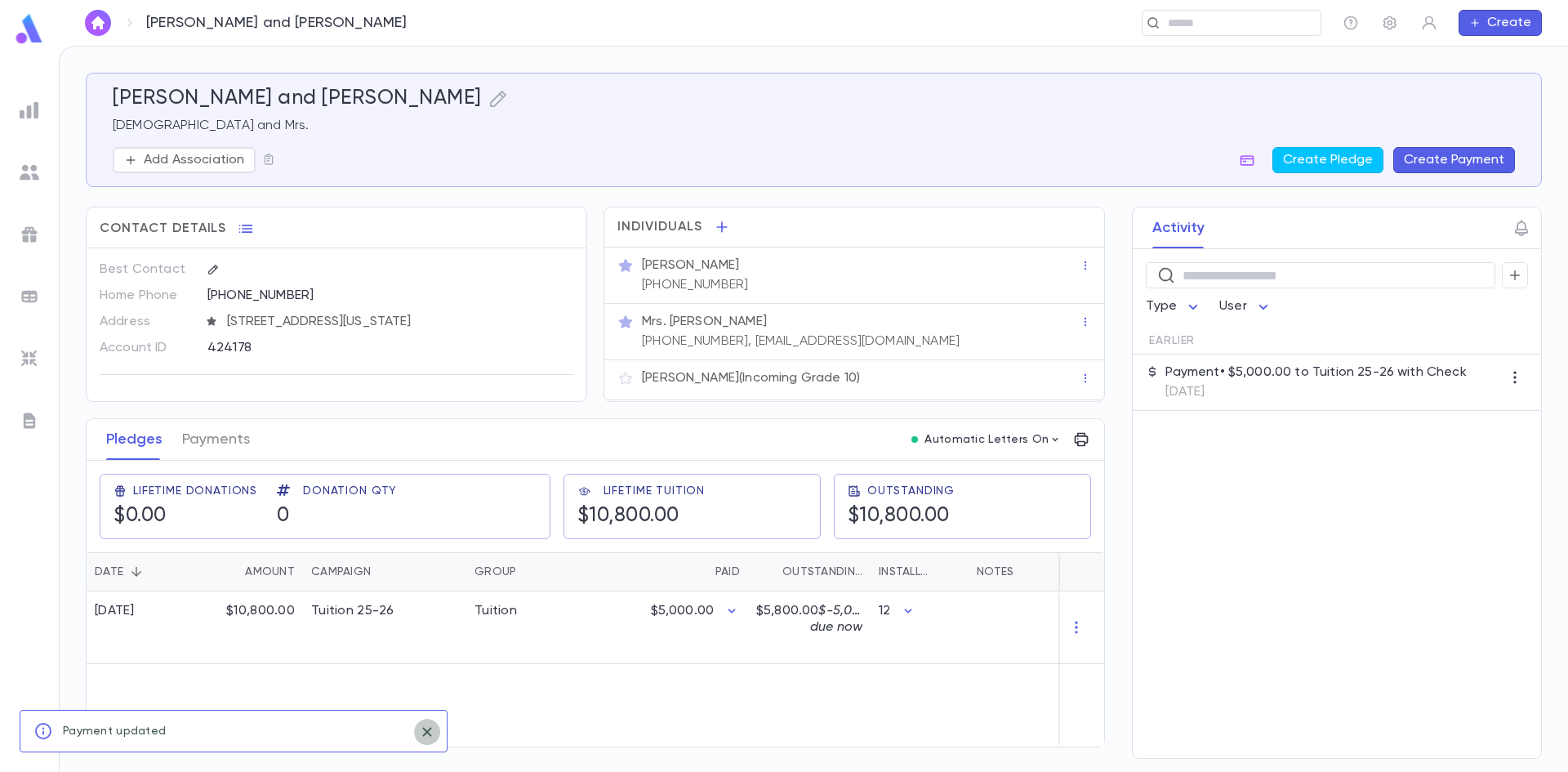
click at [434, 737] on icon "close" at bounding box center [428, 732] width 18 height 20
click at [23, 349] on img at bounding box center [30, 359] width 20 height 20
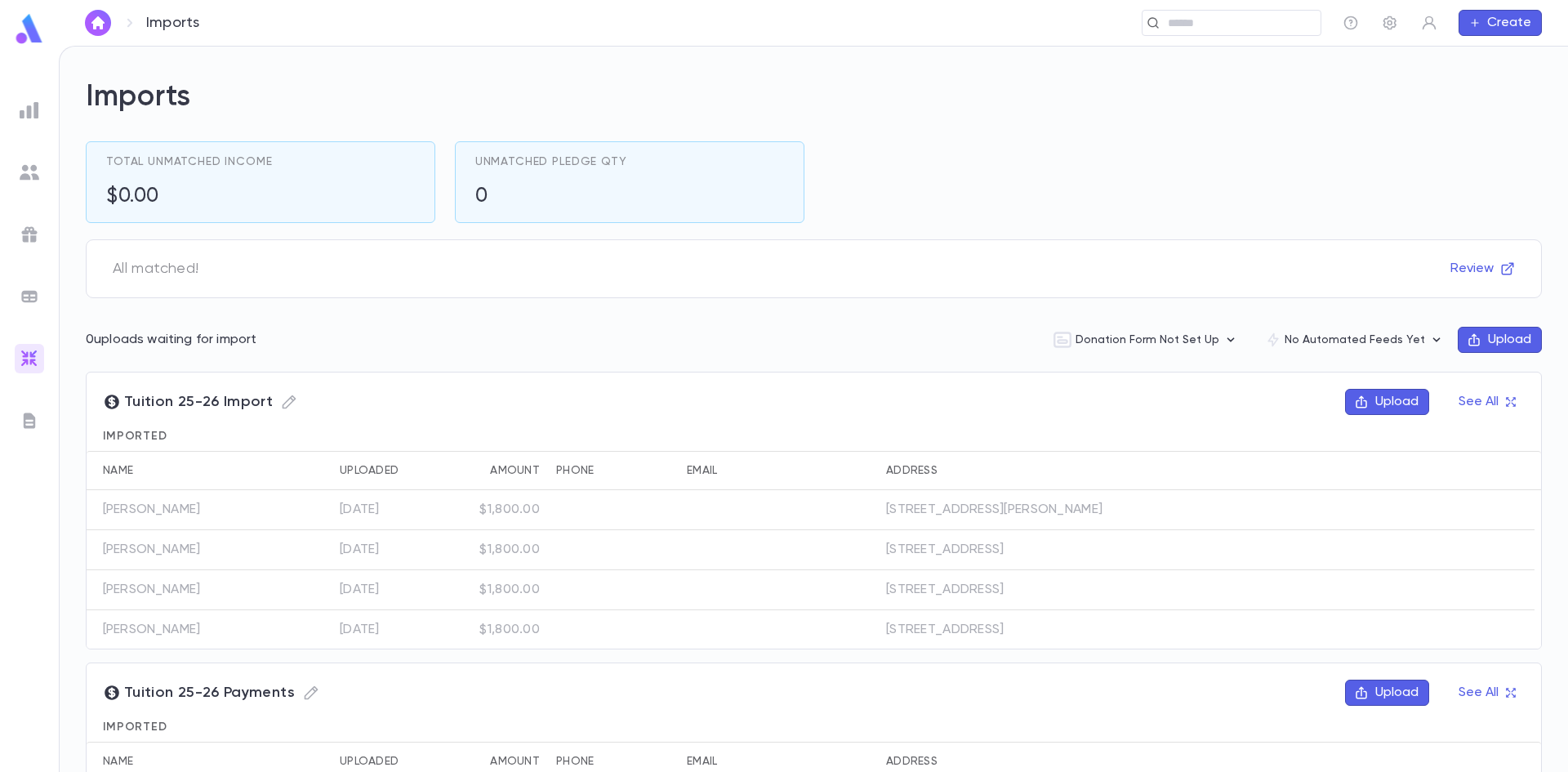
click at [26, 107] on img at bounding box center [30, 110] width 20 height 20
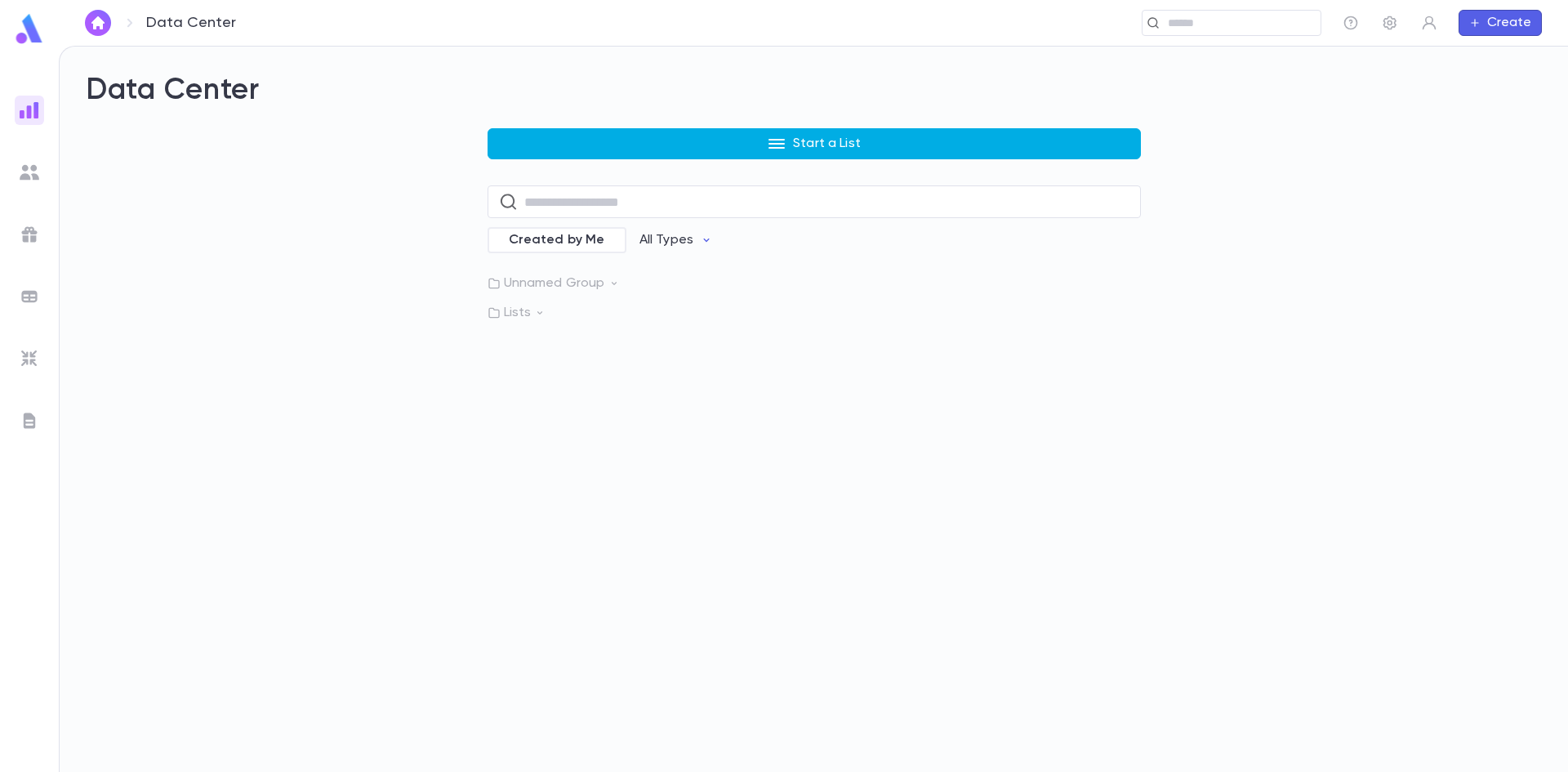
click at [621, 129] on button "Start a List" at bounding box center [814, 144] width 653 height 31
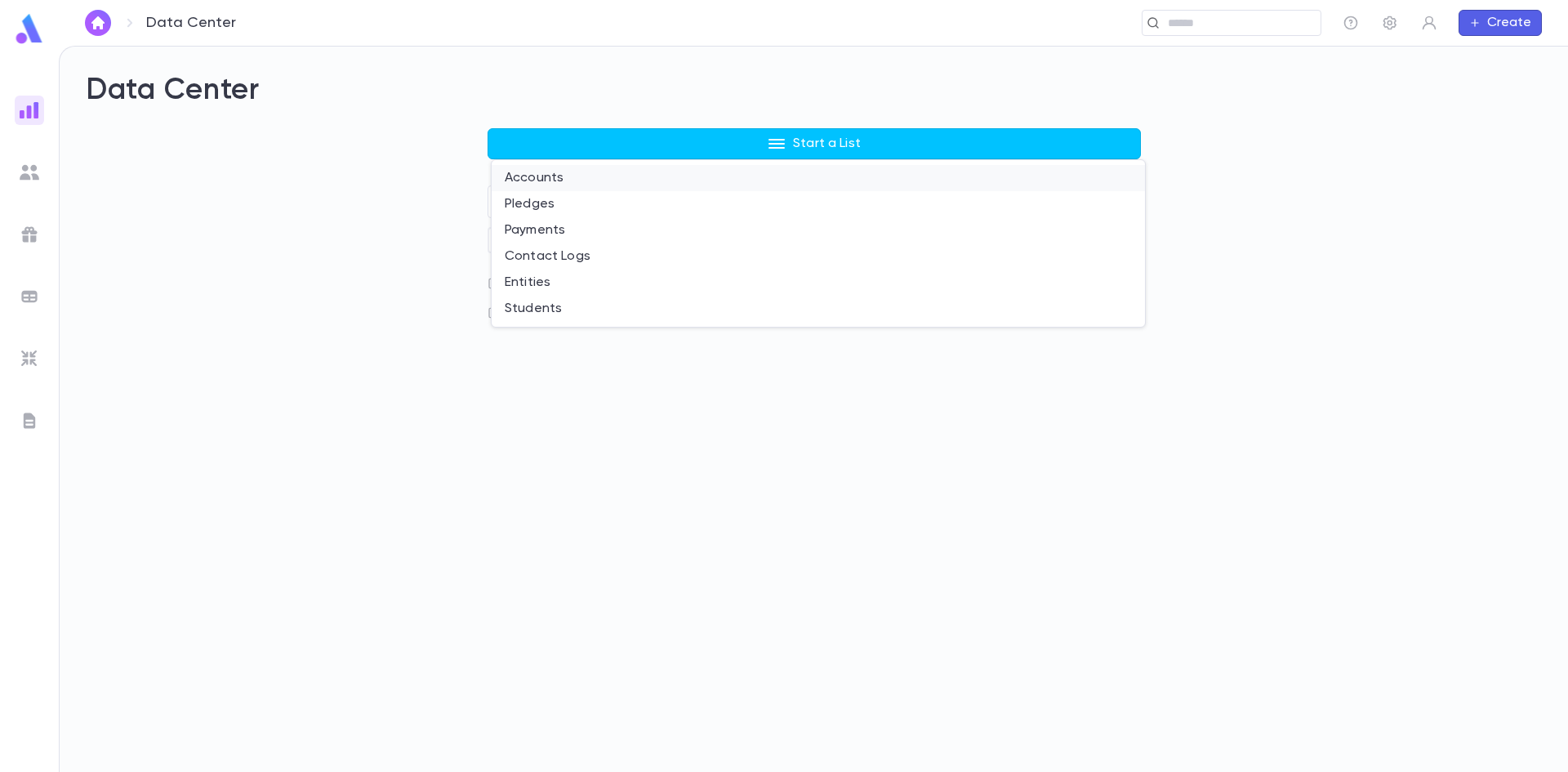
click at [527, 178] on li "Accounts" at bounding box center [818, 178] width 653 height 26
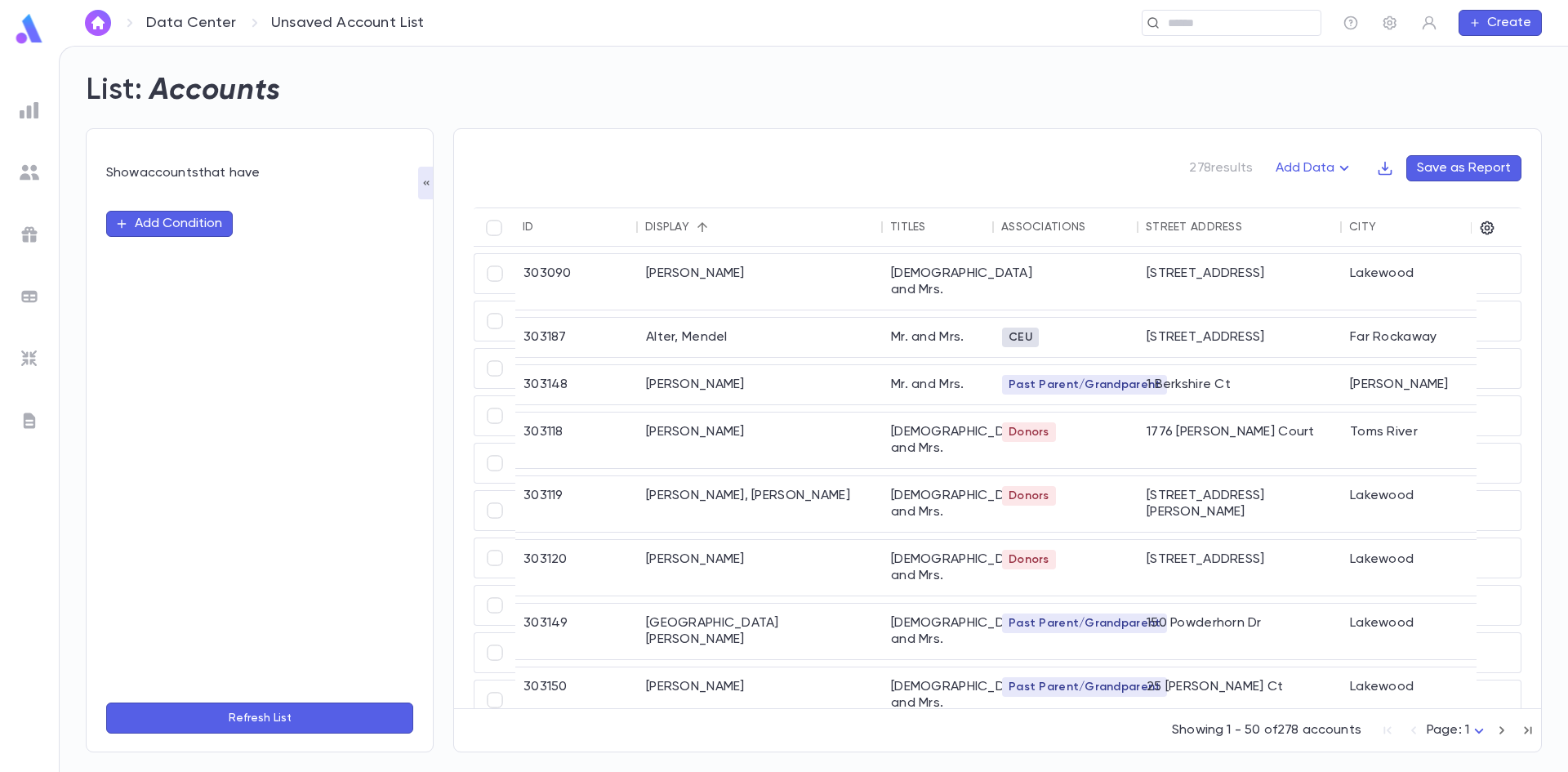
click at [167, 228] on button "Add Condition" at bounding box center [169, 224] width 126 height 26
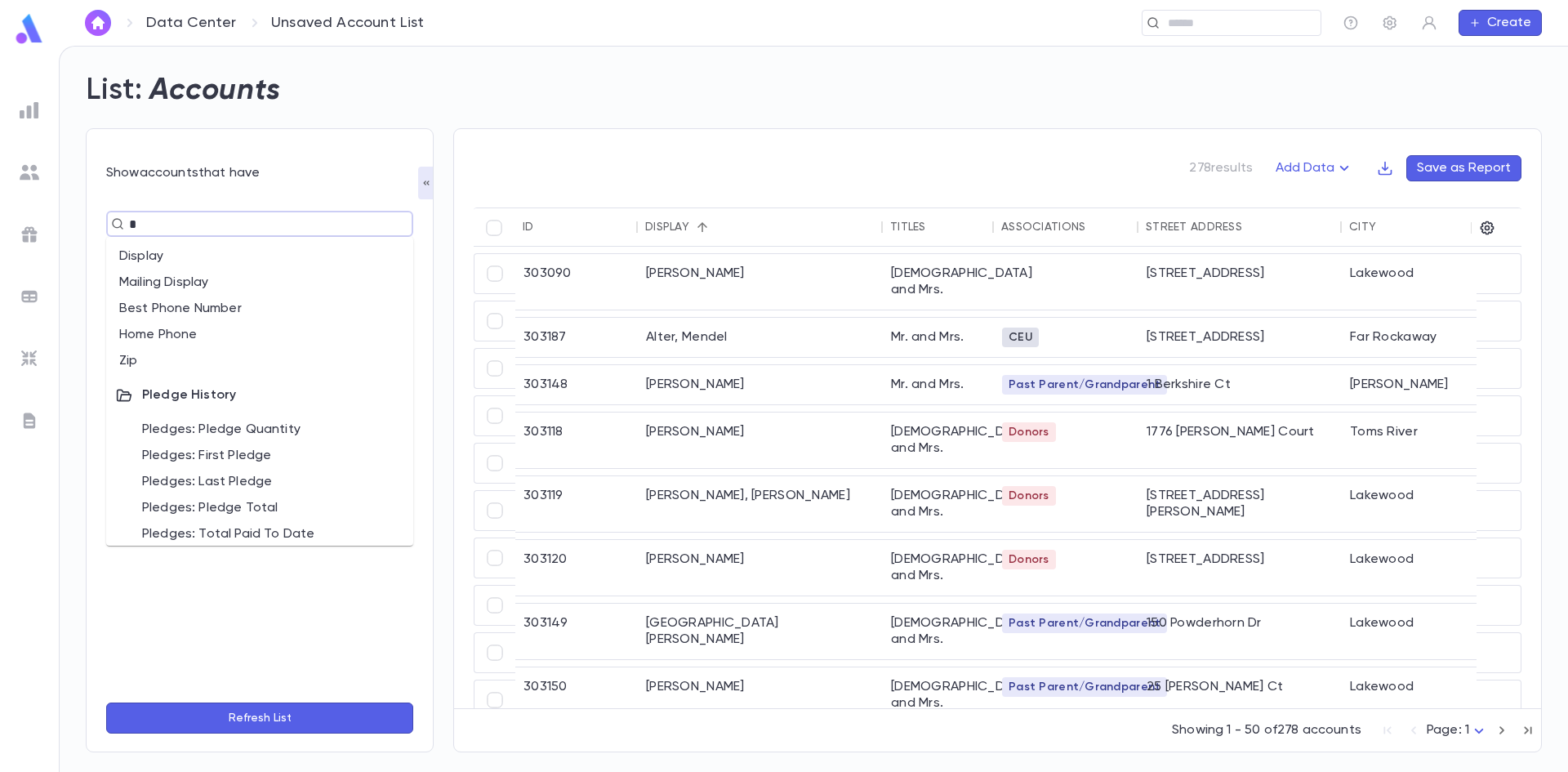
type input "**"
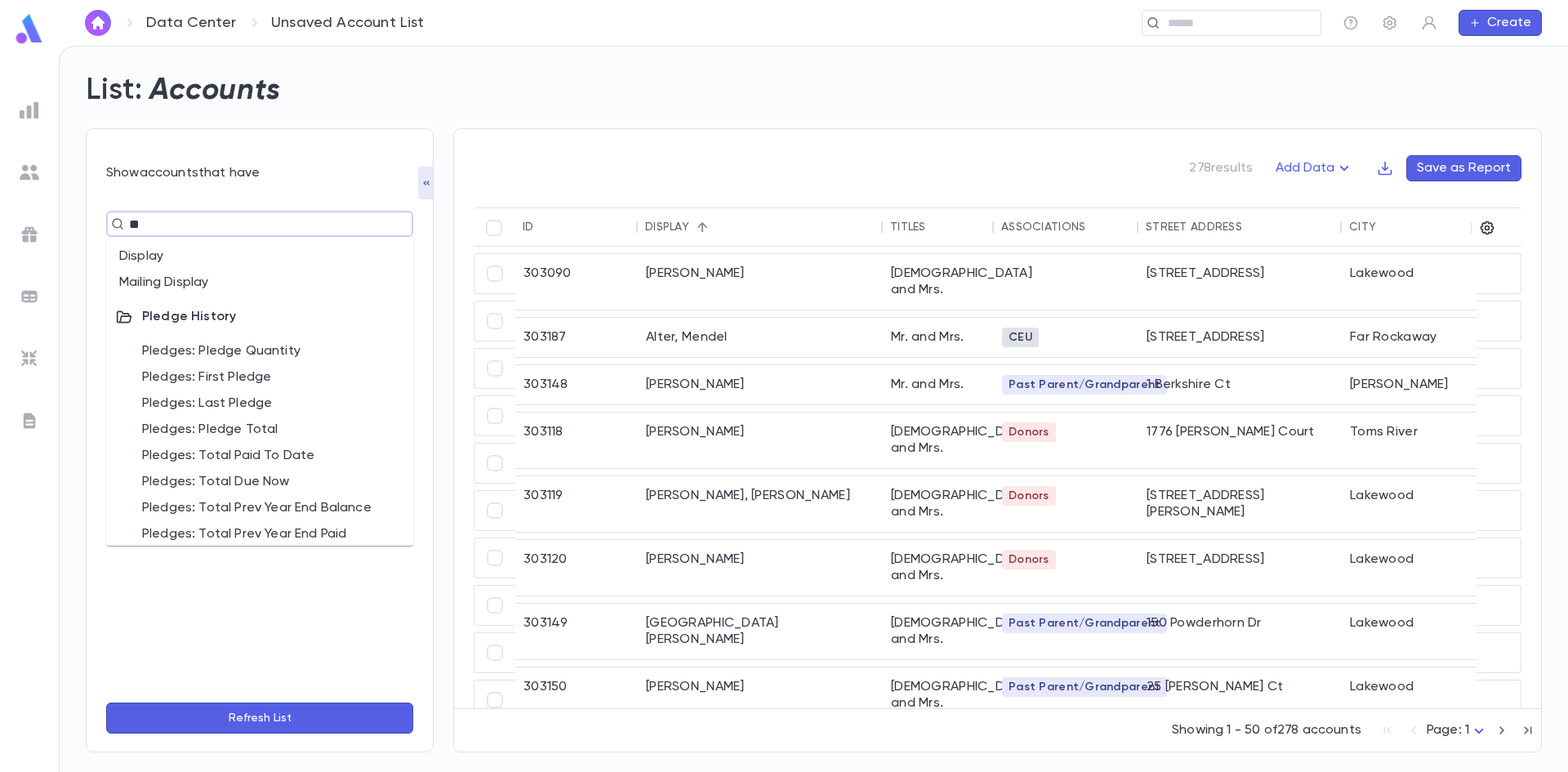
click at [283, 345] on li "Pledges: Pledge Quantity" at bounding box center [260, 351] width 308 height 26
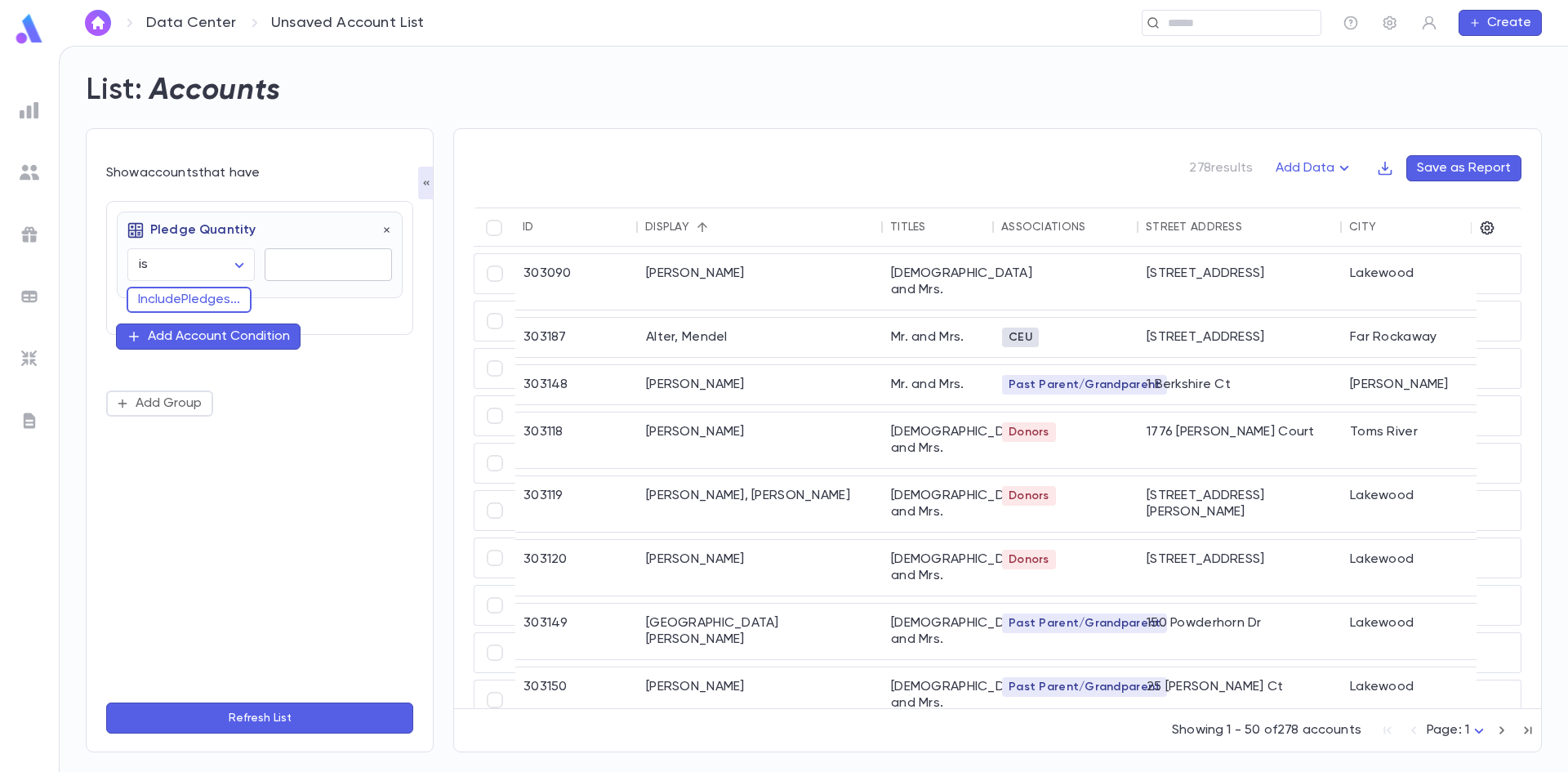
click at [297, 262] on input "text" at bounding box center [329, 265] width 127 height 32
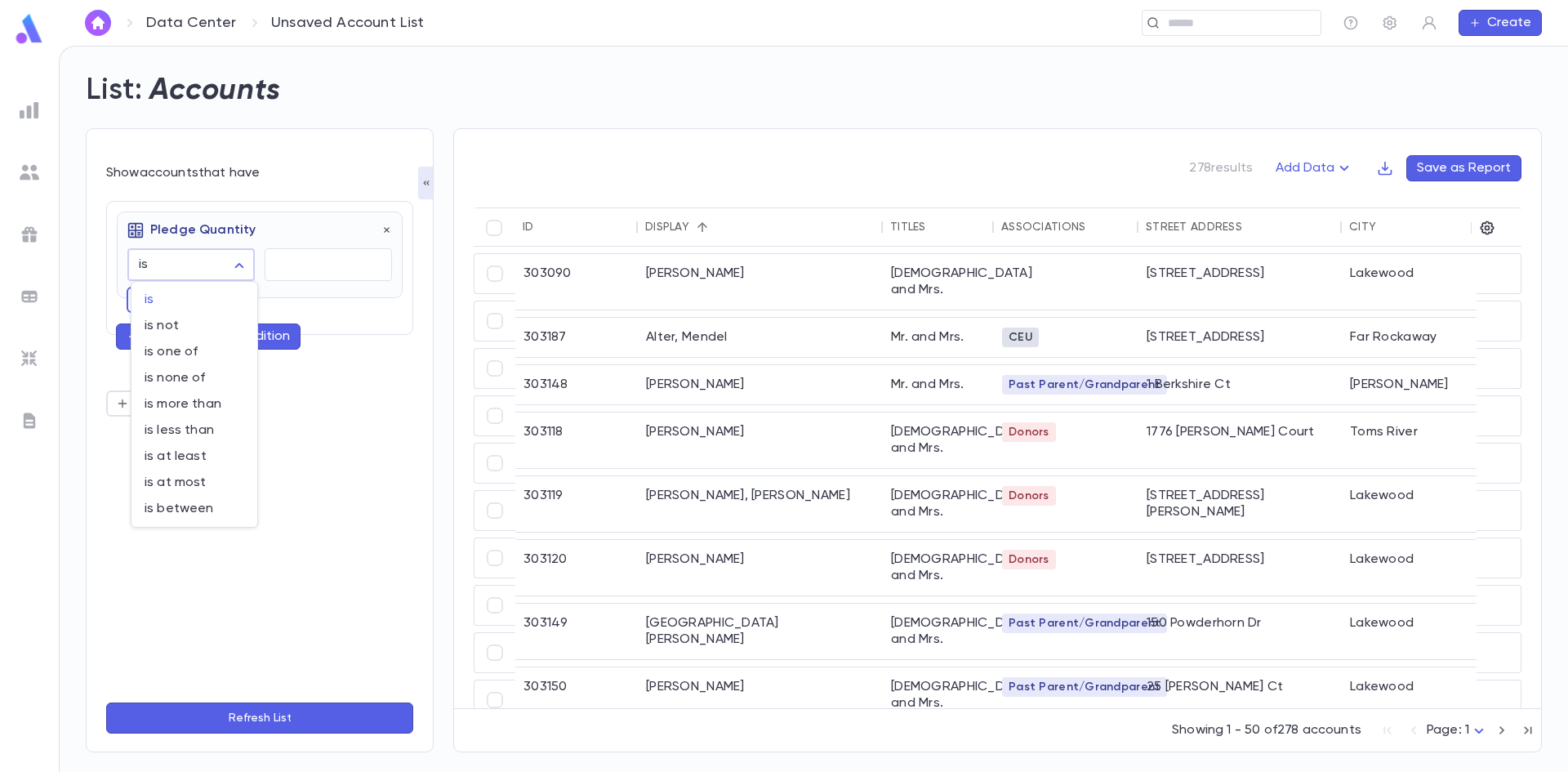
click at [240, 267] on body "Data Center Unsaved Account List ​ Create List: Accounts Show accounts that hav…" at bounding box center [784, 409] width 1568 height 726
click at [197, 459] on span "is at least" at bounding box center [195, 457] width 100 height 16
type input "**********"
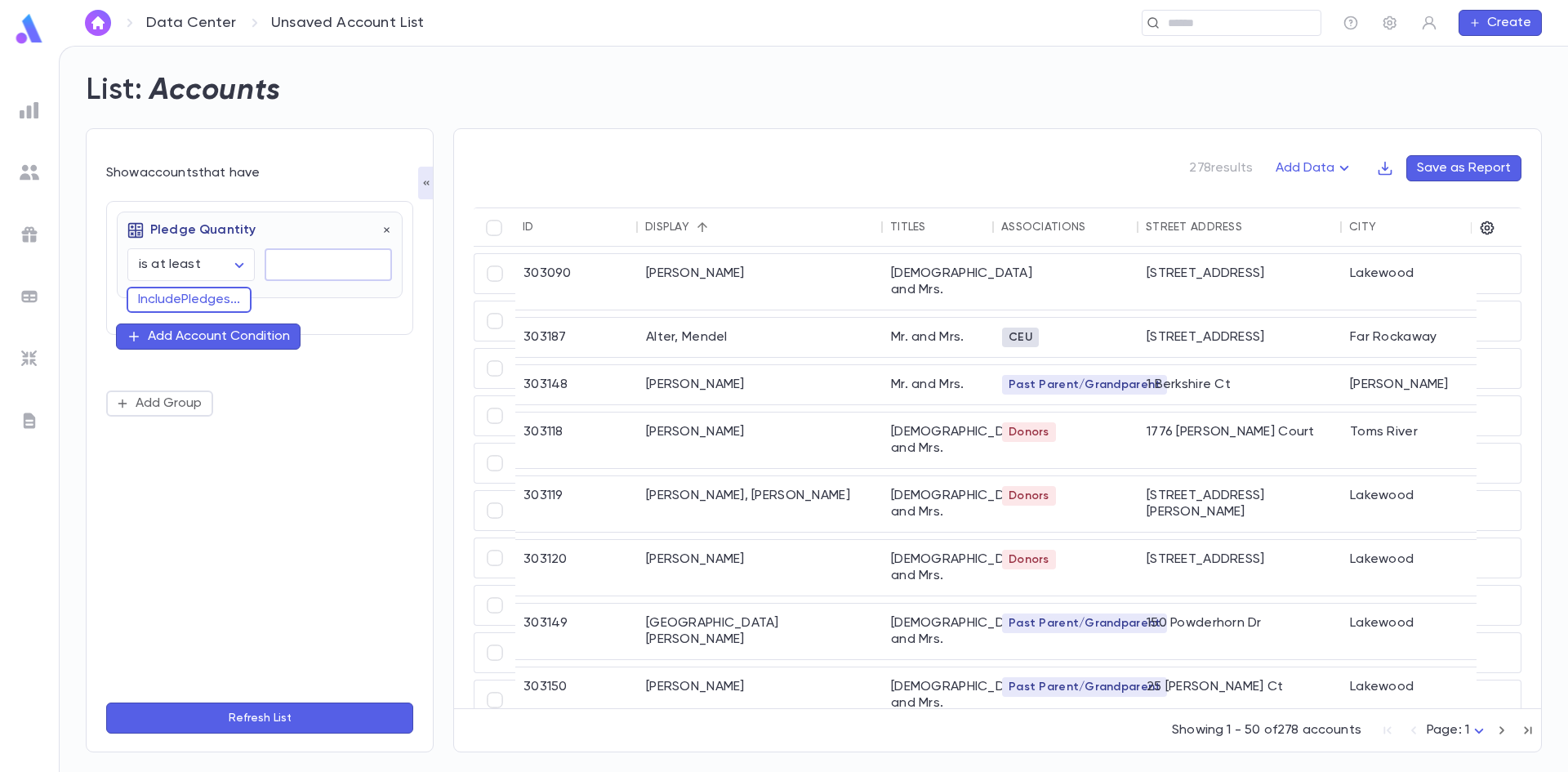
click at [299, 267] on input "text" at bounding box center [329, 265] width 127 height 32
type input "*"
click at [220, 298] on button "Include Pledges ..." at bounding box center [188, 300] width 125 height 26
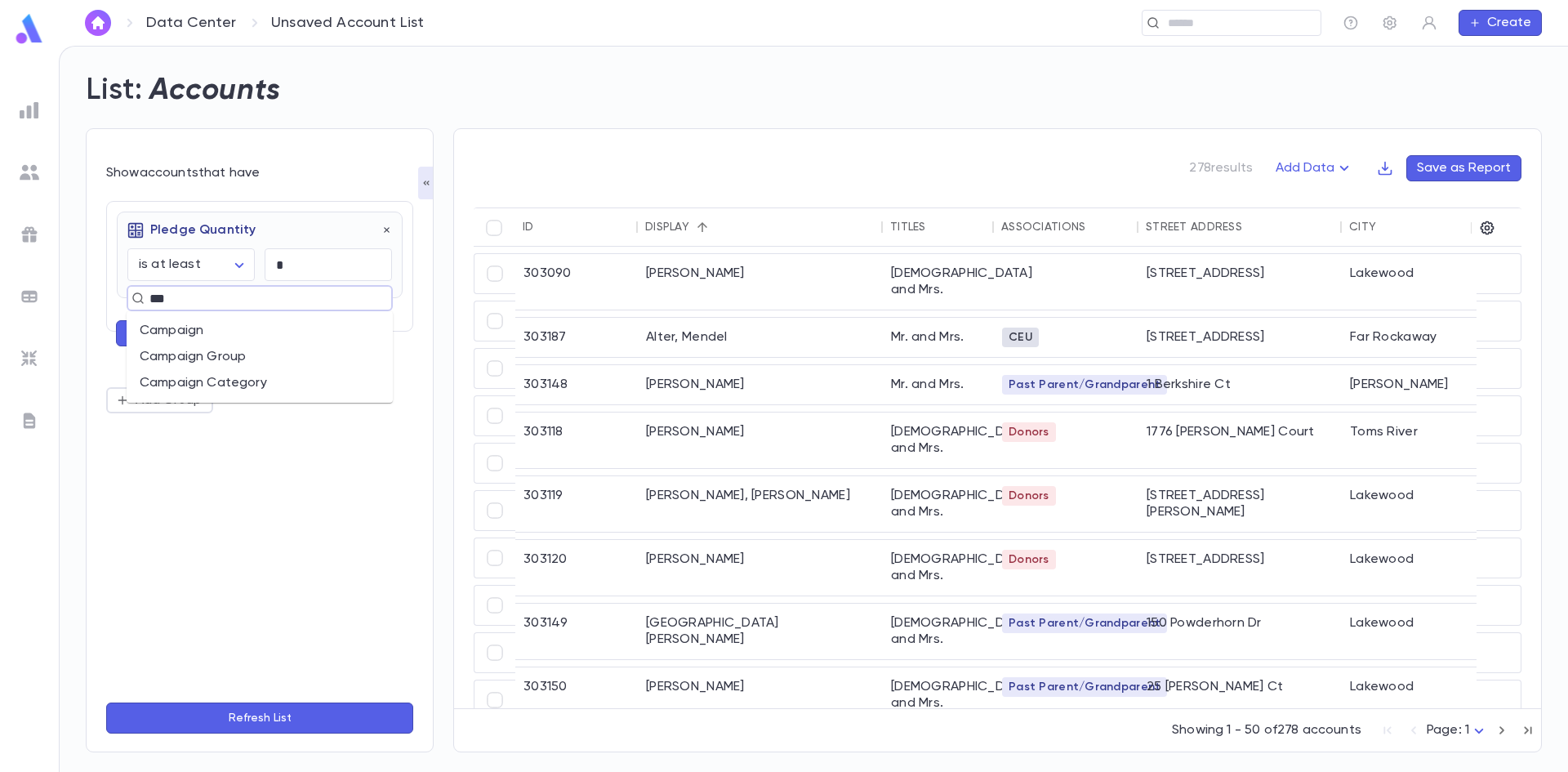
type input "****"
click at [192, 333] on li "Campaign" at bounding box center [259, 330] width 267 height 26
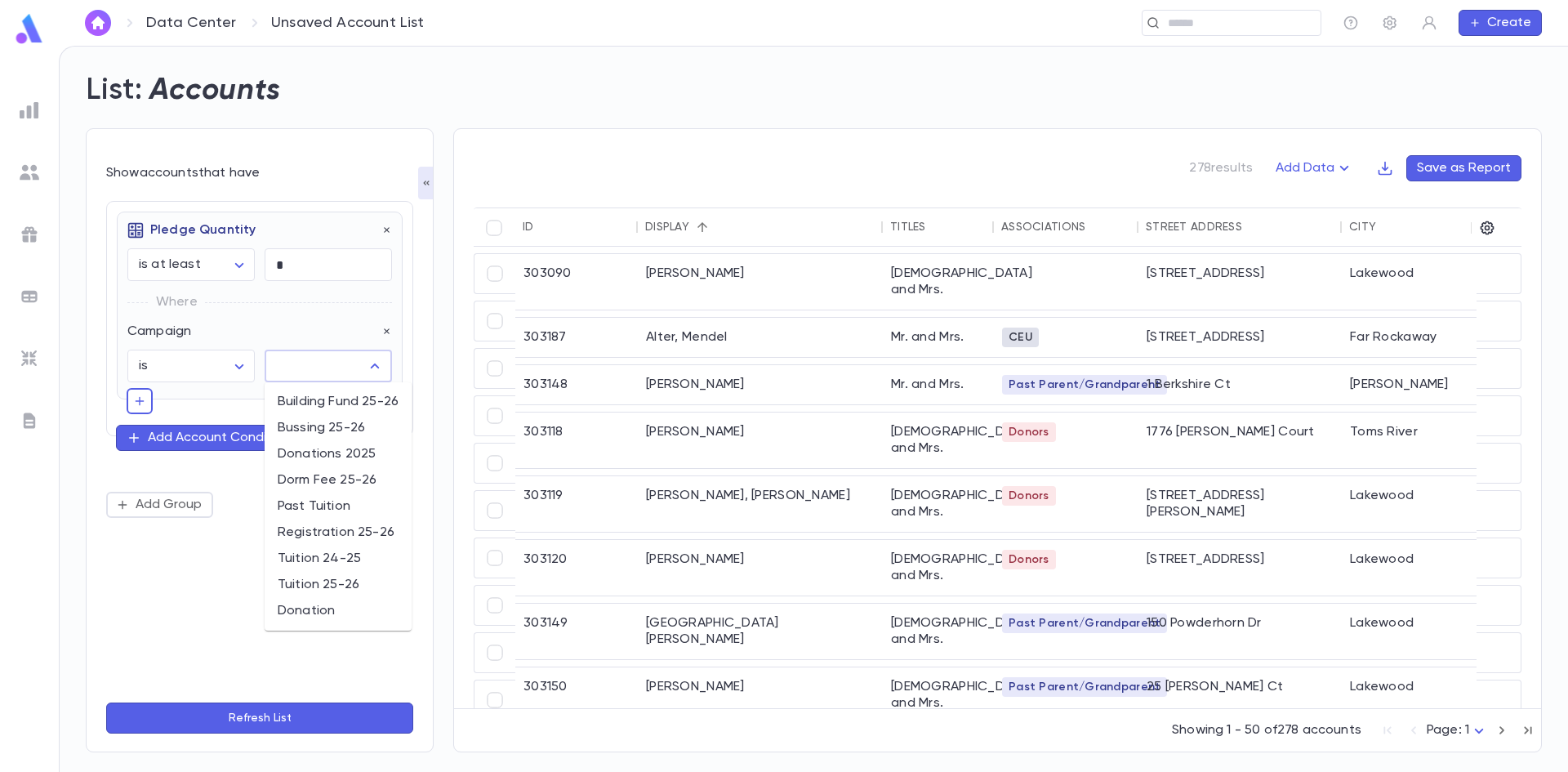
click at [319, 371] on input "text" at bounding box center [316, 366] width 88 height 31
click at [327, 581] on li "Tuition 25-26" at bounding box center [339, 584] width 147 height 26
type input "**********"
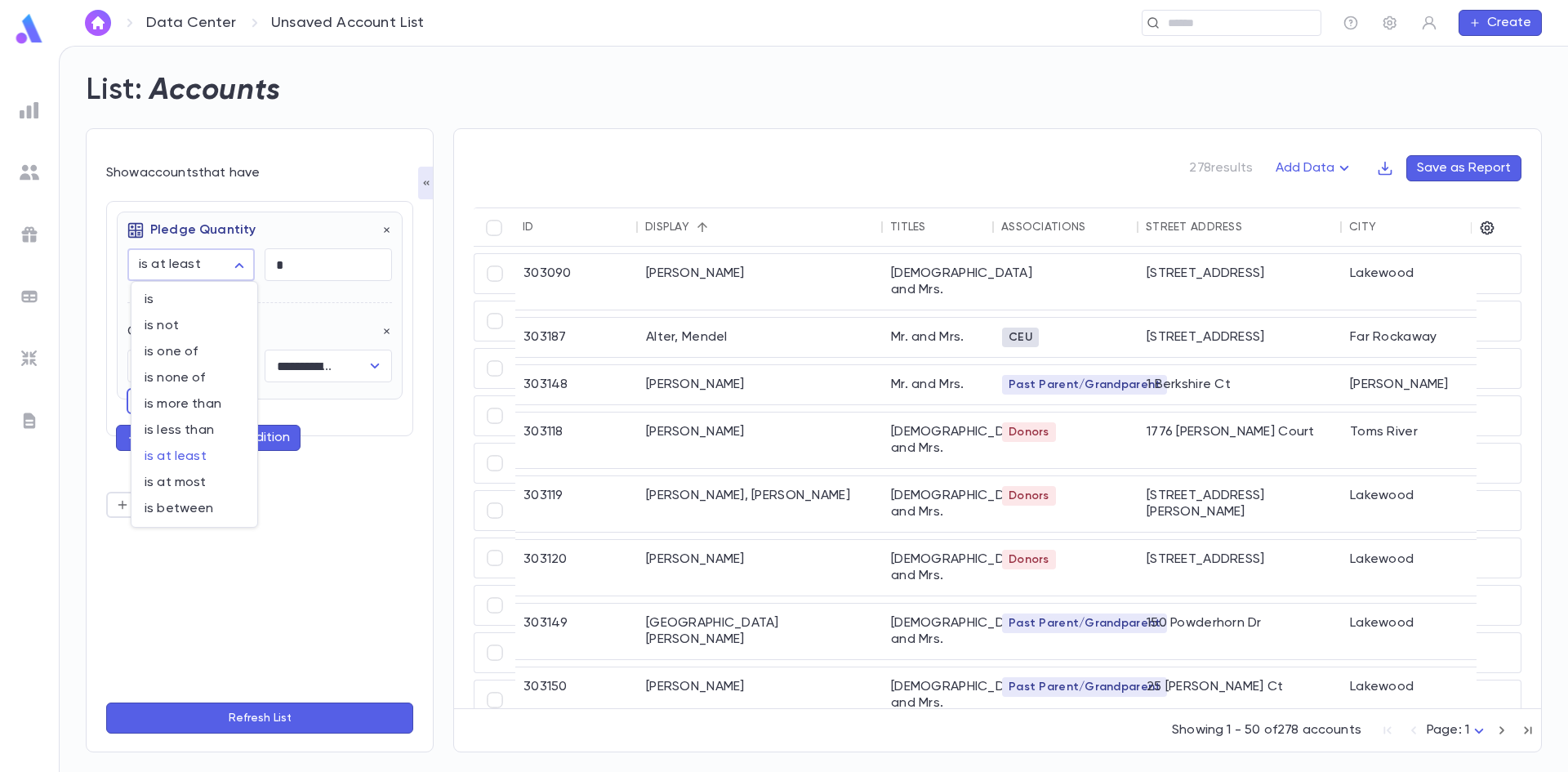
click at [240, 266] on body "**********" at bounding box center [784, 409] width 1568 height 726
click at [345, 314] on div at bounding box center [784, 386] width 1568 height 772
click at [323, 706] on button "Refresh List" at bounding box center [260, 718] width 308 height 31
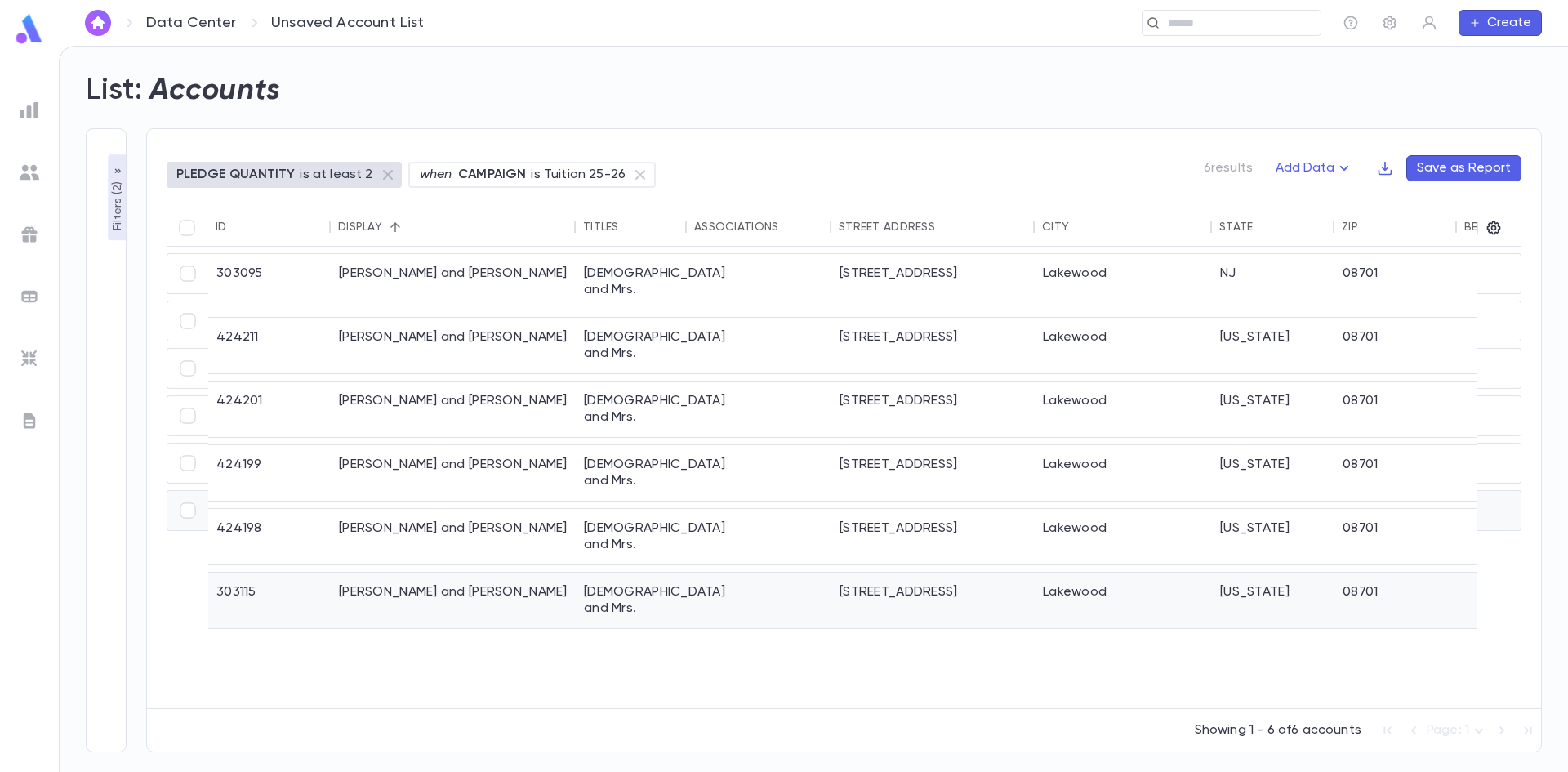
click at [532, 573] on div "[PERSON_NAME] and [PERSON_NAME]" at bounding box center [453, 600] width 245 height 56
click at [1457, 165] on button "Save as Report" at bounding box center [1464, 168] width 116 height 26
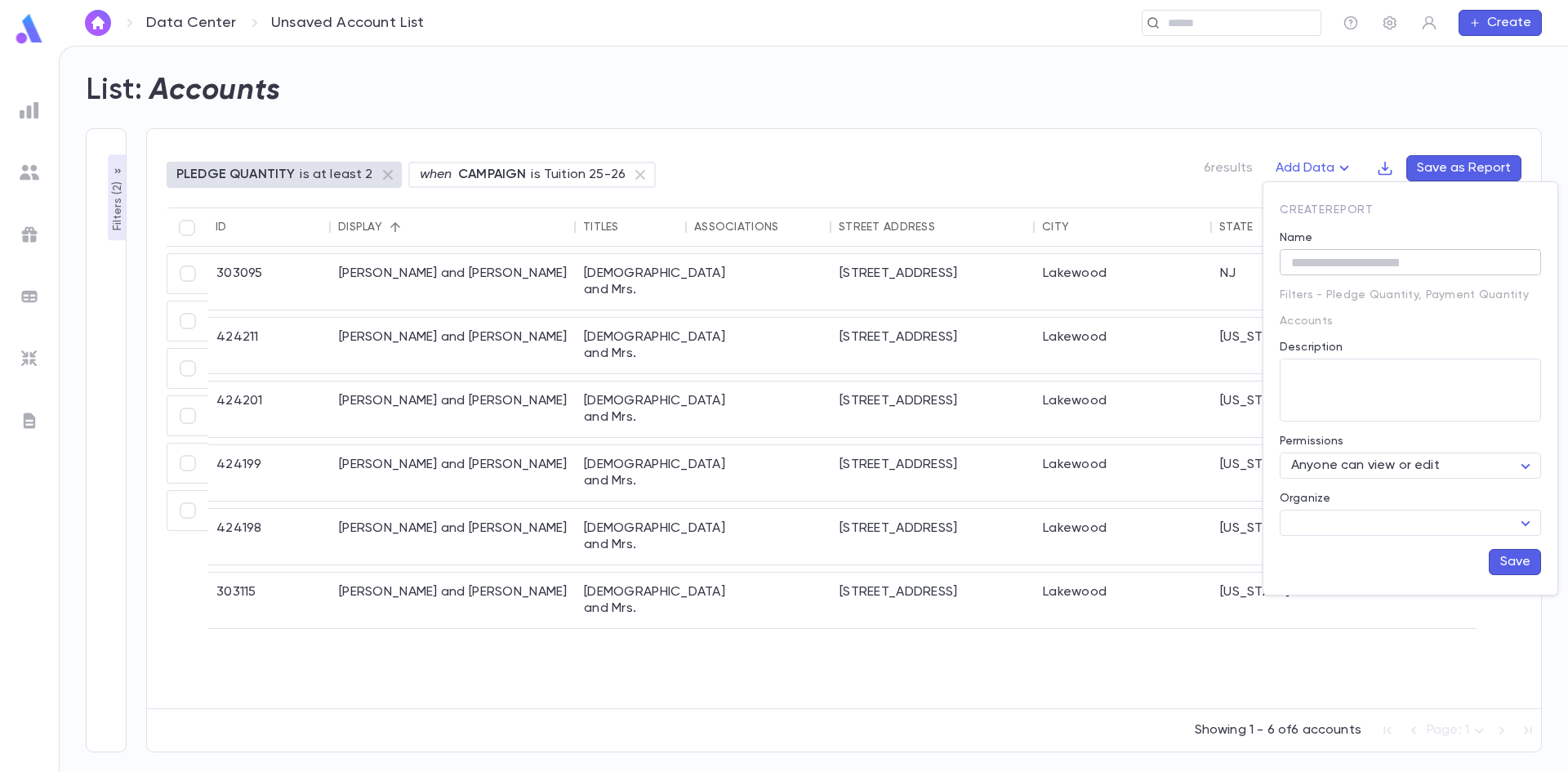
click at [1334, 259] on input "Name" at bounding box center [1411, 263] width 261 height 25
type input "*"
type input "**********"
click at [1520, 523] on body "**********" at bounding box center [784, 409] width 1568 height 726
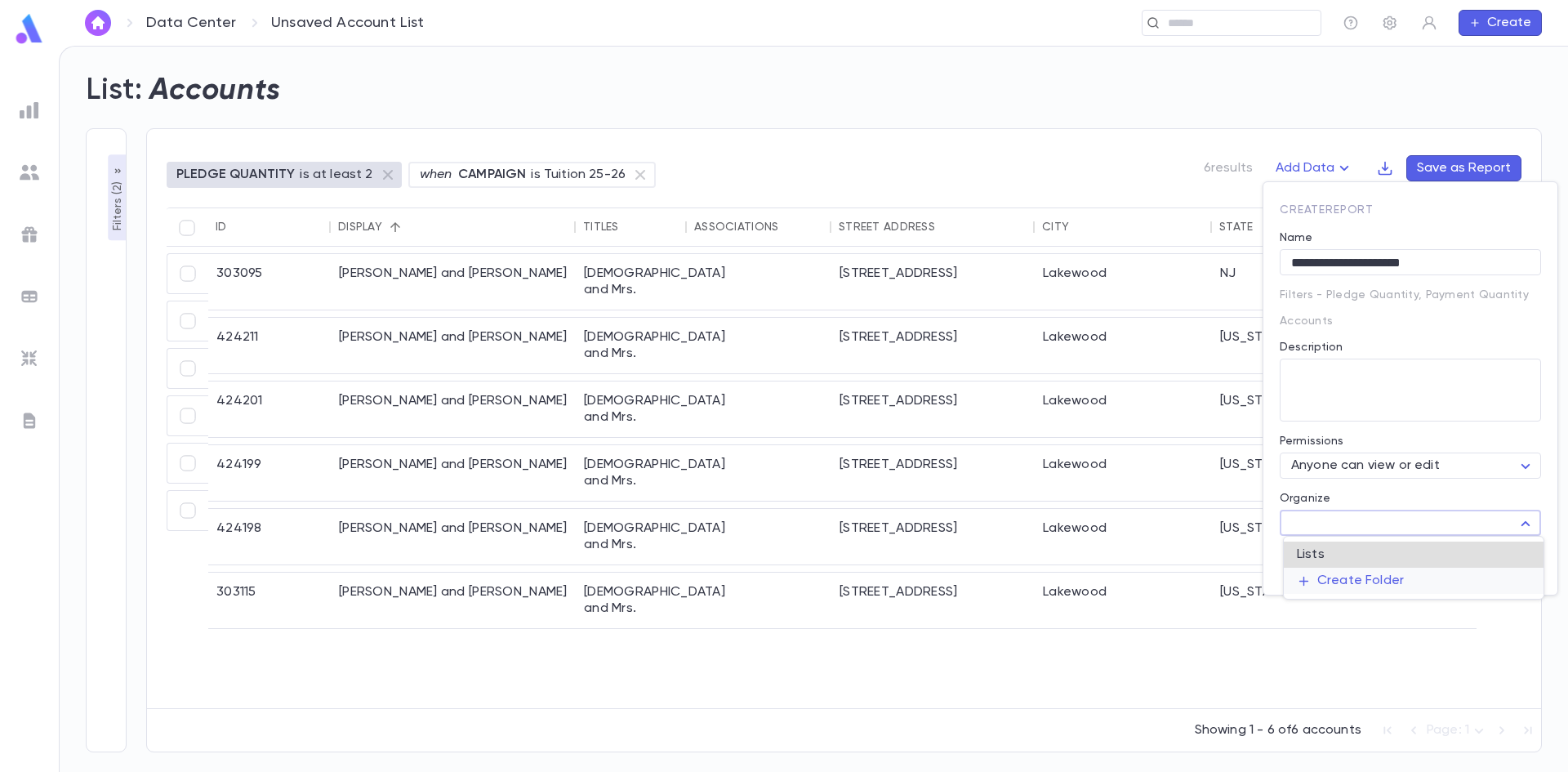
click at [1384, 574] on p "Create Folder" at bounding box center [1351, 581] width 107 height 16
click at [1320, 636] on input "text" at bounding box center [1397, 646] width 201 height 25
type input "*"
type input "*******"
click at [1516, 645] on icon "button" at bounding box center [1517, 645] width 15 height 16
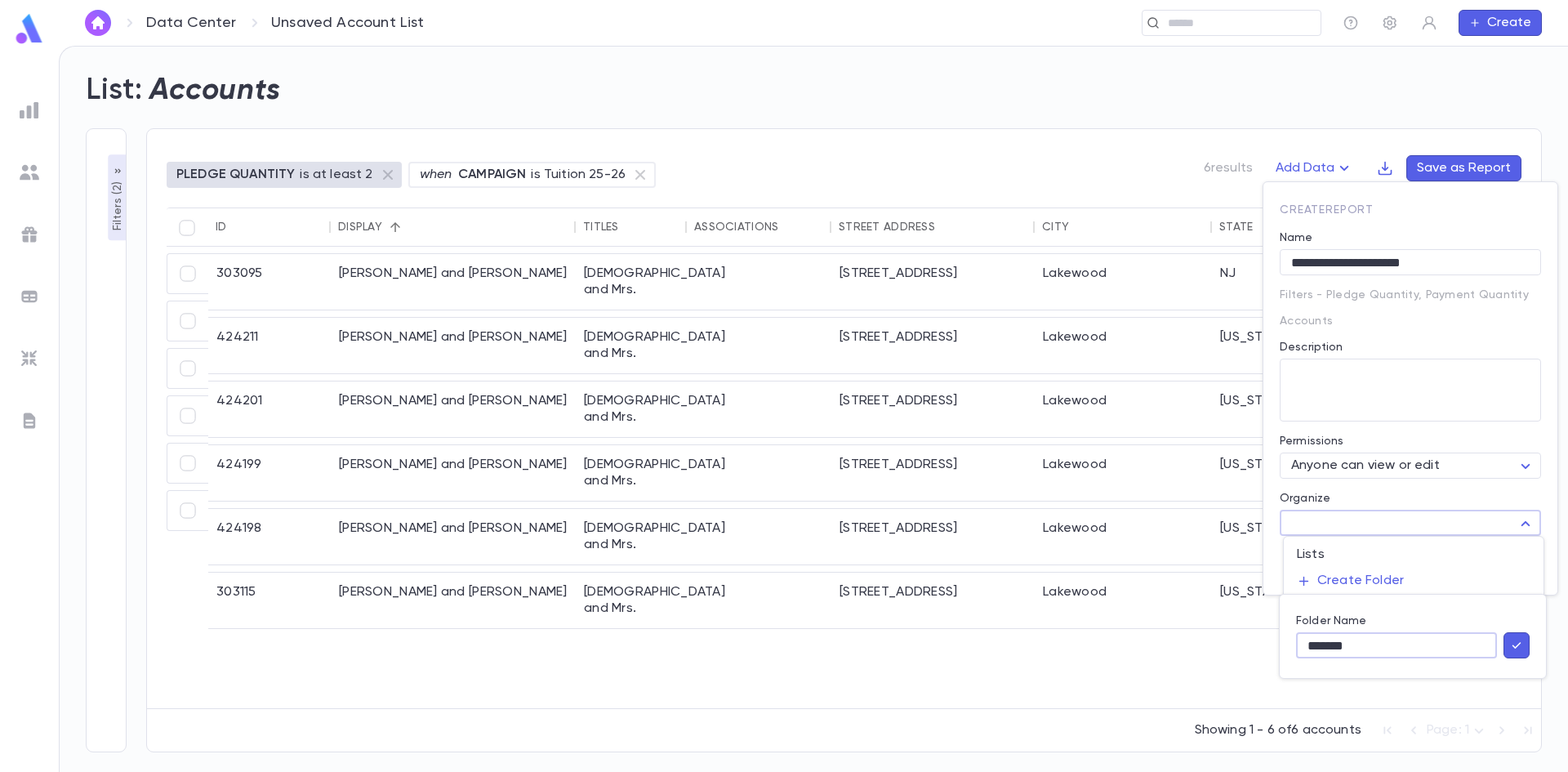
type input "*******"
click at [1521, 549] on button "Save" at bounding box center [1514, 562] width 52 height 26
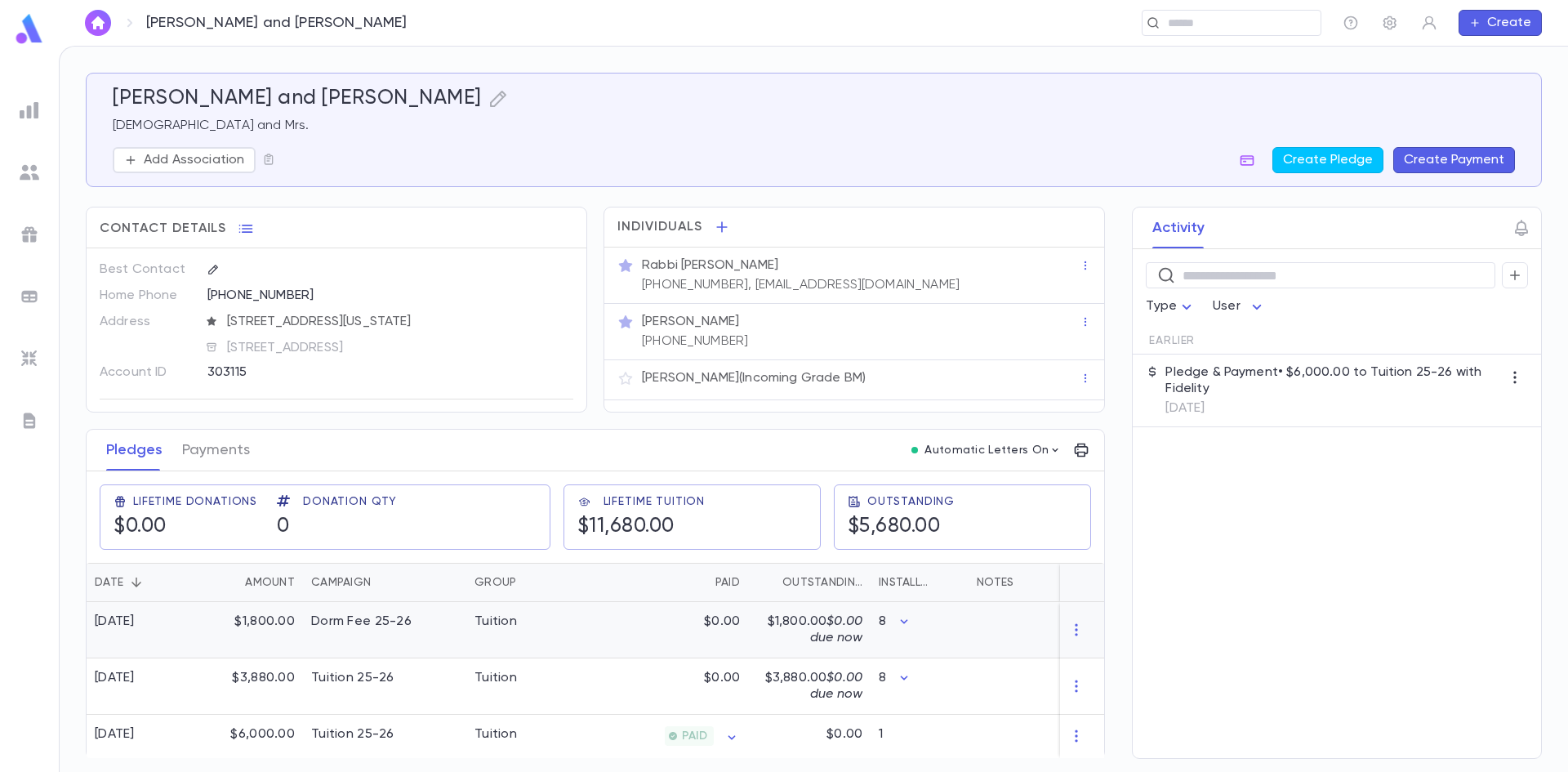
scroll to position [7, 0]
click at [227, 444] on button "Payments" at bounding box center [216, 449] width 68 height 41
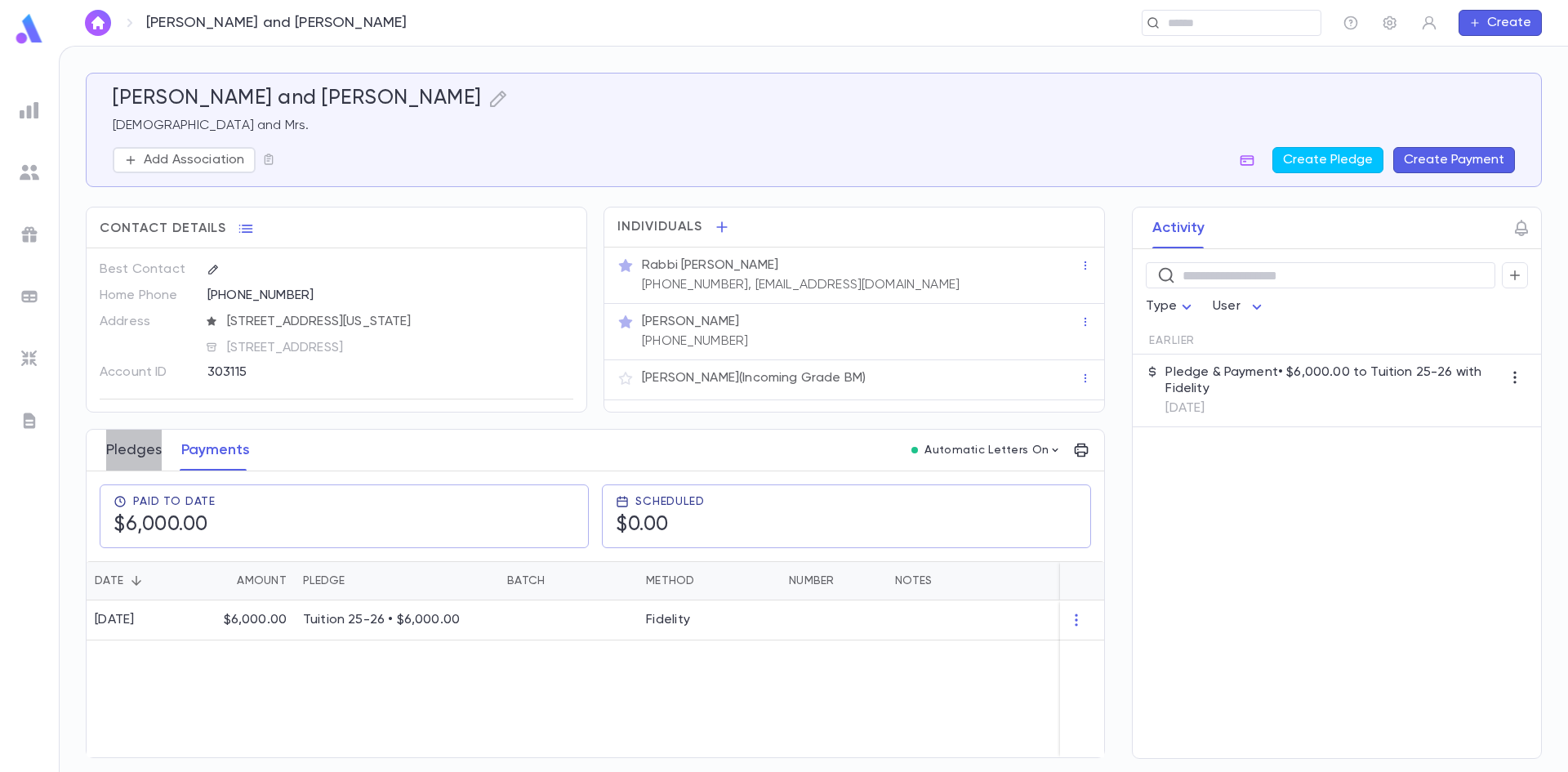
click at [133, 452] on button "Pledges" at bounding box center [134, 450] width 56 height 41
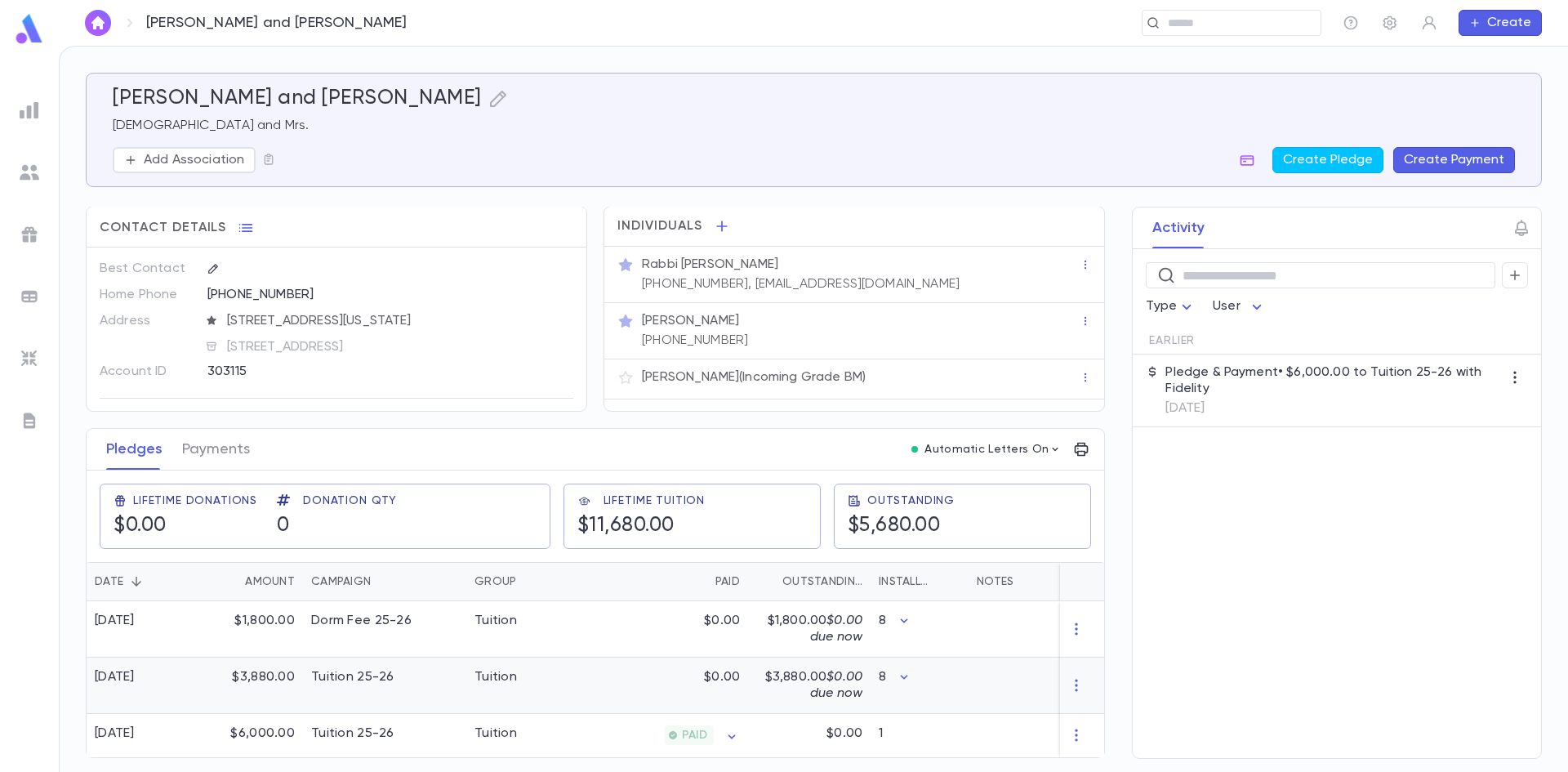
scroll to position [7, 0]
click at [25, 107] on img at bounding box center [30, 110] width 20 height 20
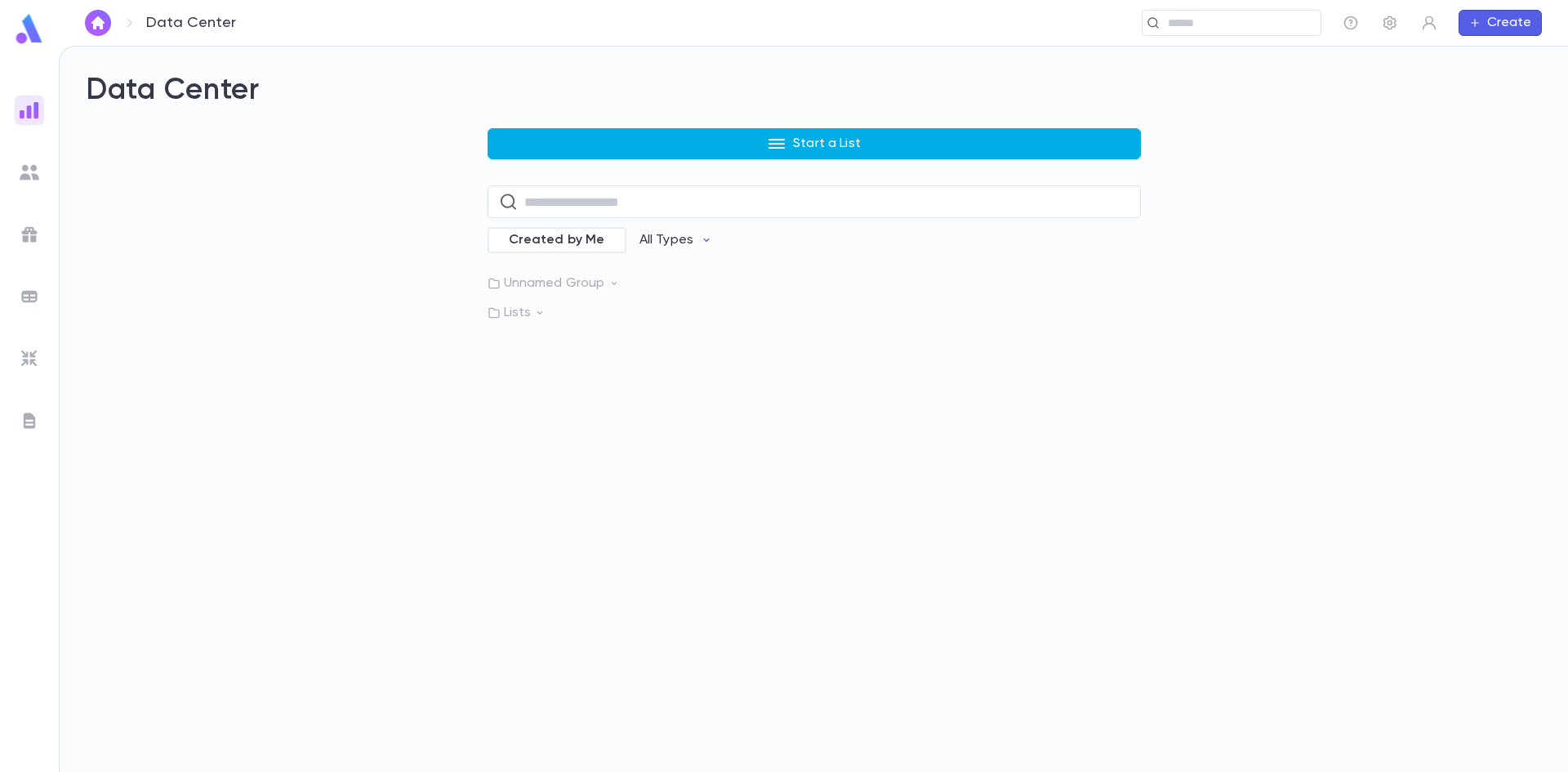
click at [678, 156] on button "Start a List" at bounding box center [814, 144] width 653 height 31
